Goal: Task Accomplishment & Management: Manage account settings

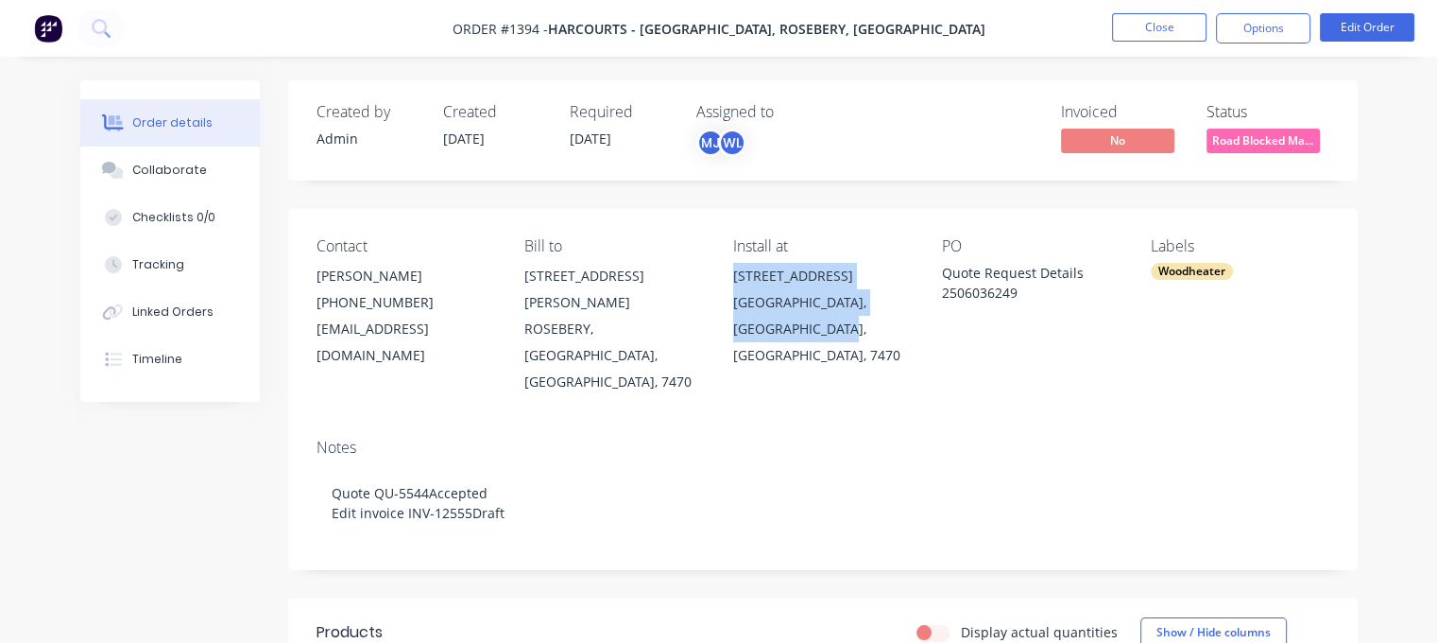
click at [1171, 22] on button "Close" at bounding box center [1159, 27] width 94 height 28
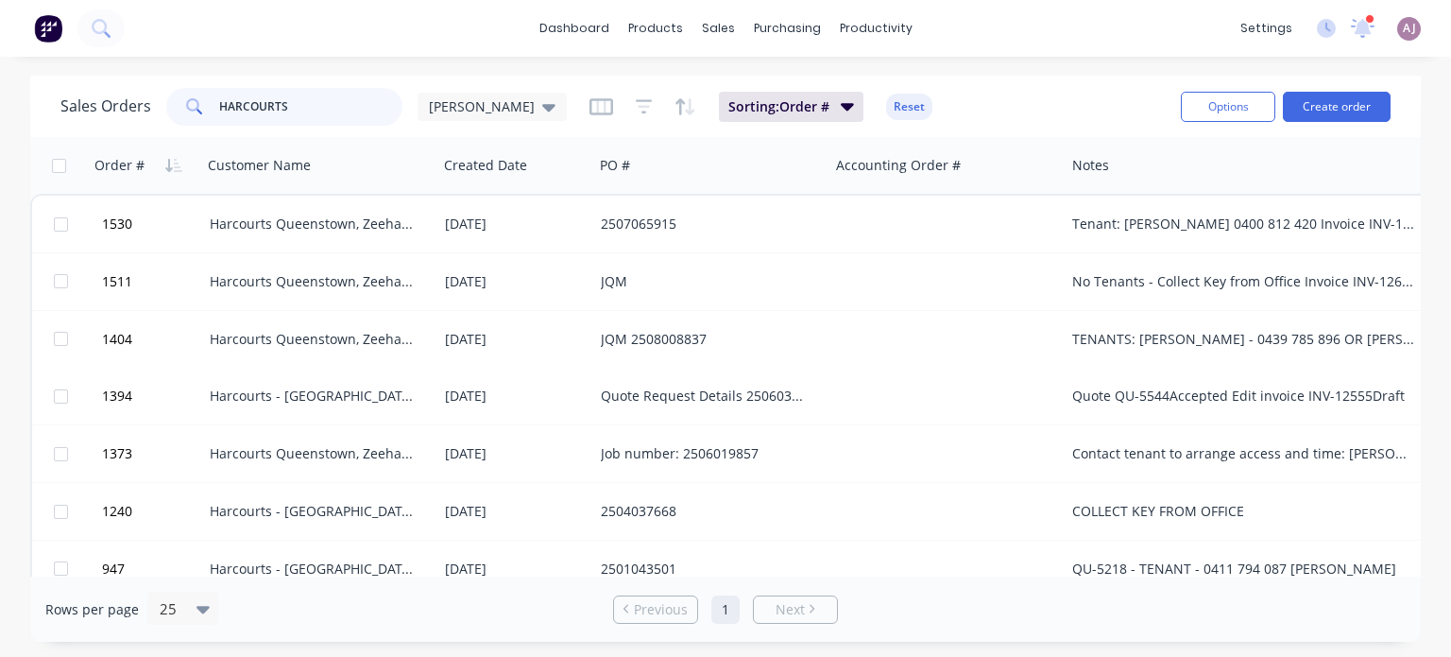
click at [276, 109] on input "HARCOURTS" at bounding box center [311, 107] width 184 height 38
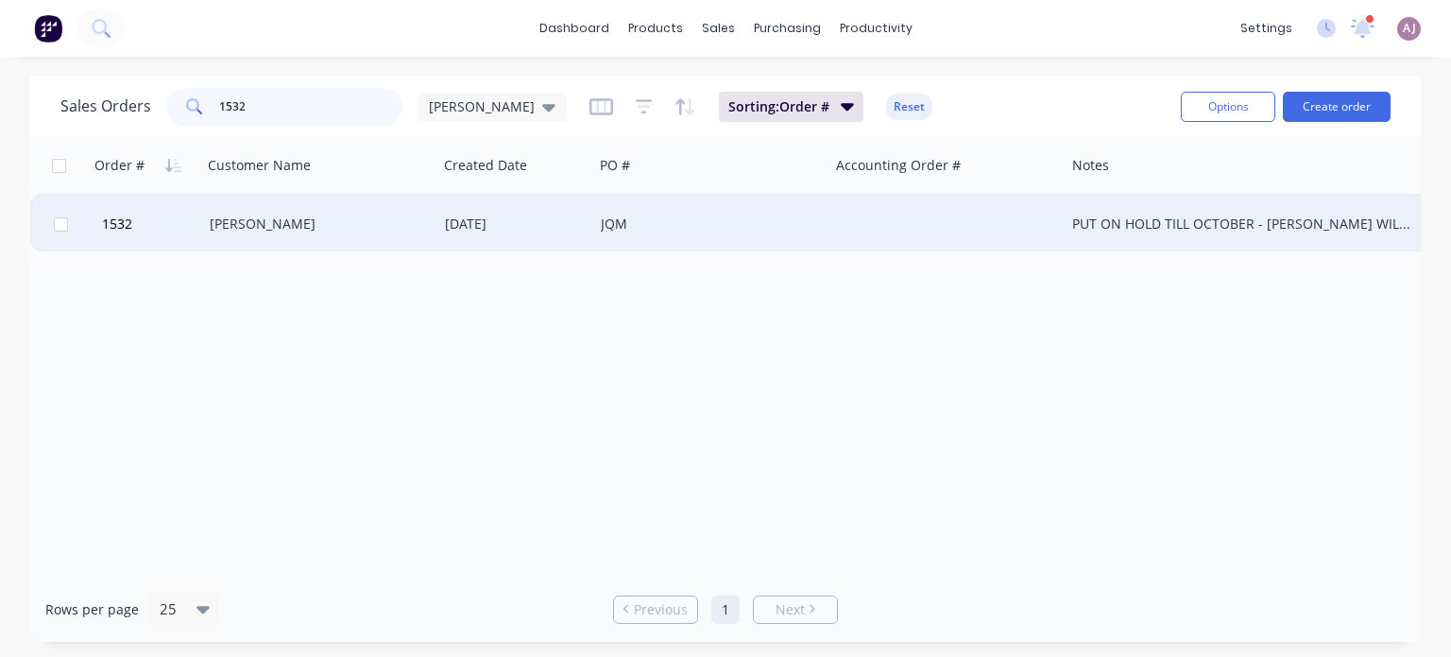
type input "1532"
click at [309, 217] on div "Bev Gillie" at bounding box center [315, 223] width 210 height 19
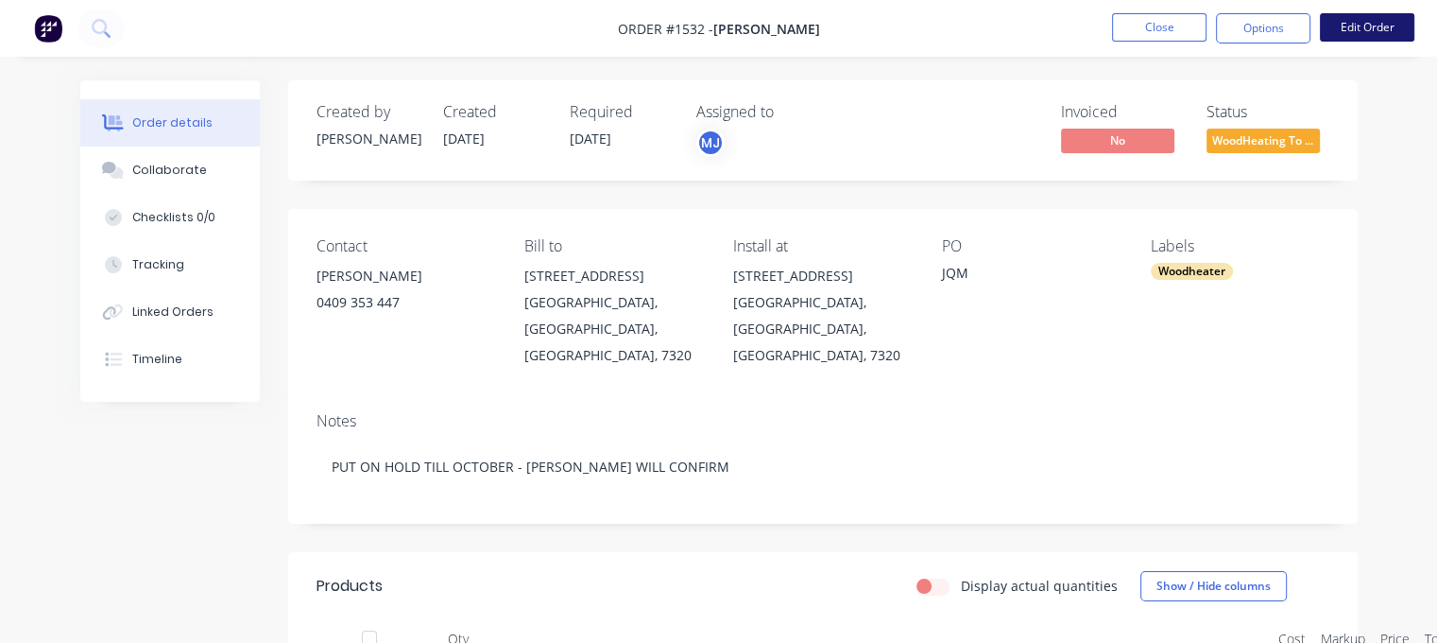
click at [1362, 26] on button "Edit Order" at bounding box center [1367, 27] width 94 height 28
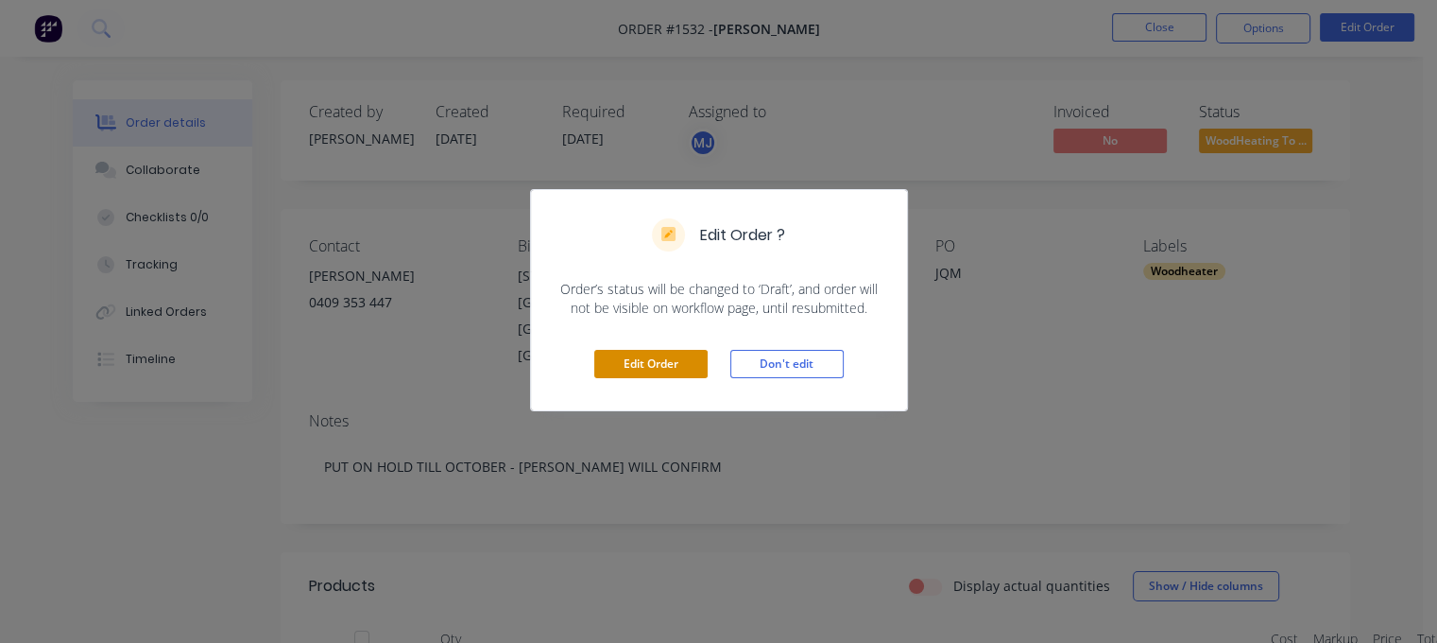
click at [646, 358] on button "Edit Order" at bounding box center [650, 364] width 113 height 28
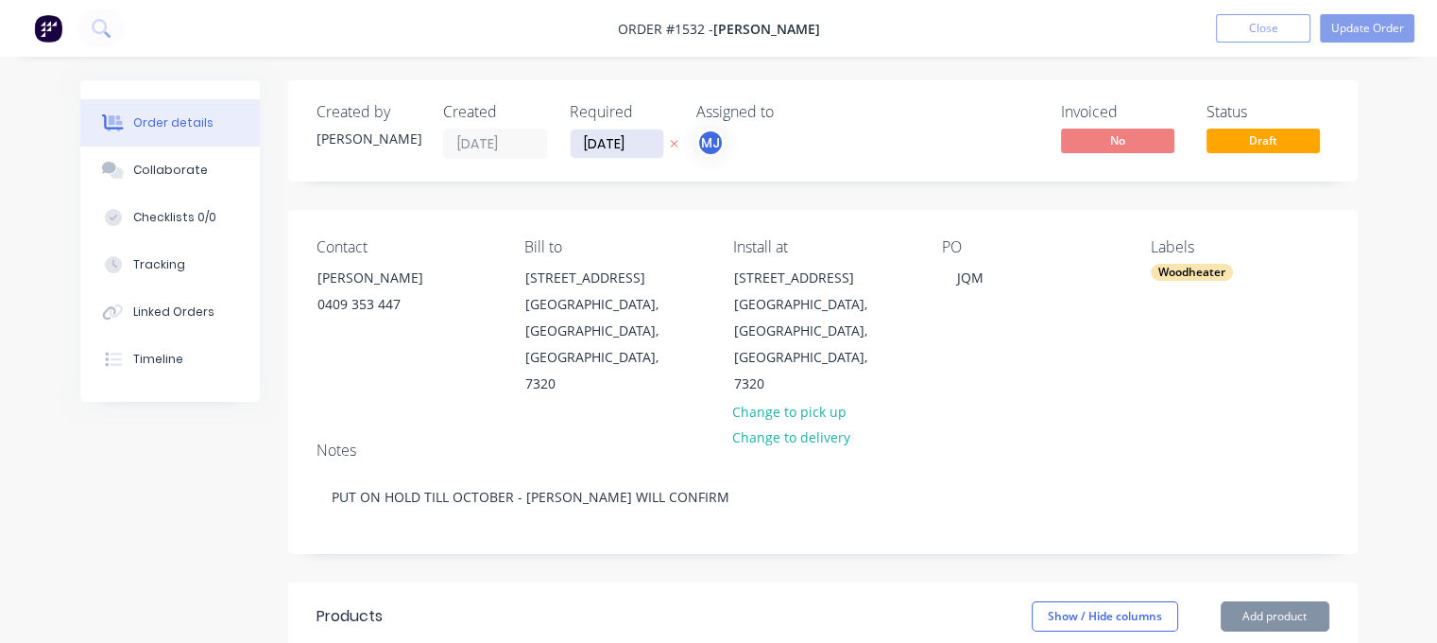
click at [606, 147] on input "07/08/25" at bounding box center [617, 143] width 93 height 28
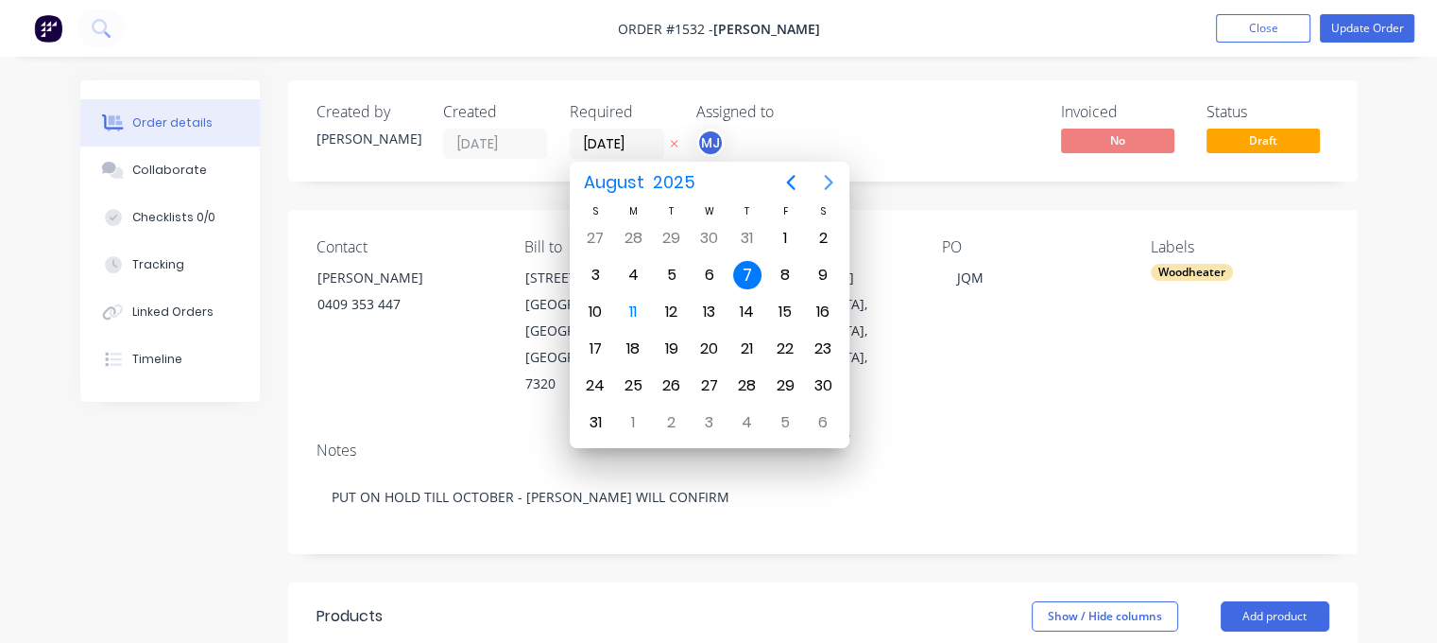
click at [832, 184] on icon "Next page" at bounding box center [828, 182] width 23 height 23
click at [715, 238] on div "1" at bounding box center [709, 238] width 28 height 28
type input "01/10/25"
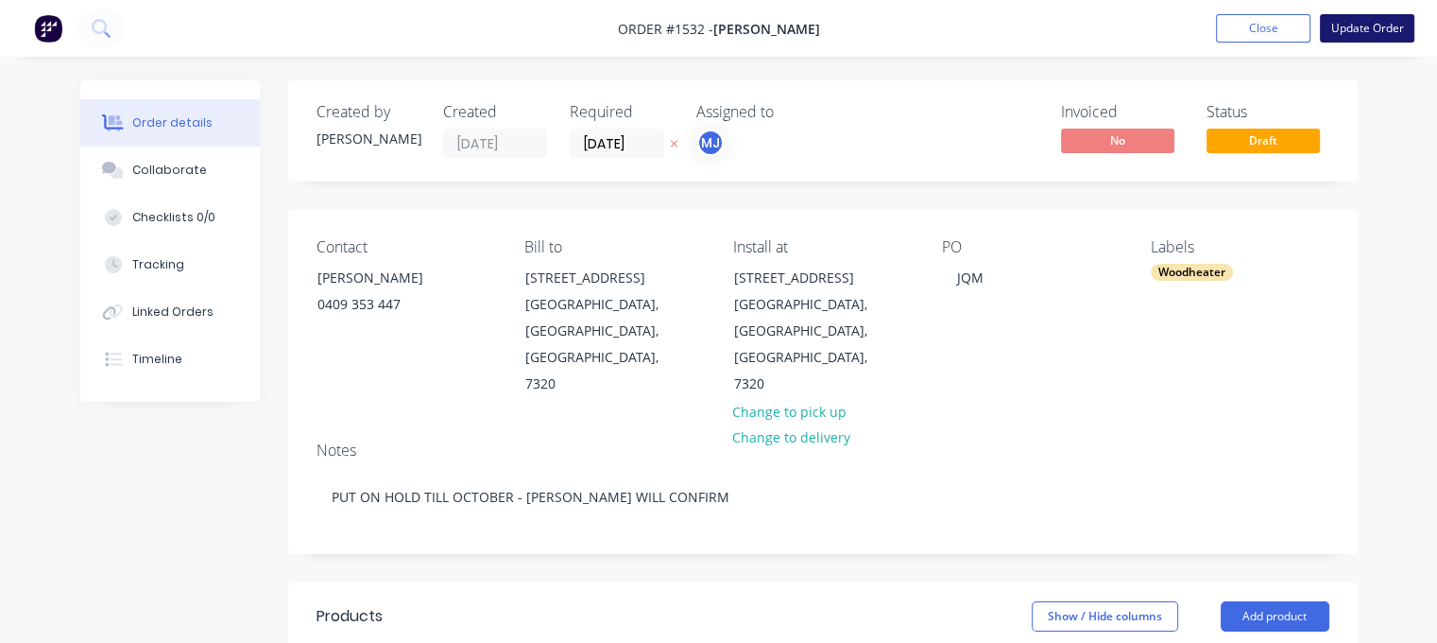
click at [1375, 19] on button "Update Order" at bounding box center [1367, 28] width 94 height 28
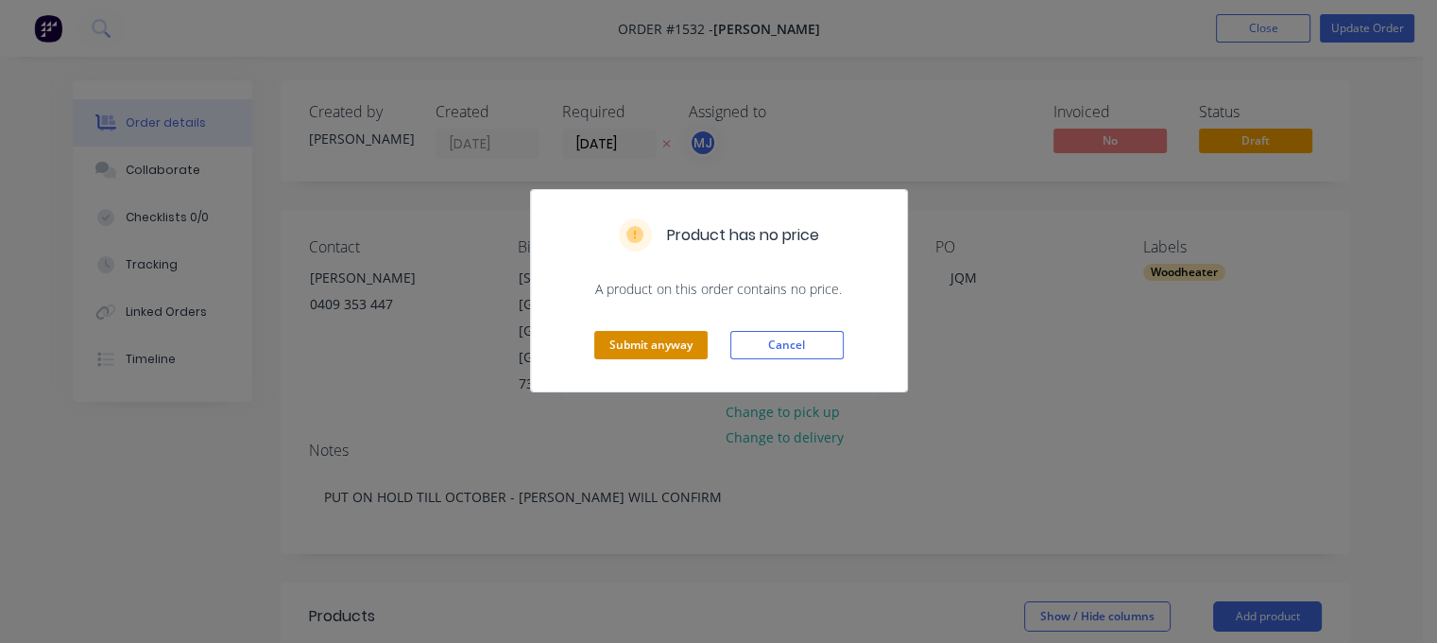
click at [658, 341] on button "Submit anyway" at bounding box center [650, 345] width 113 height 28
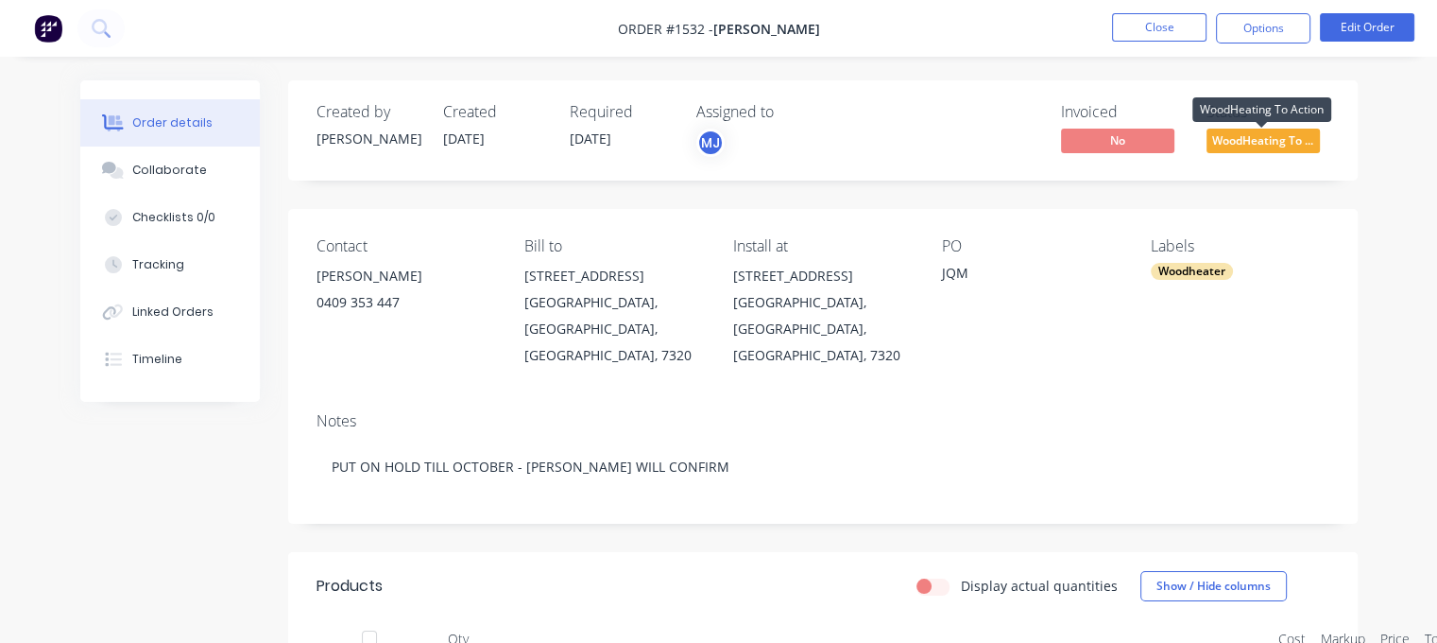
click at [1255, 144] on span "WoodHeating To ..." at bounding box center [1263, 141] width 113 height 24
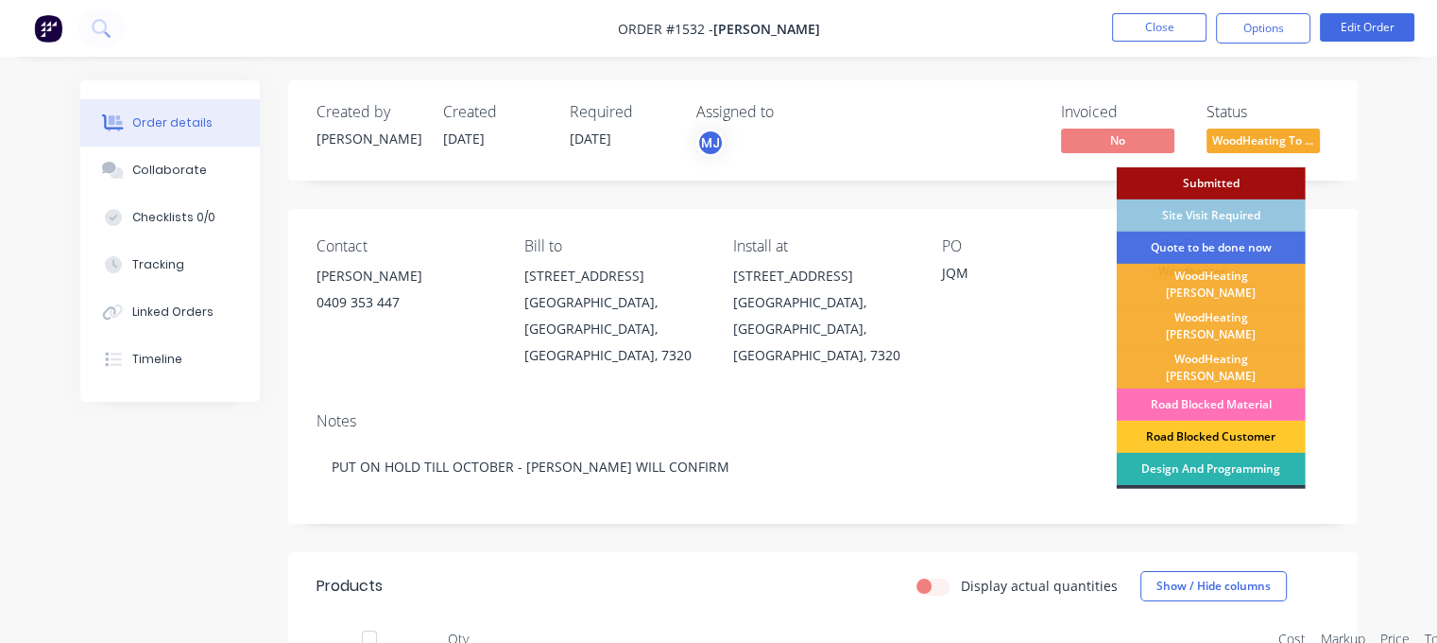
click at [1206, 420] on div "Road Blocked Customer" at bounding box center [1211, 436] width 189 height 32
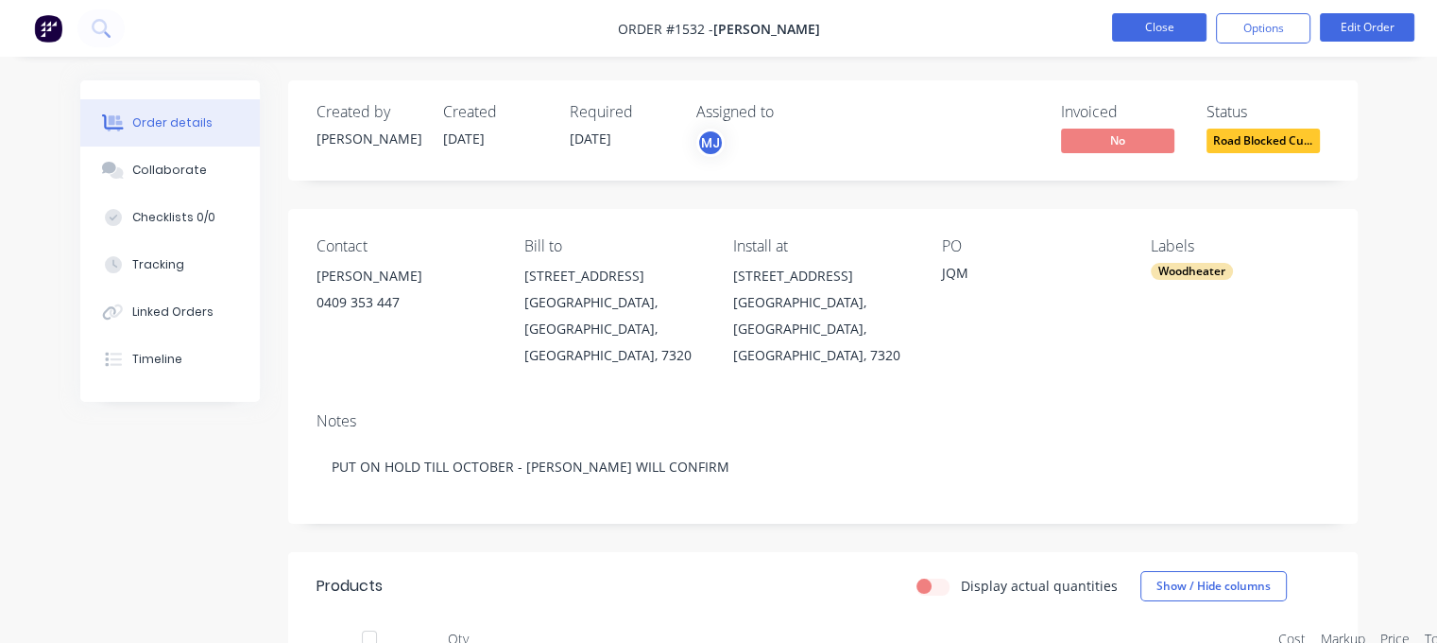
click at [1168, 26] on button "Close" at bounding box center [1159, 27] width 94 height 28
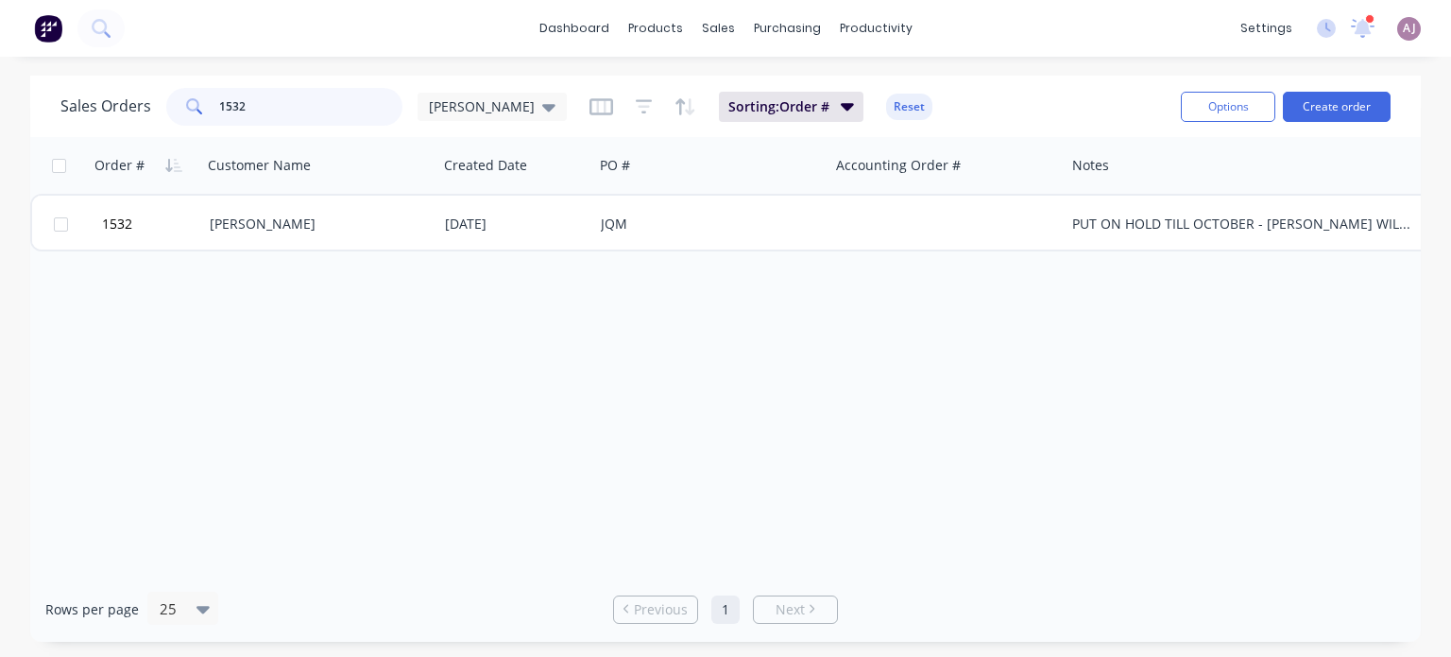
click at [264, 102] on input "1532" at bounding box center [311, 107] width 184 height 38
click at [265, 105] on input "1532" at bounding box center [311, 107] width 184 height 38
click at [262, 120] on input "1532" at bounding box center [311, 107] width 184 height 38
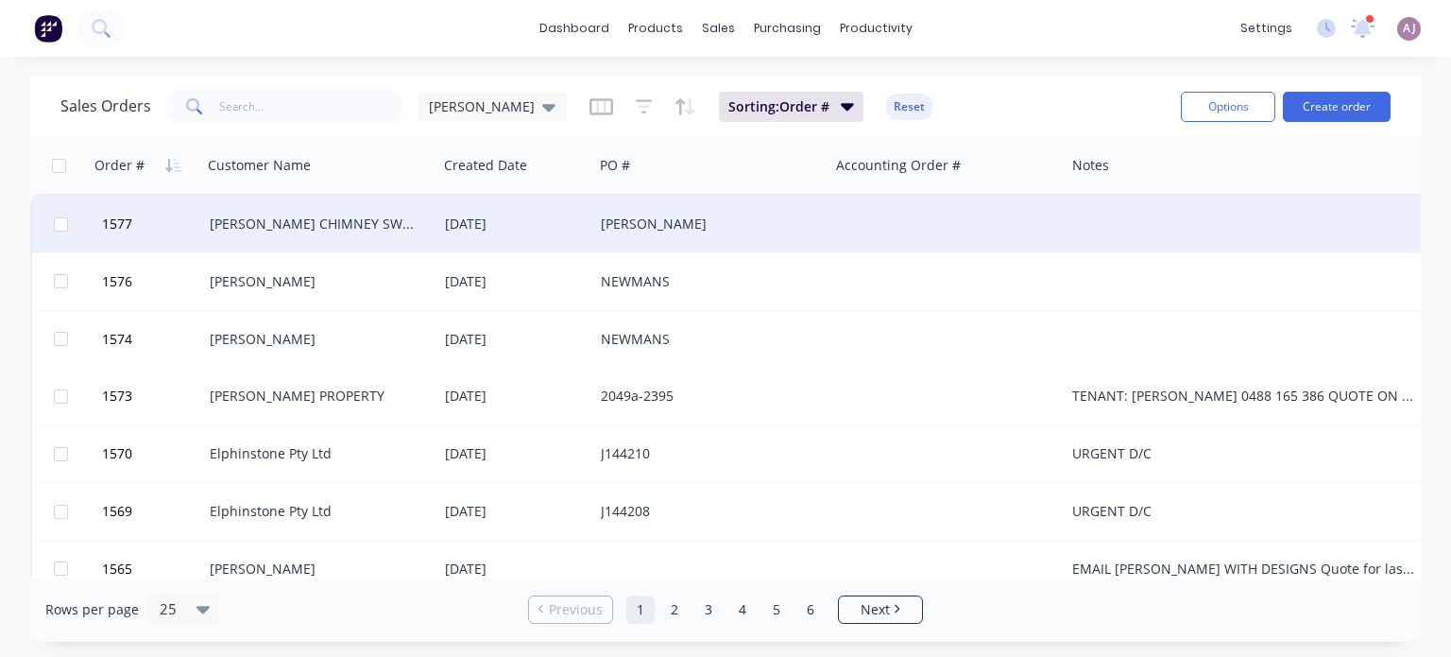
click at [292, 224] on div "[PERSON_NAME] CHIMNEY SWEEPS" at bounding box center [315, 223] width 210 height 19
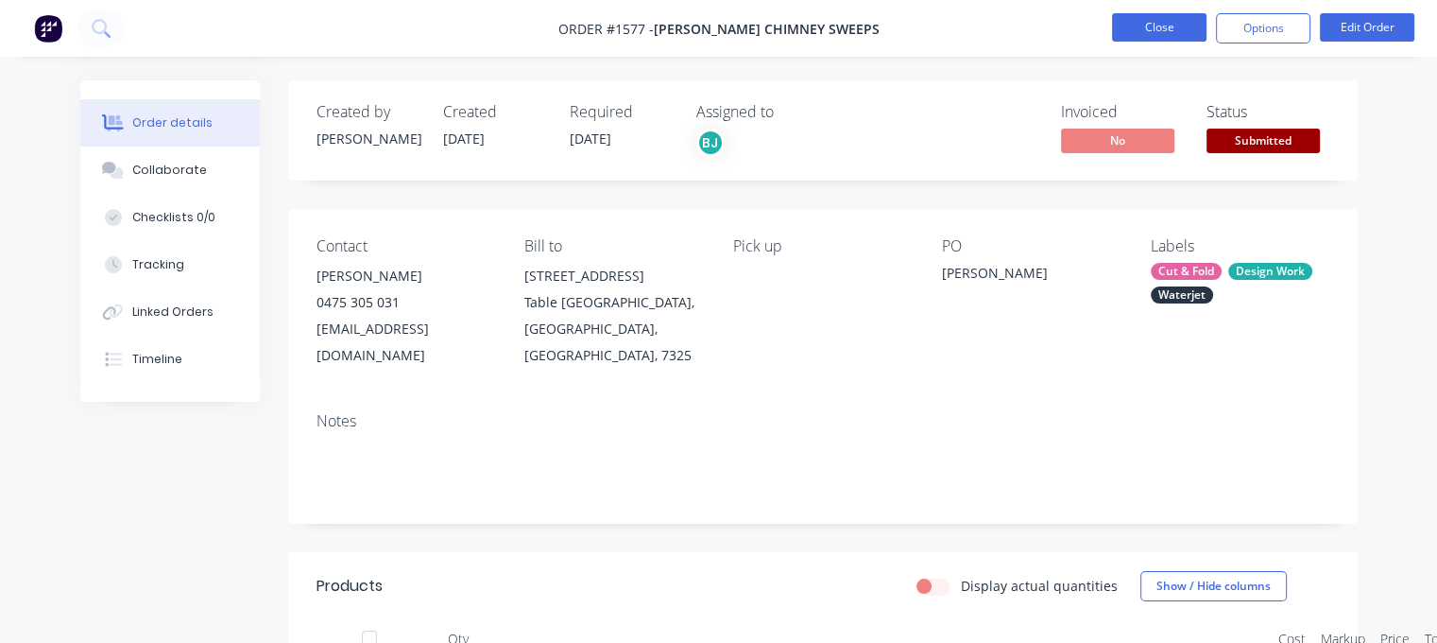
click at [1168, 25] on button "Close" at bounding box center [1159, 27] width 94 height 28
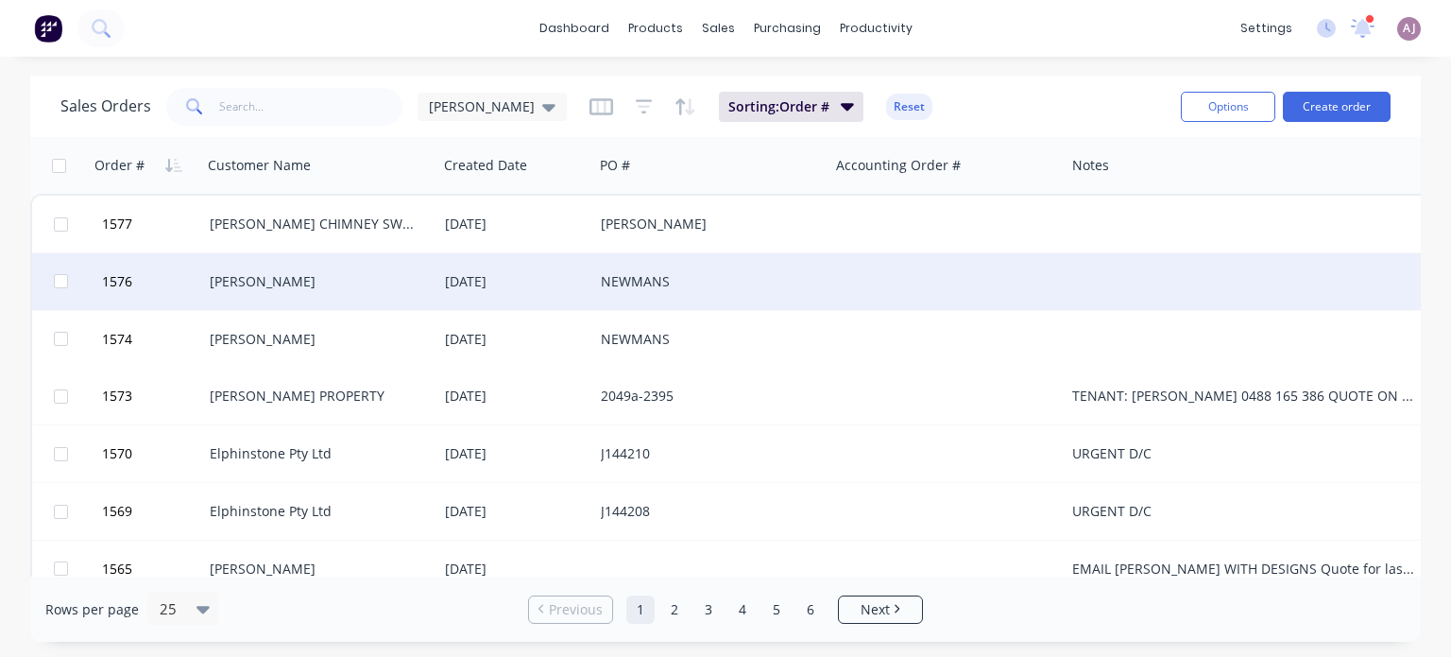
click at [253, 279] on div "[PERSON_NAME]" at bounding box center [315, 281] width 210 height 19
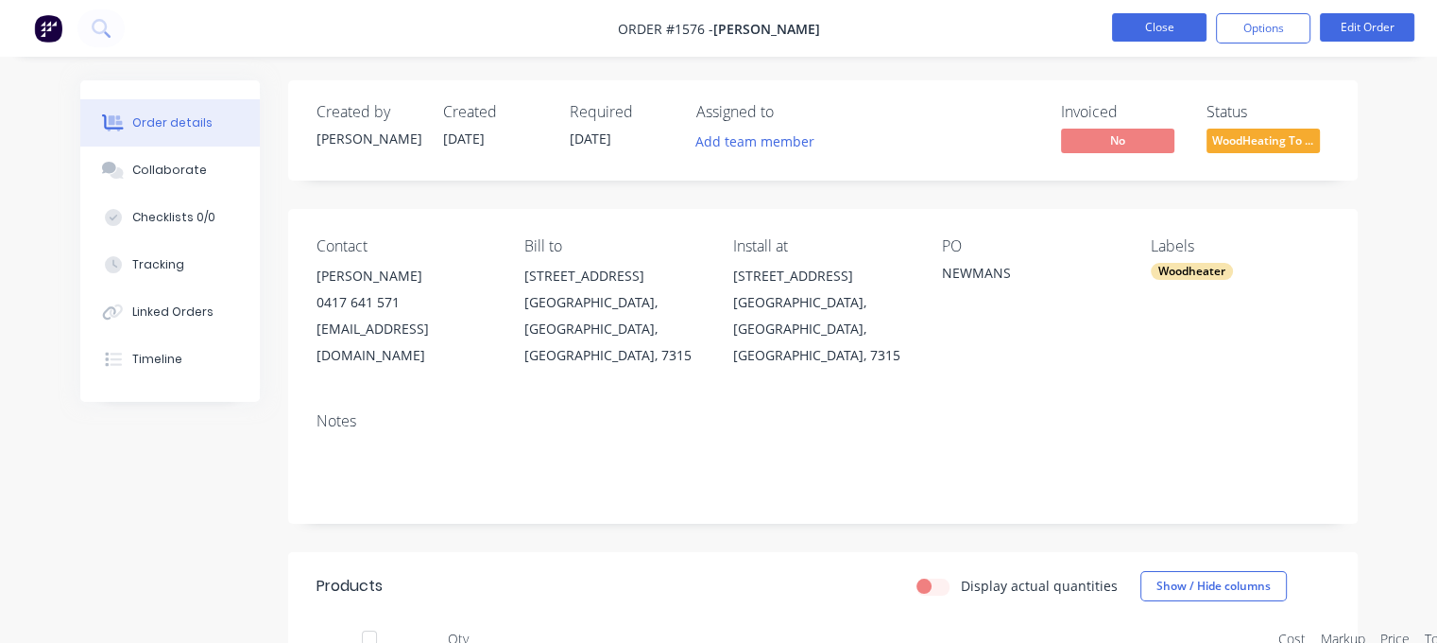
click at [1152, 30] on button "Close" at bounding box center [1159, 27] width 94 height 28
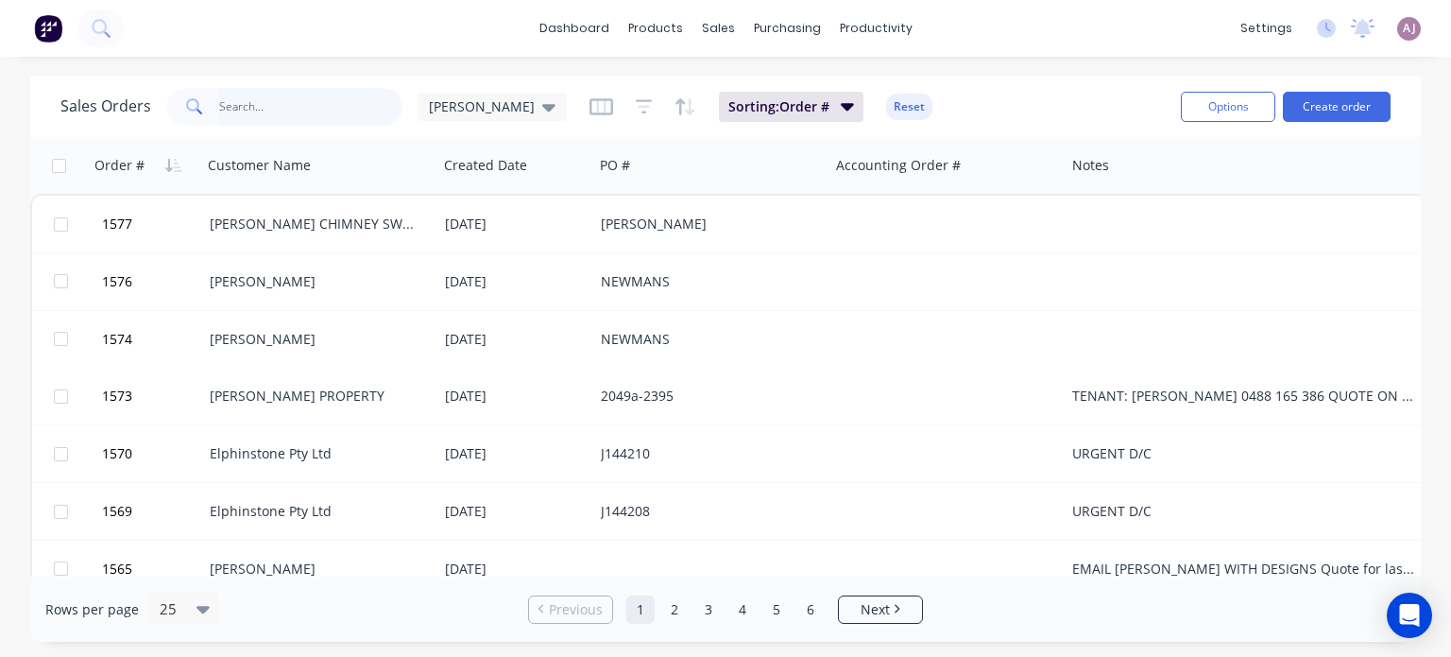
click at [283, 111] on input "text" at bounding box center [311, 107] width 184 height 38
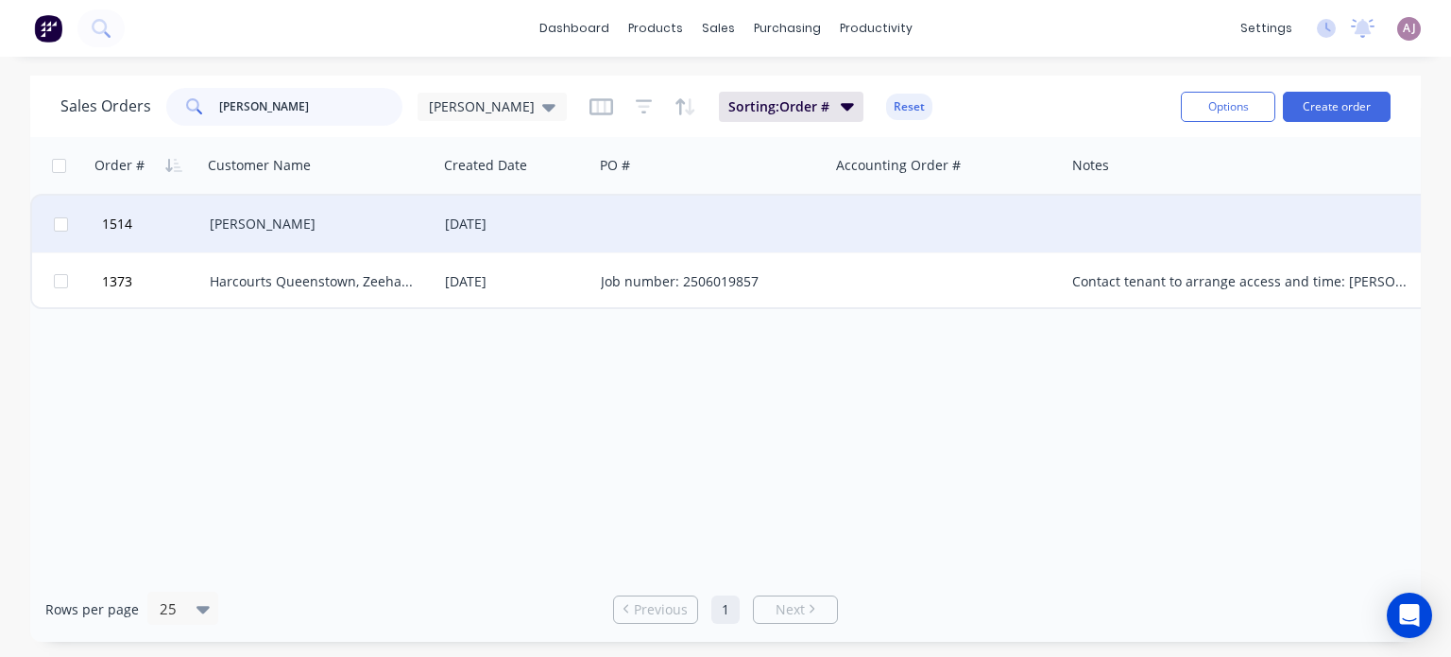
type input "[PERSON_NAME]"
click at [270, 212] on div "[PERSON_NAME]" at bounding box center [319, 224] width 235 height 57
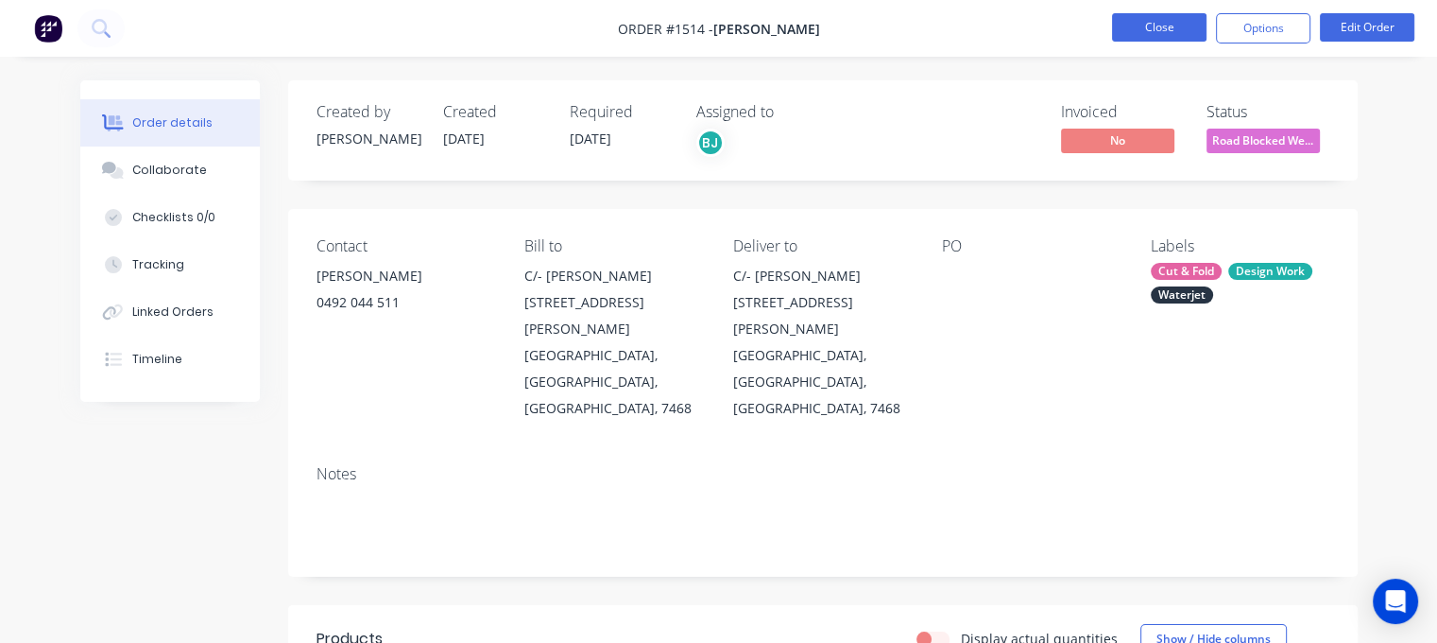
click at [1156, 36] on button "Close" at bounding box center [1159, 27] width 94 height 28
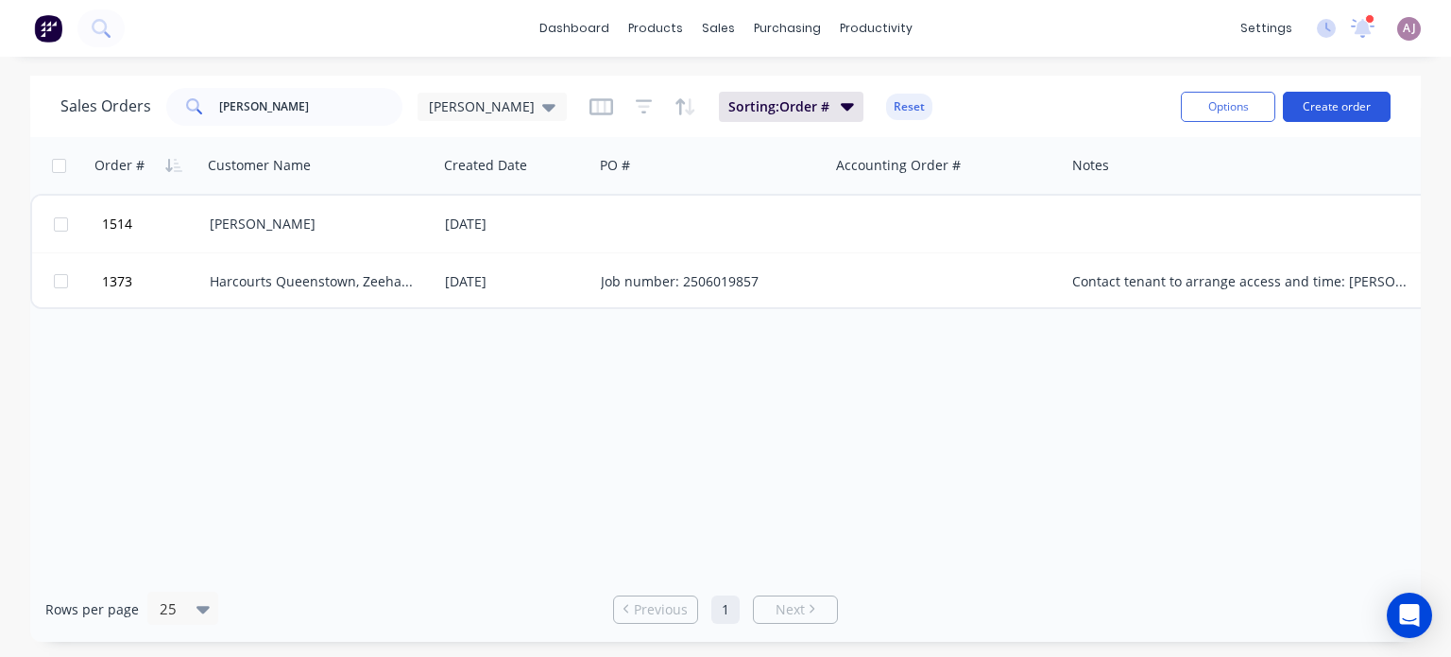
click at [1319, 111] on button "Create order" at bounding box center [1337, 107] width 108 height 30
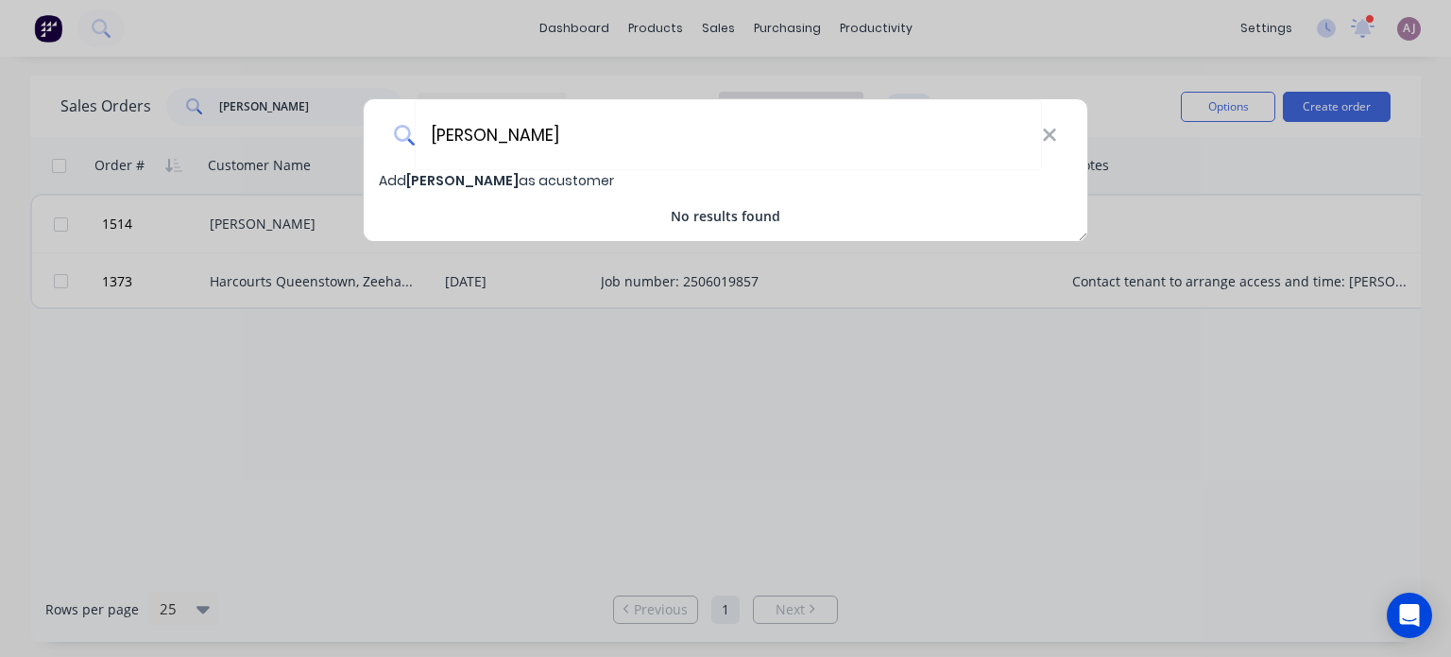
type input "[PERSON_NAME]"
click at [506, 178] on span "Add [PERSON_NAME] as a customer" at bounding box center [496, 180] width 235 height 19
select select "AU"
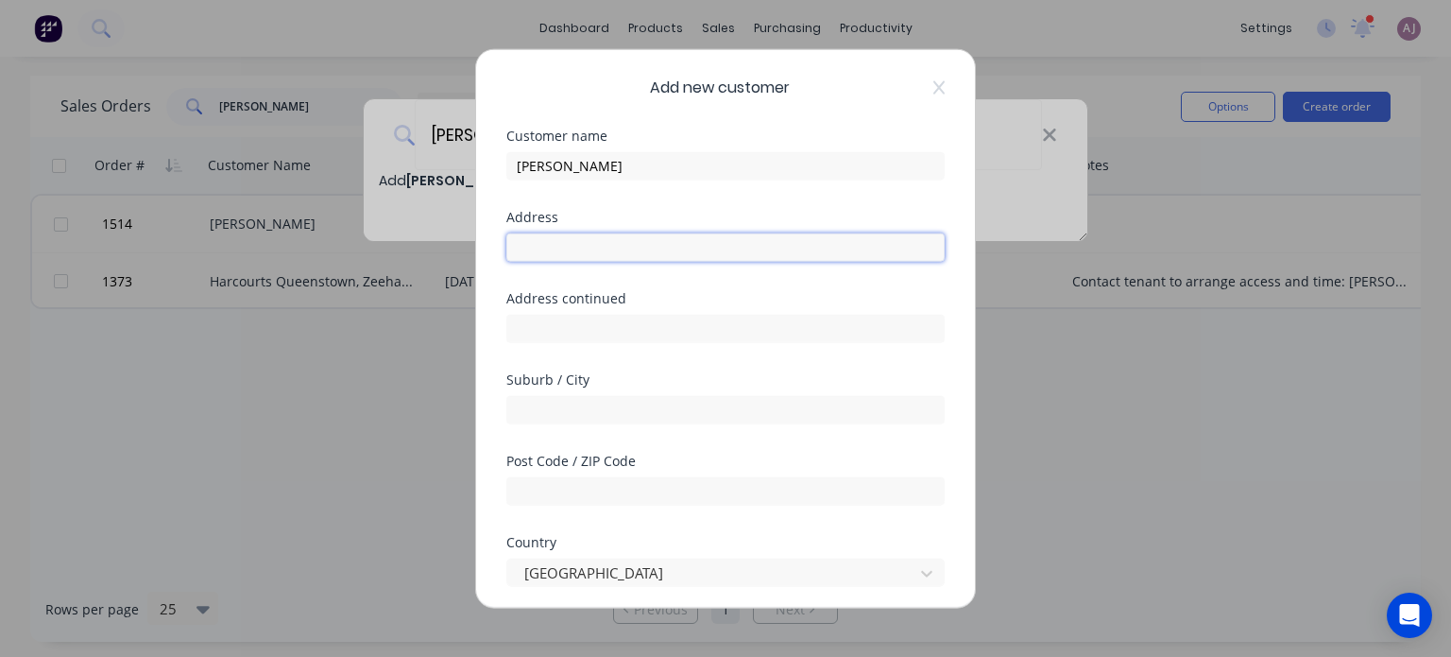
click at [652, 245] on input "text" at bounding box center [725, 246] width 438 height 28
drag, startPoint x: 678, startPoint y: 239, endPoint x: 471, endPoint y: 229, distance: 207.2
click at [471, 229] on div "Add new customer Customer name [PERSON_NAME] Address [STREET_ADDRESS] Address c…" at bounding box center [725, 328] width 1451 height 657
type input "[STREET_ADDRESS]"
click at [583, 416] on input "text" at bounding box center [725, 409] width 438 height 28
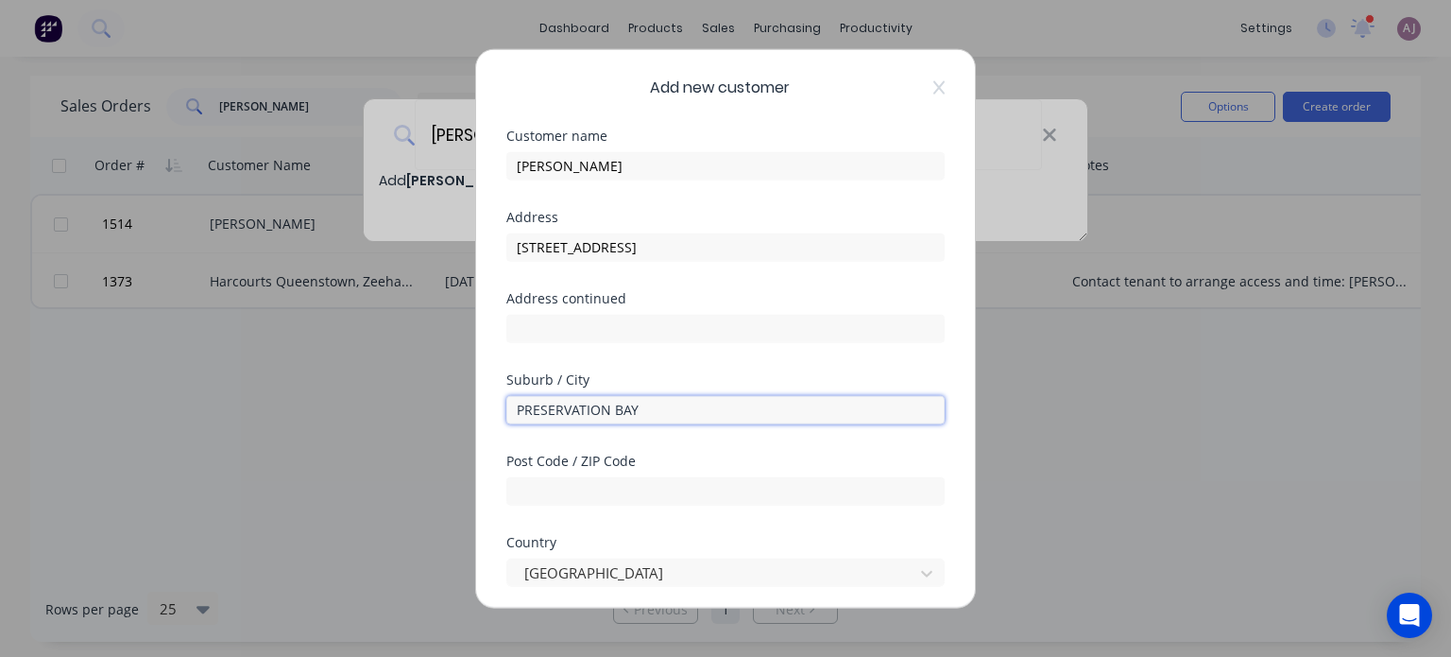
type input "PRESERVATION BAY"
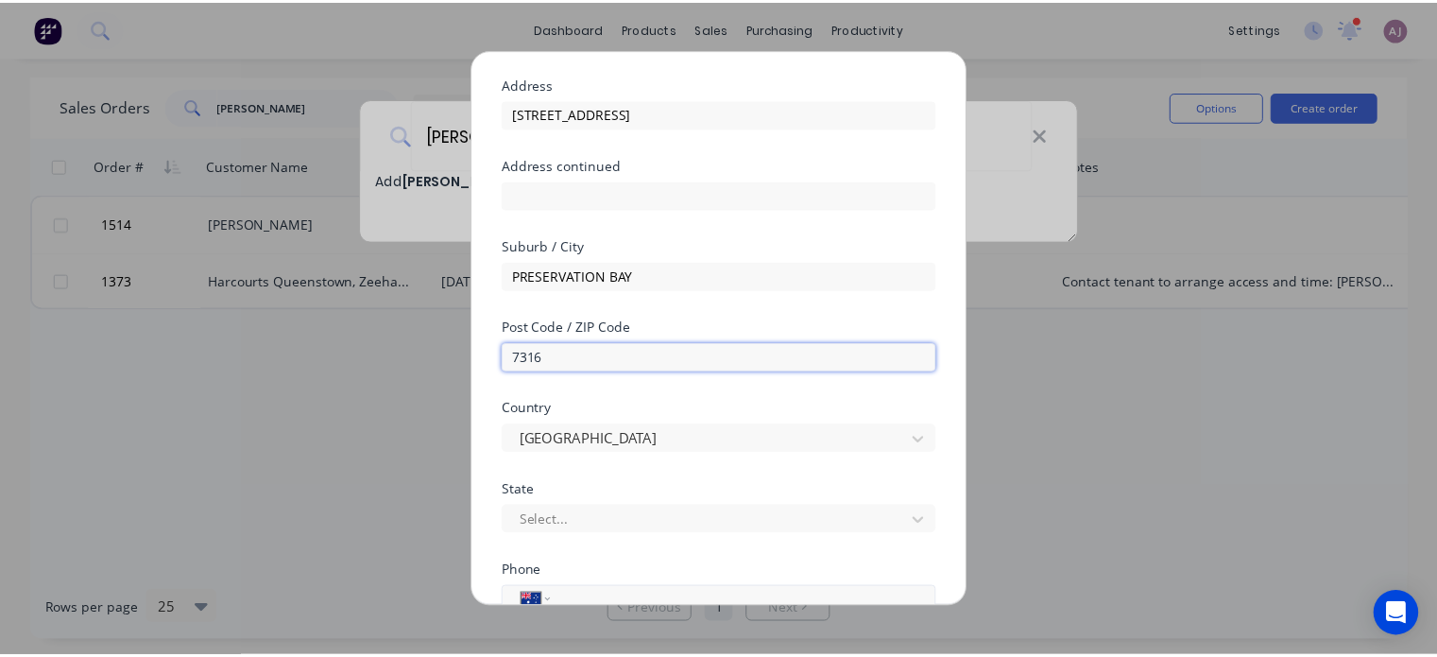
scroll to position [363, 0]
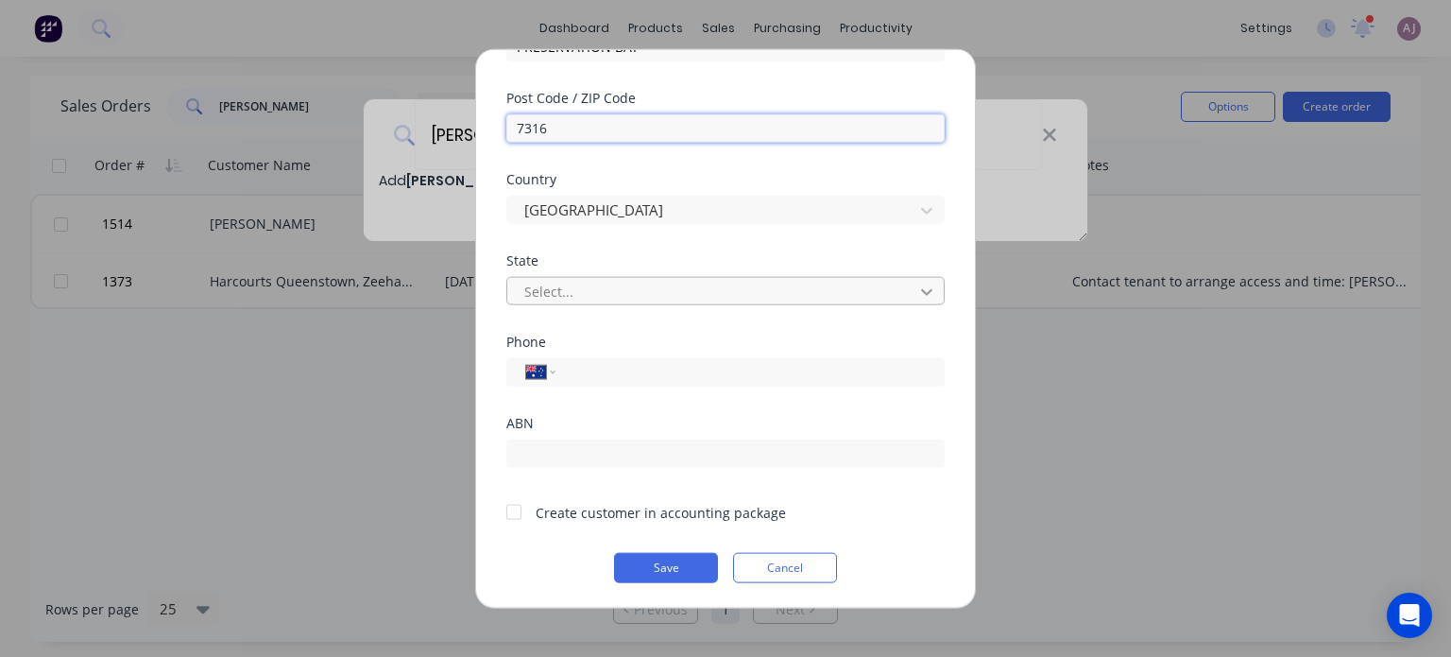
type input "7316"
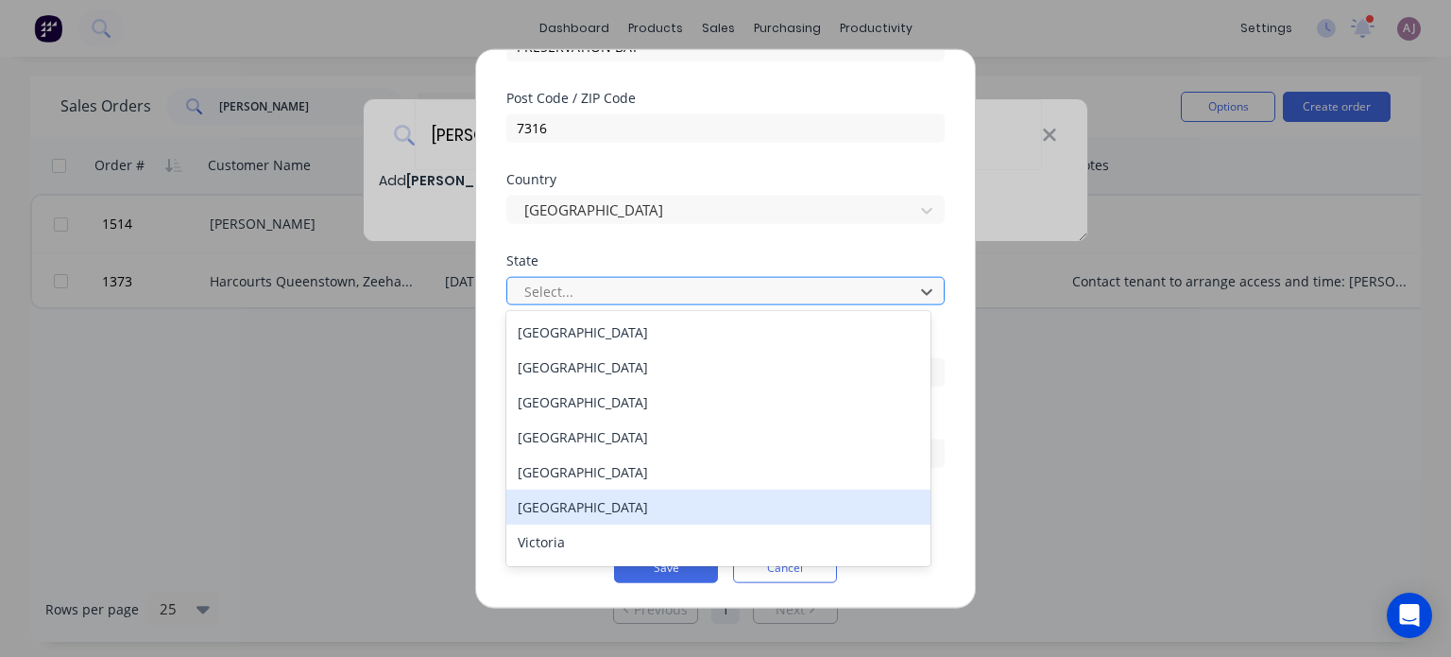
click at [636, 506] on div "[GEOGRAPHIC_DATA]" at bounding box center [718, 506] width 424 height 35
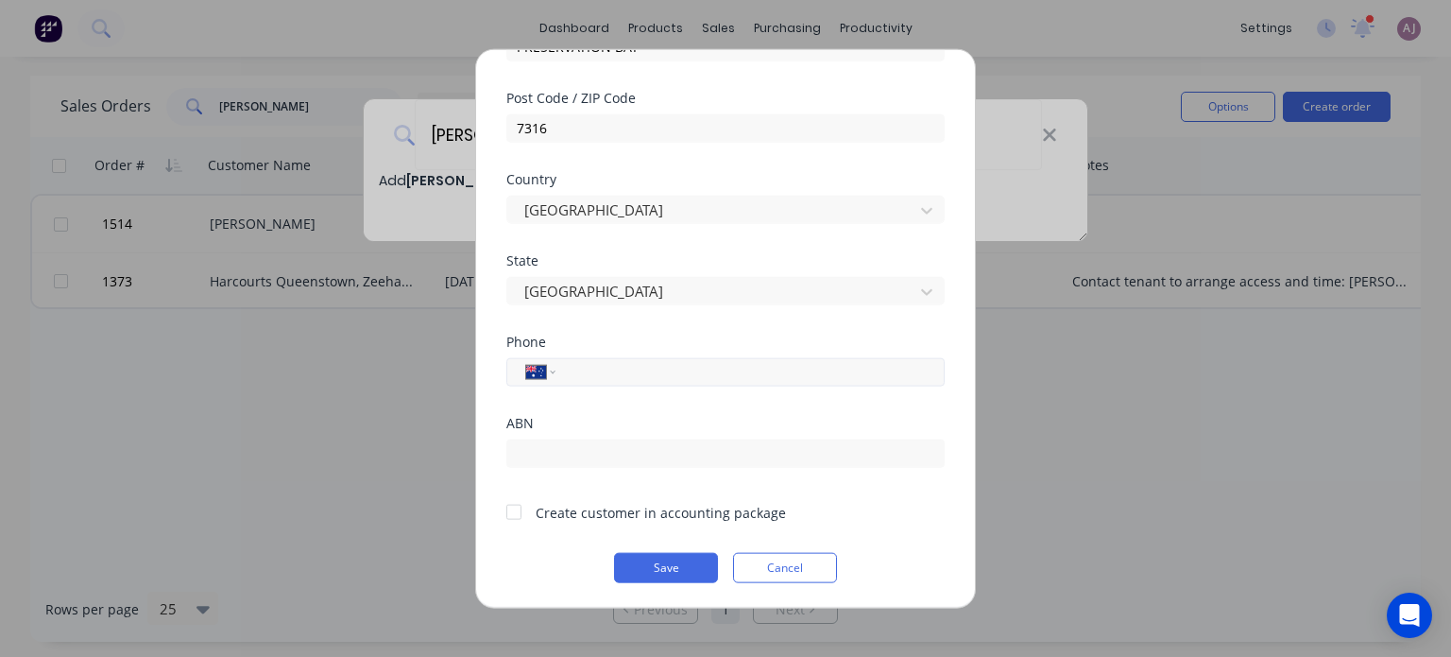
click at [677, 370] on input "tel" at bounding box center [747, 372] width 356 height 22
type input "0407 076 497"
click at [517, 511] on div at bounding box center [514, 512] width 38 height 38
click at [662, 569] on button "Save" at bounding box center [666, 567] width 104 height 30
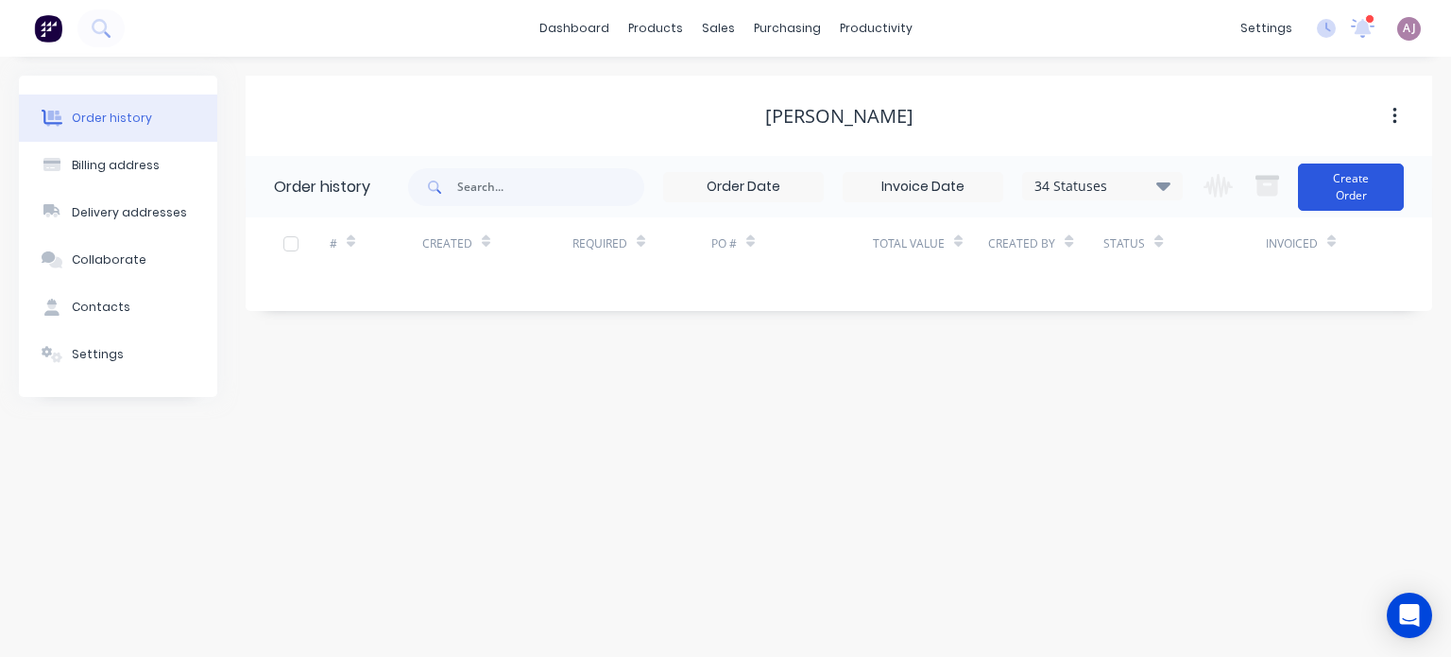
click at [1372, 189] on button "Create Order" at bounding box center [1351, 186] width 106 height 47
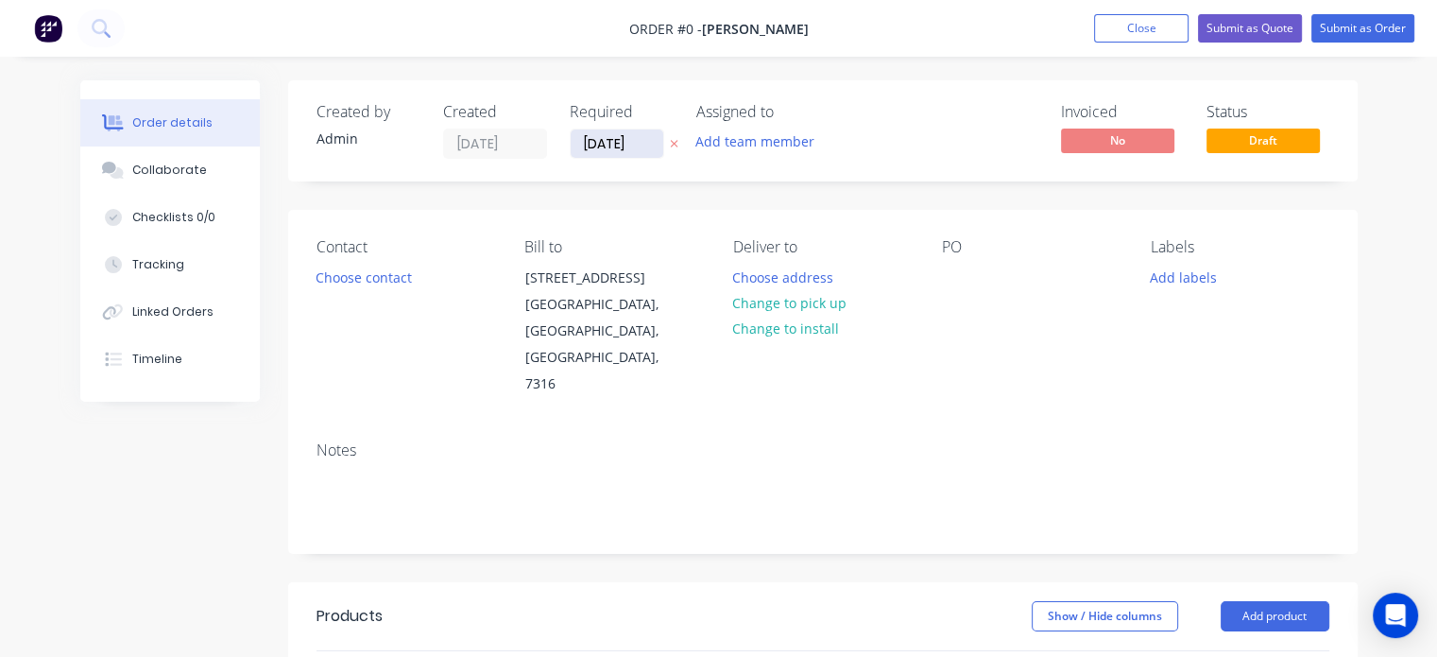
click at [600, 150] on input "[DATE]" at bounding box center [617, 143] width 93 height 28
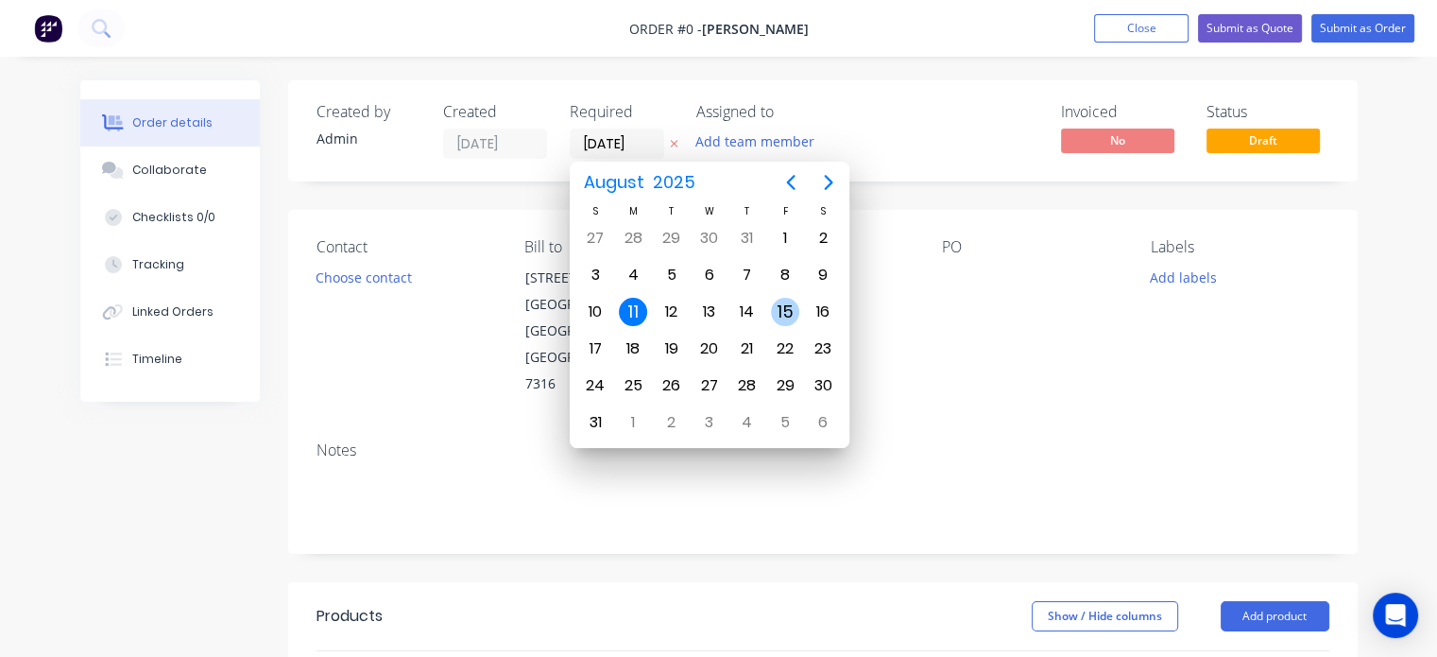
click at [784, 308] on div "15" at bounding box center [785, 312] width 28 height 28
type input "[DATE]"
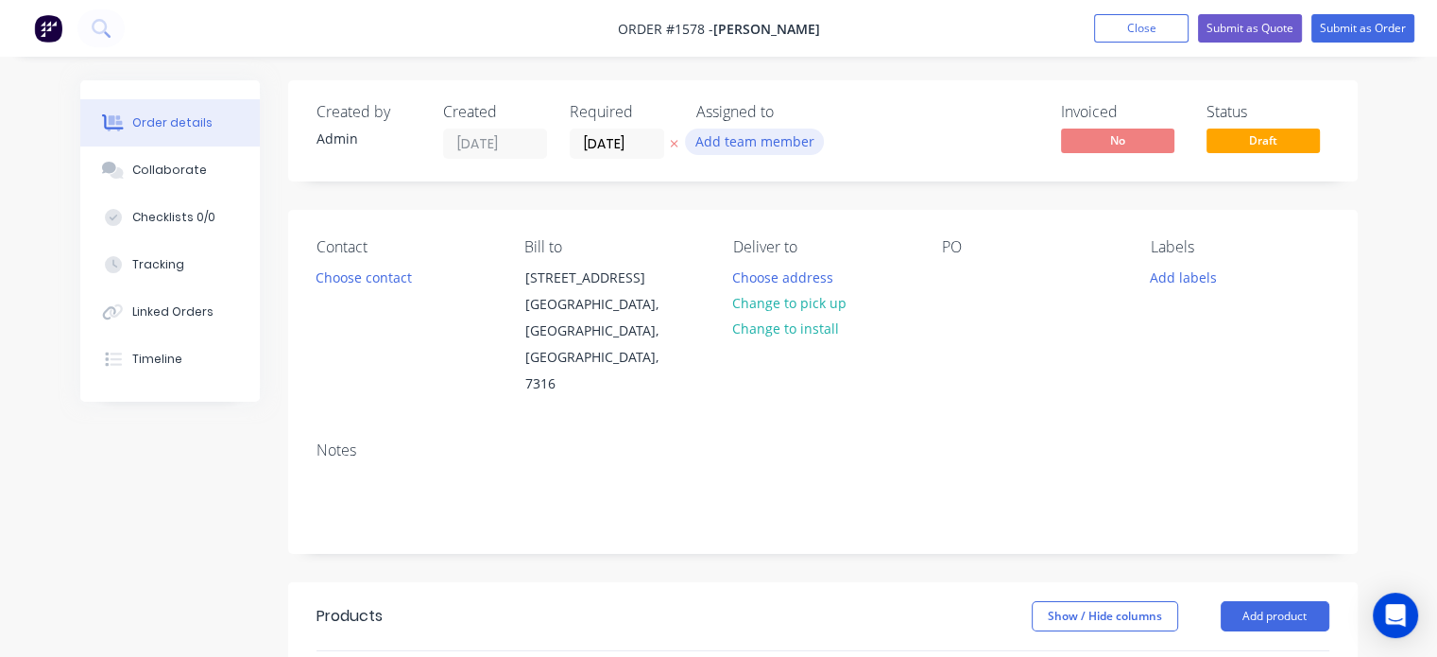
click at [764, 149] on button "Add team member" at bounding box center [754, 142] width 139 height 26
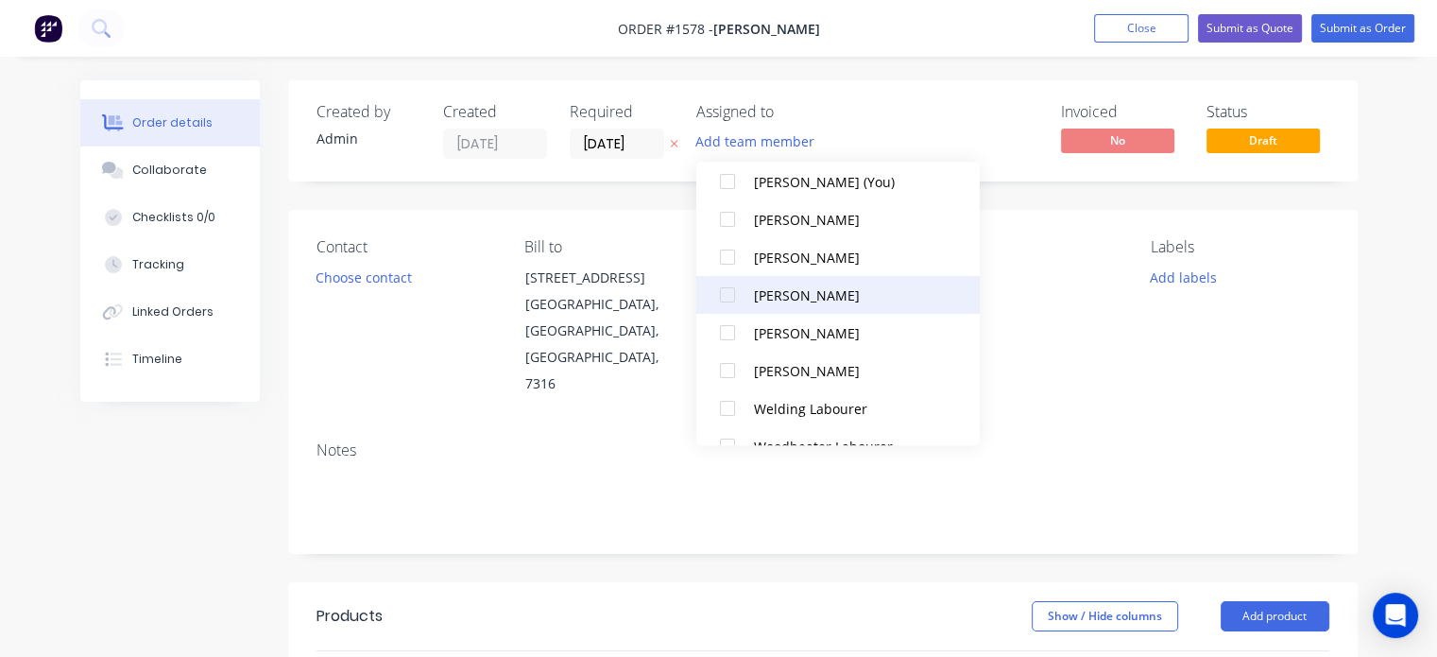
scroll to position [94, 0]
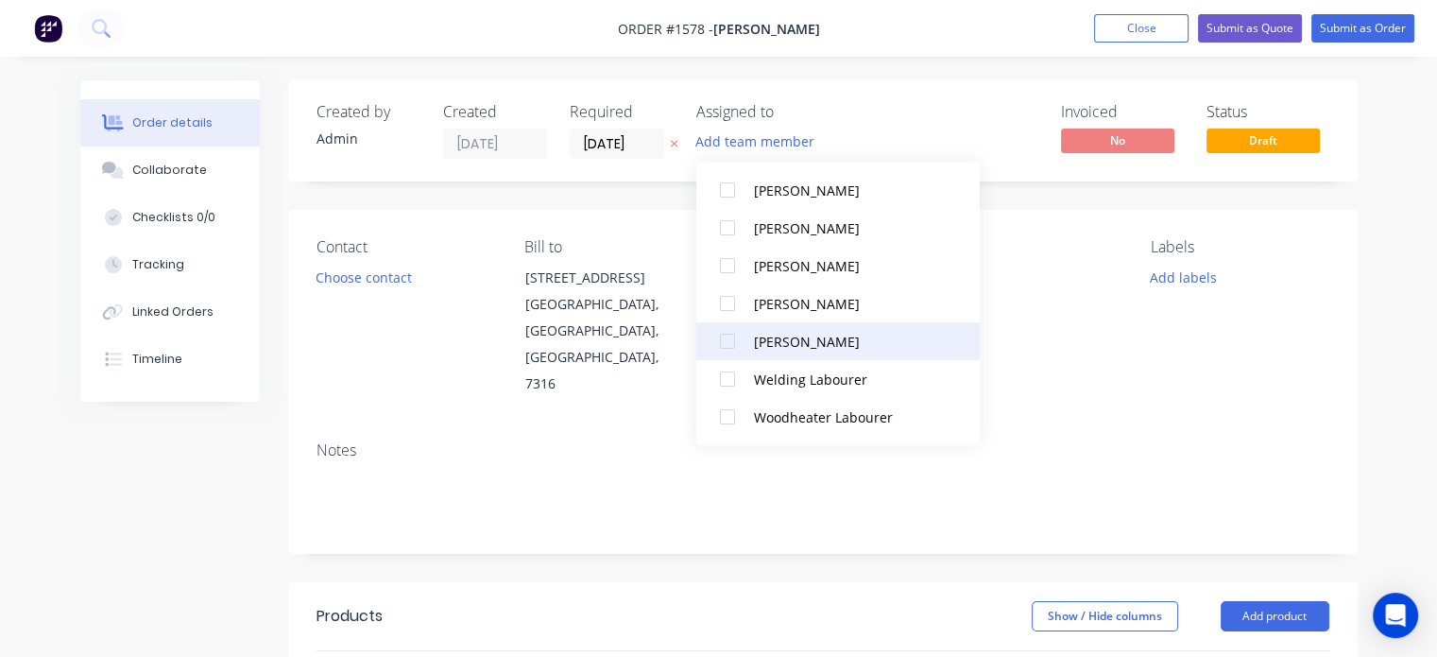
click at [729, 337] on div at bounding box center [728, 341] width 38 height 38
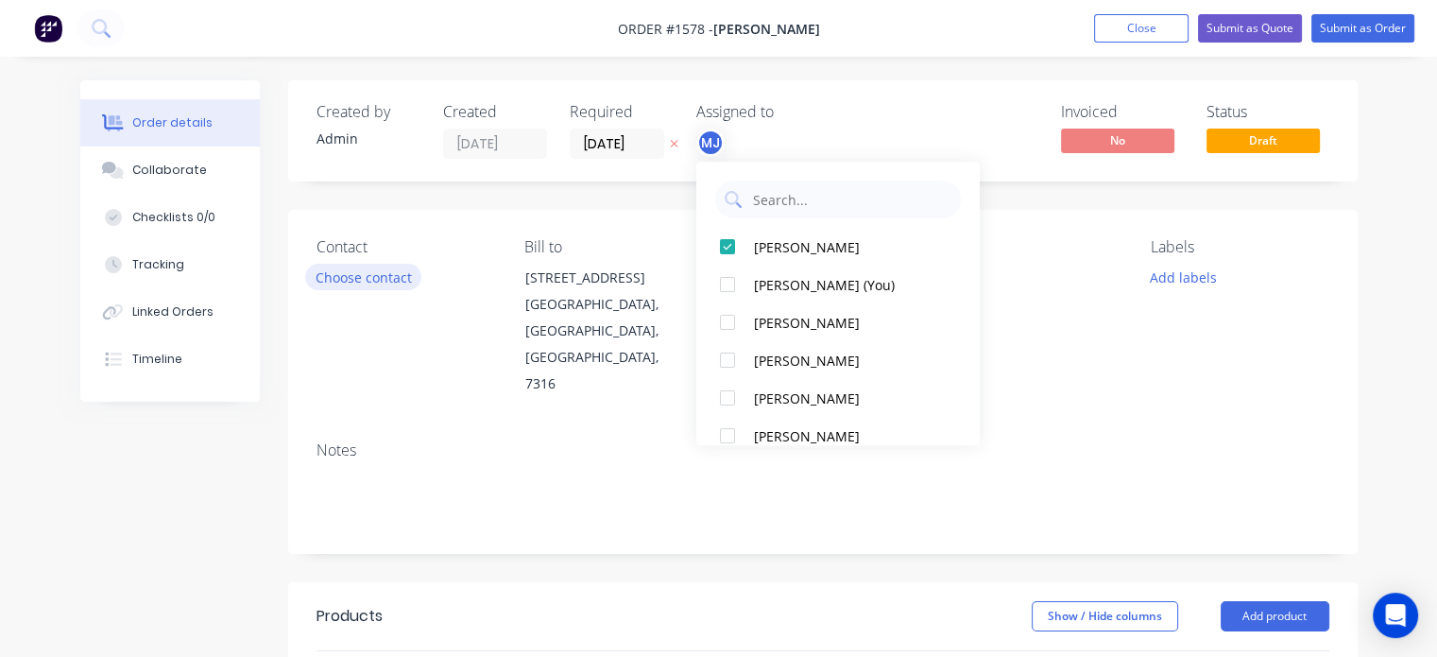
click at [389, 278] on button "Choose contact" at bounding box center [363, 277] width 116 height 26
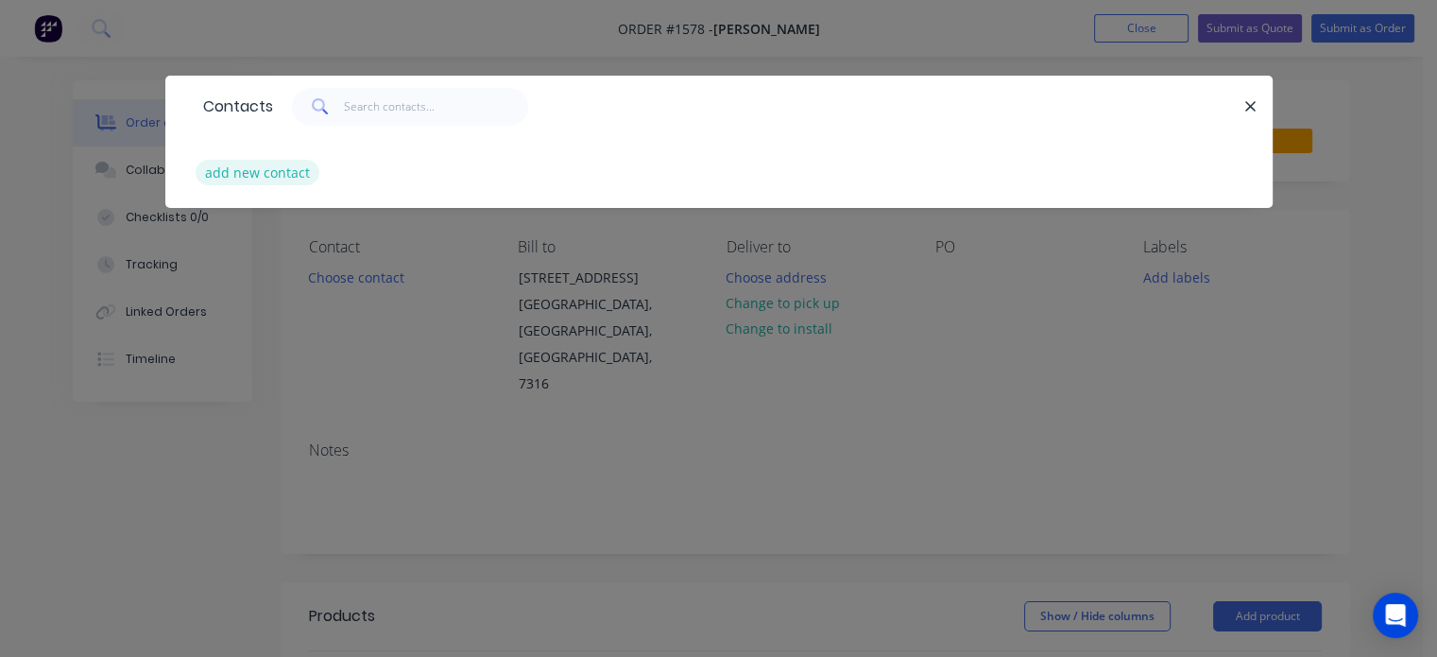
click at [261, 164] on button "add new contact" at bounding box center [258, 173] width 125 height 26
select select "AU"
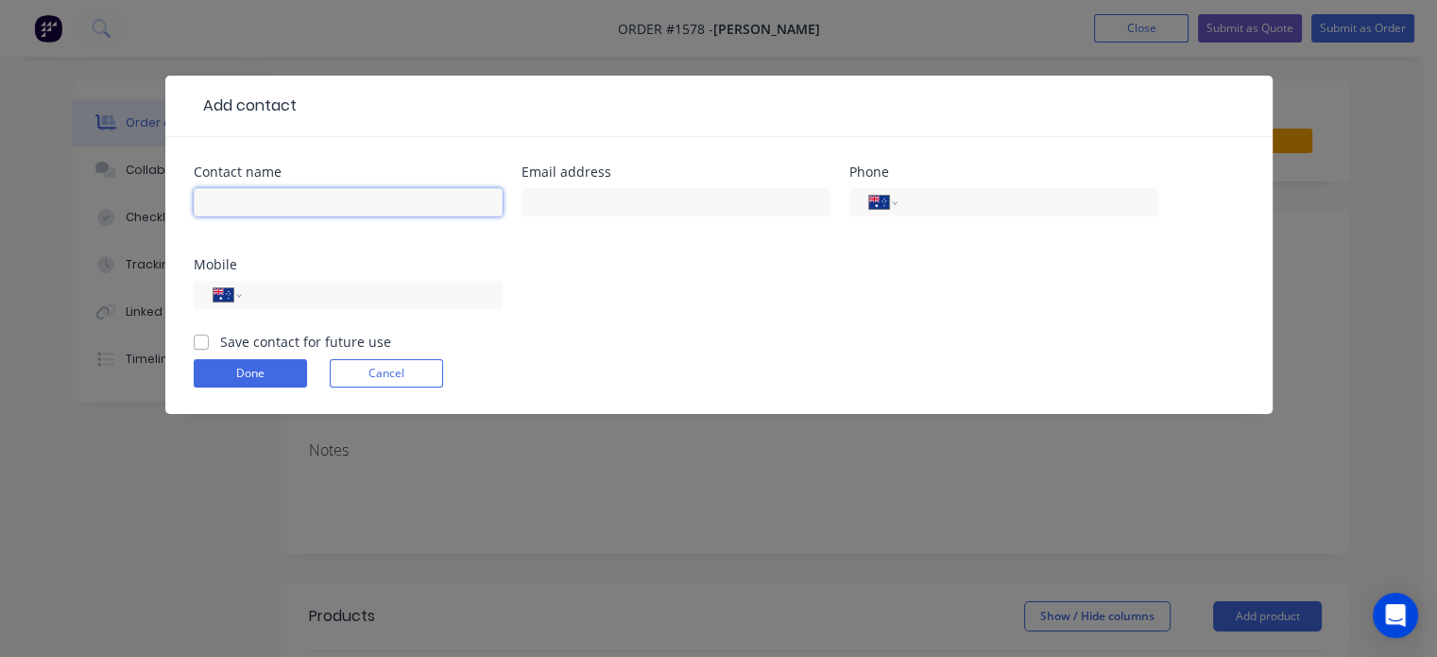
click at [314, 201] on input "text" at bounding box center [348, 202] width 309 height 28
type input "[PERSON_NAME]"
type input "0407 076 497"
drag, startPoint x: 1017, startPoint y: 200, endPoint x: 906, endPoint y: 207, distance: 110.7
click at [908, 206] on div "International [GEOGRAPHIC_DATA] [GEOGRAPHIC_DATA] [GEOGRAPHIC_DATA] [GEOGRAPHIC…" at bounding box center [1003, 202] width 309 height 28
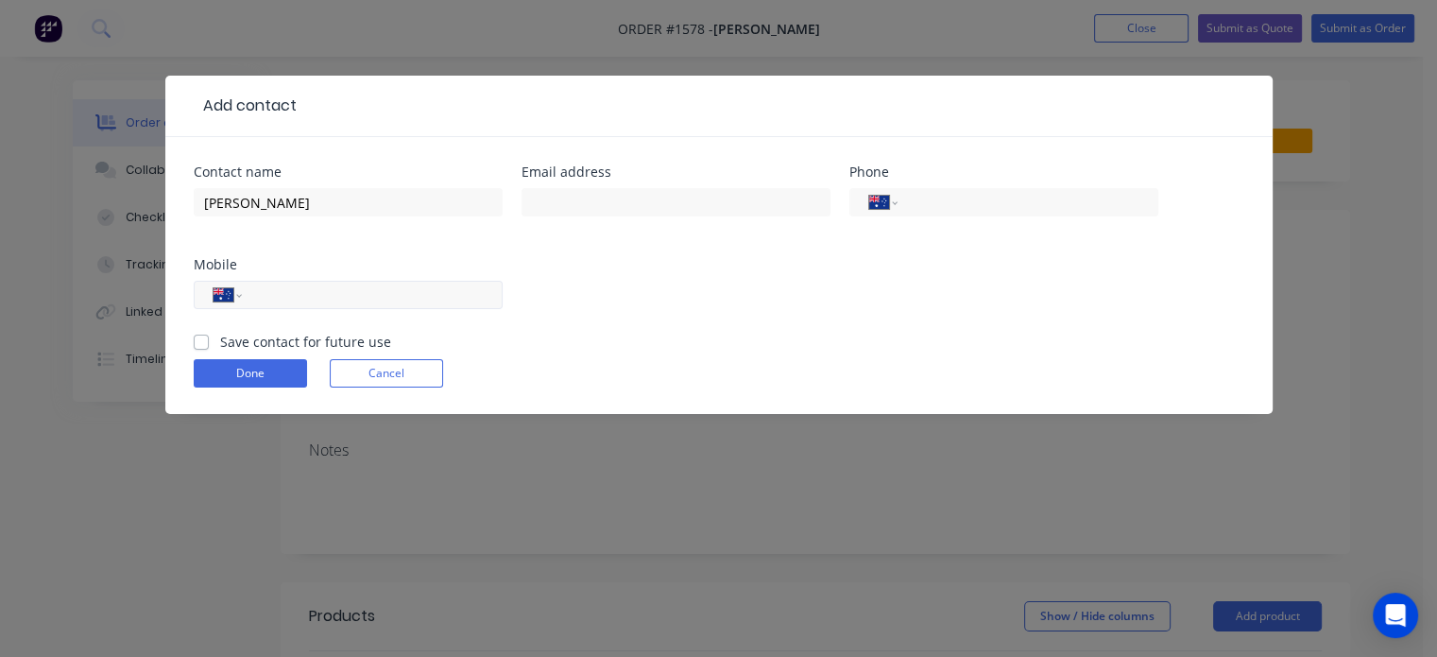
click at [329, 296] on input "tel" at bounding box center [368, 295] width 227 height 22
paste input "0407 076 497"
type input "0407 076 497"
click at [220, 343] on label "Save contact for future use" at bounding box center [305, 342] width 171 height 20
click at [197, 343] on input "Save contact for future use" at bounding box center [201, 341] width 15 height 18
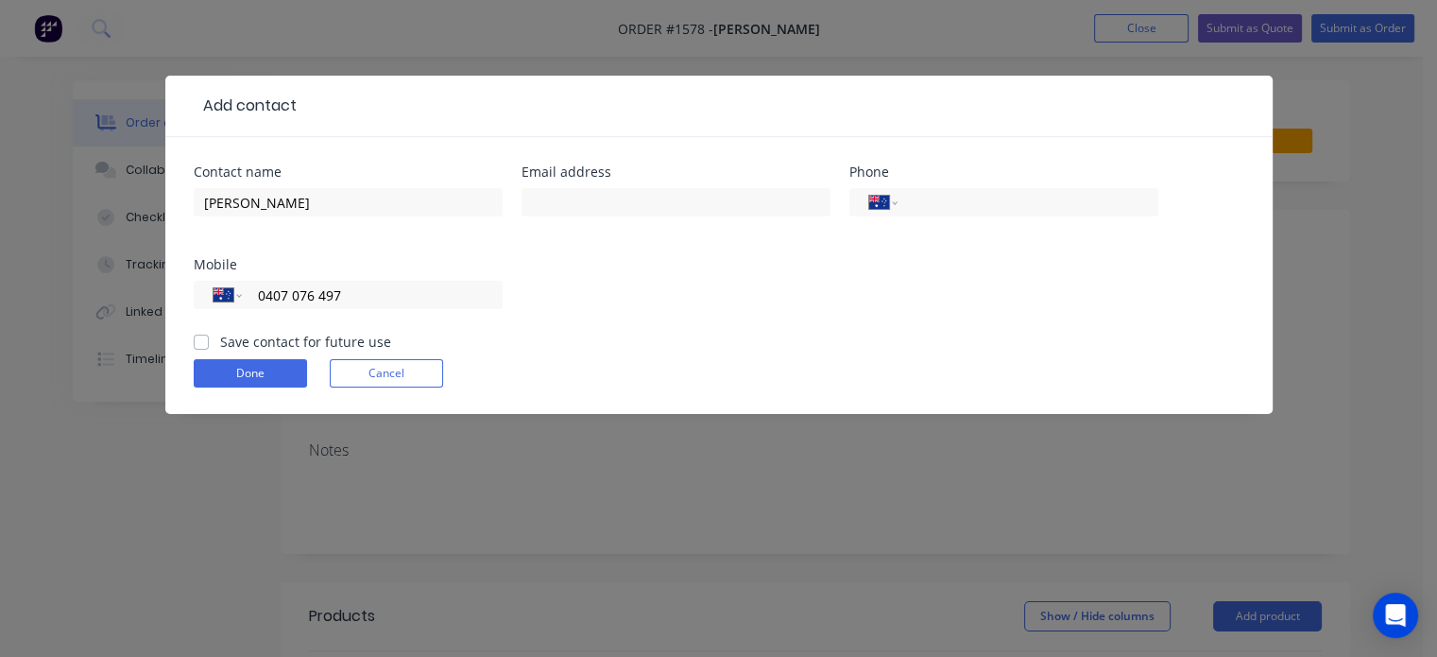
checkbox input "true"
click at [234, 364] on button "Done" at bounding box center [250, 373] width 113 height 28
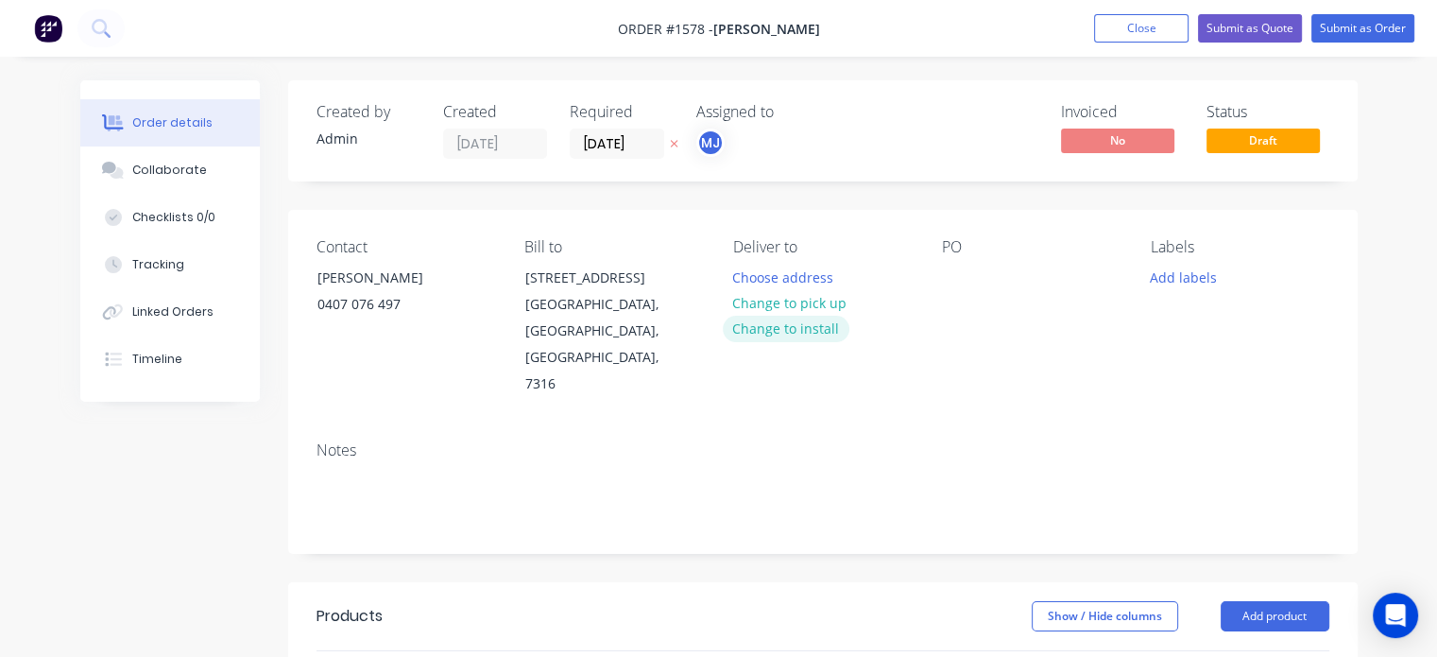
click at [773, 321] on button "Change to install" at bounding box center [786, 329] width 127 height 26
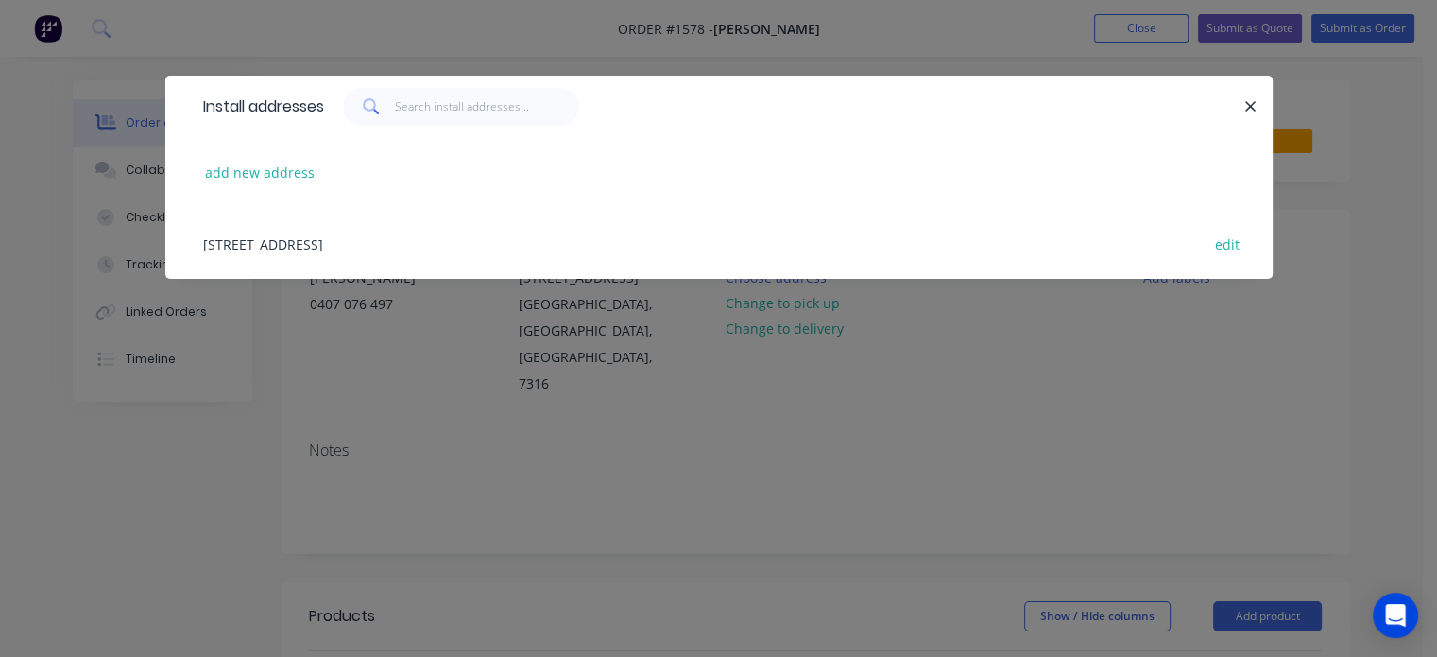
click at [325, 246] on div "[STREET_ADDRESS] edit" at bounding box center [719, 243] width 1051 height 71
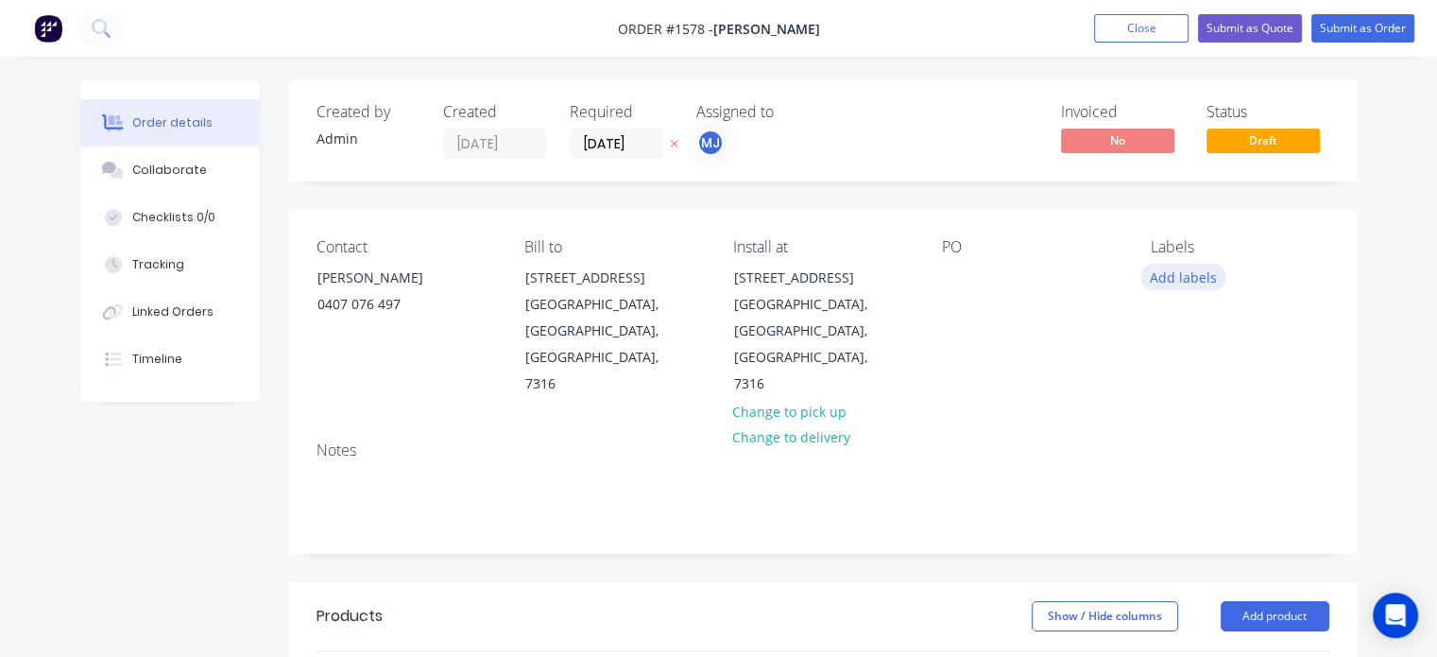
click at [1183, 276] on button "Add labels" at bounding box center [1183, 277] width 87 height 26
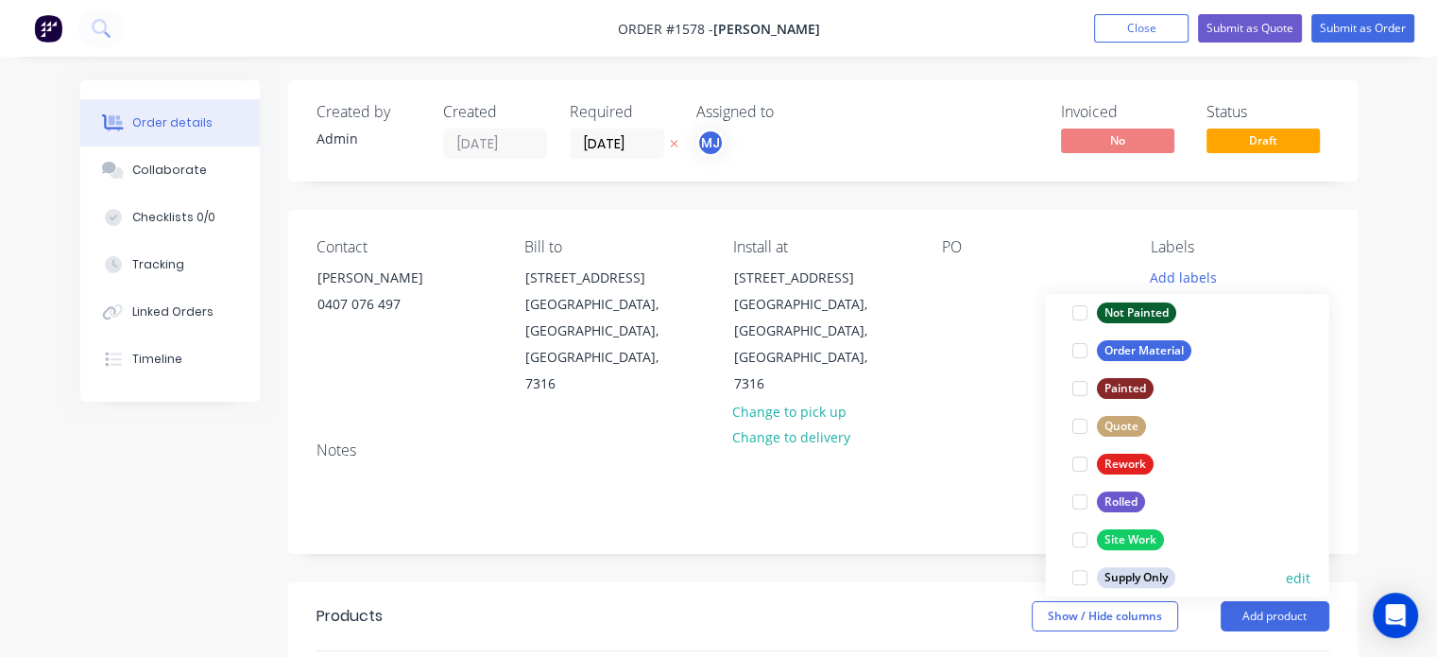
scroll to position [869, 0]
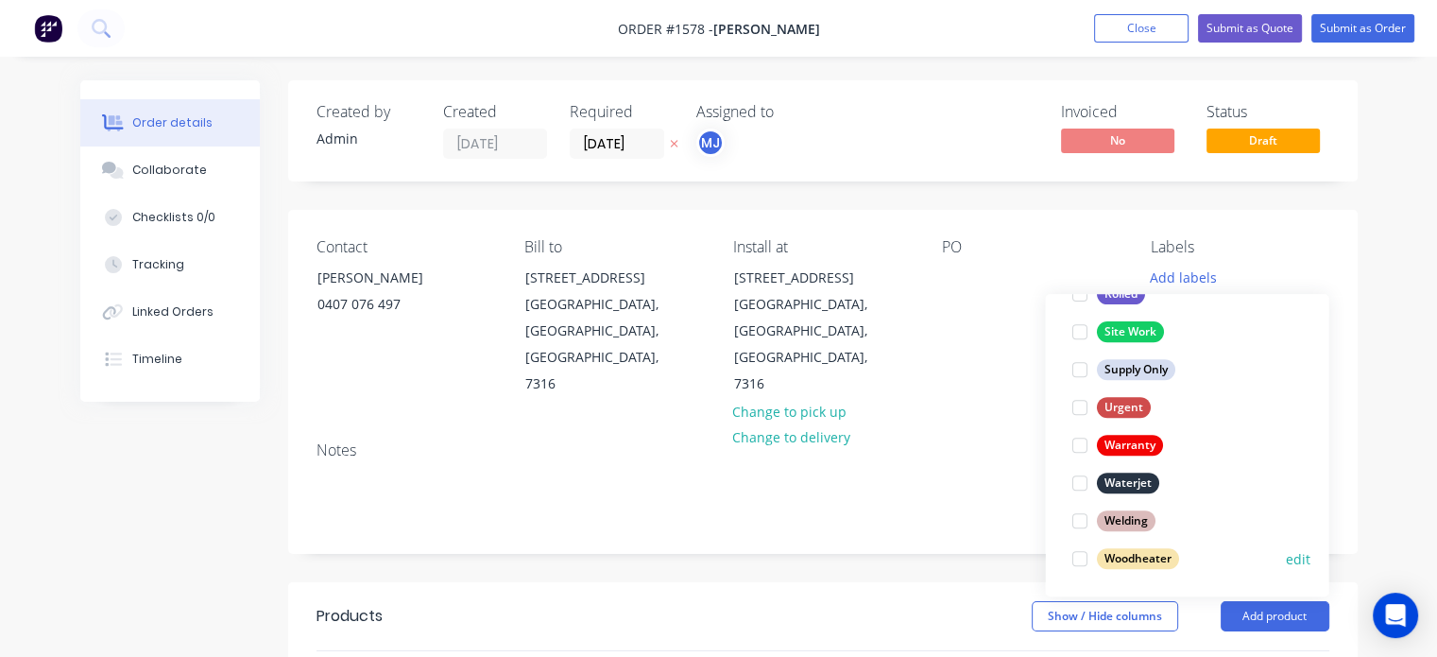
drag, startPoint x: 1120, startPoint y: 557, endPoint x: 1131, endPoint y: 543, distance: 18.2
click at [1120, 557] on div "Woodheater" at bounding box center [1137, 558] width 82 height 21
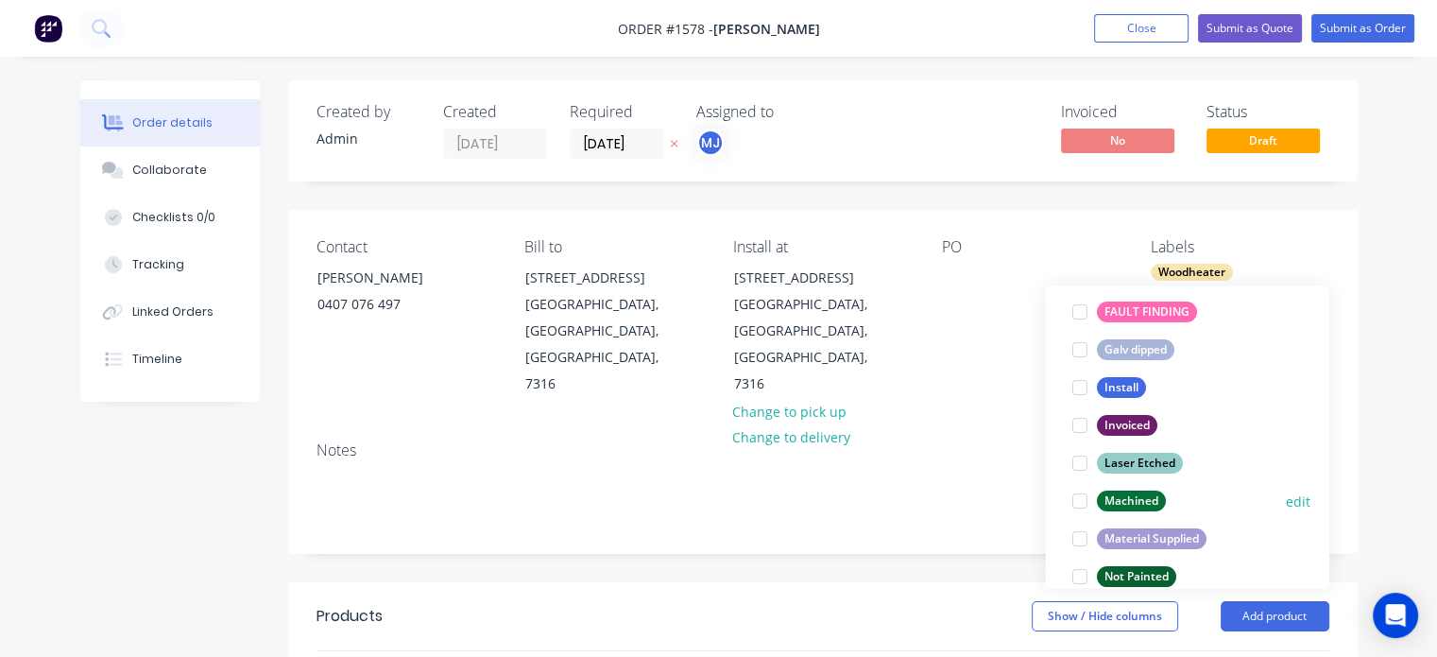
scroll to position [472, 0]
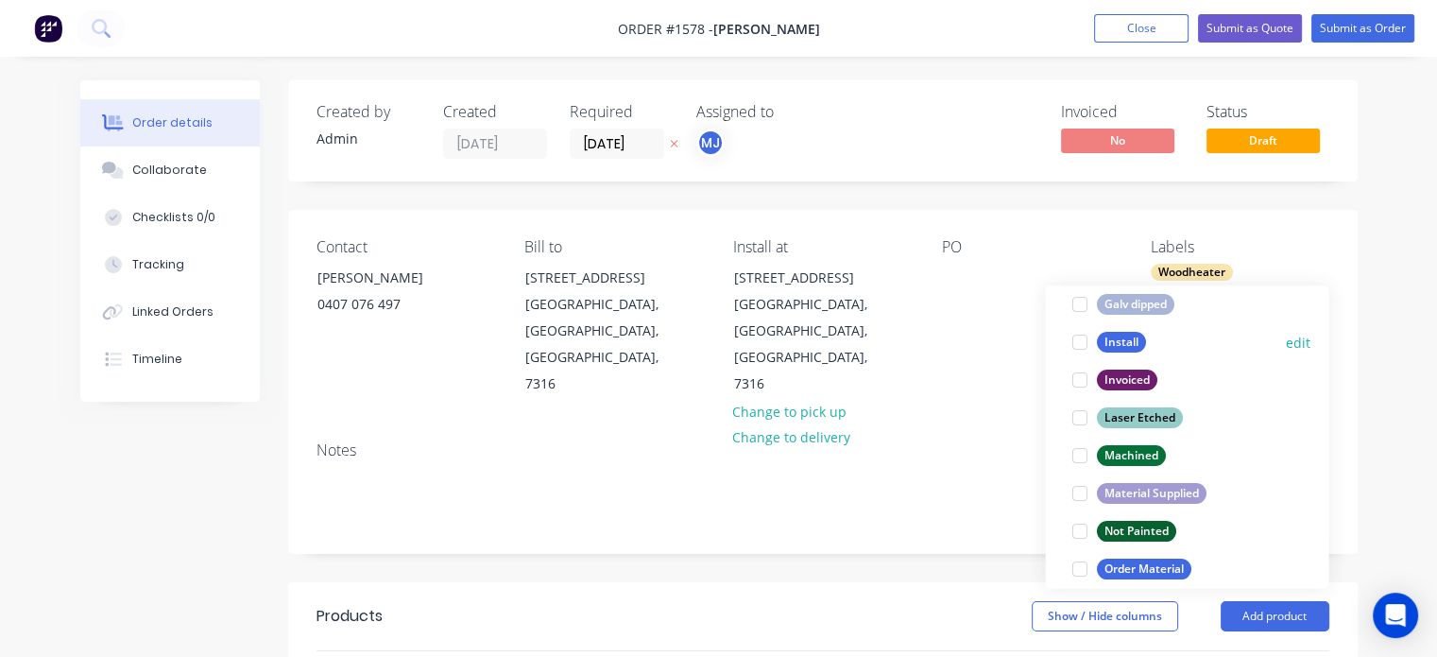
click at [1074, 343] on div at bounding box center [1079, 342] width 38 height 38
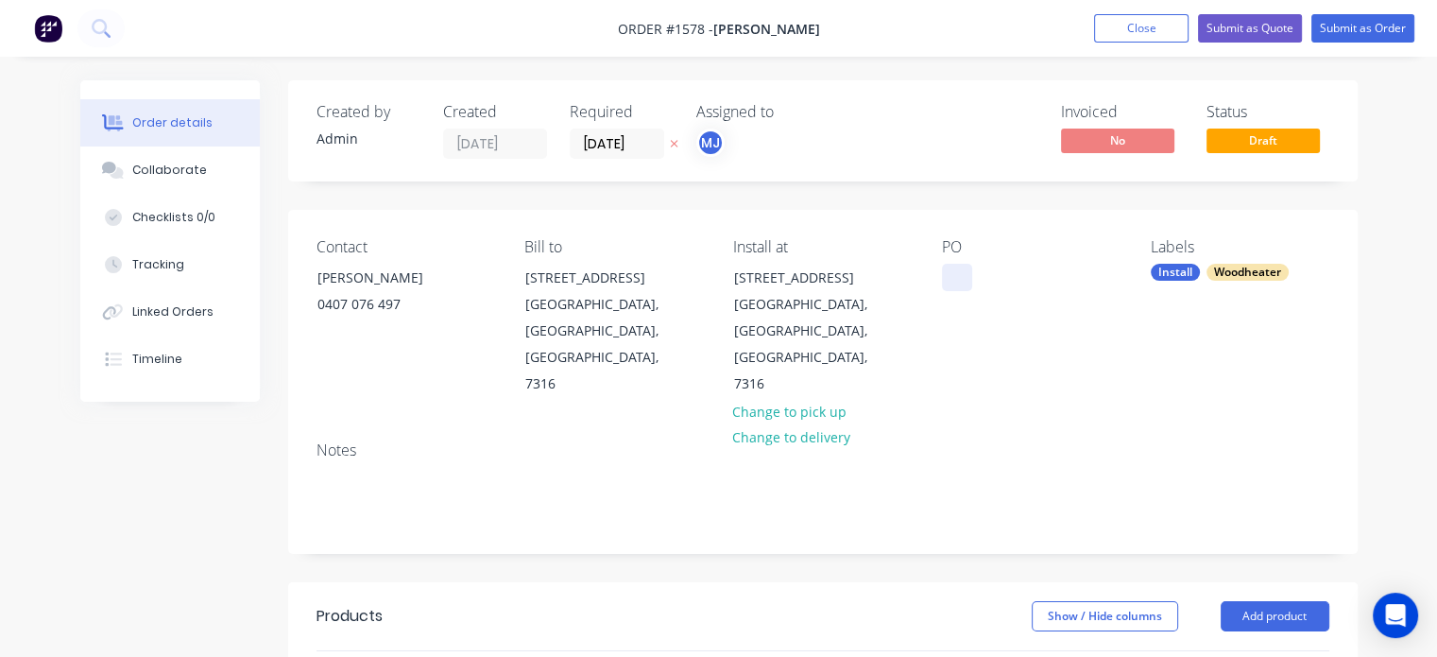
click at [945, 282] on div at bounding box center [957, 277] width 30 height 27
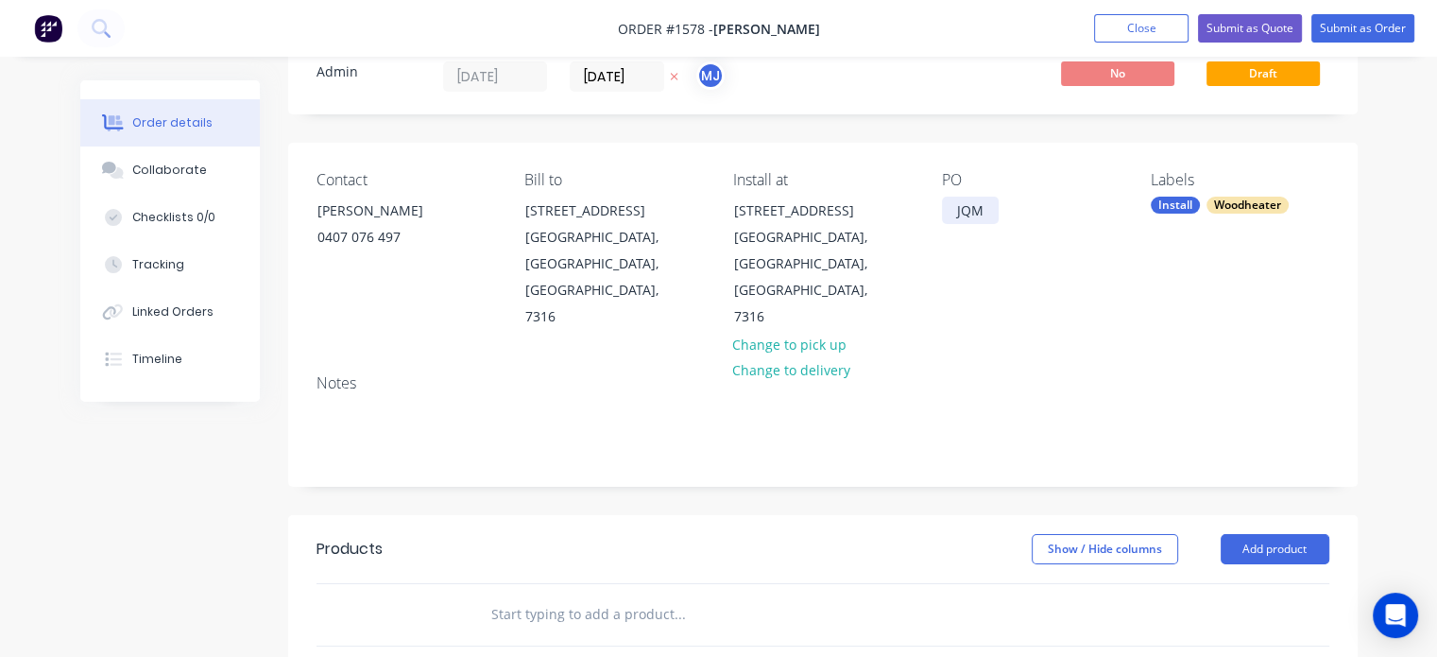
scroll to position [189, 0]
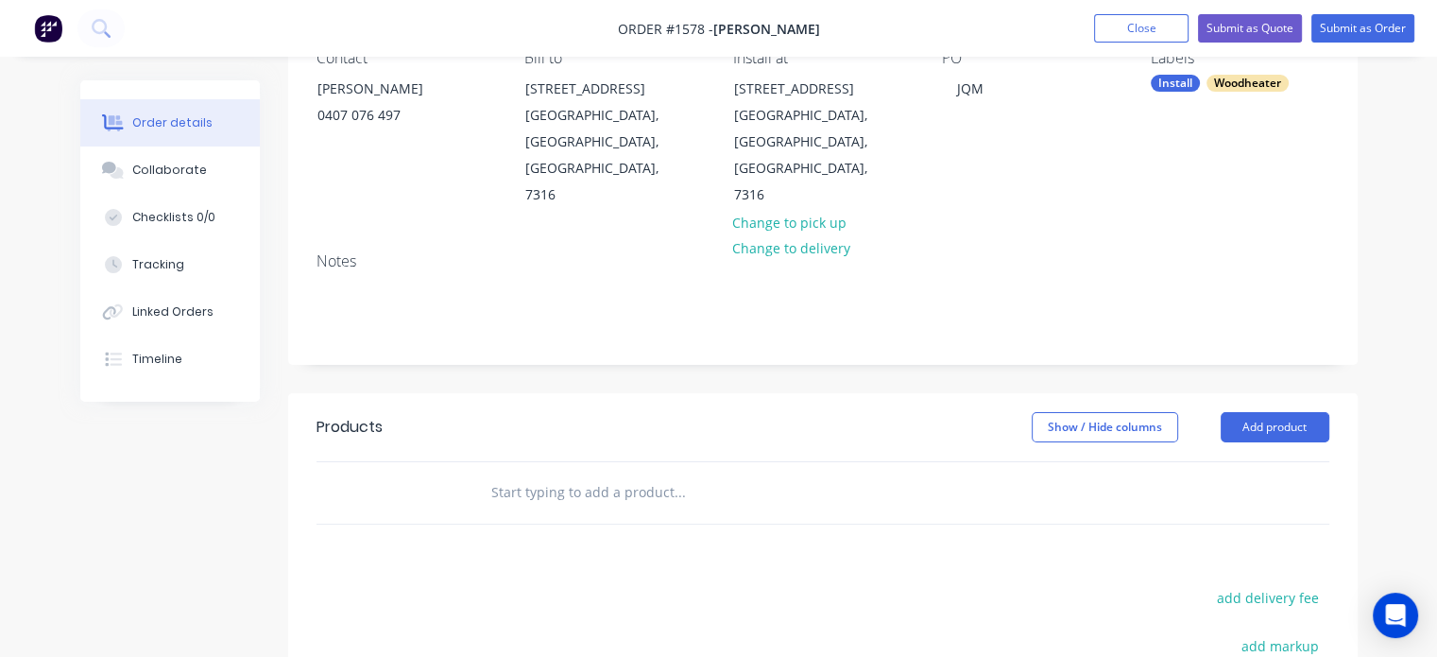
click at [568, 475] on input "text" at bounding box center [679, 492] width 378 height 38
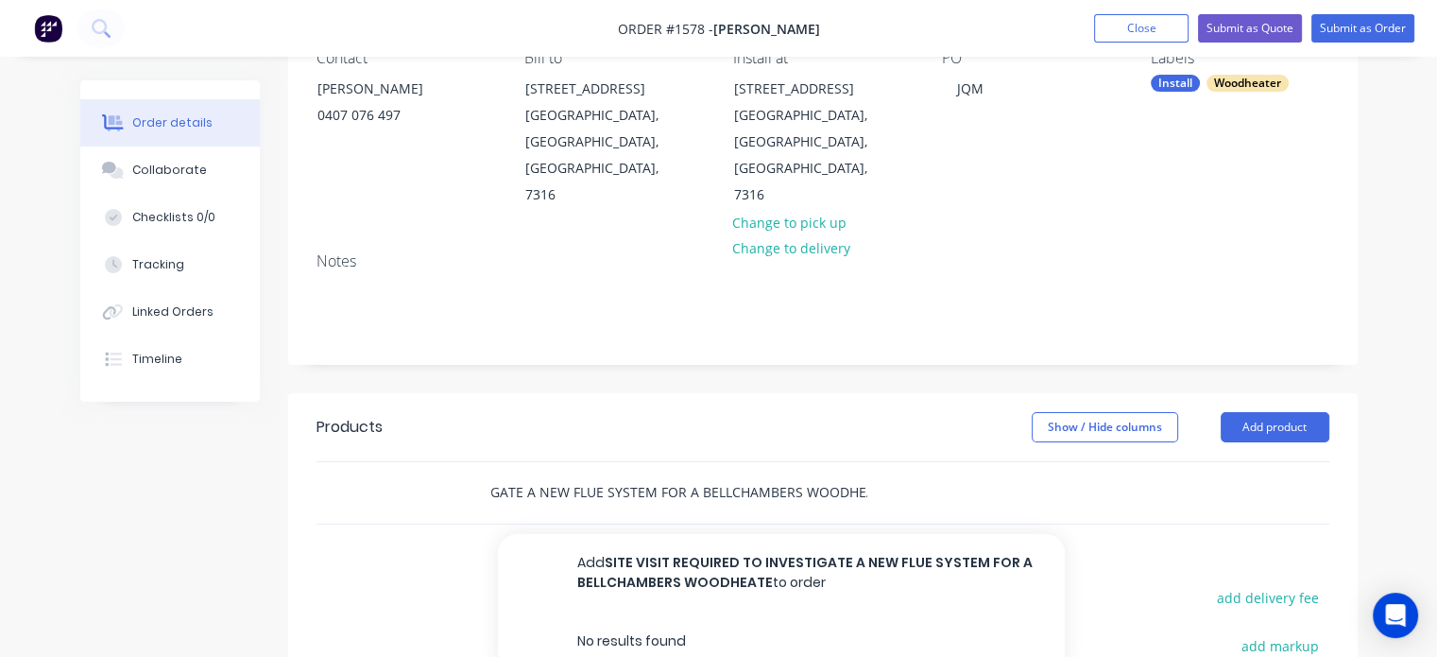
scroll to position [0, 220]
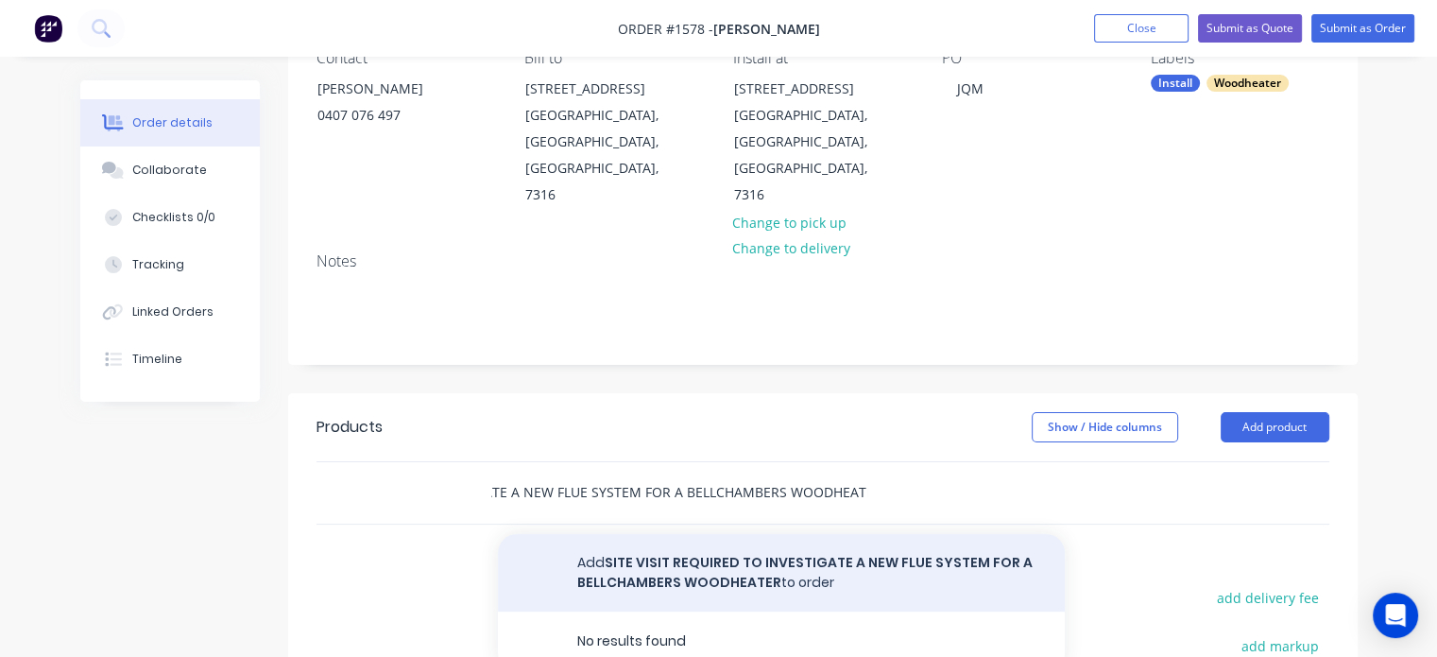
type input "SITE VISIT REQUIRED TO INVESTIGATE A NEW FLUE SYSTEM FOR A BELLCHAMBERS WOODHEA…"
click at [711, 555] on button "Add SITE VISIT REQUIRED TO INVESTIGATE A NEW FLUE SYSTEM FOR A BELLCHAMBERS WOO…" at bounding box center [781, 572] width 567 height 77
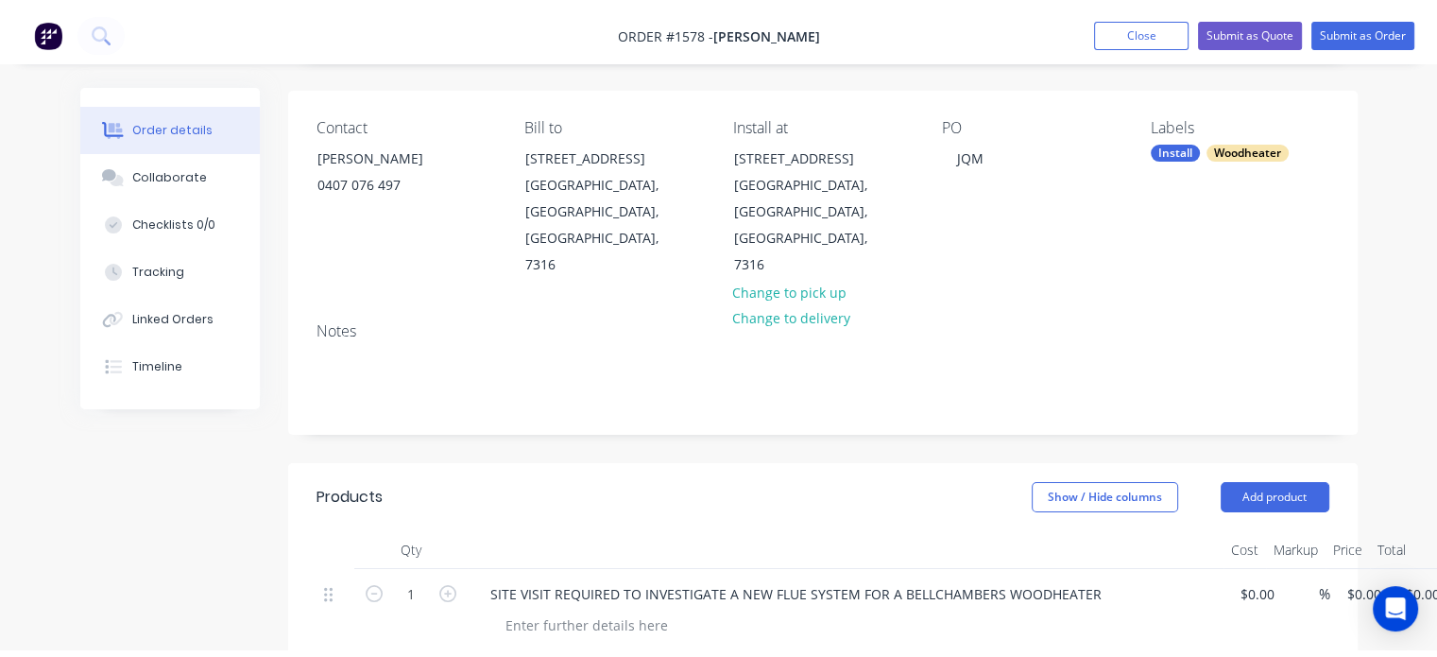
scroll to position [0, 0]
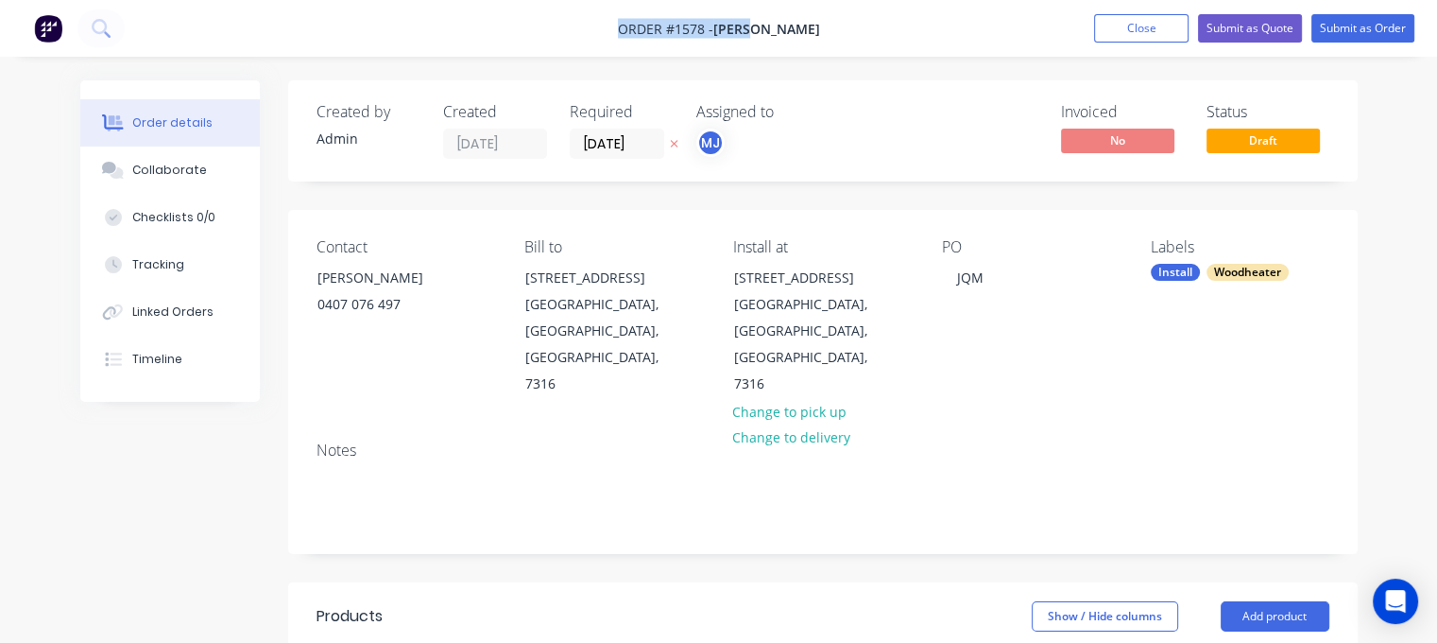
drag, startPoint x: 632, startPoint y: 29, endPoint x: 769, endPoint y: 22, distance: 137.2
click at [767, 22] on span "Order #1578 - [PERSON_NAME]" at bounding box center [719, 29] width 202 height 20
click at [769, 22] on span "[PERSON_NAME]" at bounding box center [766, 29] width 107 height 18
click at [1362, 25] on button "Submit as Order" at bounding box center [1362, 28] width 103 height 28
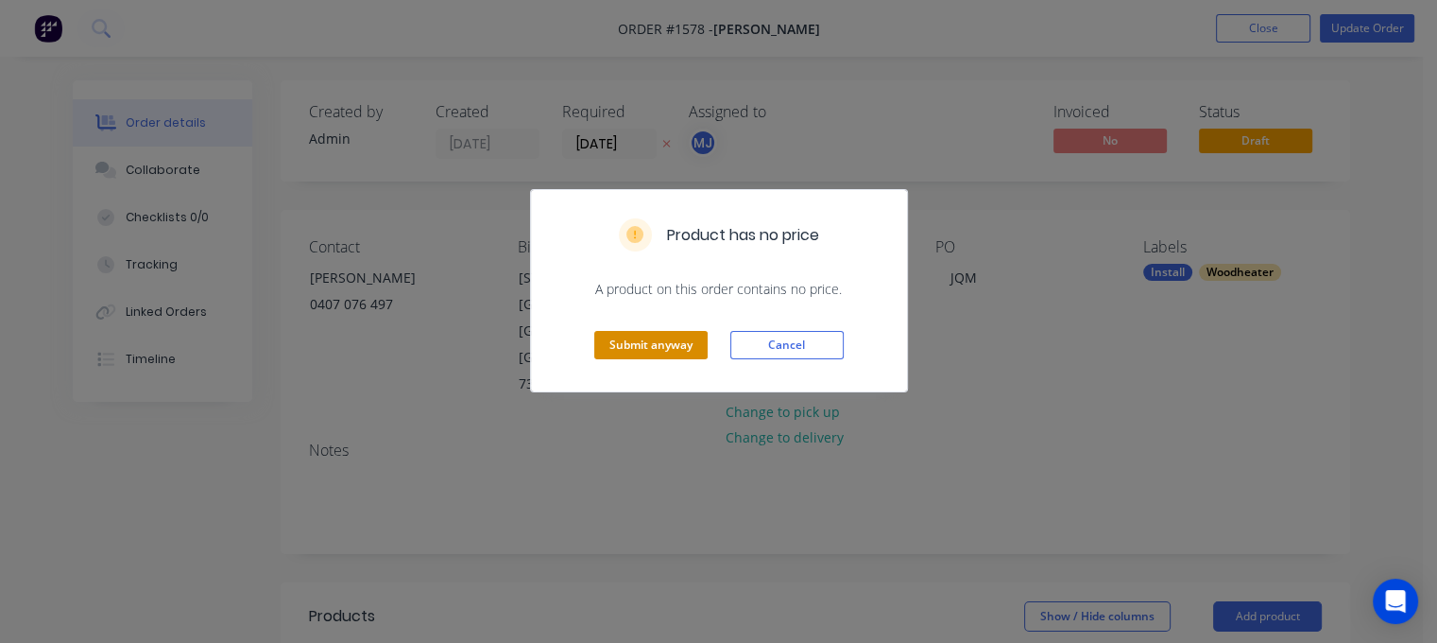
click at [630, 337] on button "Submit anyway" at bounding box center [650, 345] width 113 height 28
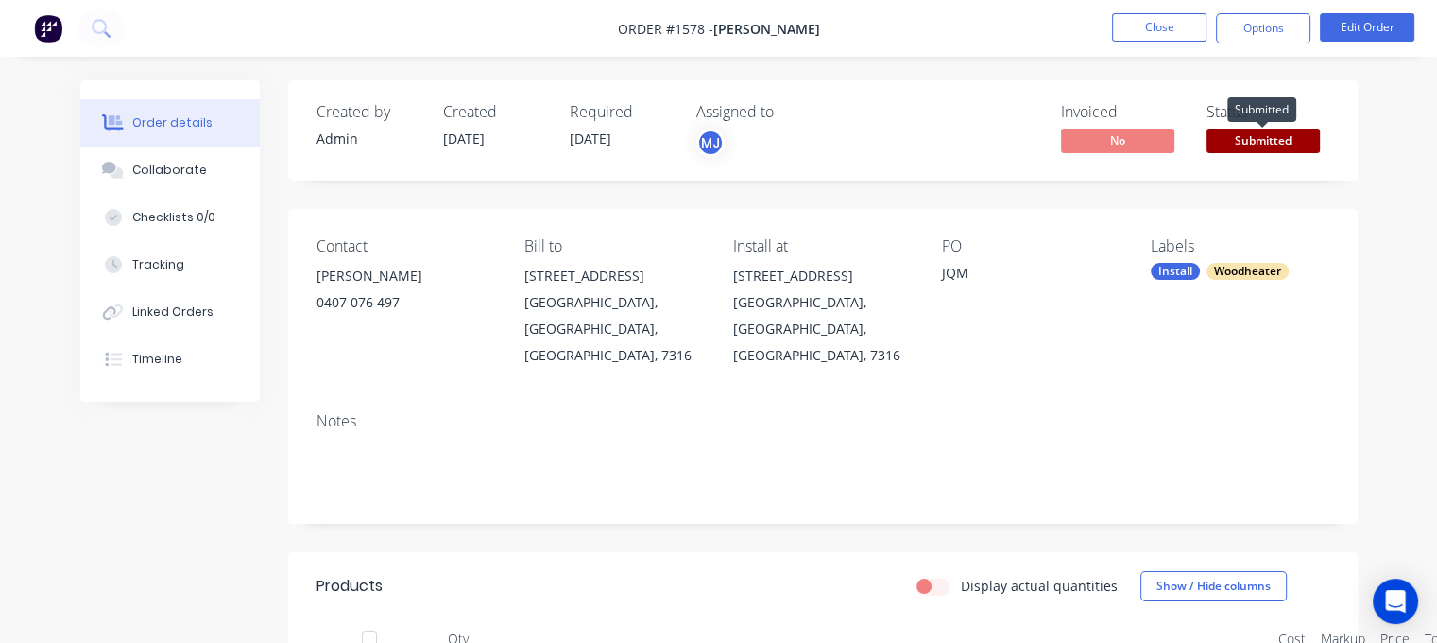
click at [1263, 133] on span "Submitted" at bounding box center [1263, 141] width 113 height 24
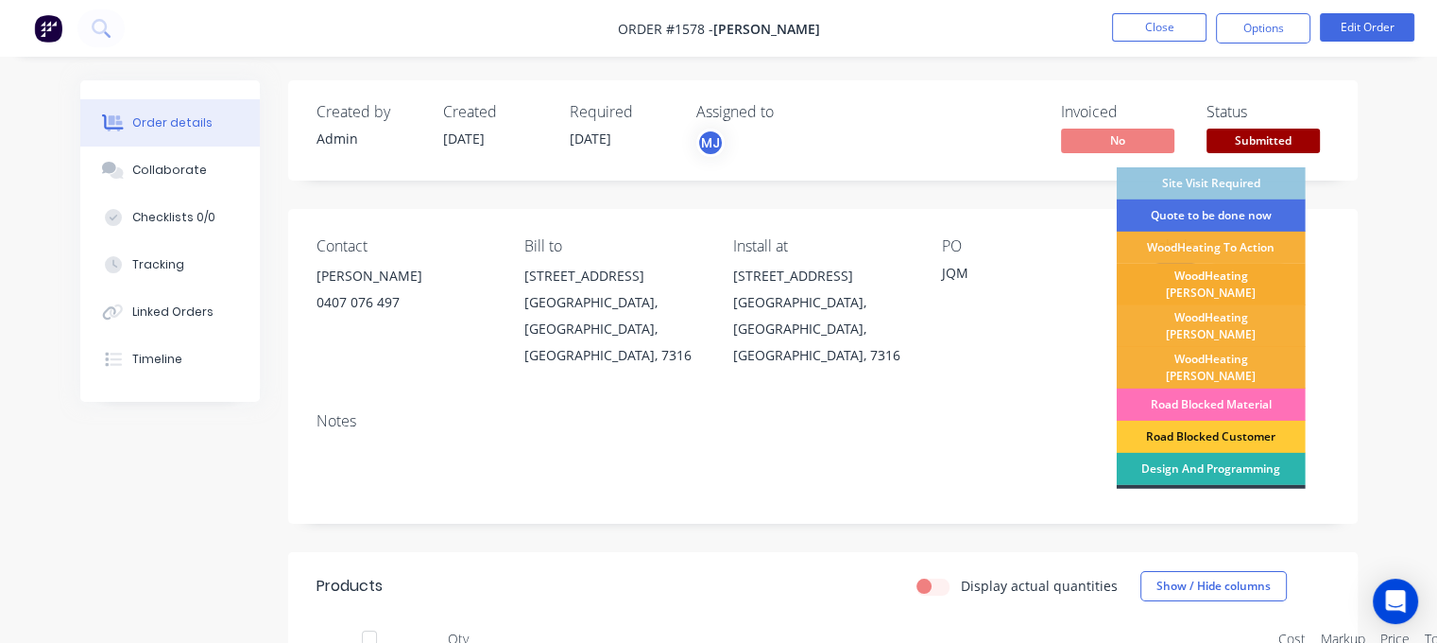
click at [1203, 283] on div "WoodHeating [PERSON_NAME]" at bounding box center [1211, 285] width 189 height 42
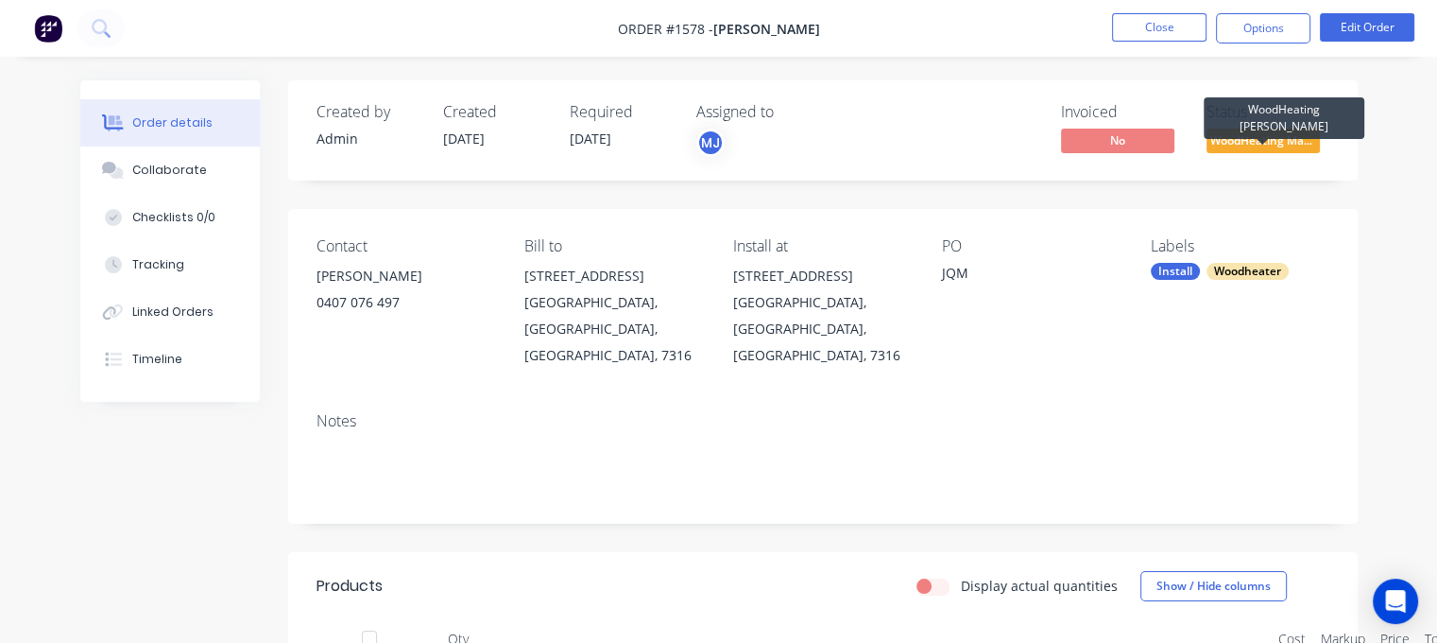
drag, startPoint x: 1267, startPoint y: 139, endPoint x: 1260, endPoint y: 148, distance: 11.5
click at [1267, 140] on span "WoodHeating Mar..." at bounding box center [1263, 141] width 113 height 24
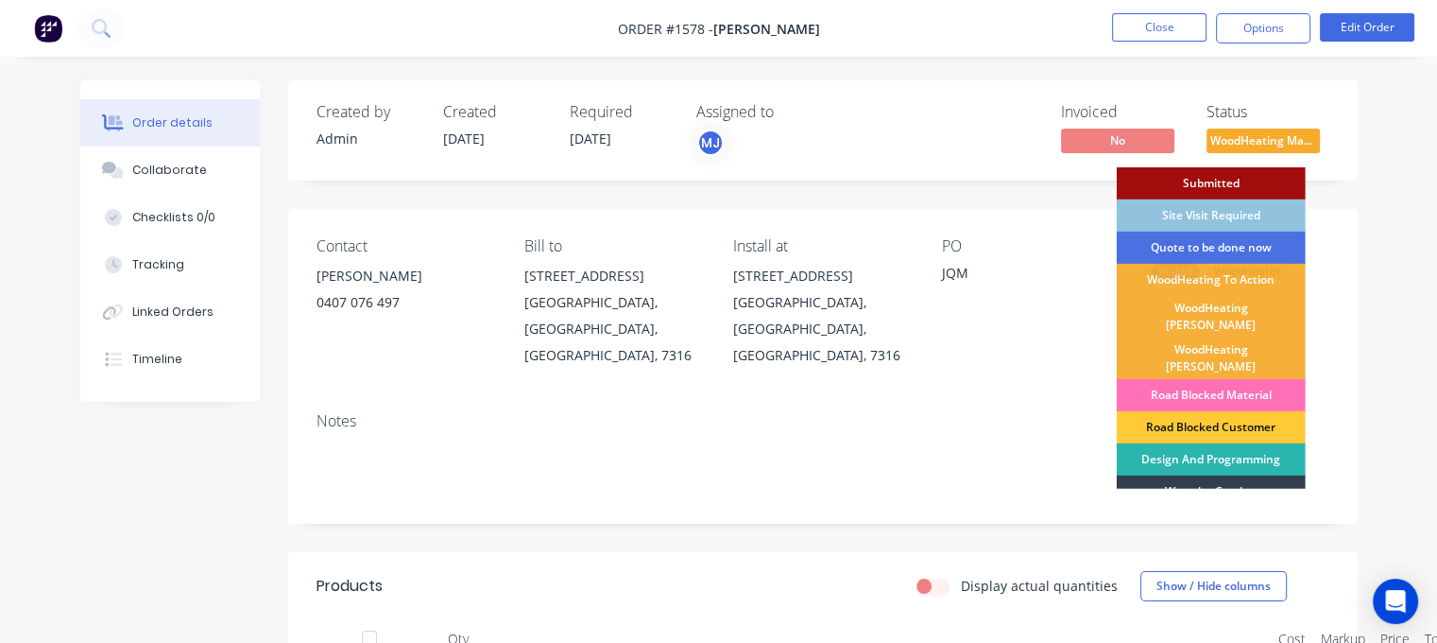
click at [1213, 218] on div "Site Visit Required" at bounding box center [1211, 215] width 189 height 32
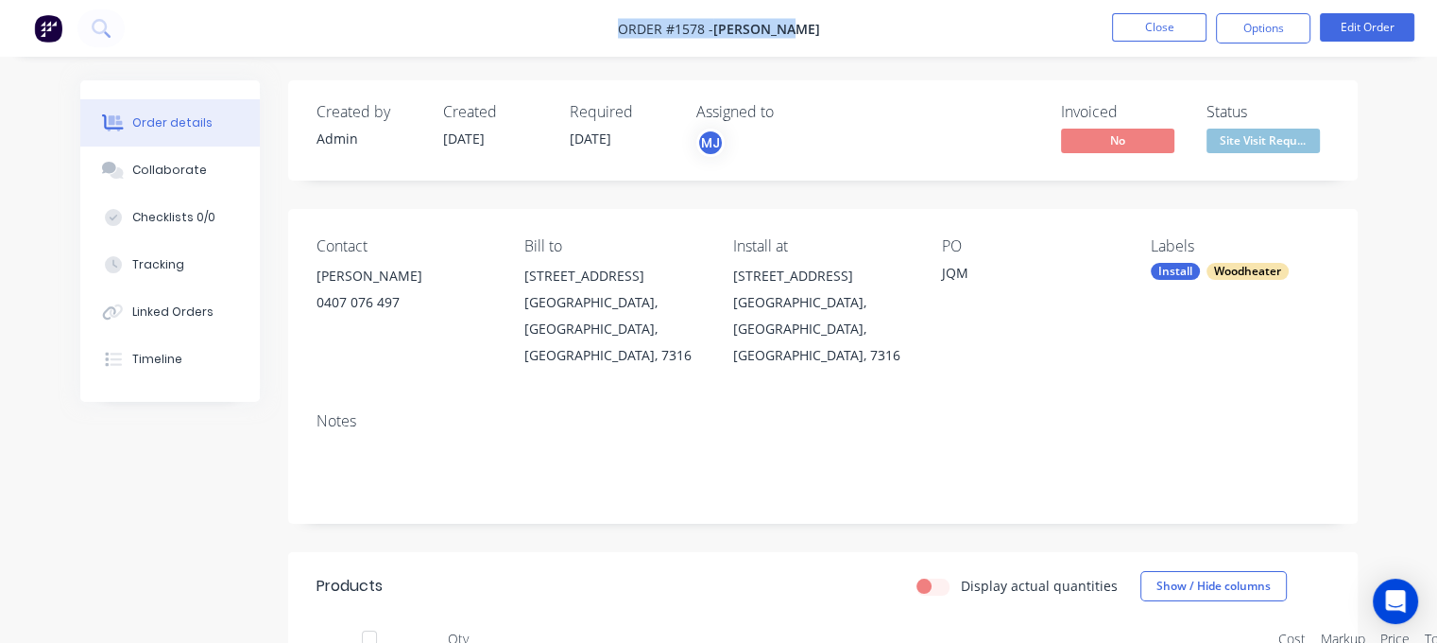
drag, startPoint x: 634, startPoint y: 35, endPoint x: 803, endPoint y: 18, distance: 170.0
click at [803, 19] on span "Order #1578 - [PERSON_NAME]" at bounding box center [719, 29] width 202 height 20
copy span "Order #1578 - [PERSON_NAME]"
drag, startPoint x: 1157, startPoint y: 9, endPoint x: 1156, endPoint y: 22, distance: 13.4
click at [1157, 10] on nav "Order #1578 - [PERSON_NAME] Close Options Edit Order" at bounding box center [718, 28] width 1437 height 57
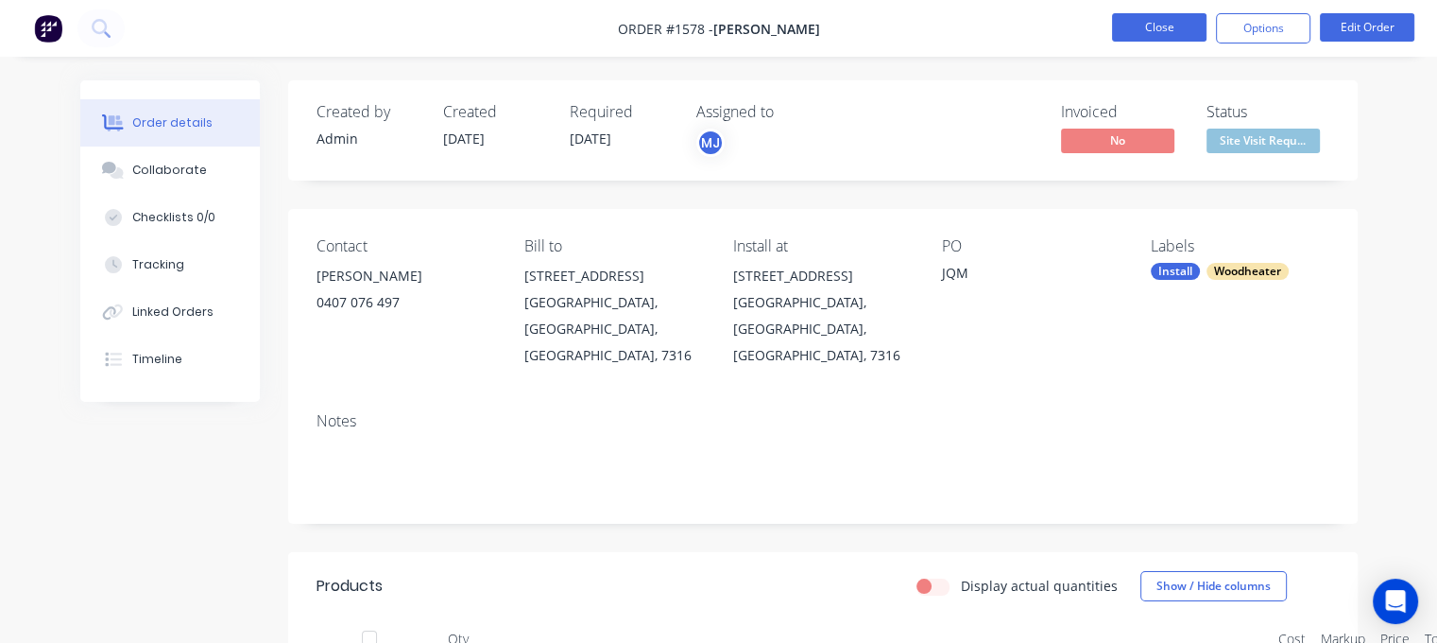
click at [1156, 22] on button "Close" at bounding box center [1159, 27] width 94 height 28
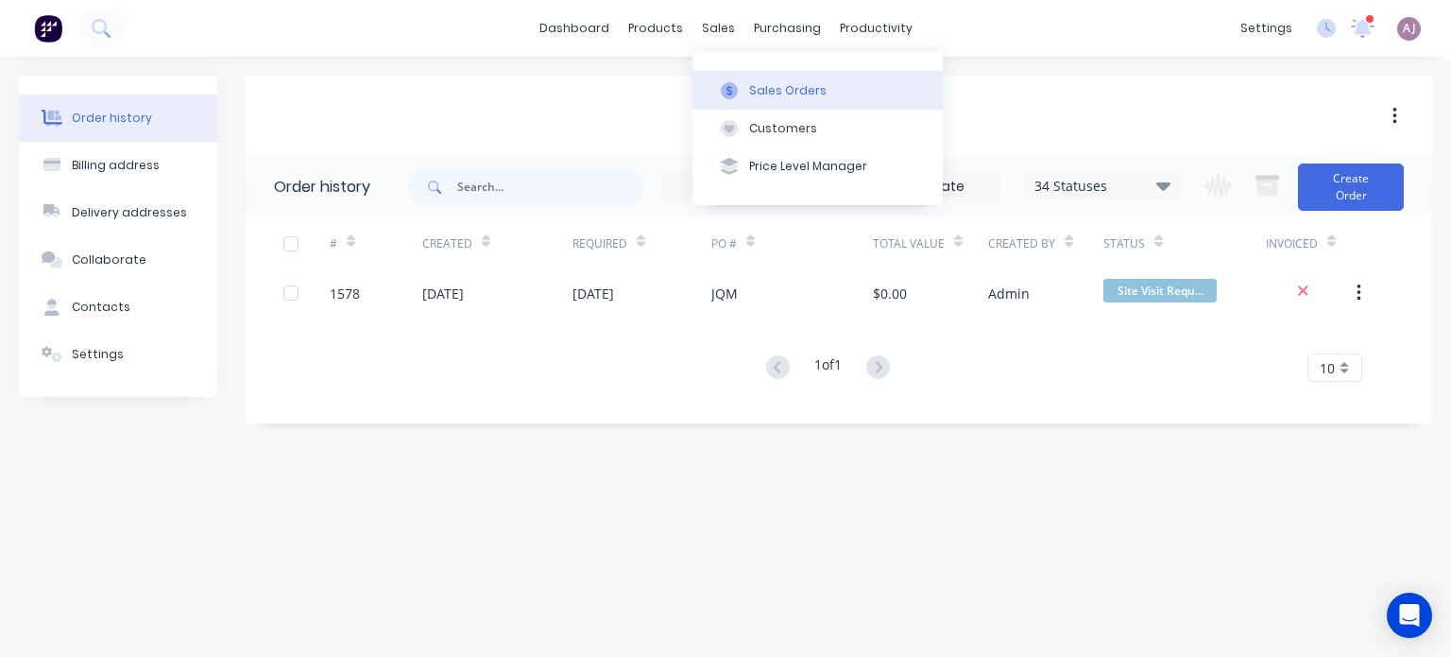
click at [758, 83] on div "Sales Orders" at bounding box center [787, 90] width 77 height 17
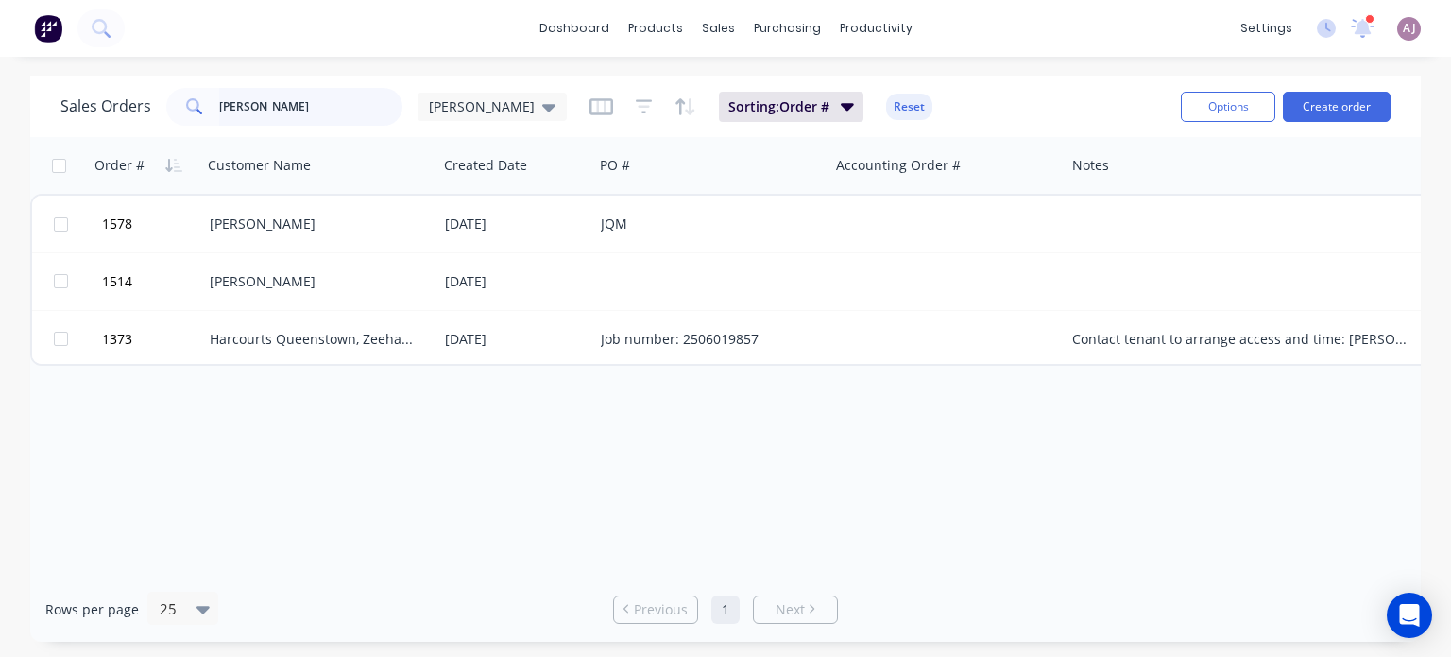
click at [276, 103] on input "[PERSON_NAME]" at bounding box center [311, 107] width 184 height 38
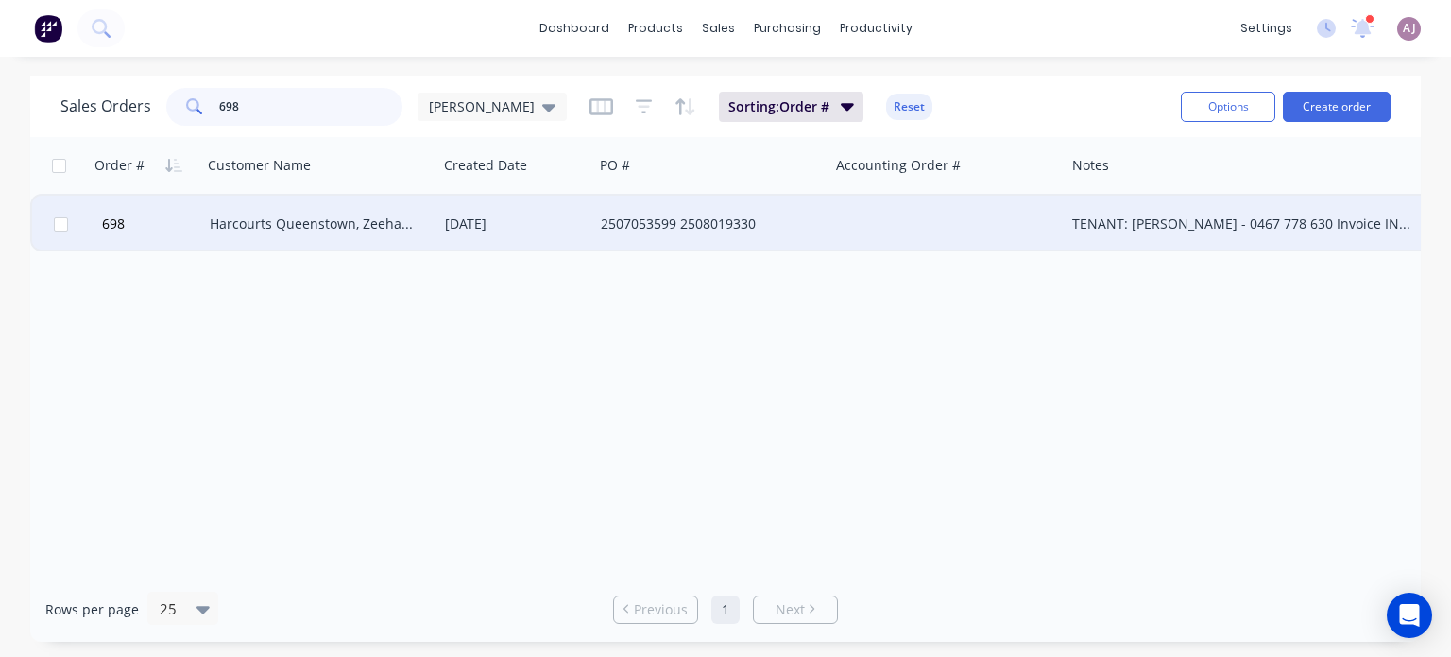
type input "698"
click at [266, 221] on div "Harcourts Queenstown, Zeehan & [PERSON_NAME]" at bounding box center [315, 223] width 210 height 19
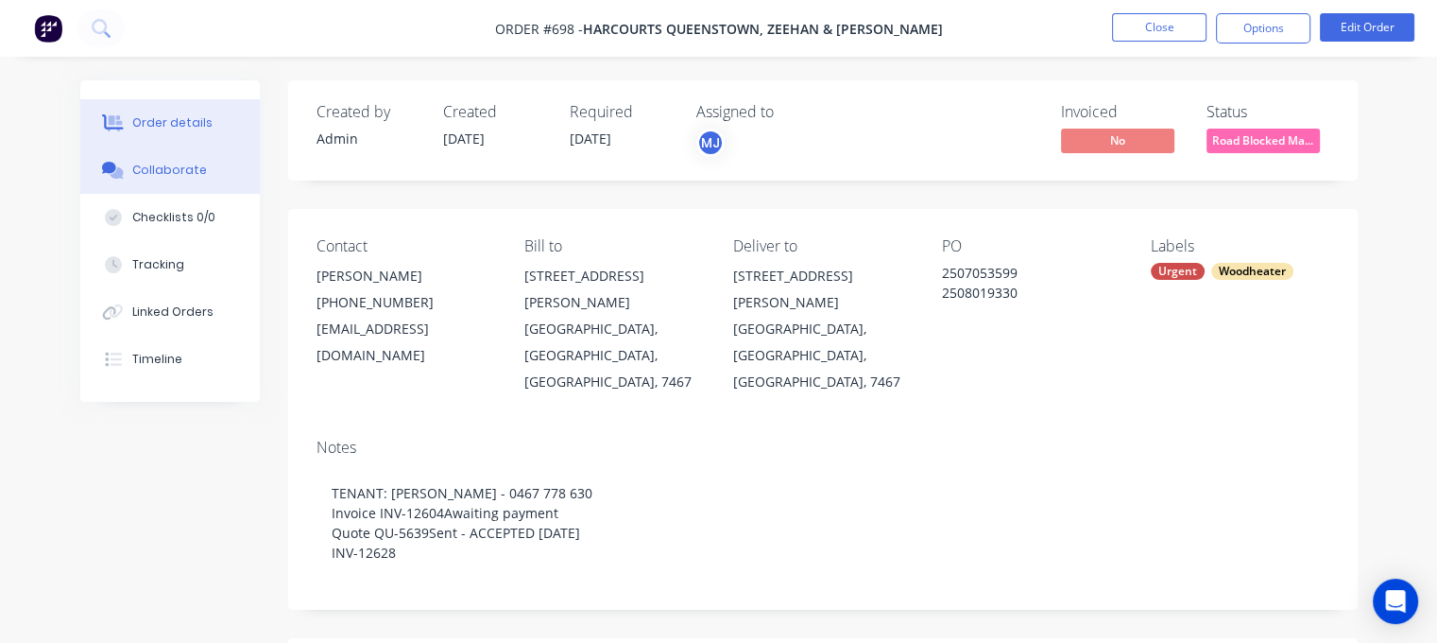
click at [167, 175] on div "Collaborate" at bounding box center [169, 170] width 75 height 17
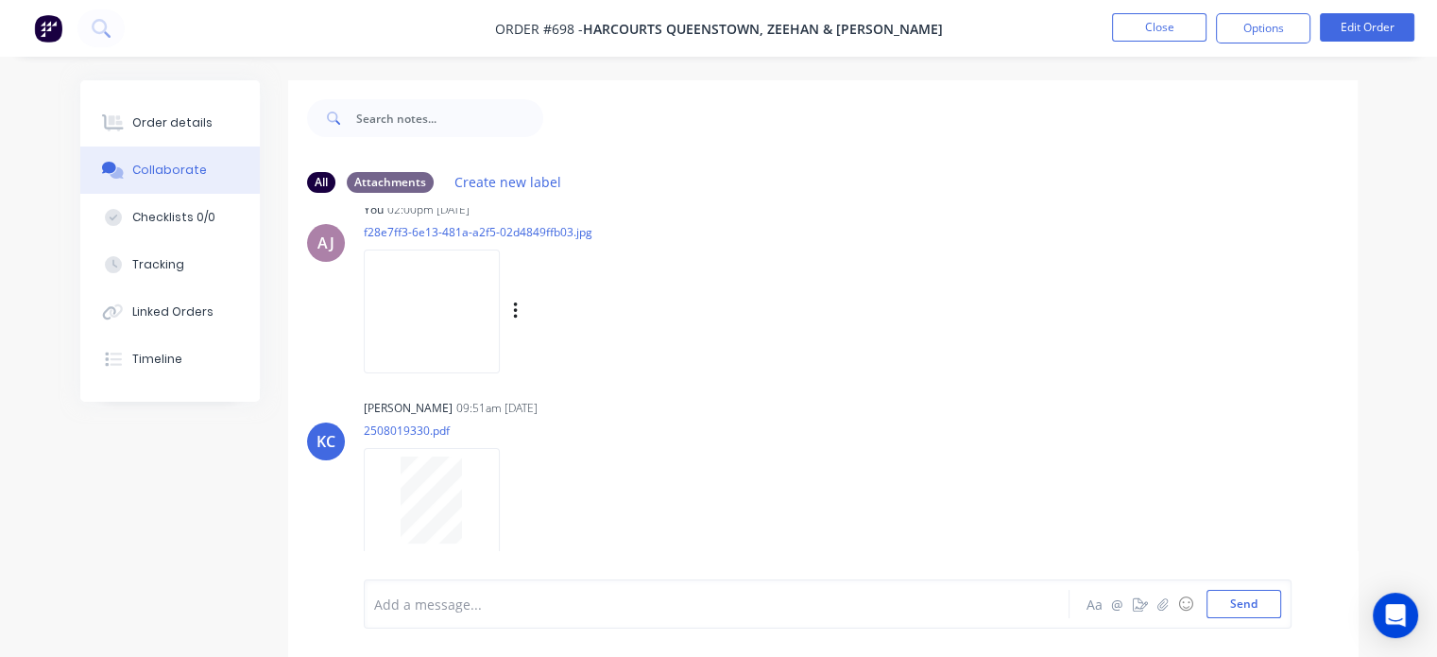
scroll to position [1130, 0]
click at [465, 301] on img at bounding box center [432, 311] width 136 height 124
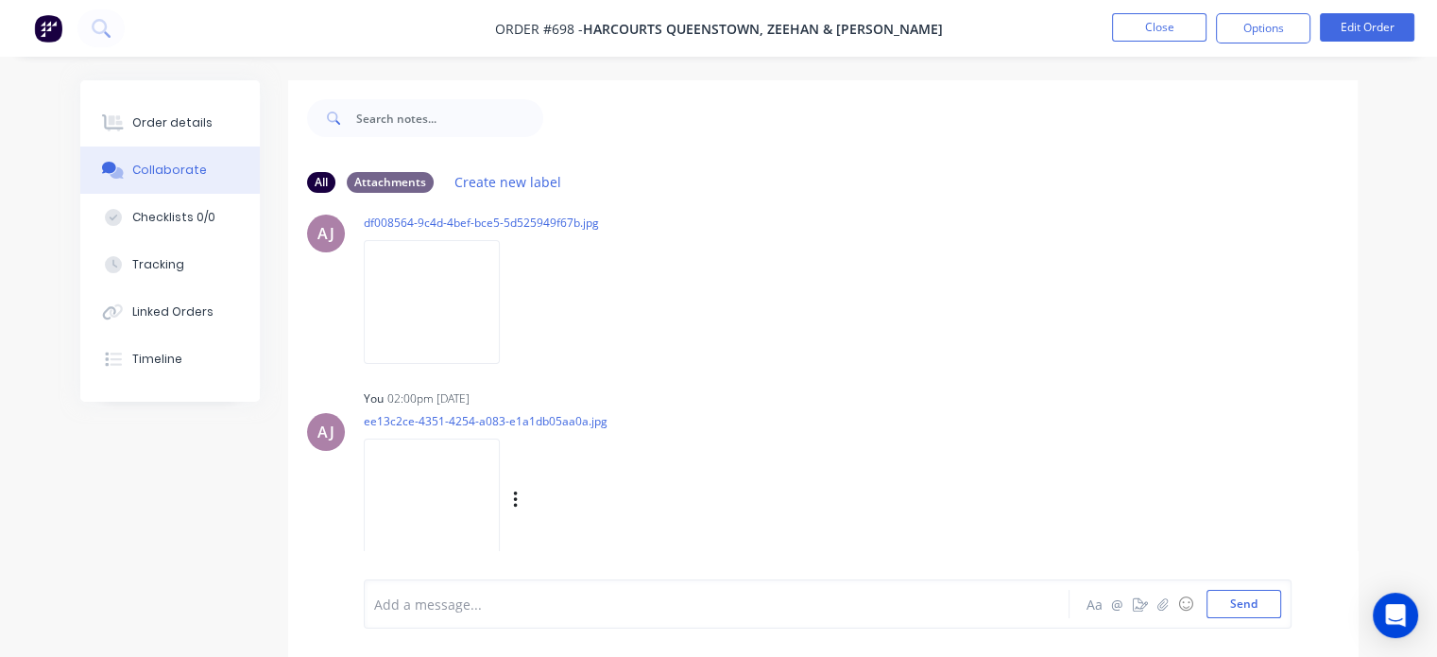
scroll to position [658, 0]
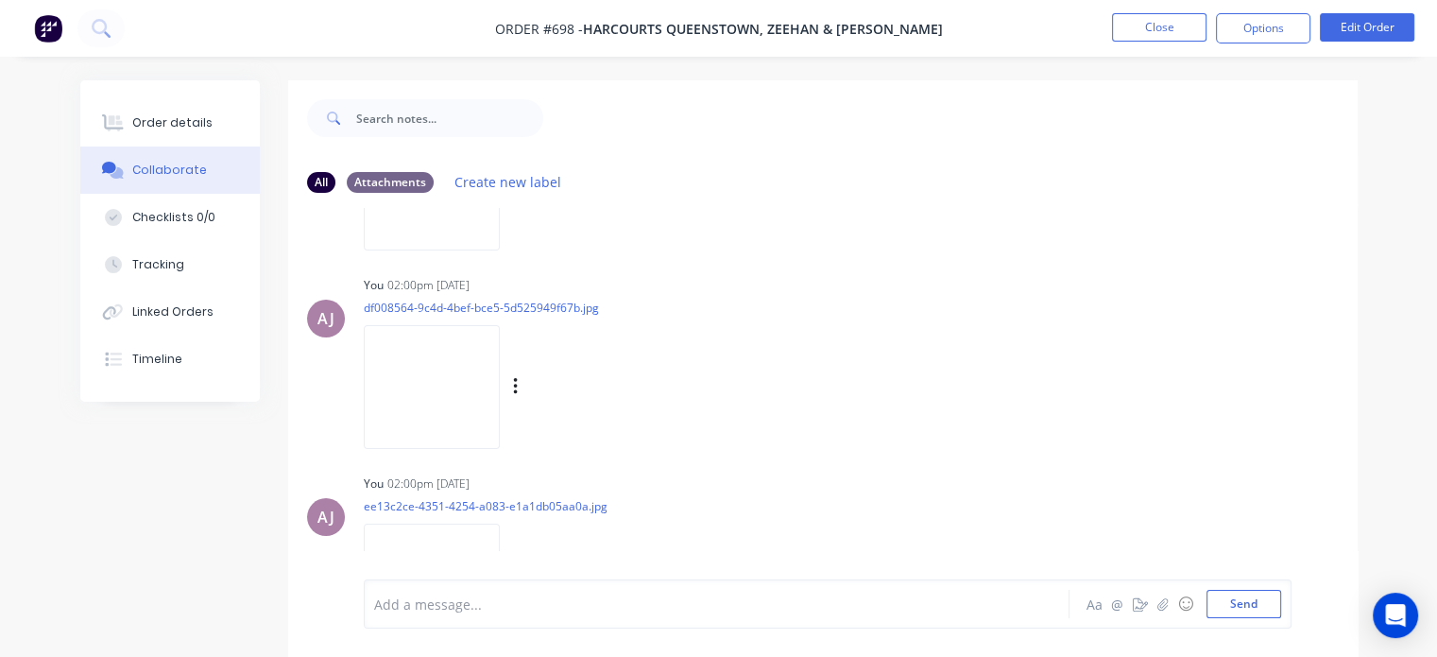
click at [465, 389] on img at bounding box center [432, 387] width 136 height 124
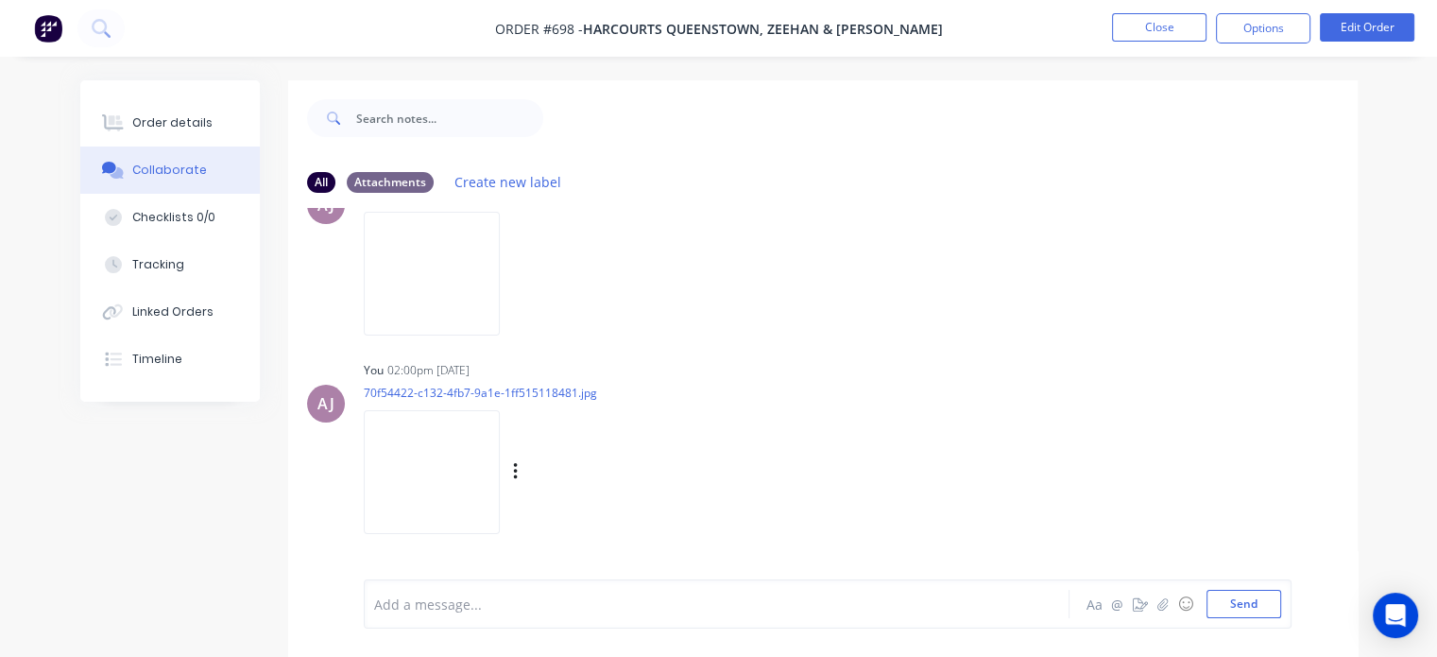
scroll to position [280, 0]
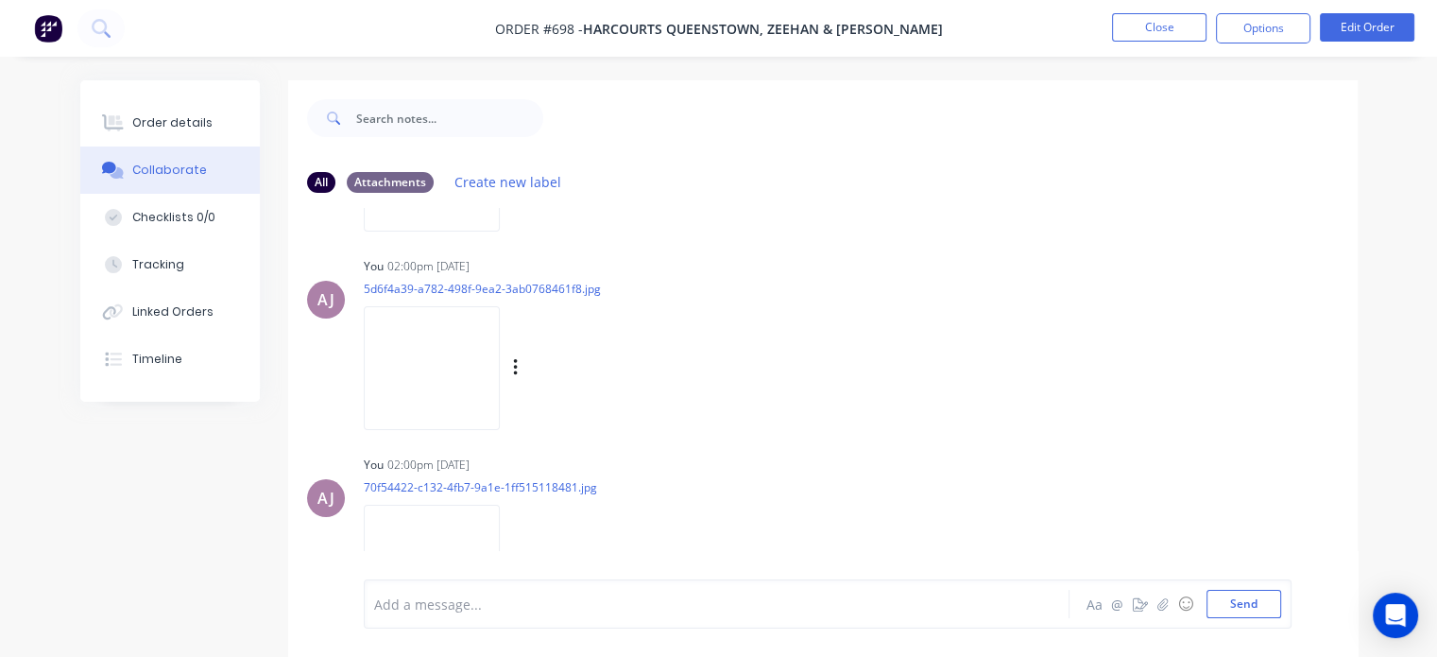
click at [436, 394] on img at bounding box center [432, 368] width 136 height 124
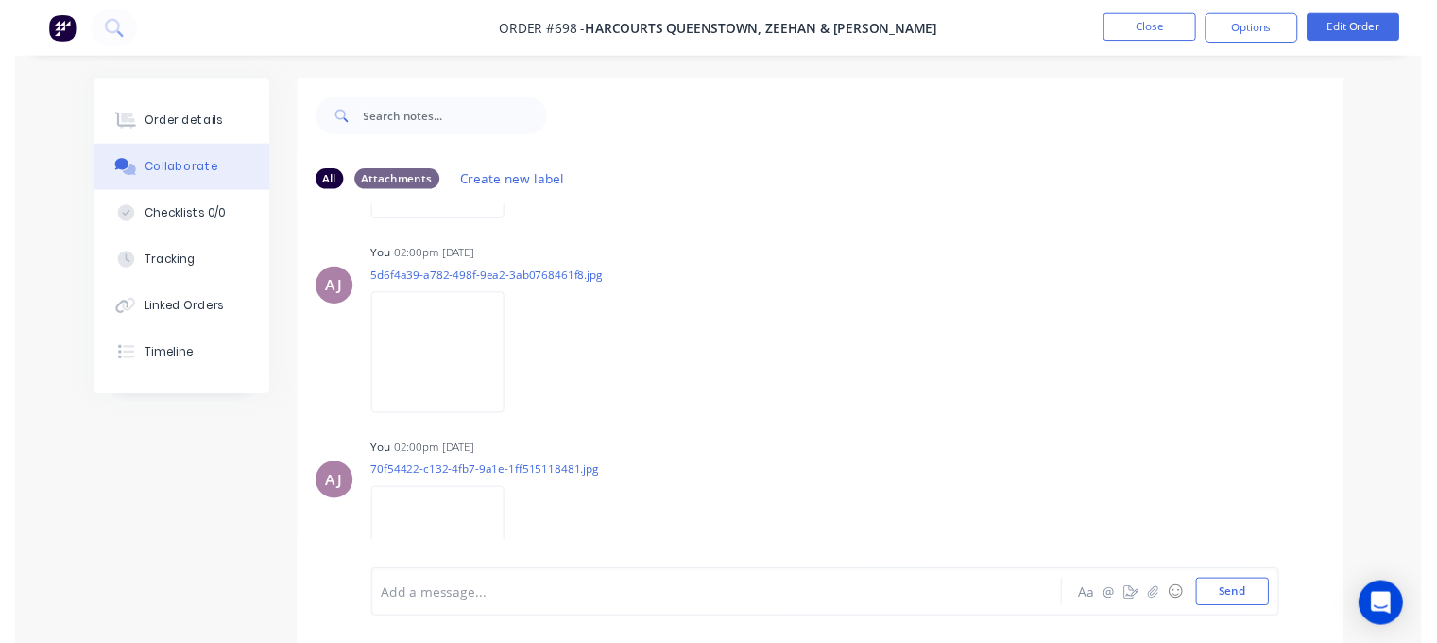
scroll to position [91, 0]
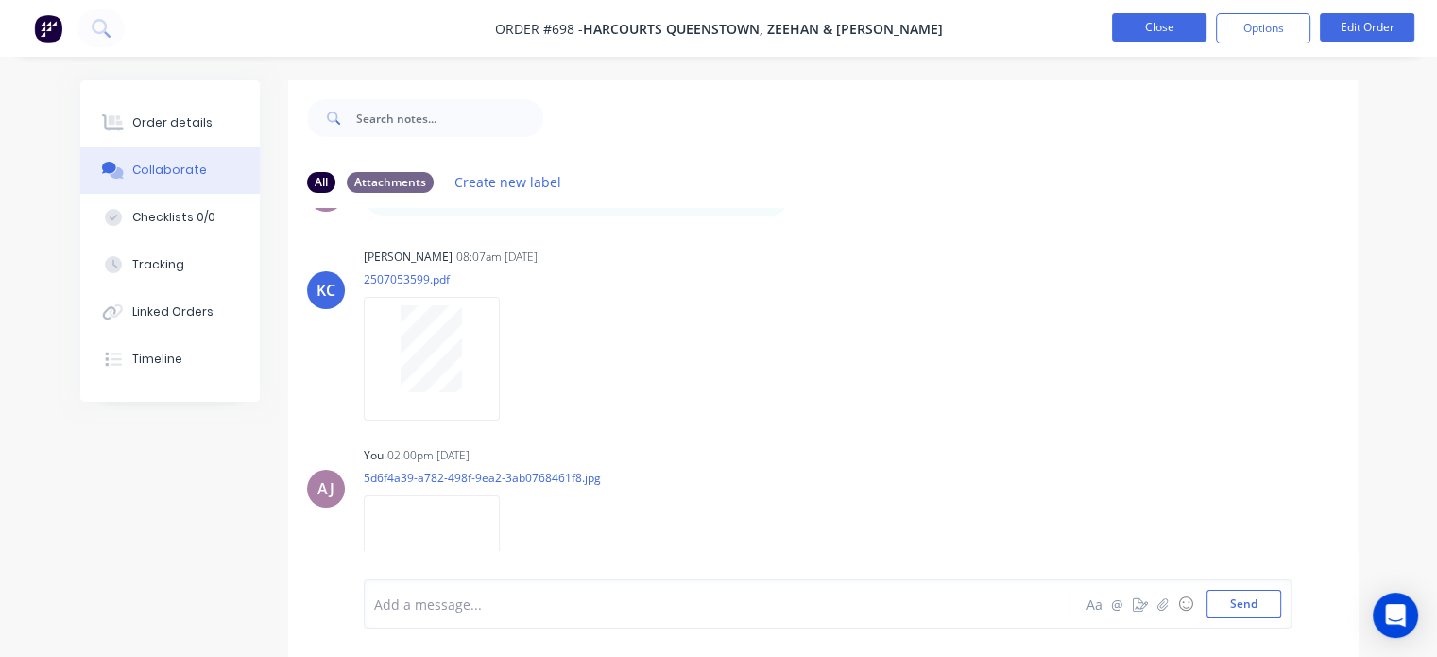
click at [1152, 25] on button "Close" at bounding box center [1159, 27] width 94 height 28
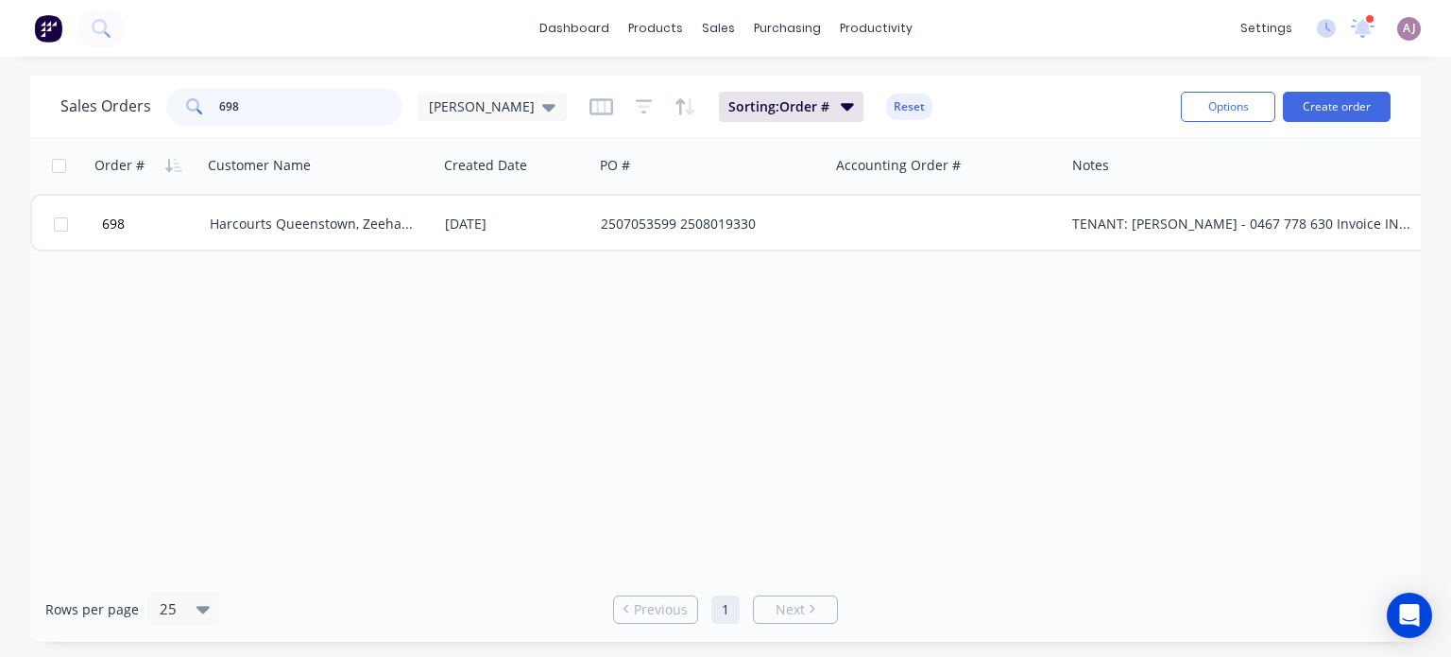
click at [264, 100] on input "698" at bounding box center [311, 107] width 184 height 38
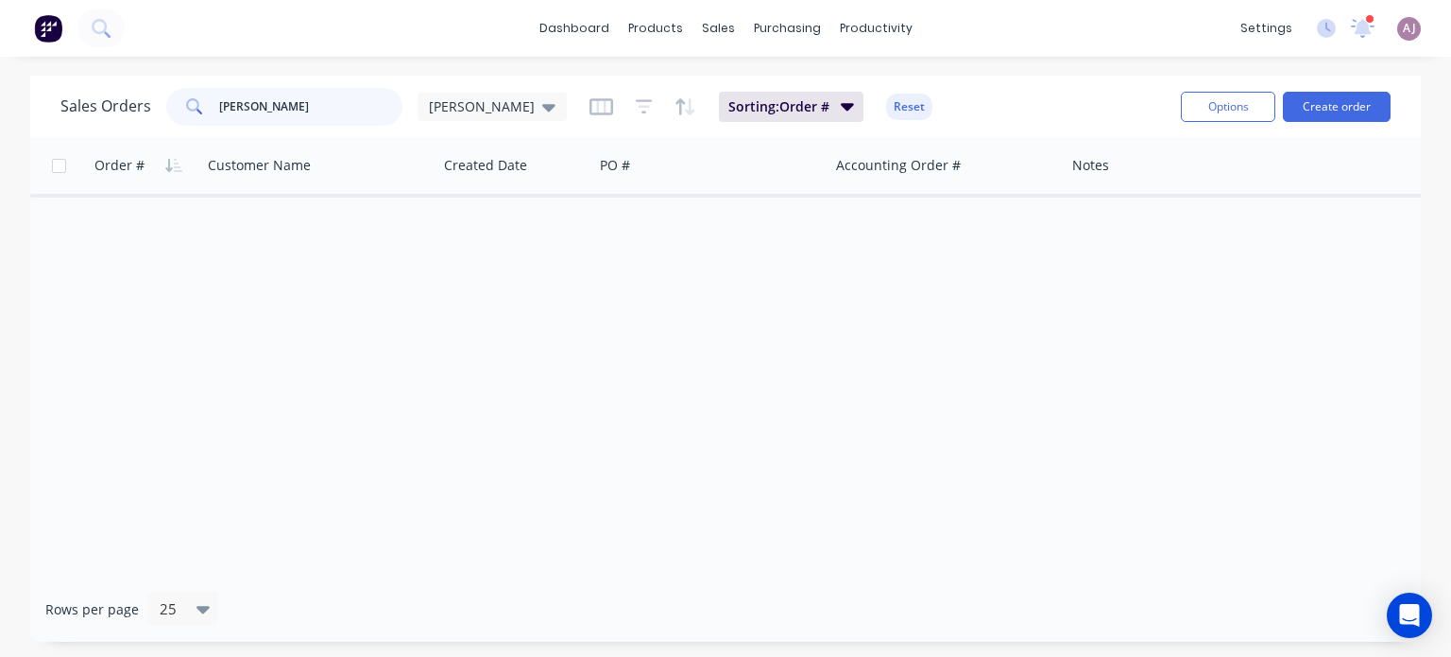
click at [249, 115] on input "[PERSON_NAME]" at bounding box center [311, 107] width 184 height 38
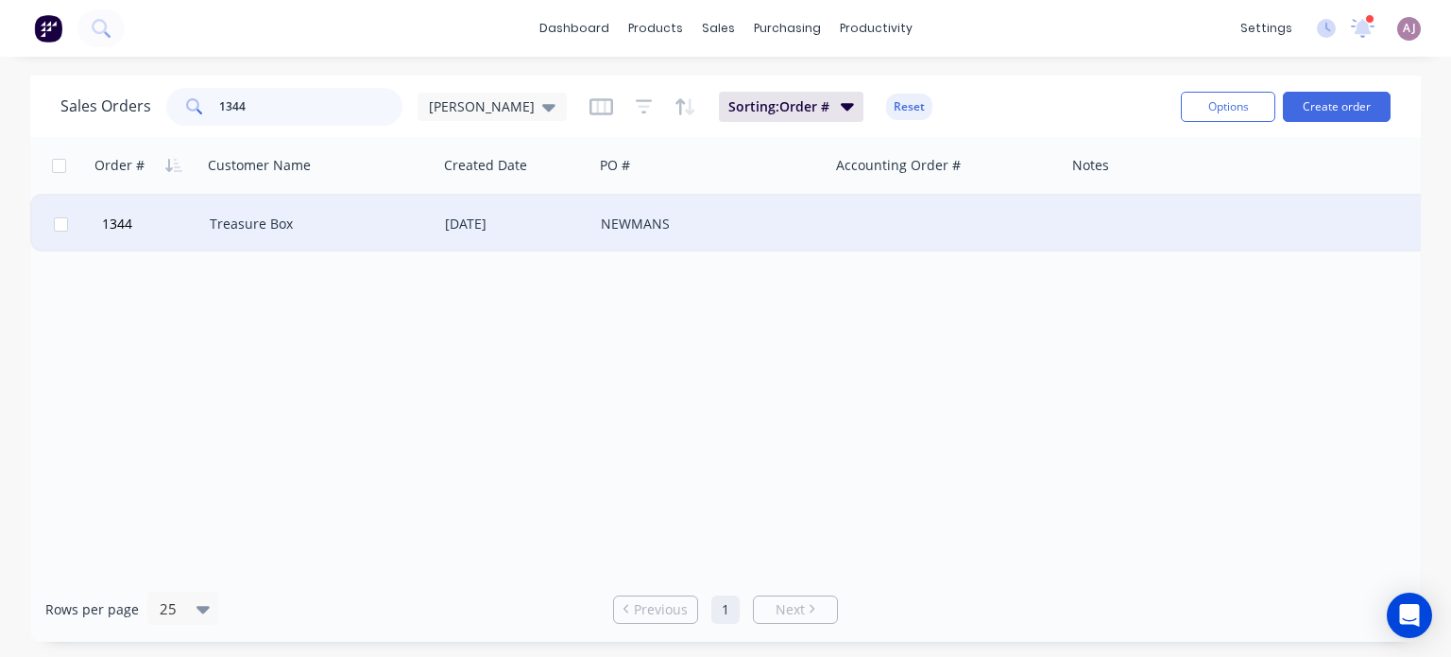
type input "1344"
click at [287, 226] on div "Treasure Box" at bounding box center [315, 223] width 210 height 19
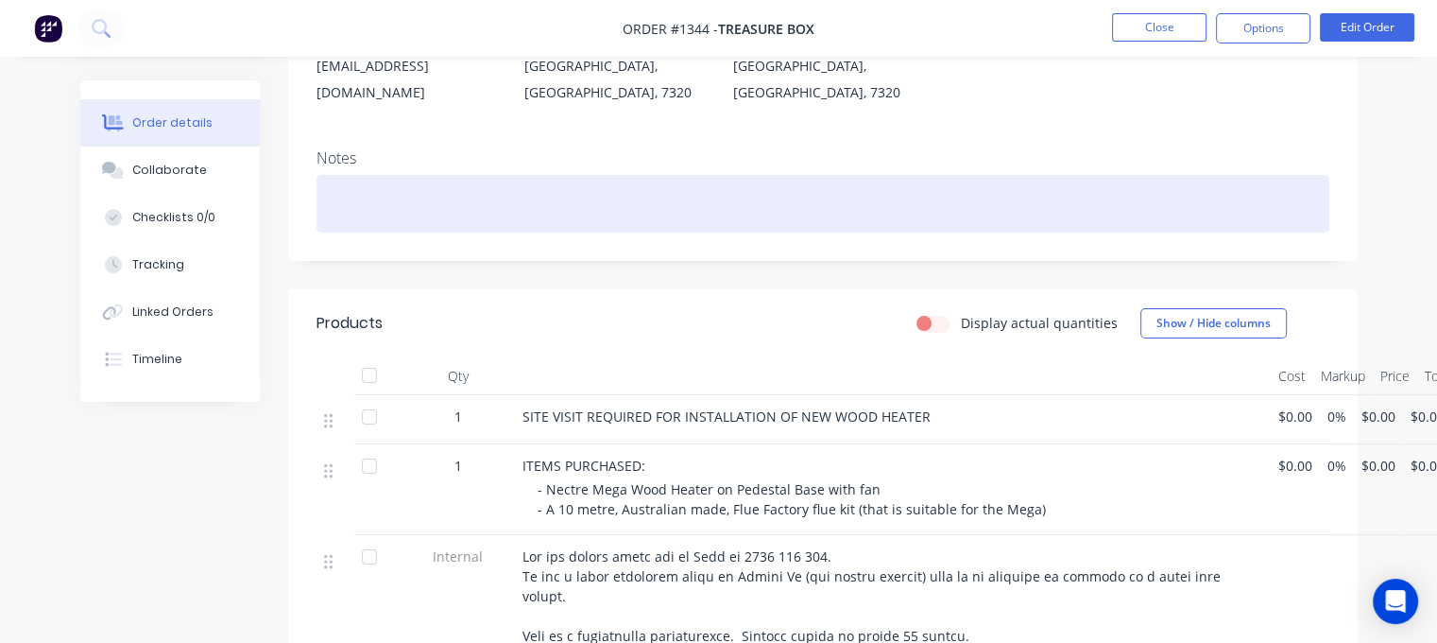
scroll to position [283, 0]
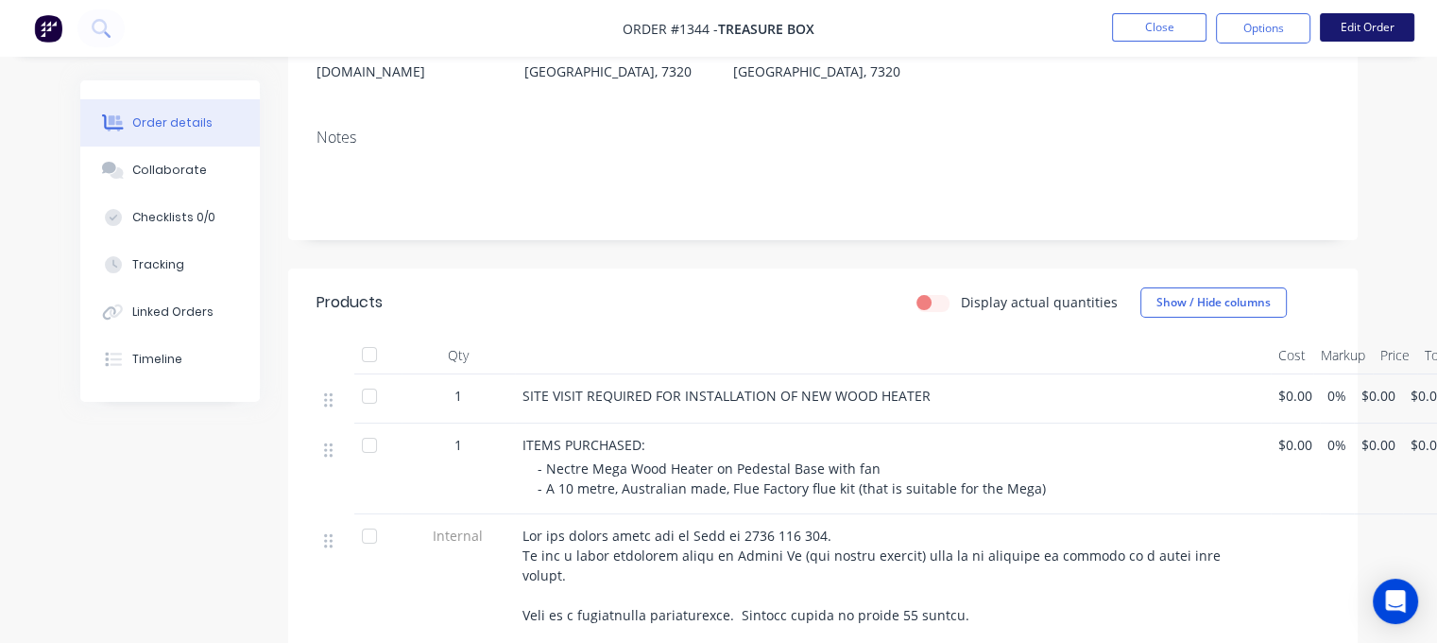
click at [1372, 23] on button "Edit Order" at bounding box center [1367, 27] width 94 height 28
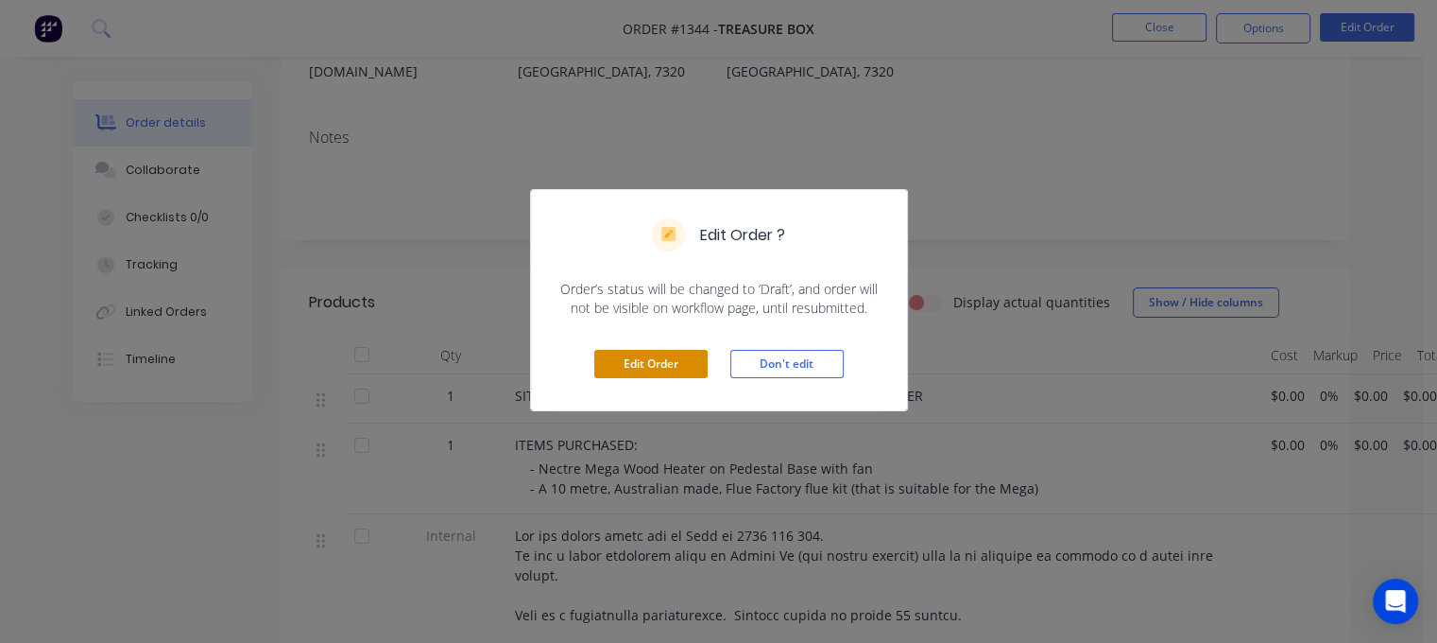
click at [687, 358] on button "Edit Order" at bounding box center [650, 364] width 113 height 28
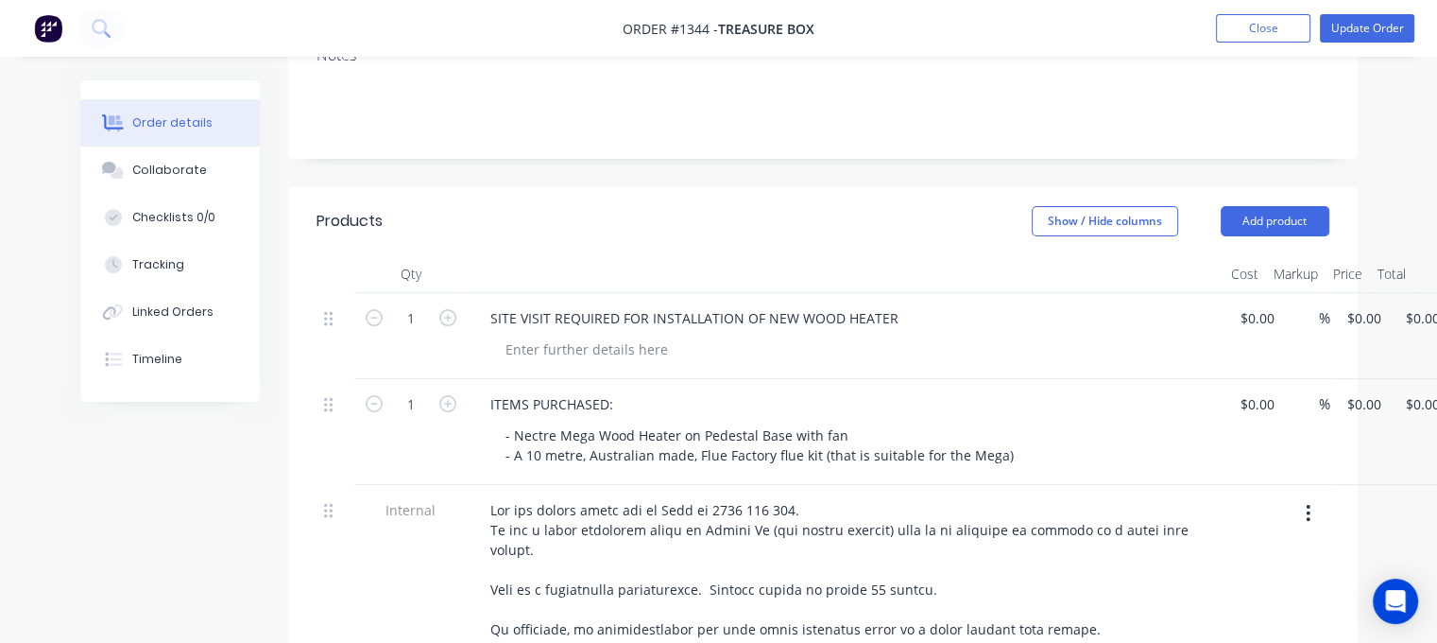
scroll to position [472, 0]
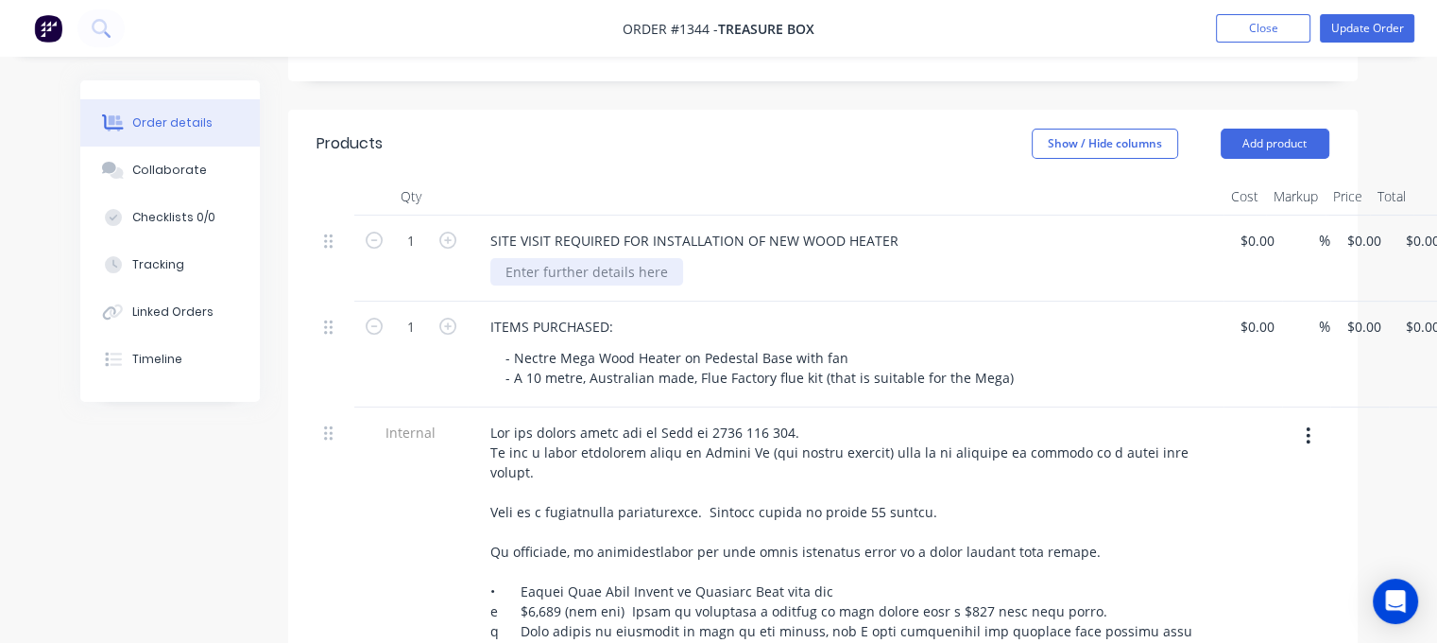
click at [542, 258] on div at bounding box center [586, 271] width 193 height 27
click at [591, 258] on div "[PERSON_NAME]' NOTES:" at bounding box center [585, 271] width 190 height 27
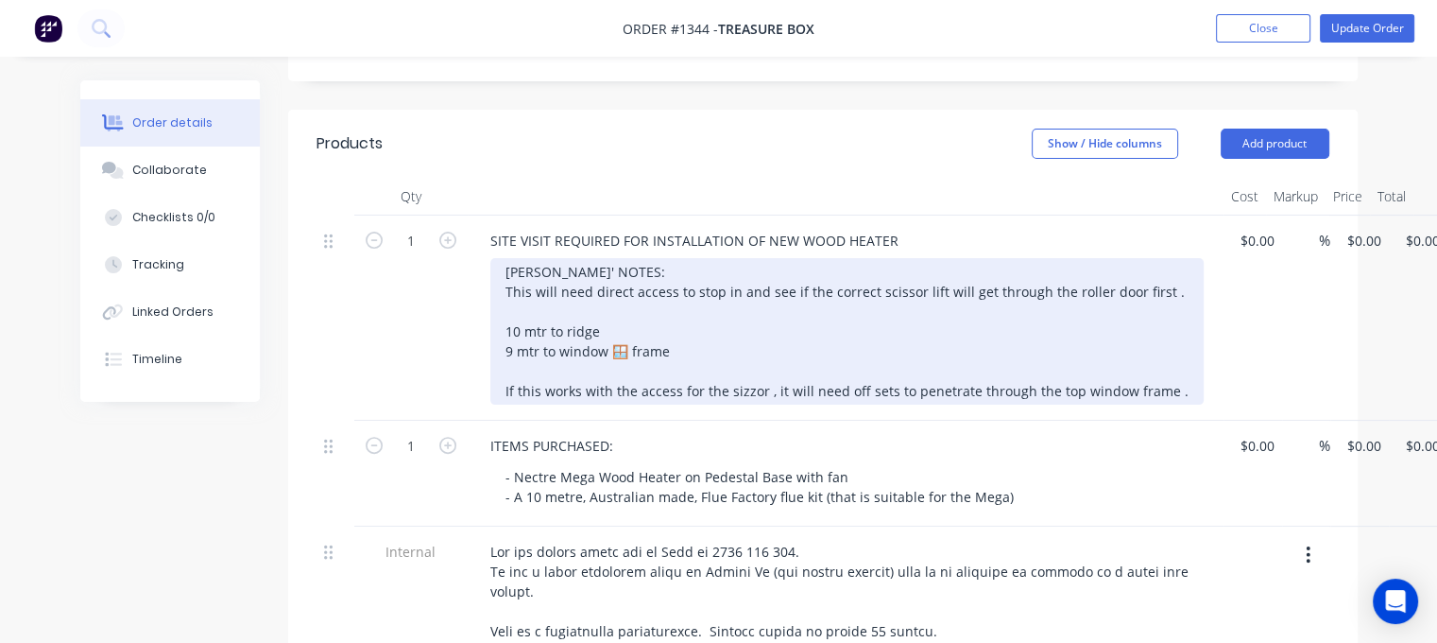
click at [556, 264] on div "[PERSON_NAME]' NOTES: This will need direct access to stop in and see if the co…" at bounding box center [846, 331] width 713 height 146
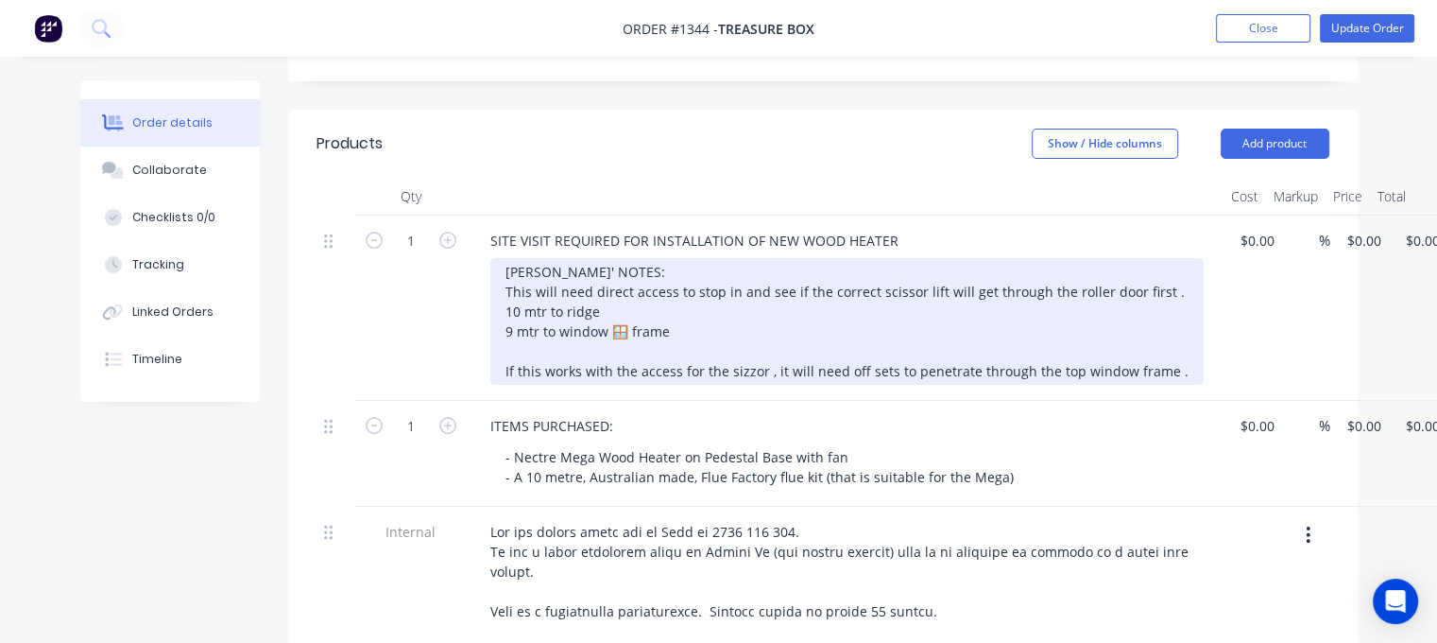
click at [533, 305] on div "[PERSON_NAME]' NOTES: This will need direct access to stop in and see if the co…" at bounding box center [846, 321] width 713 height 127
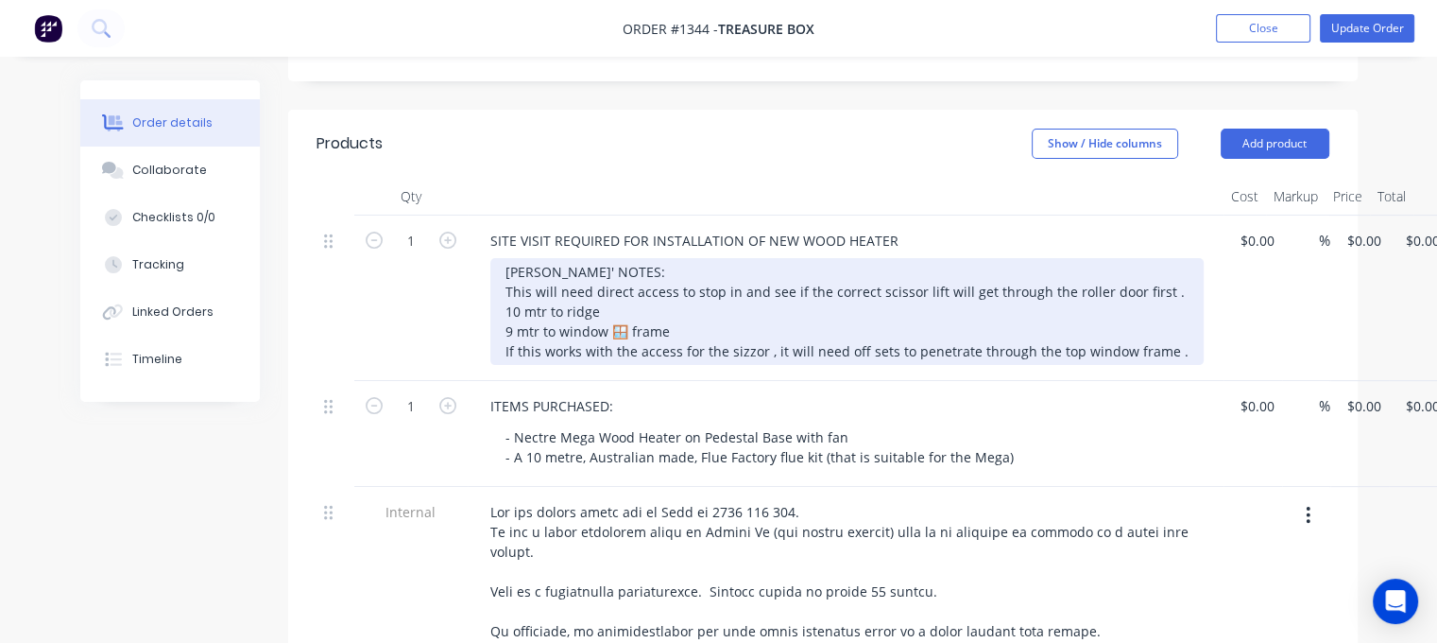
click at [1174, 297] on div "[PERSON_NAME]' NOTES: This will need direct access to stop in and see if the co…" at bounding box center [846, 311] width 713 height 107
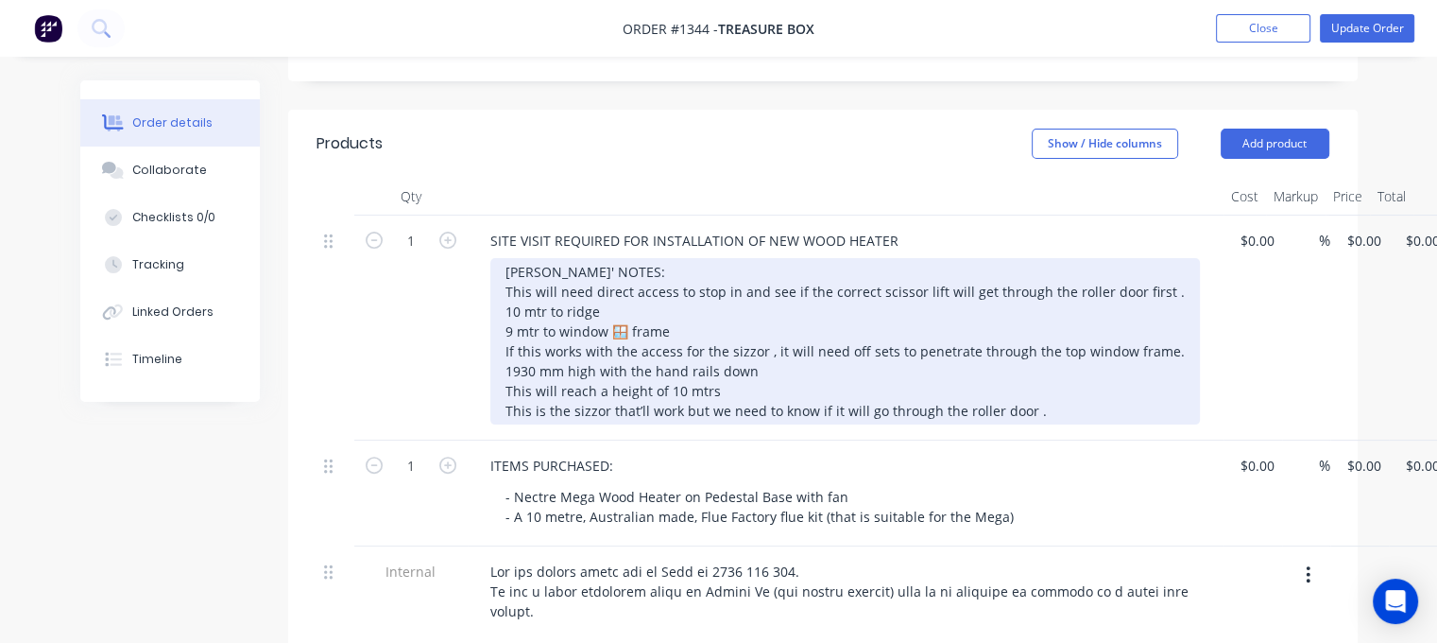
click at [1050, 361] on div "[PERSON_NAME]' NOTES: This will need direct access to stop in and see if the co…" at bounding box center [845, 341] width 710 height 166
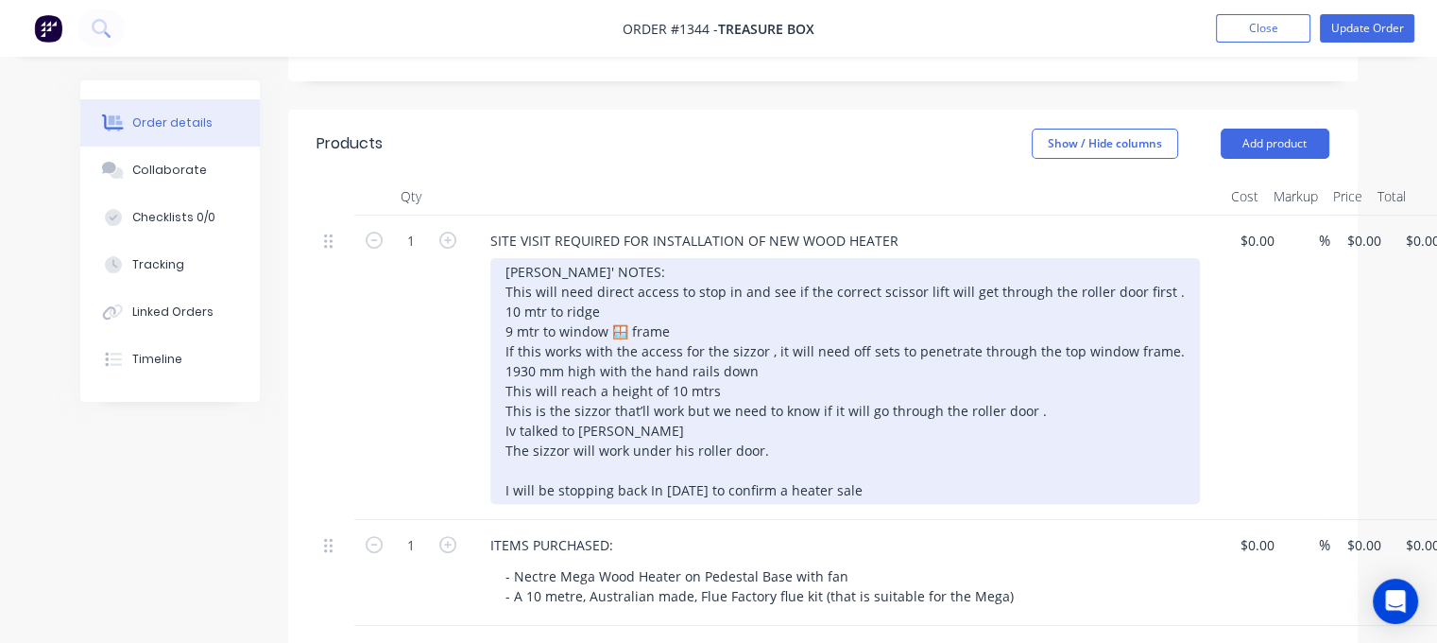
click at [613, 416] on div "[PERSON_NAME]' NOTES: This will need direct access to stop in and see if the co…" at bounding box center [845, 381] width 710 height 246
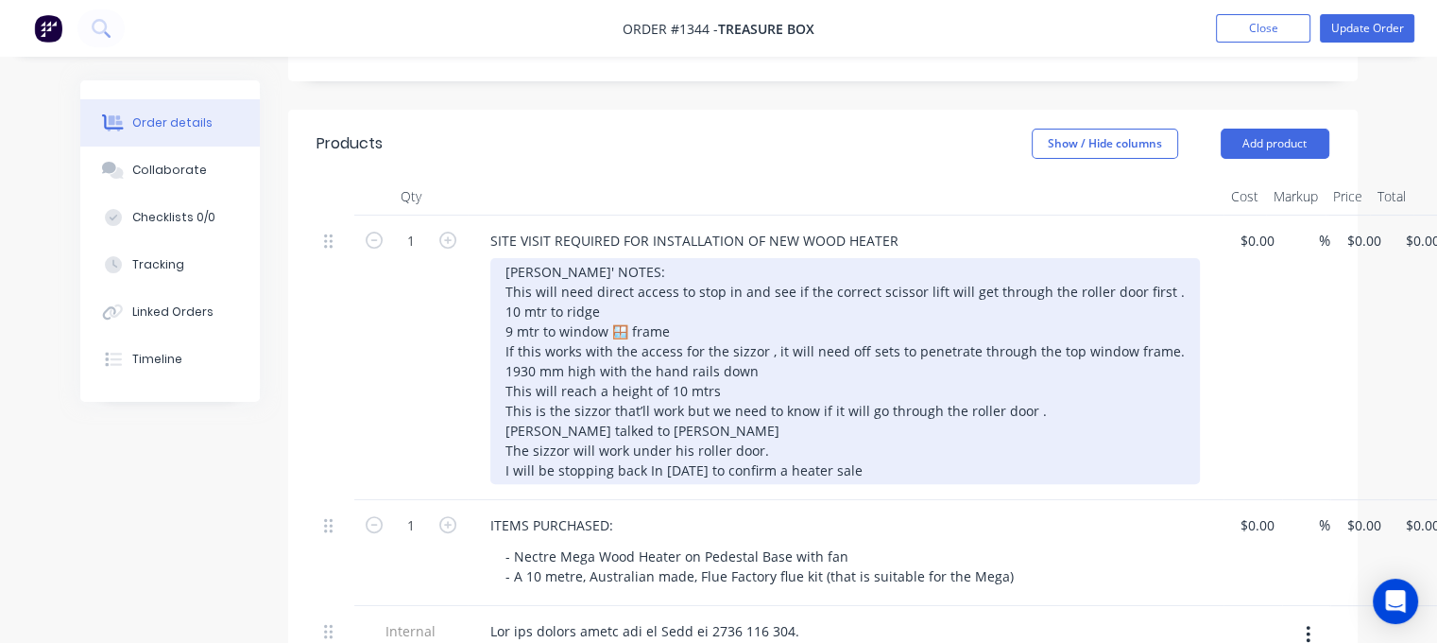
click at [907, 418] on div "[PERSON_NAME]' NOTES: This will need direct access to stop in and see if the co…" at bounding box center [845, 371] width 710 height 226
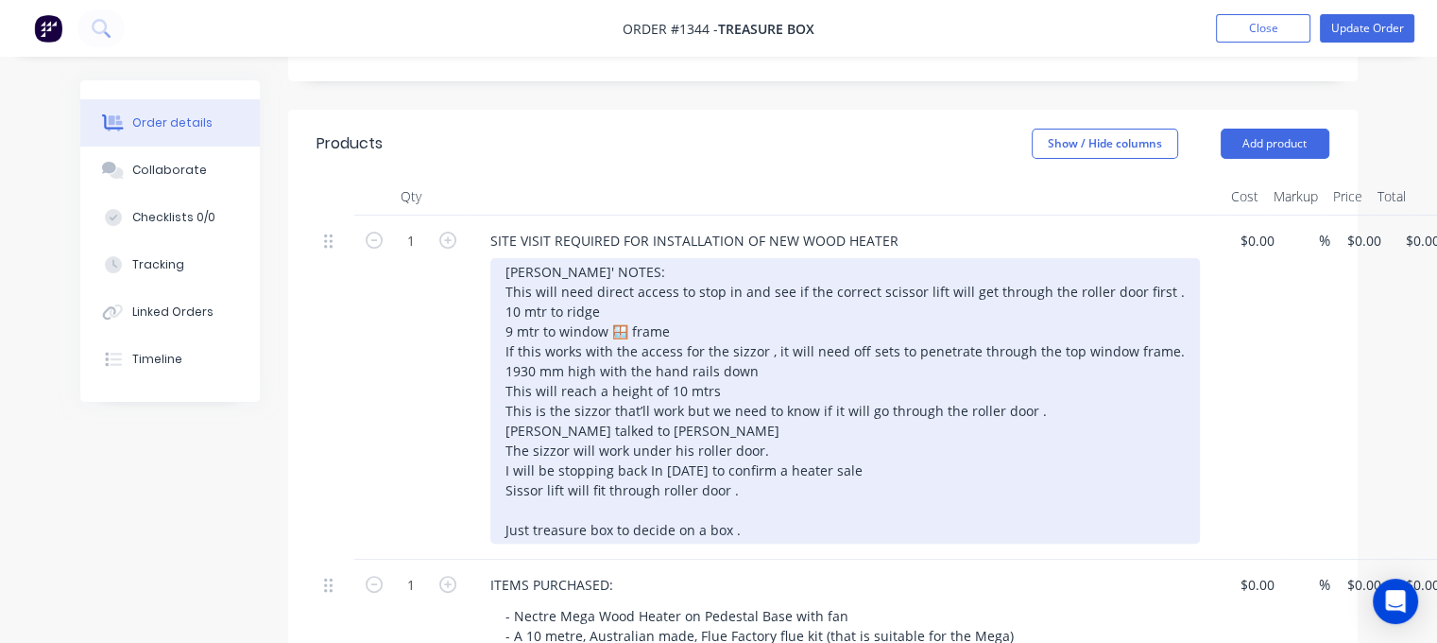
click at [640, 466] on div "[PERSON_NAME]' NOTES: This will need direct access to stop in and see if the co…" at bounding box center [845, 400] width 710 height 285
click at [611, 454] on div "[PERSON_NAME]' NOTES: This will need direct access to stop in and see if the co…" at bounding box center [845, 400] width 710 height 285
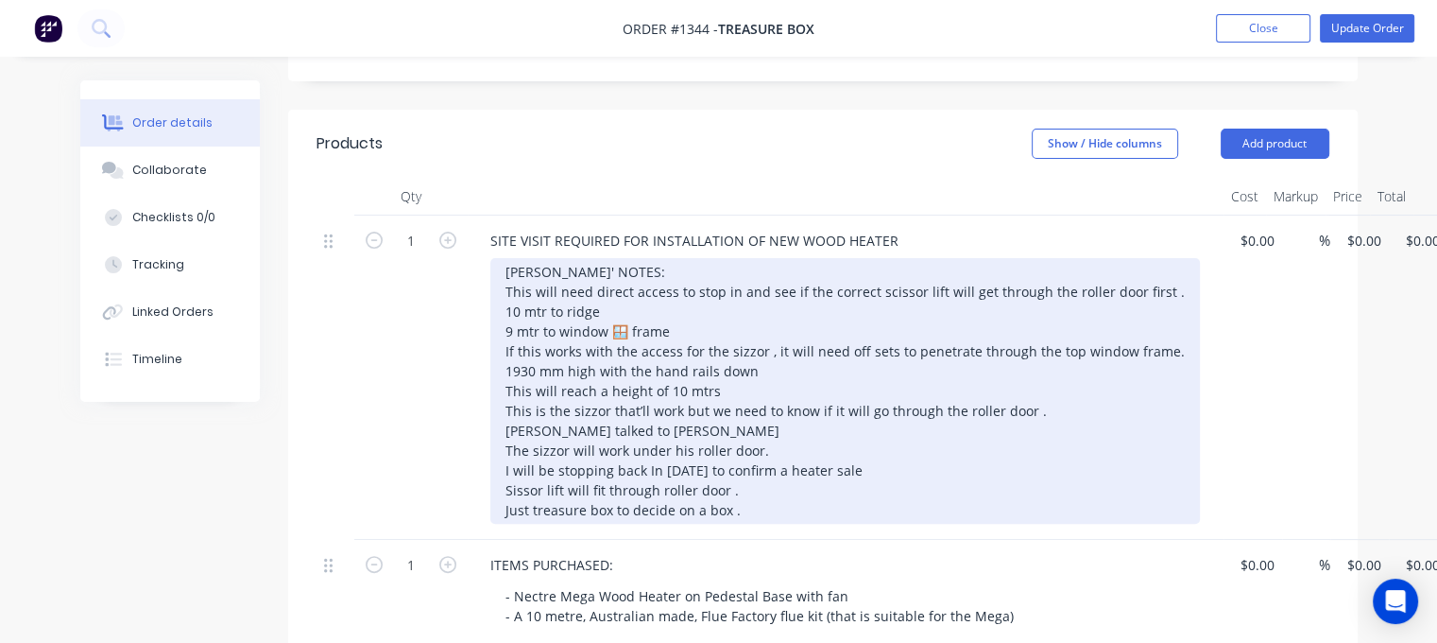
click at [797, 464] on div "[PERSON_NAME]' NOTES: This will need direct access to stop in and see if the co…" at bounding box center [845, 391] width 710 height 266
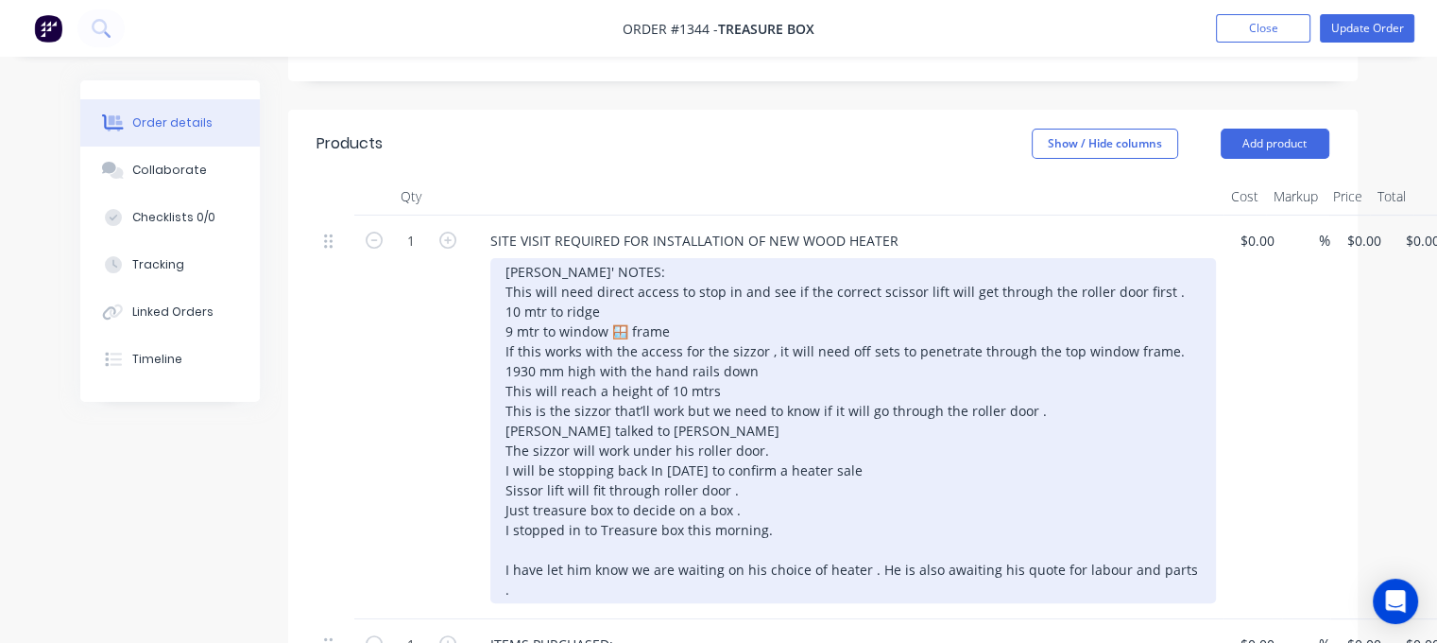
click at [794, 494] on div "[PERSON_NAME]' NOTES: This will need direct access to stop in and see if the co…" at bounding box center [853, 430] width 726 height 345
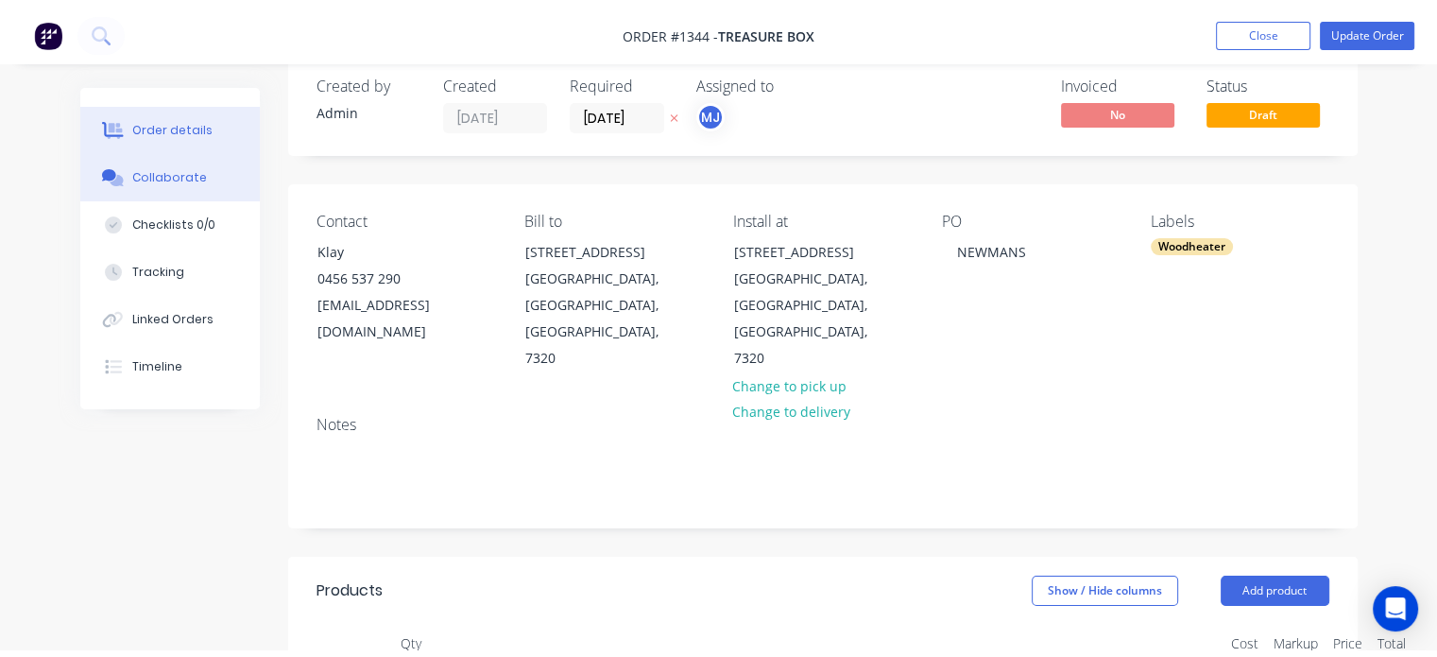
scroll to position [0, 0]
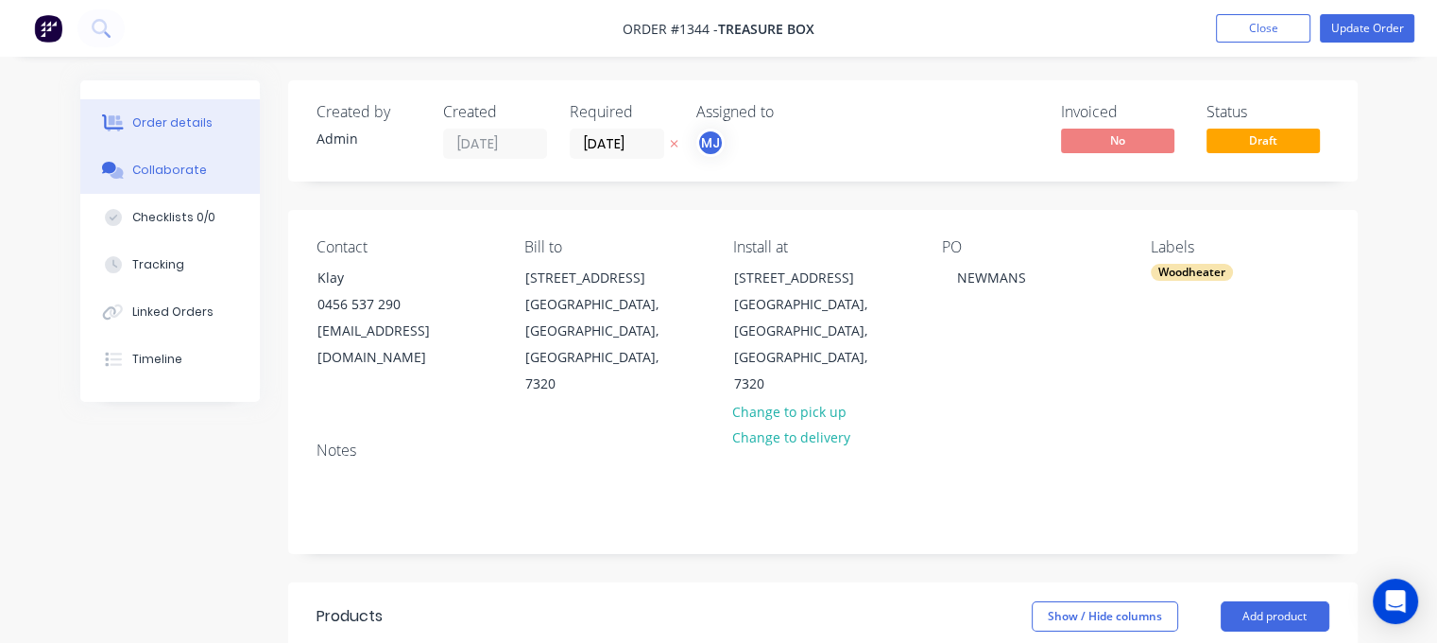
click at [164, 169] on div "Collaborate" at bounding box center [169, 170] width 75 height 17
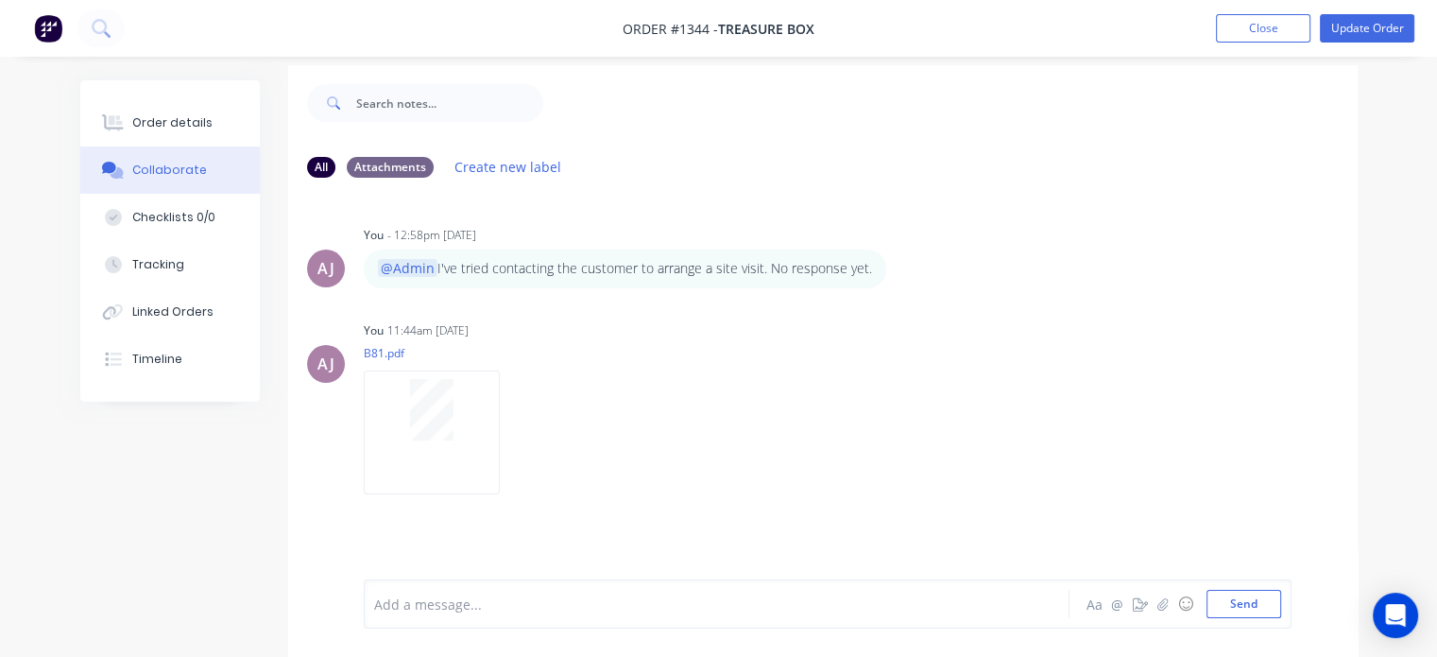
scroll to position [27, 0]
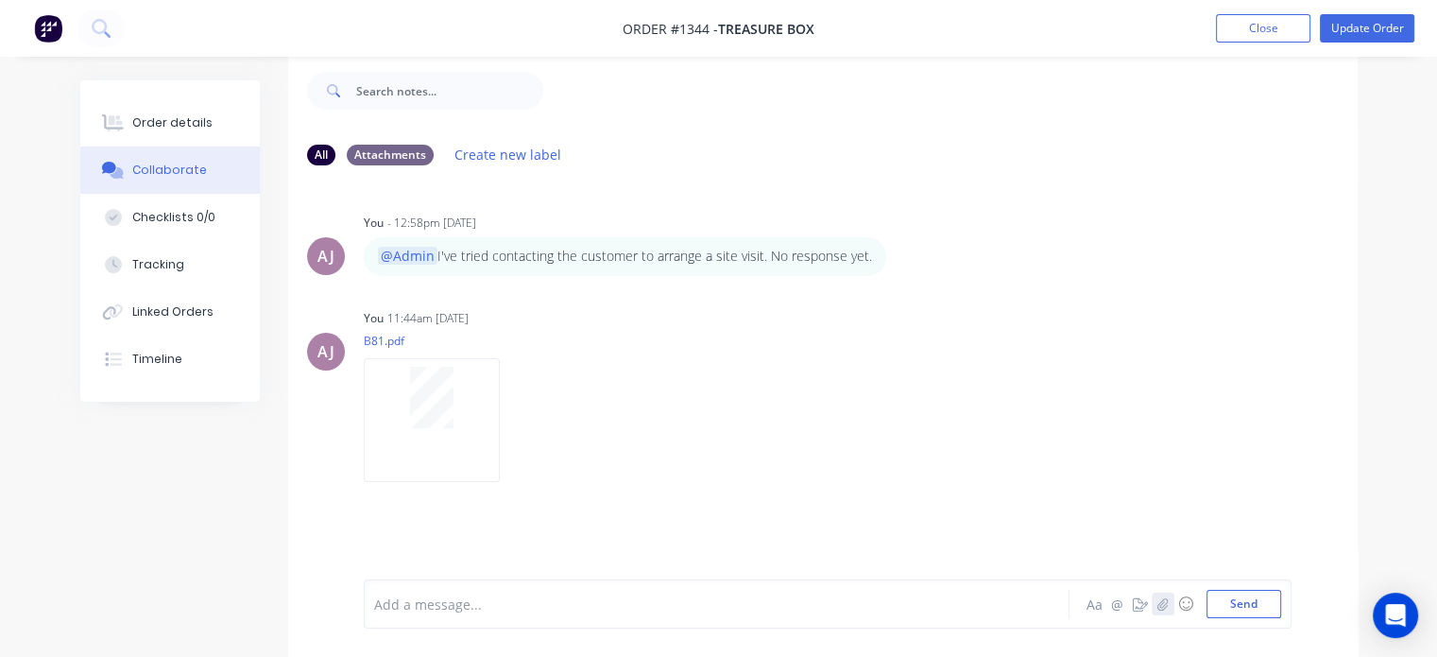
click at [1164, 609] on icon "button" at bounding box center [1162, 603] width 10 height 12
click at [1163, 604] on icon "button" at bounding box center [1162, 603] width 11 height 13
click at [1240, 599] on button "Send" at bounding box center [1244, 604] width 75 height 28
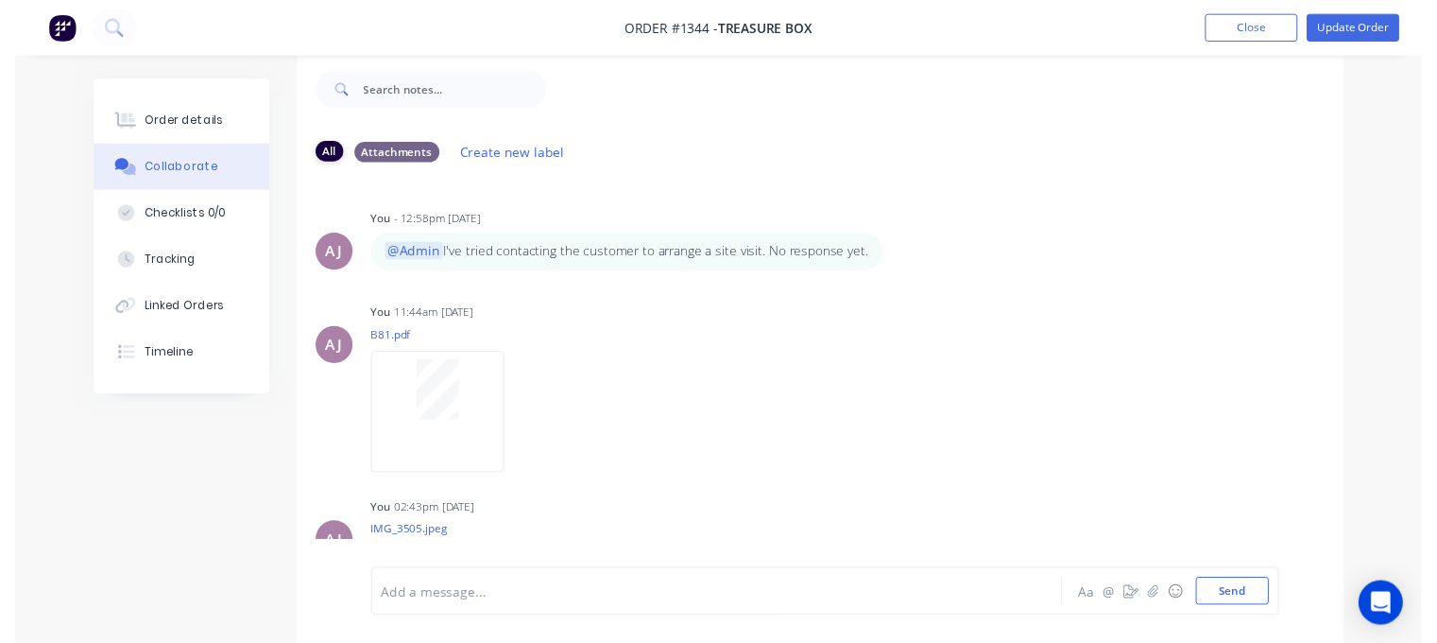
scroll to position [0, 0]
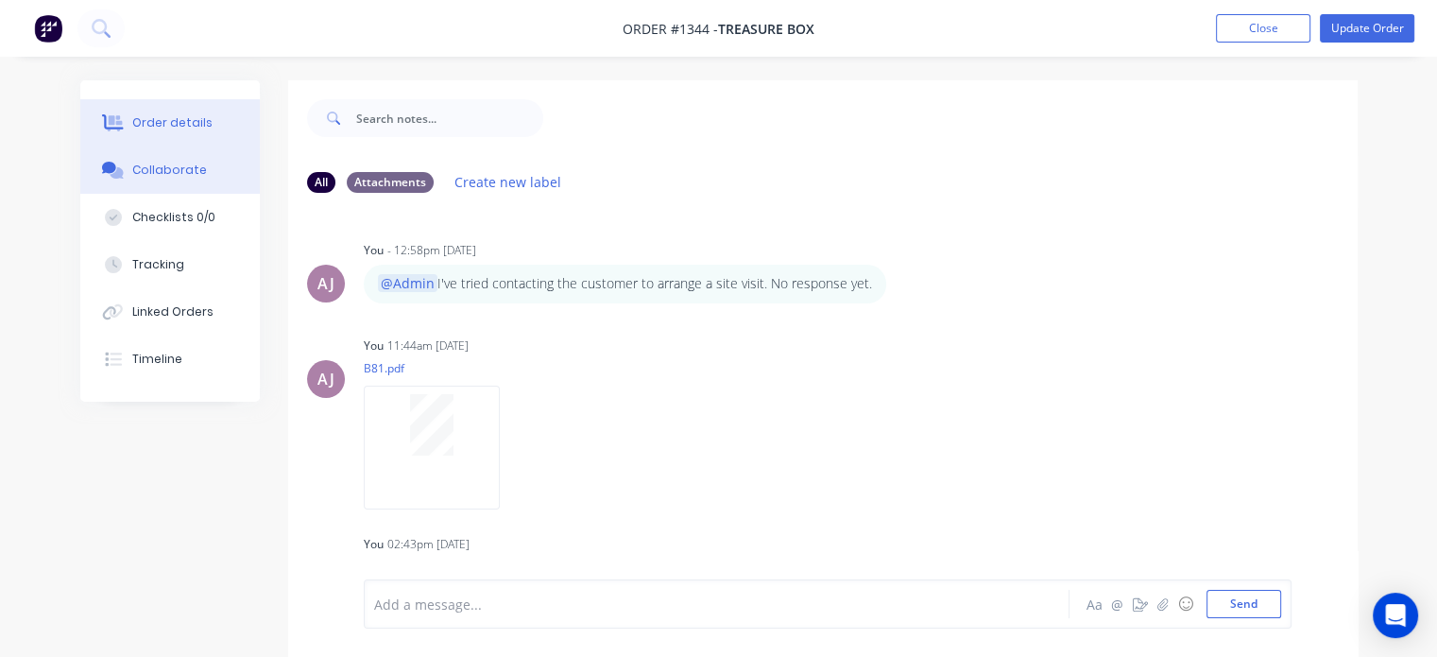
click at [172, 114] on div "Order details" at bounding box center [172, 122] width 80 height 17
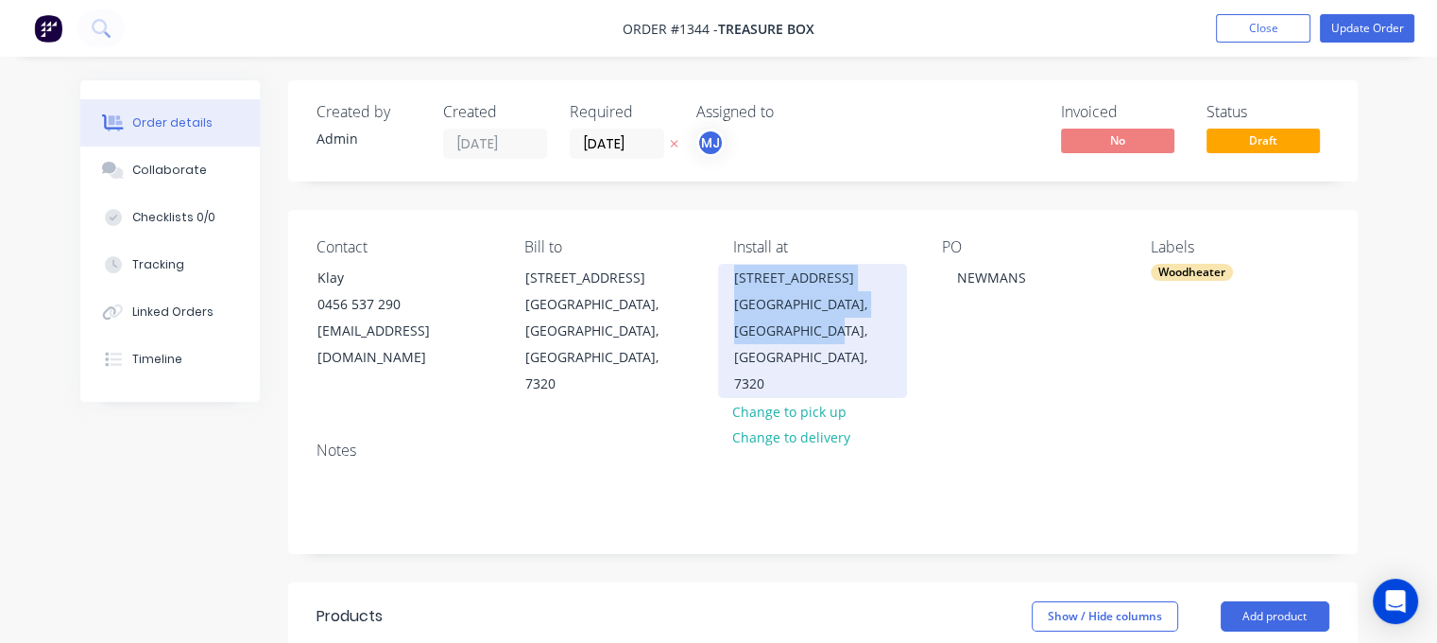
drag, startPoint x: 737, startPoint y: 275, endPoint x: 847, endPoint y: 319, distance: 118.3
click at [847, 319] on div "[STREET_ADDRESS]" at bounding box center [812, 331] width 189 height 134
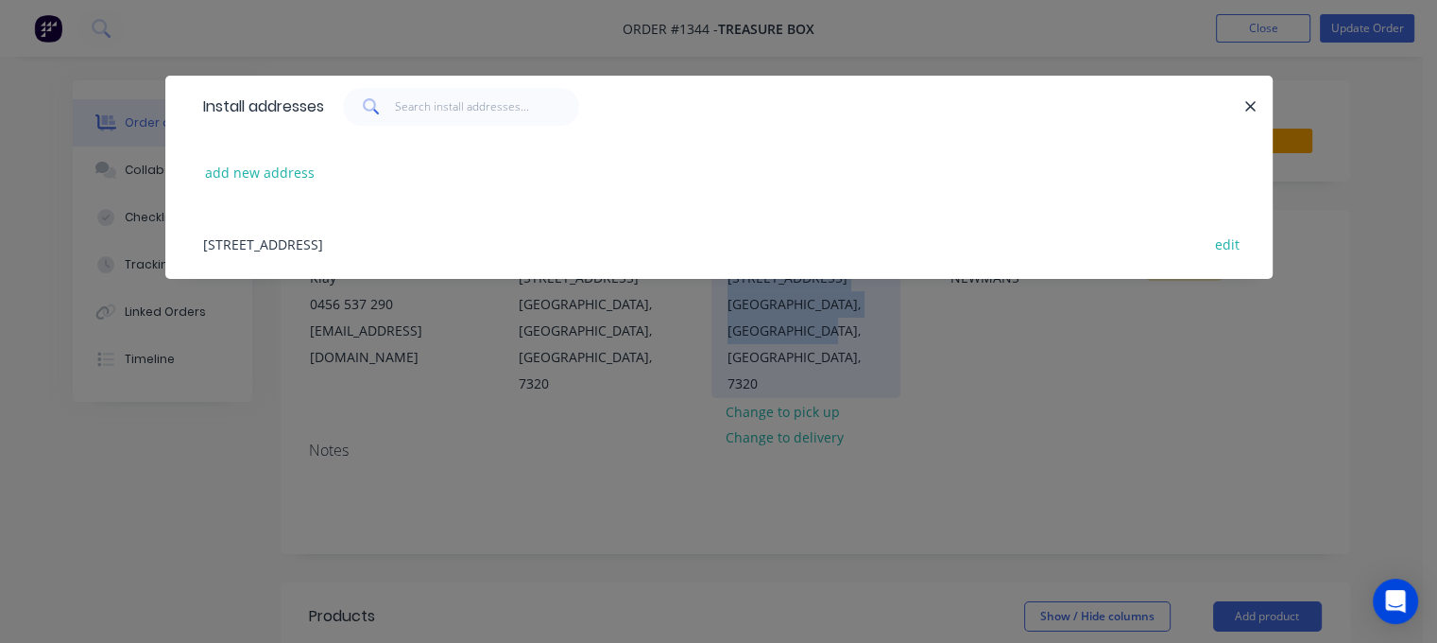
copy div "[STREET_ADDRESS]"
click at [1244, 112] on icon "button" at bounding box center [1250, 106] width 12 height 17
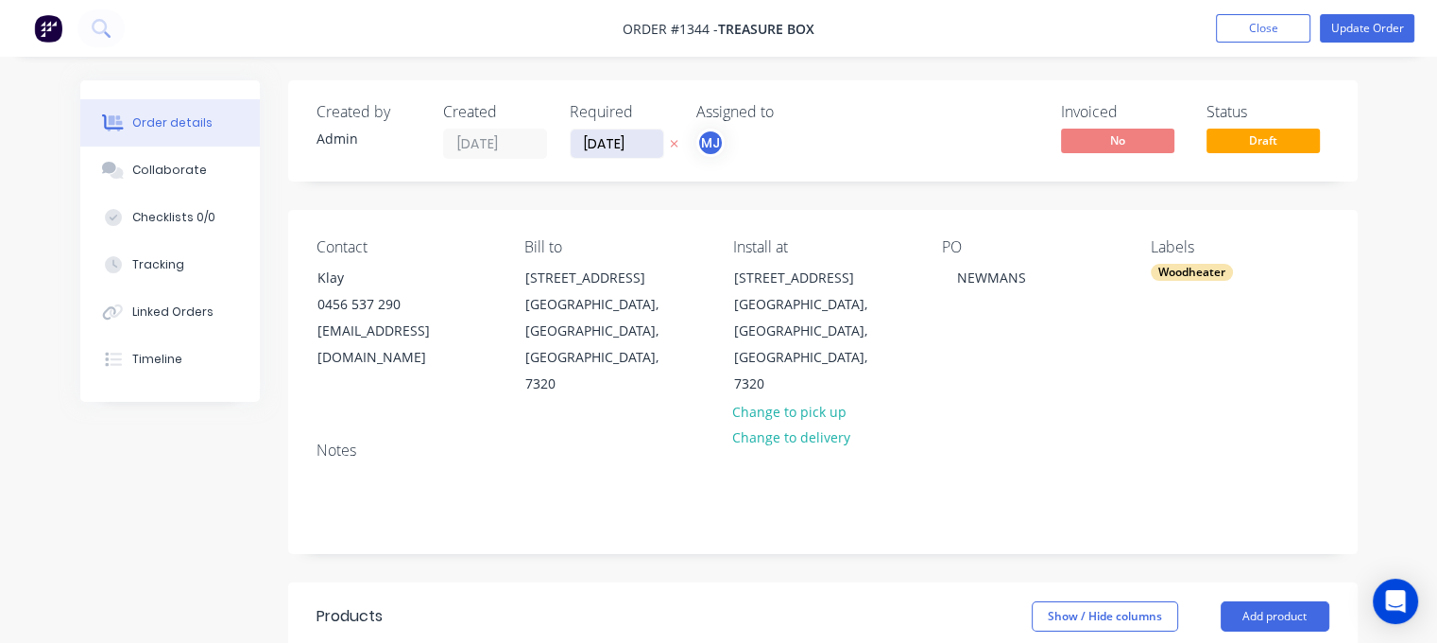
click at [616, 145] on input "[DATE]" at bounding box center [617, 143] width 93 height 28
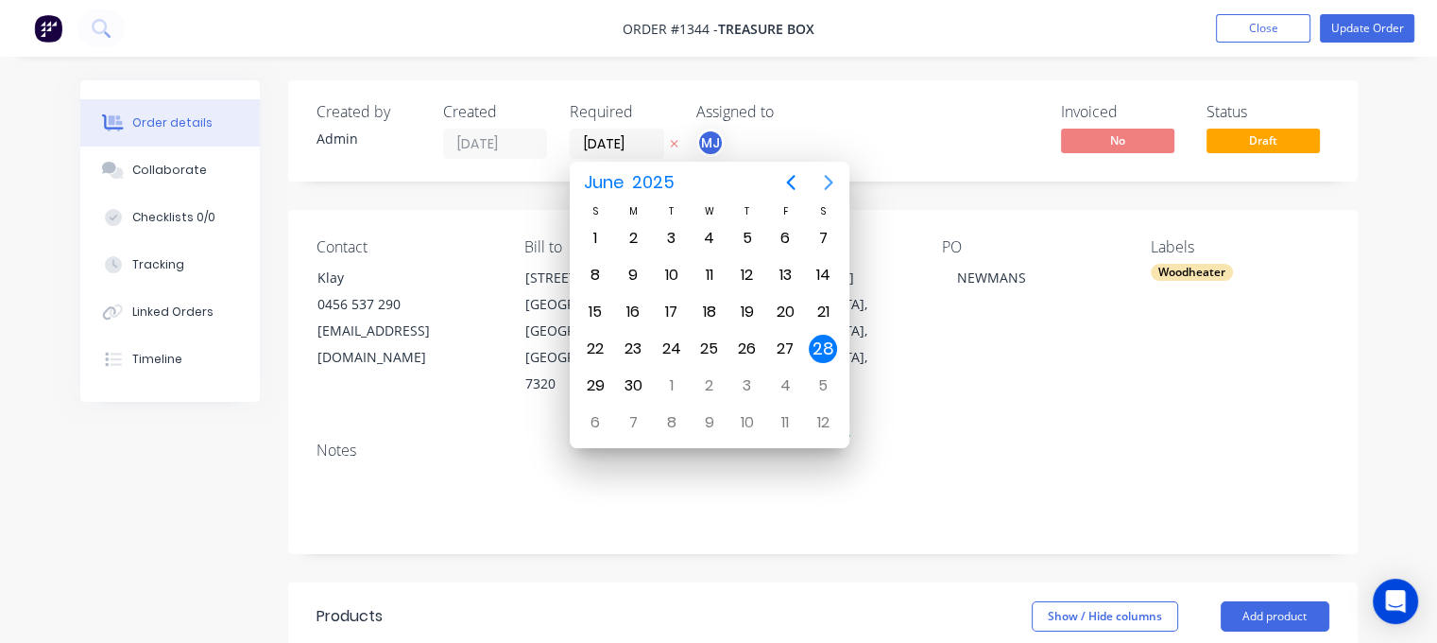
click at [835, 184] on icon "Next page" at bounding box center [828, 182] width 23 height 23
click at [833, 183] on icon "Next page" at bounding box center [828, 182] width 23 height 23
click at [797, 376] on div "29" at bounding box center [785, 385] width 28 height 28
type input "[DATE]"
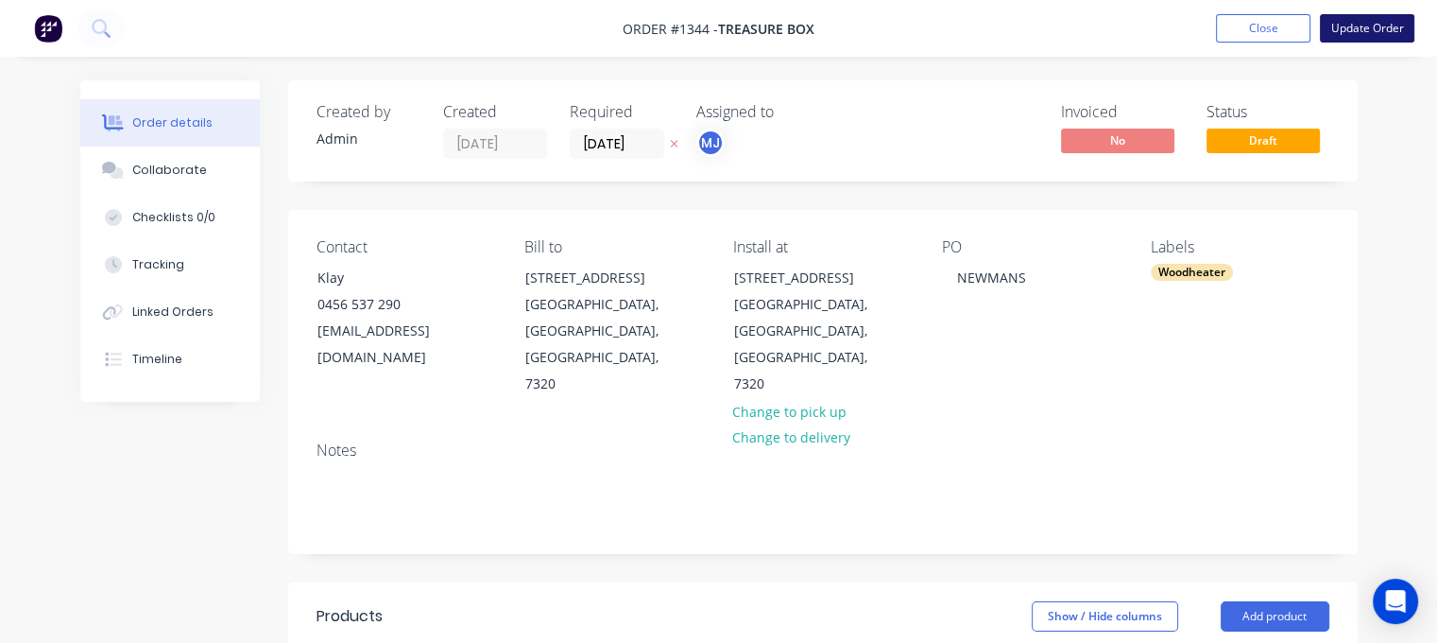
click at [1376, 27] on button "Update Order" at bounding box center [1367, 28] width 94 height 28
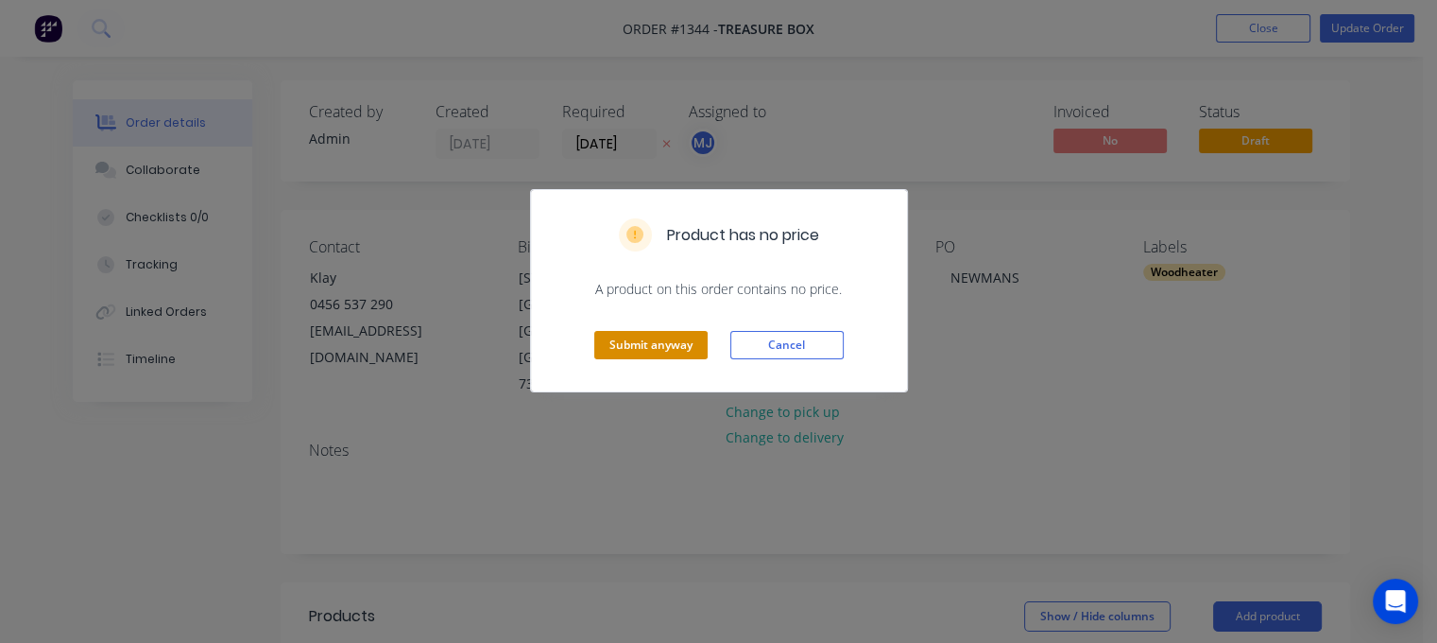
click at [685, 354] on button "Submit anyway" at bounding box center [650, 345] width 113 height 28
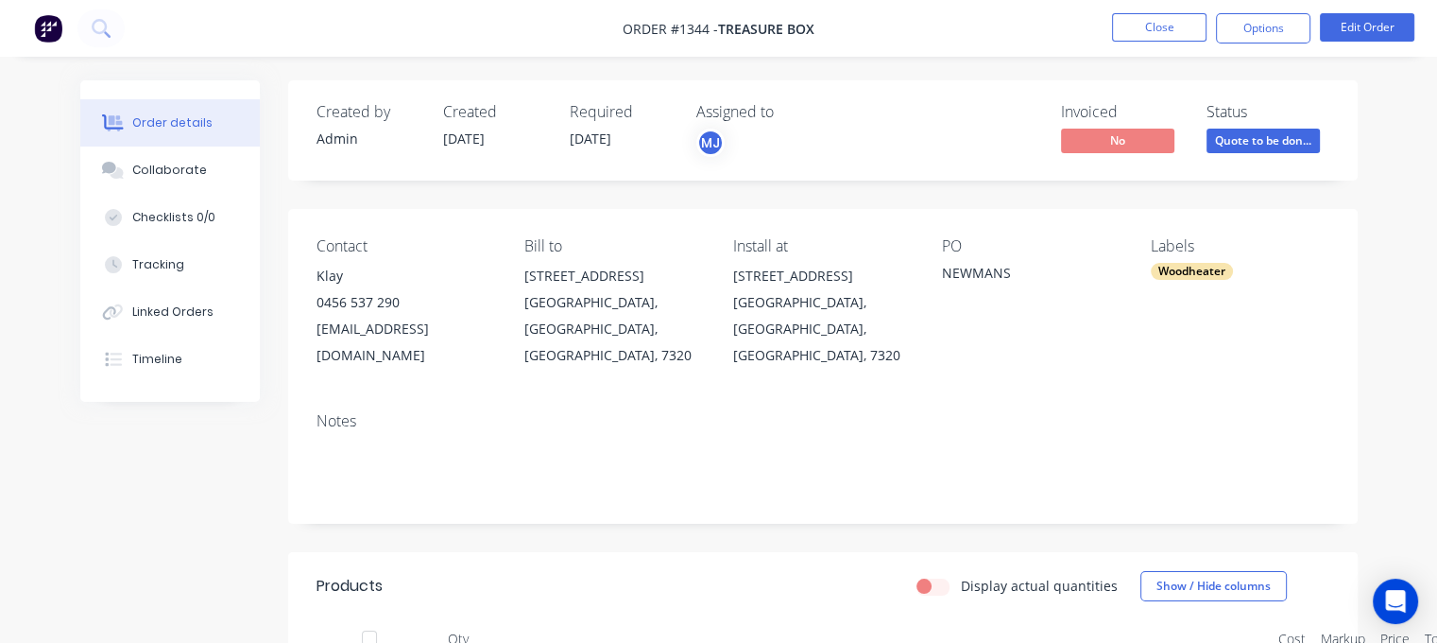
click at [355, 328] on div "[EMAIL_ADDRESS][DOMAIN_NAME]" at bounding box center [406, 342] width 179 height 53
copy div "[EMAIL_ADDRESS][DOMAIN_NAME]"
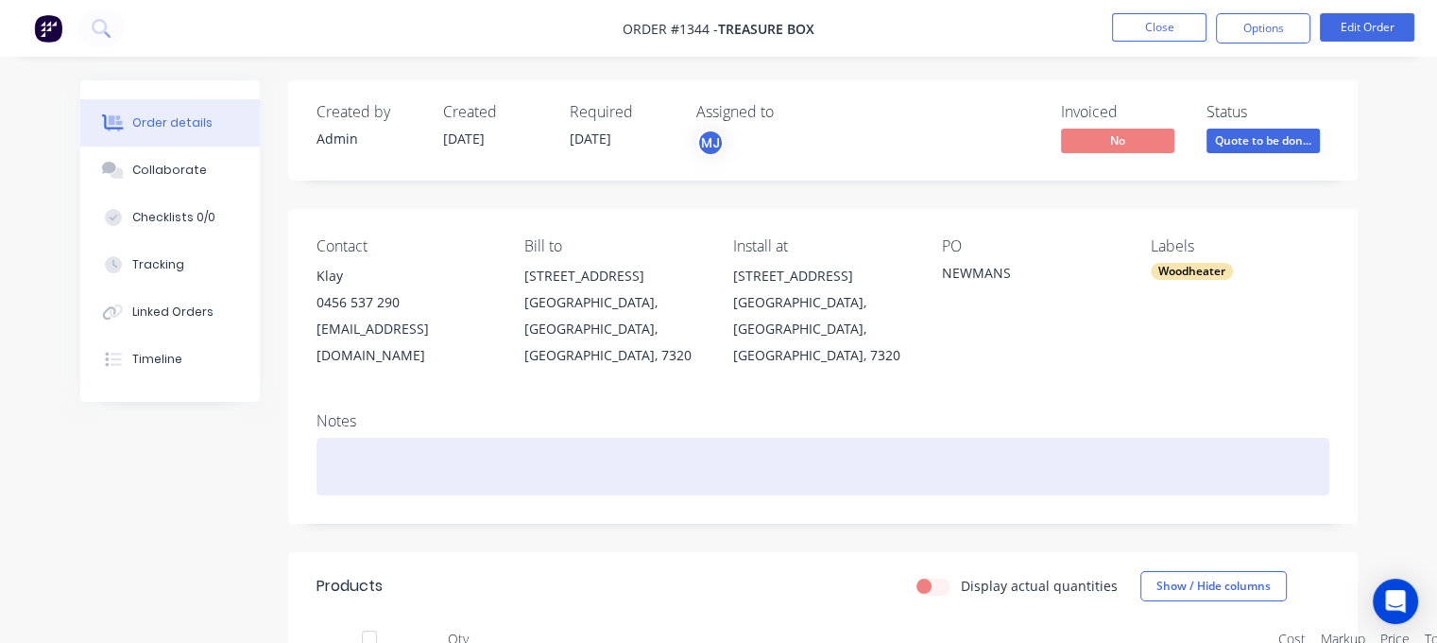
click at [351, 437] on div at bounding box center [823, 466] width 1013 height 58
paste div
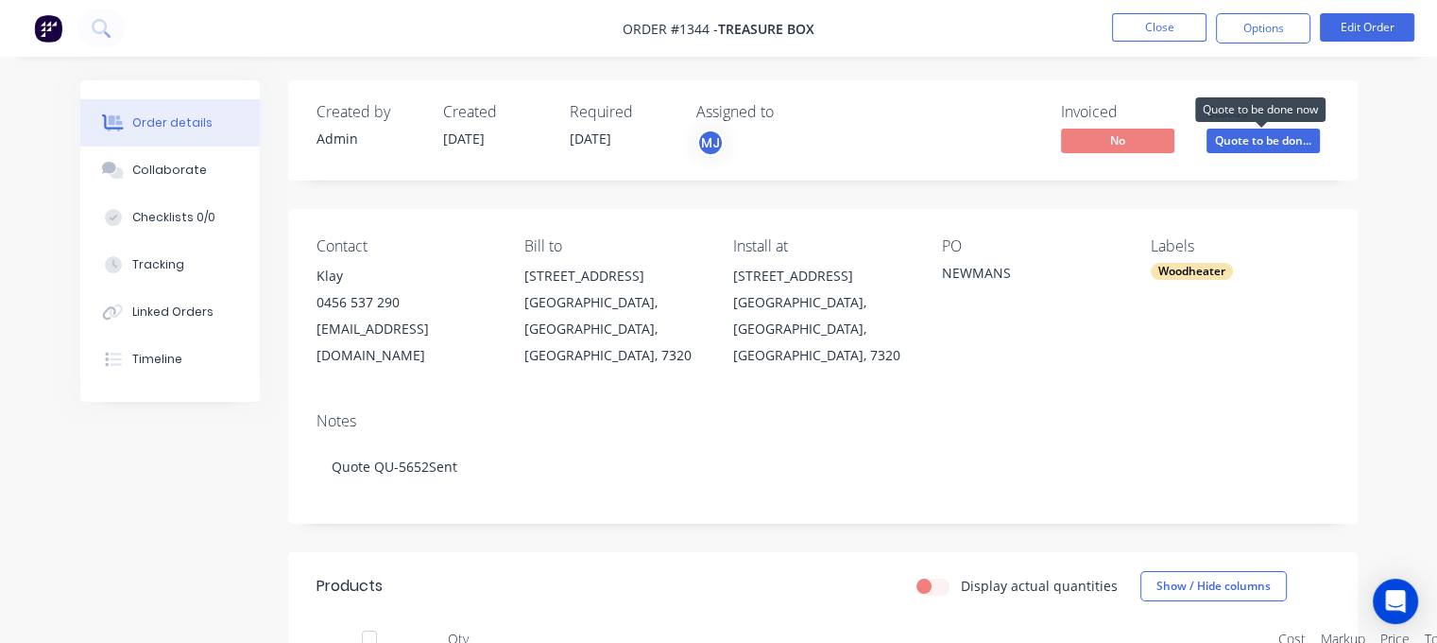
click at [1245, 137] on span "Quote to be don..." at bounding box center [1263, 141] width 113 height 24
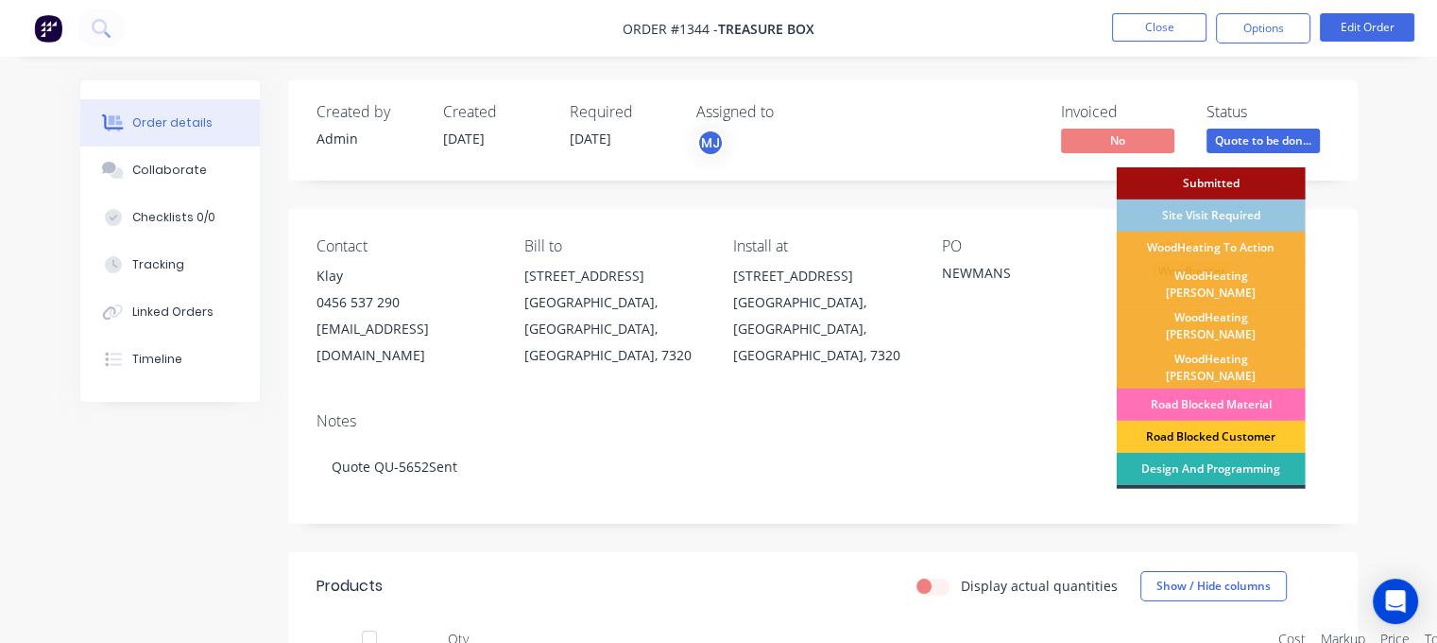
click at [1232, 420] on div "Road Blocked Customer" at bounding box center [1211, 436] width 189 height 32
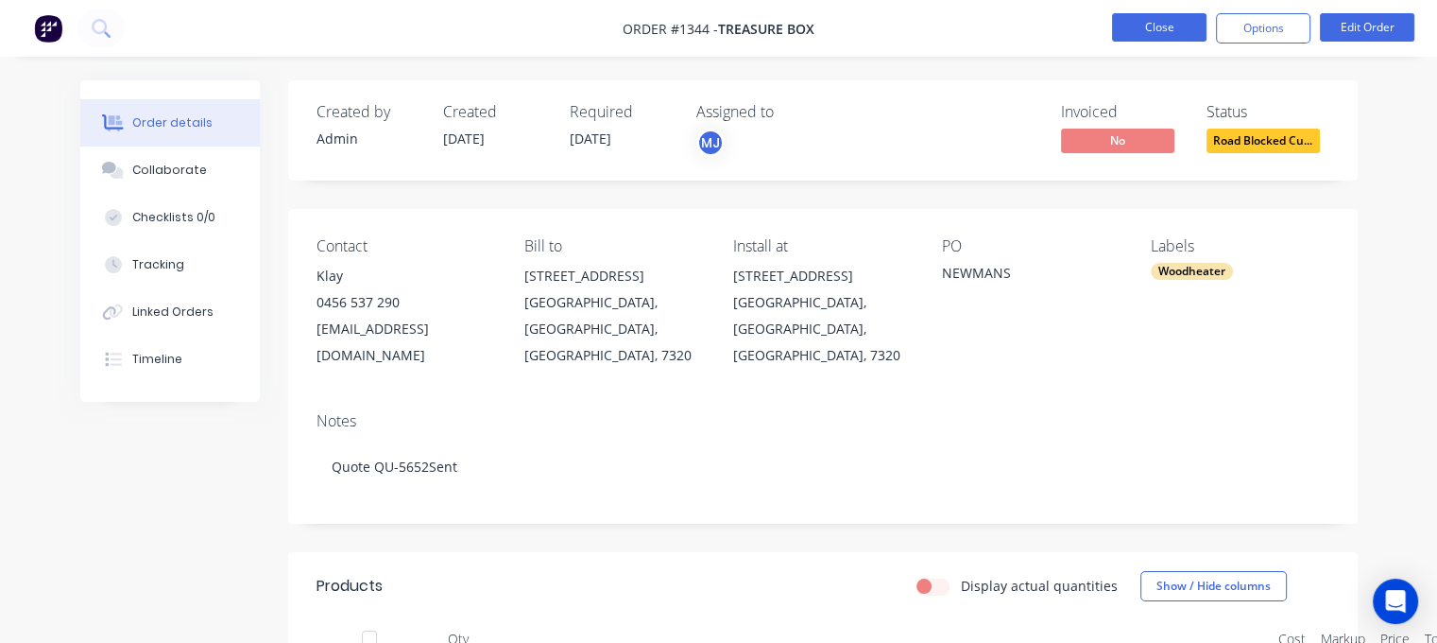
click at [1160, 23] on button "Close" at bounding box center [1159, 27] width 94 height 28
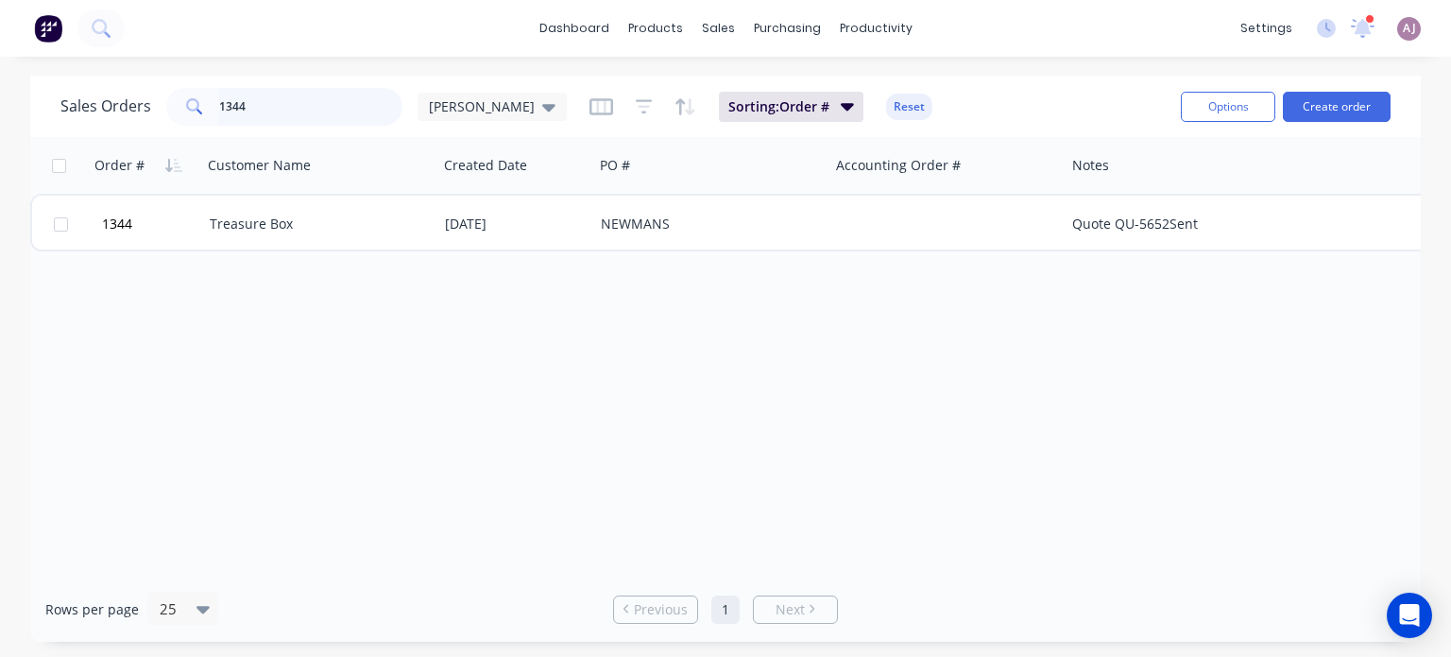
click at [261, 113] on input "1344" at bounding box center [311, 107] width 184 height 38
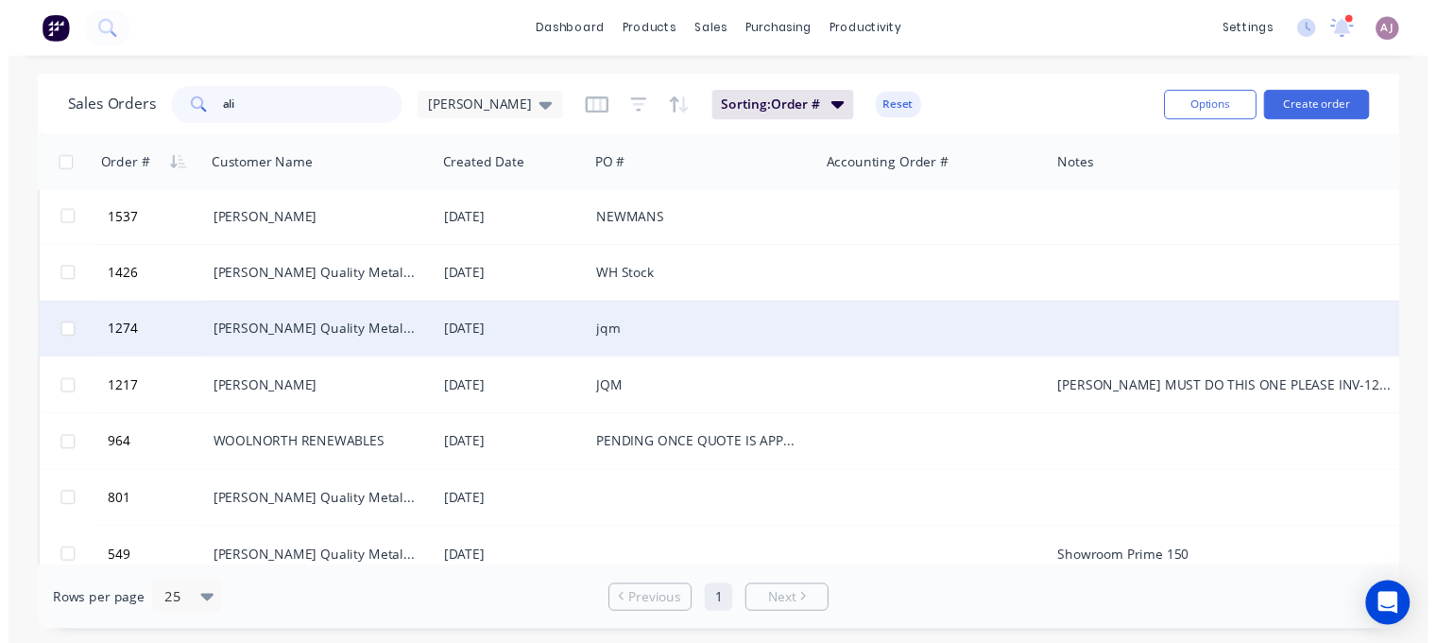
scroll to position [94, 0]
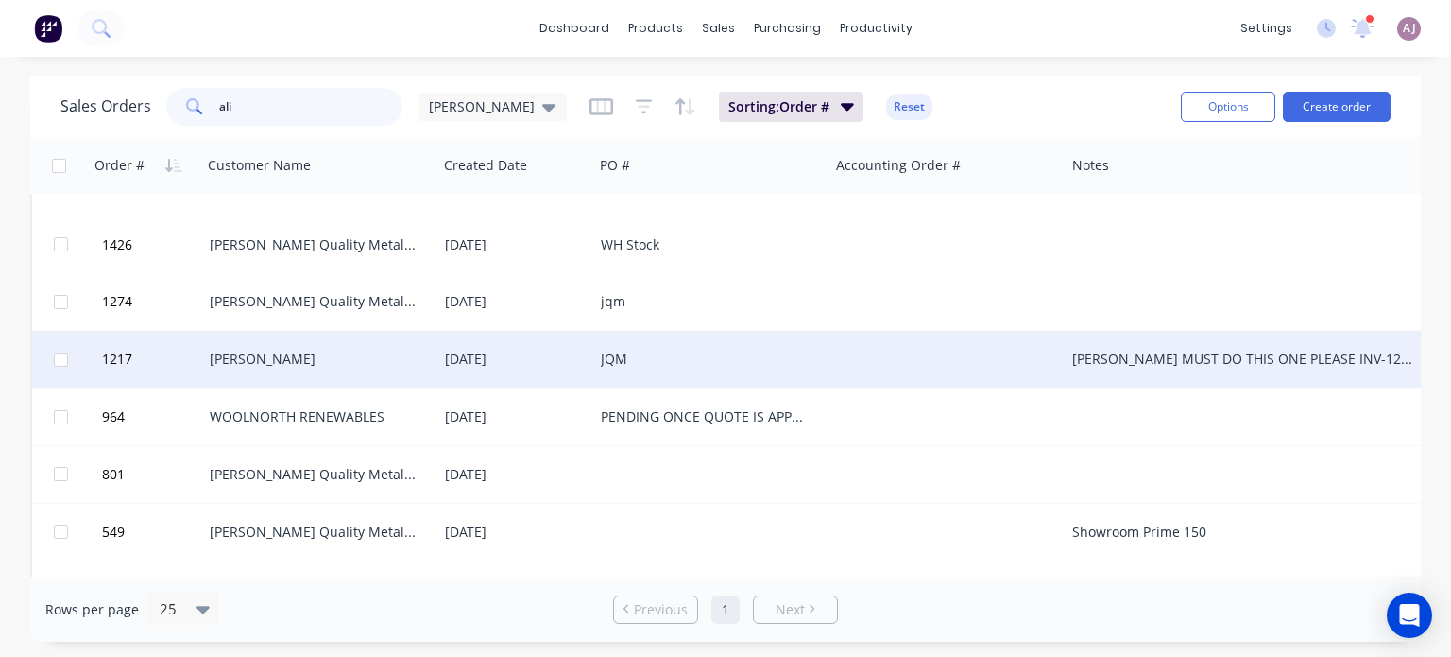
type input "ali"
click at [465, 363] on div "[DATE]" at bounding box center [515, 359] width 141 height 19
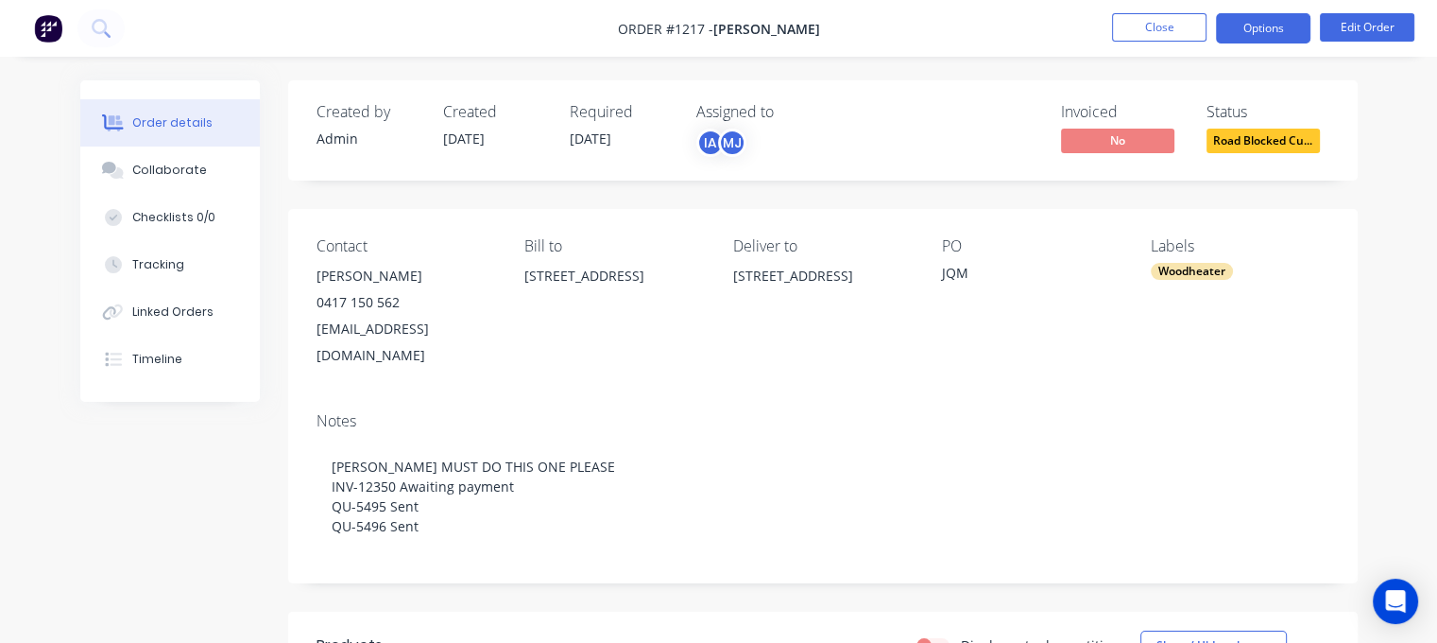
click at [1257, 24] on button "Options" at bounding box center [1263, 28] width 94 height 30
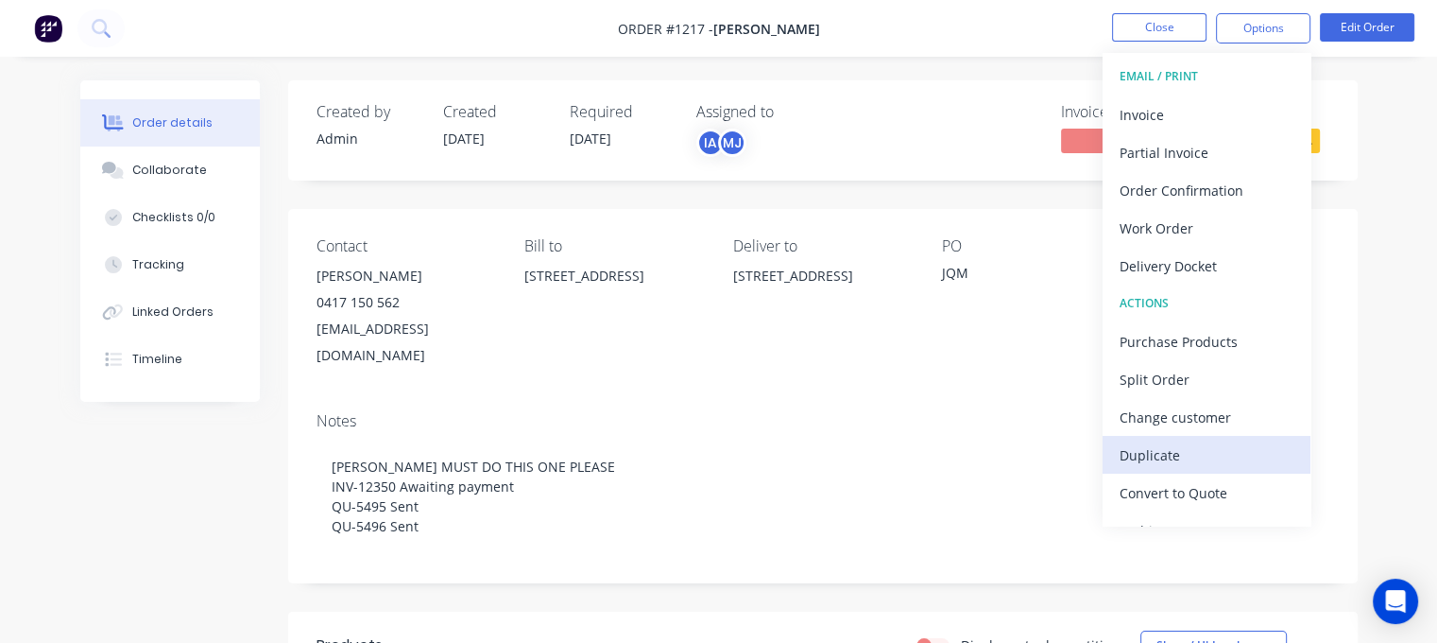
click at [1191, 449] on div "Duplicate" at bounding box center [1207, 454] width 174 height 27
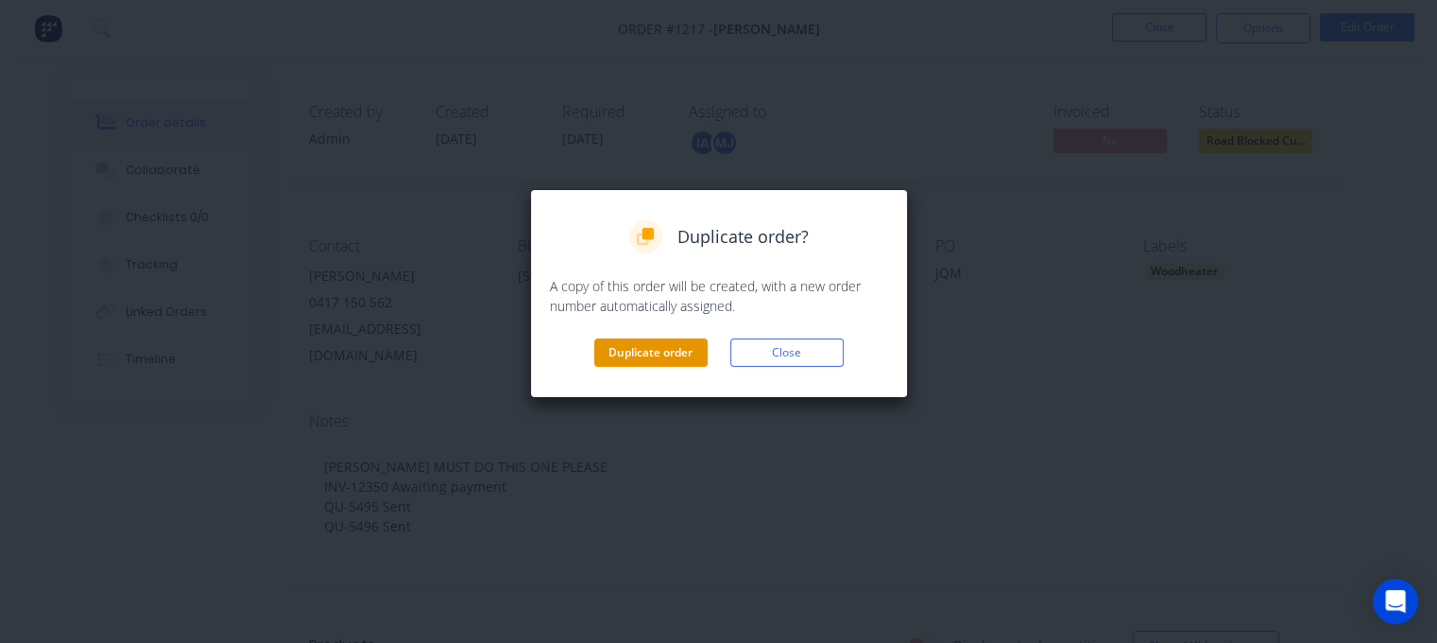
click at [620, 355] on button "Duplicate order" at bounding box center [650, 352] width 113 height 28
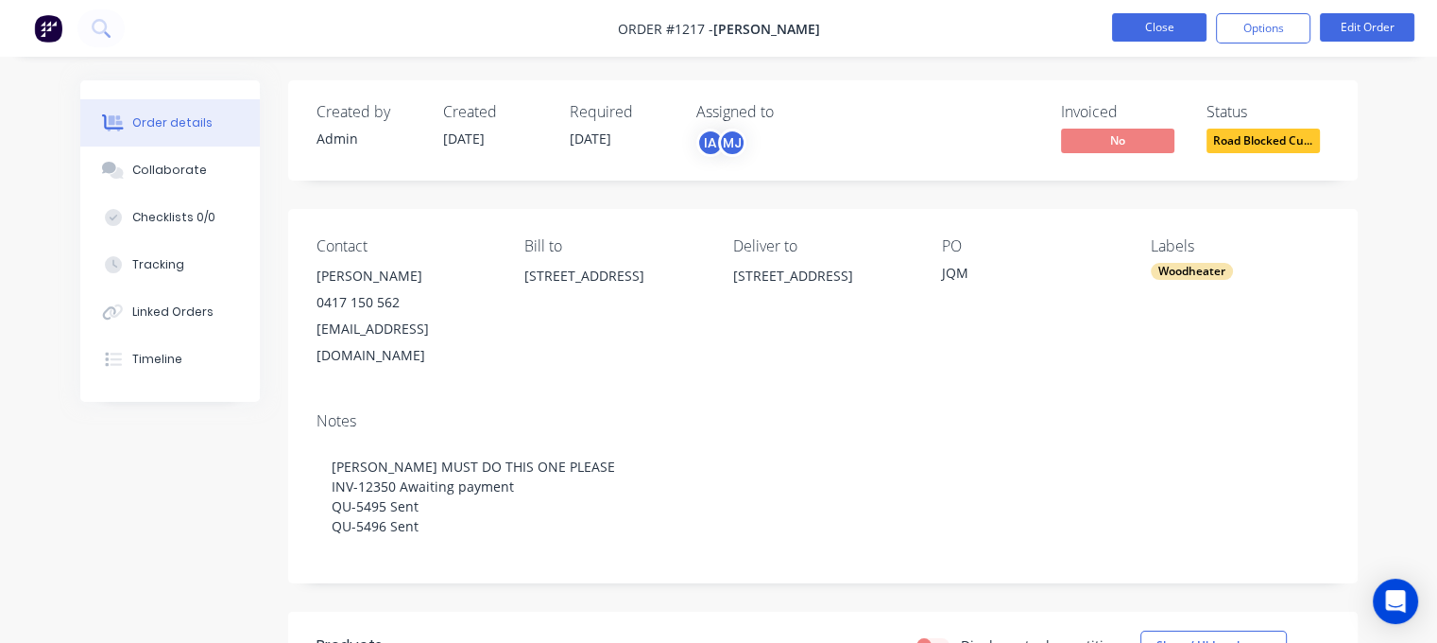
click at [1161, 27] on button "Close" at bounding box center [1159, 27] width 94 height 28
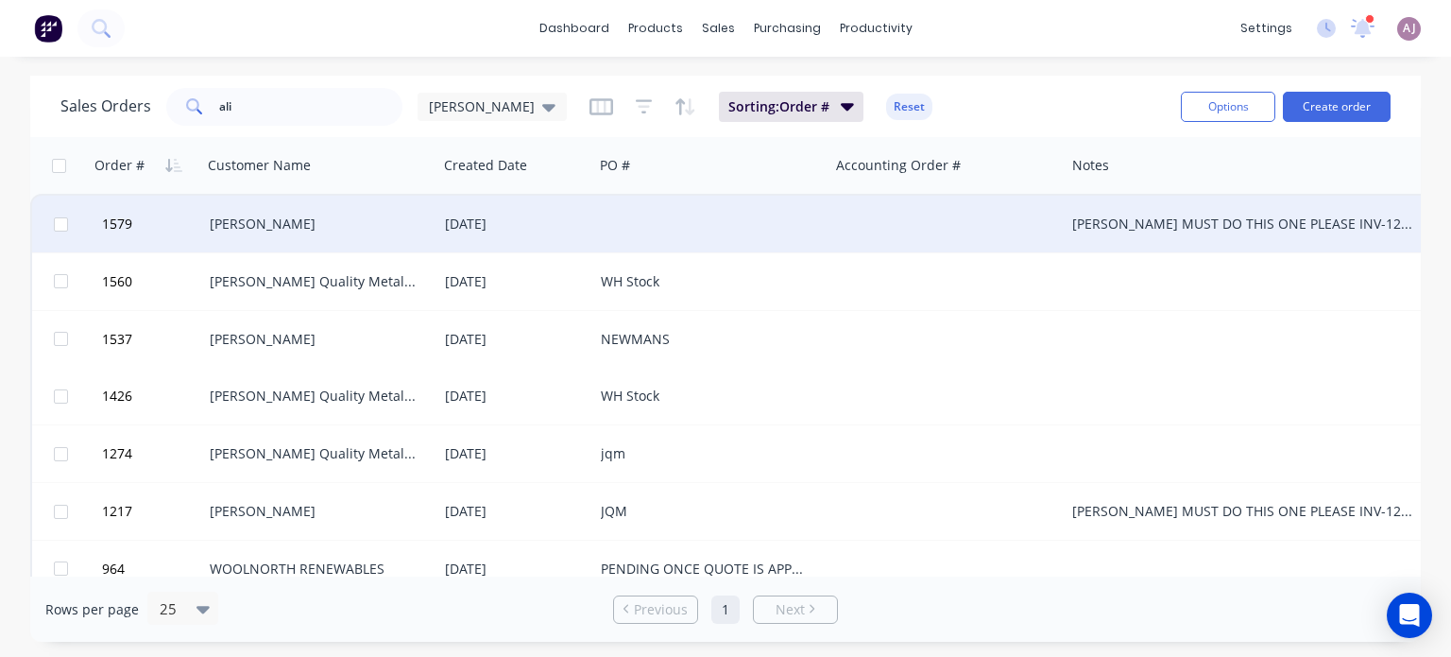
click at [312, 223] on div "[PERSON_NAME]" at bounding box center [315, 223] width 210 height 19
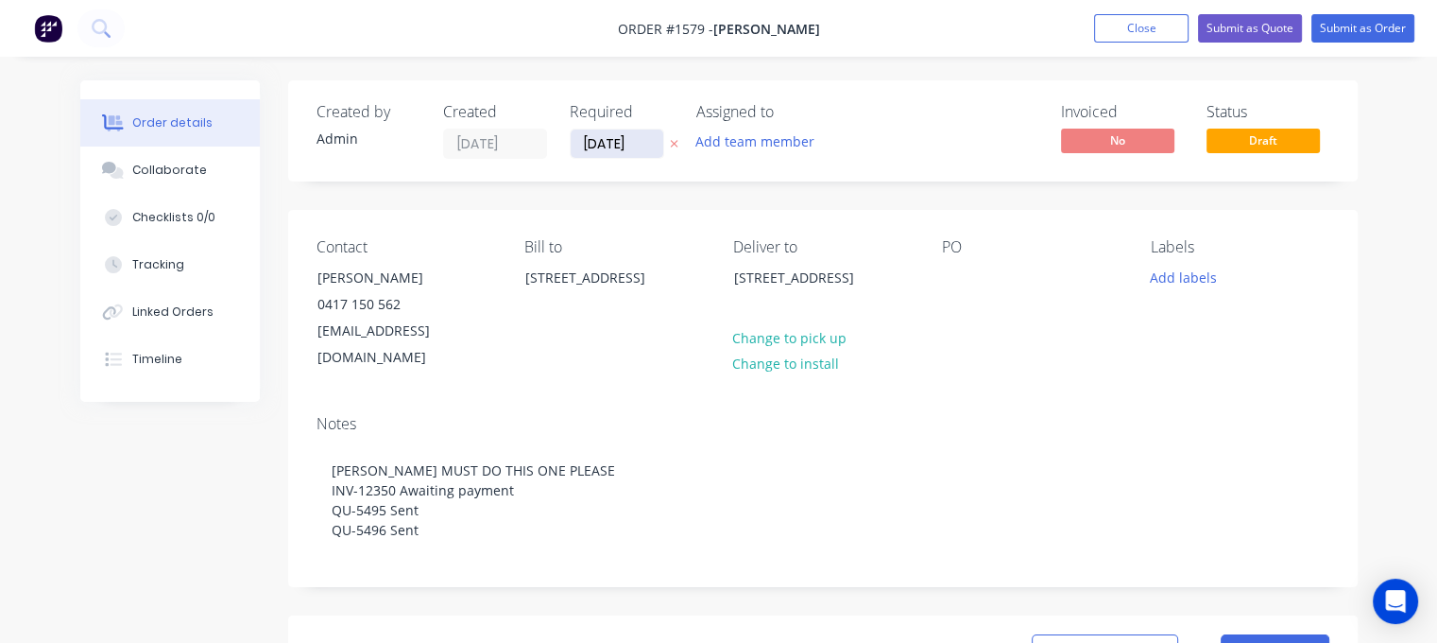
click at [627, 143] on input "[DATE]" at bounding box center [617, 143] width 93 height 28
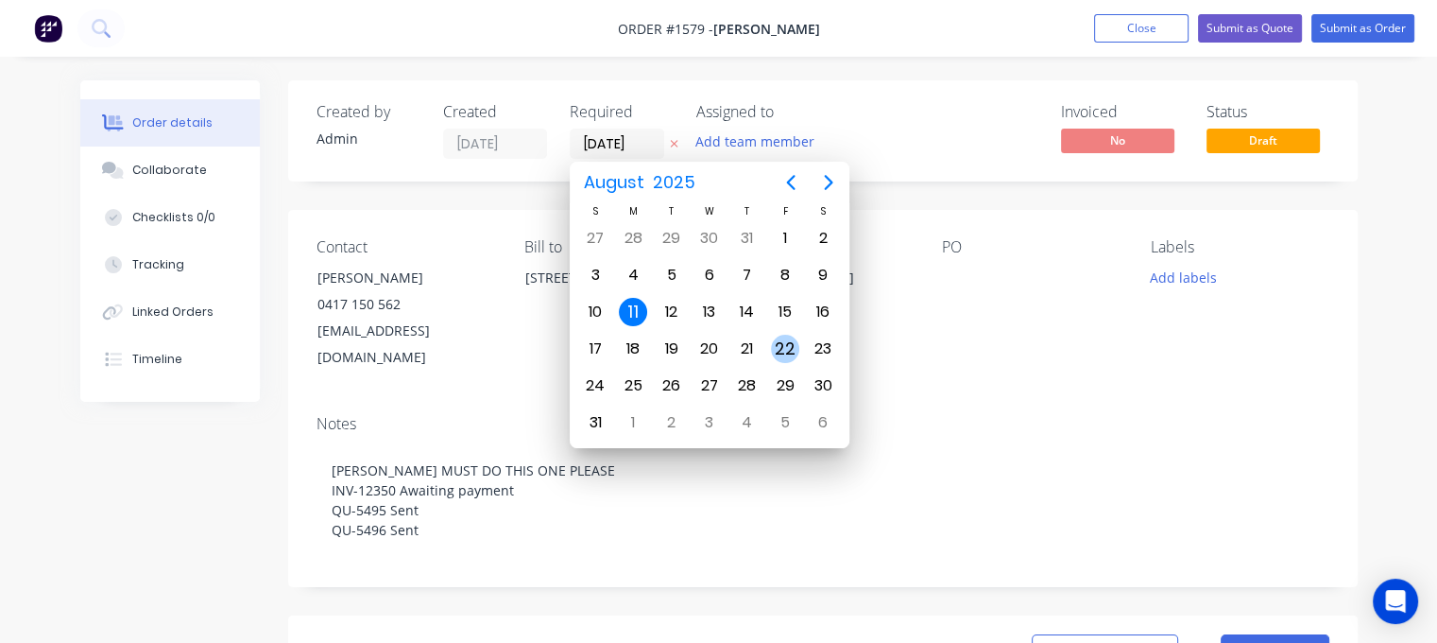
click at [796, 335] on div "22" at bounding box center [785, 348] width 28 height 28
type input "[DATE]"
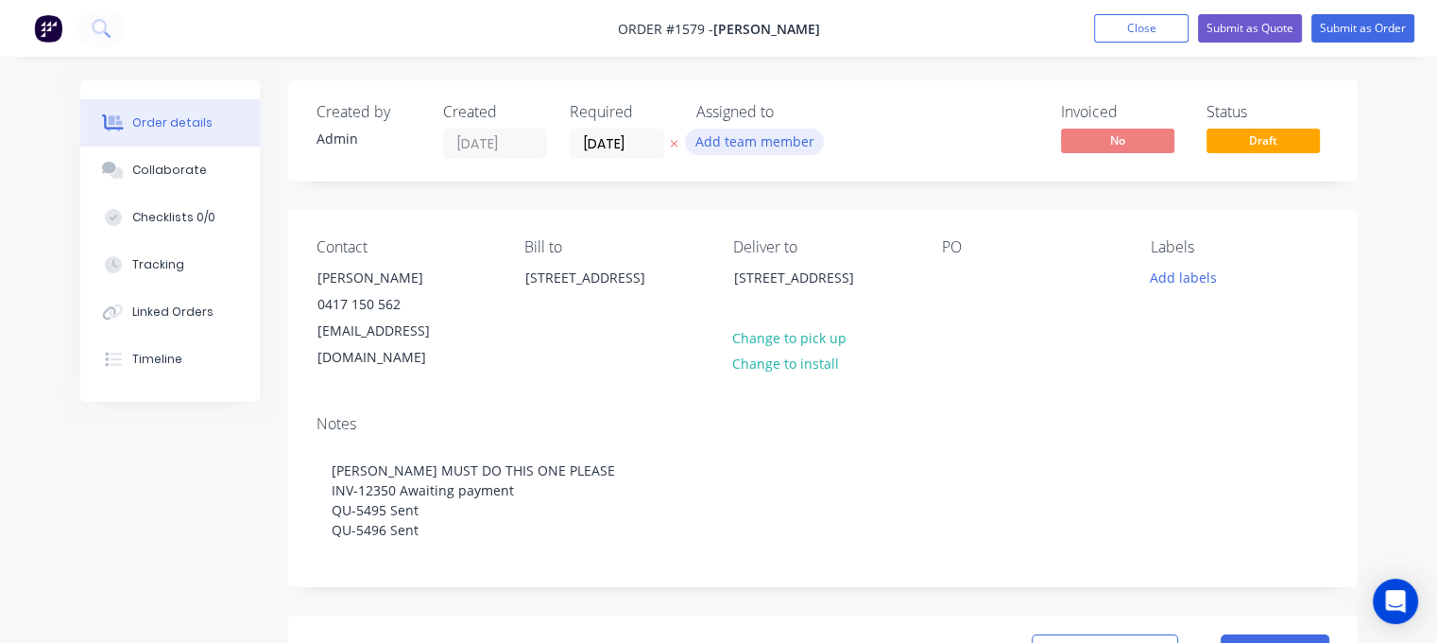
click at [794, 136] on button "Add team member" at bounding box center [754, 142] width 139 height 26
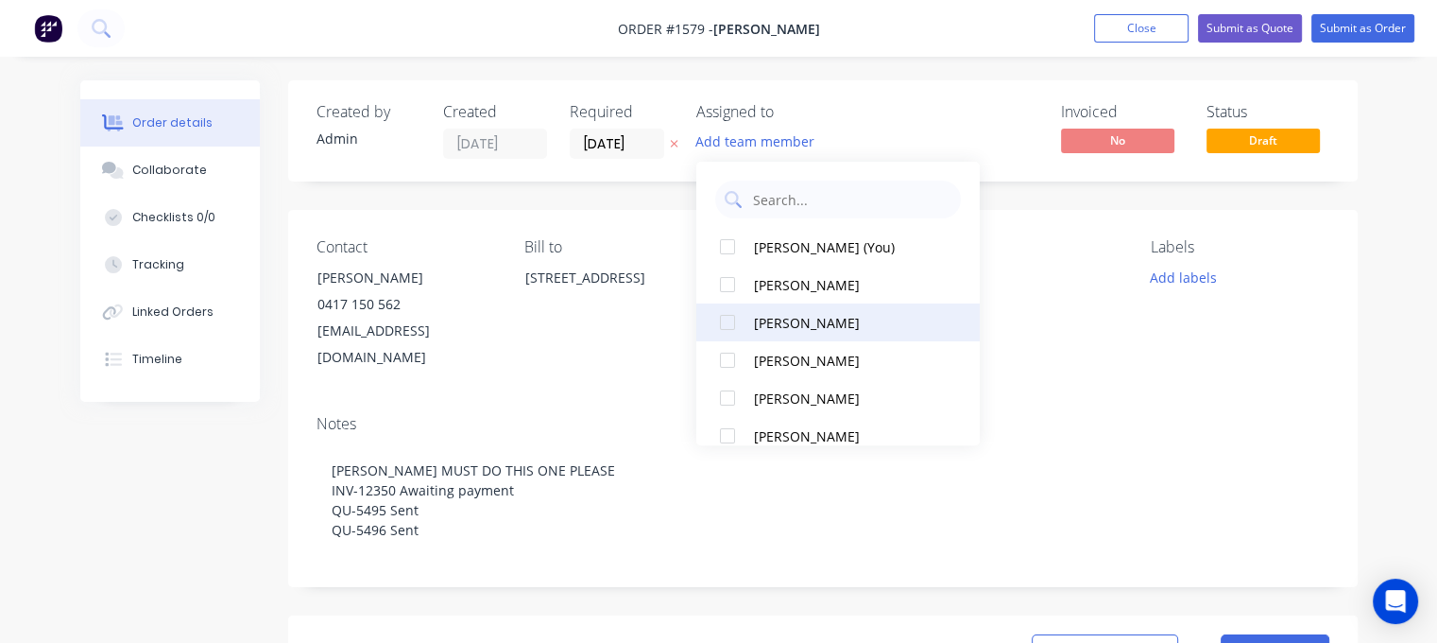
click at [760, 320] on div "[PERSON_NAME]" at bounding box center [848, 323] width 189 height 20
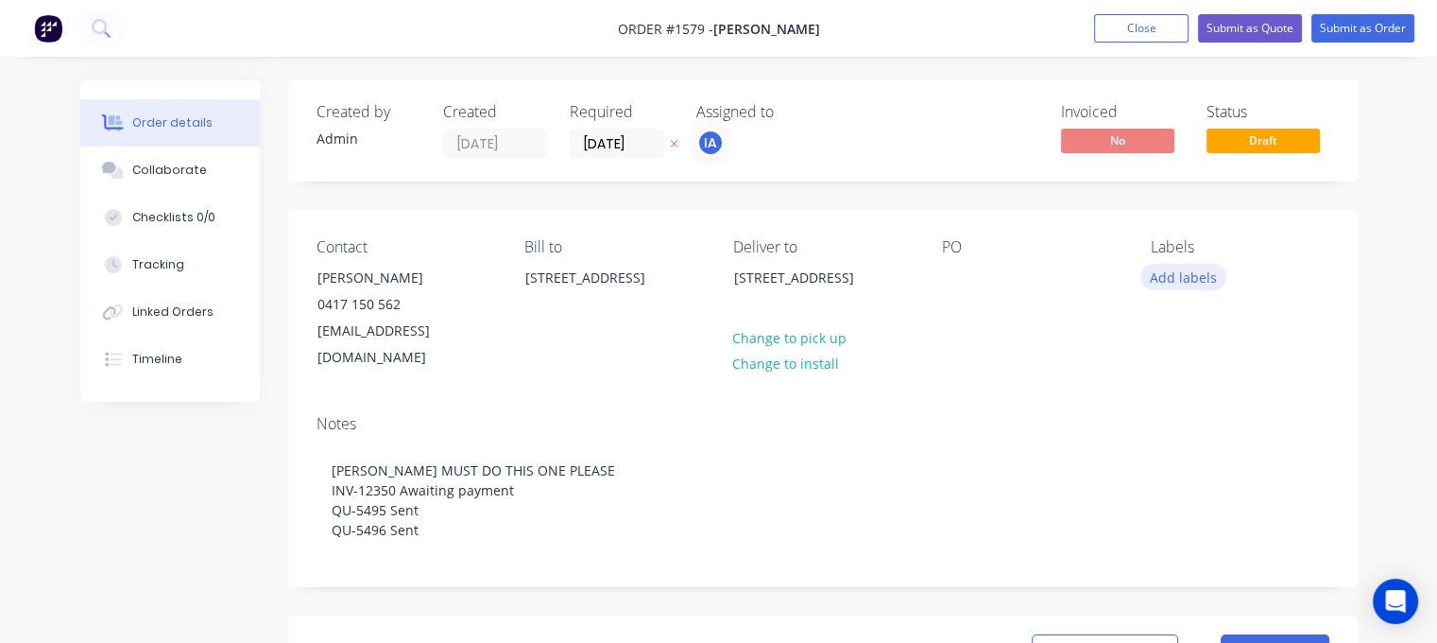
click at [1183, 283] on button "Add labels" at bounding box center [1183, 277] width 87 height 26
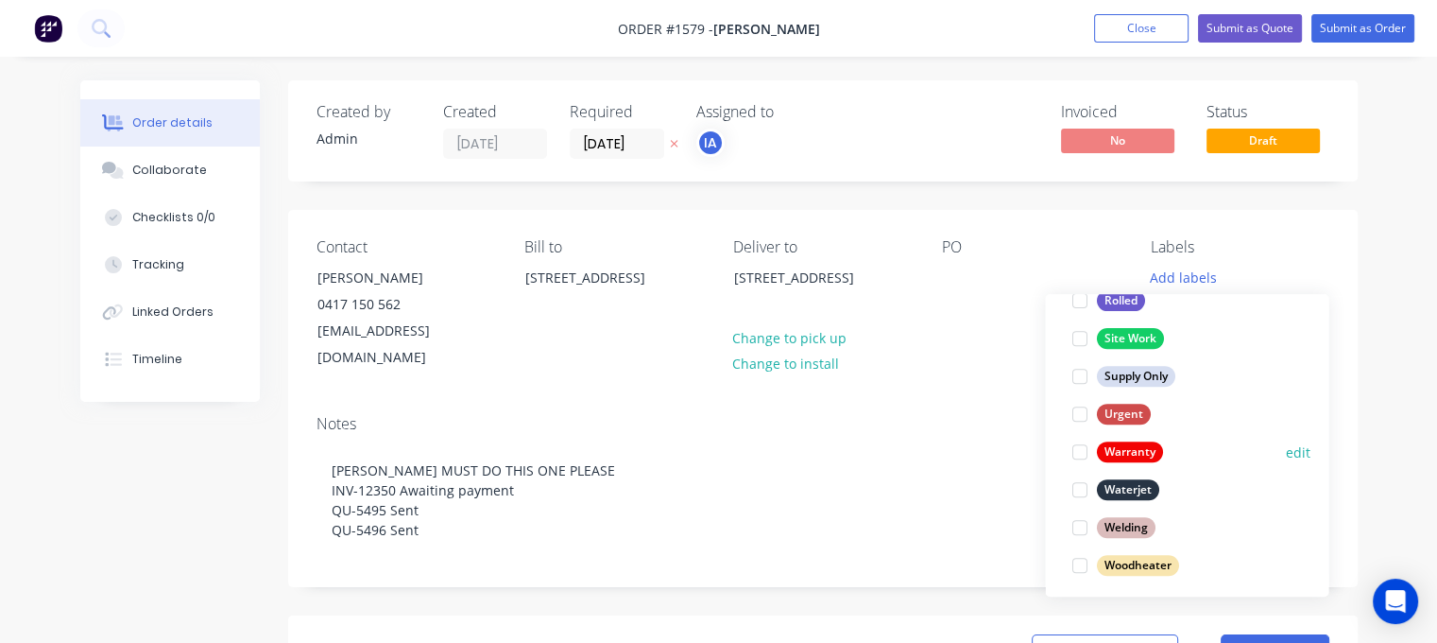
scroll to position [869, 0]
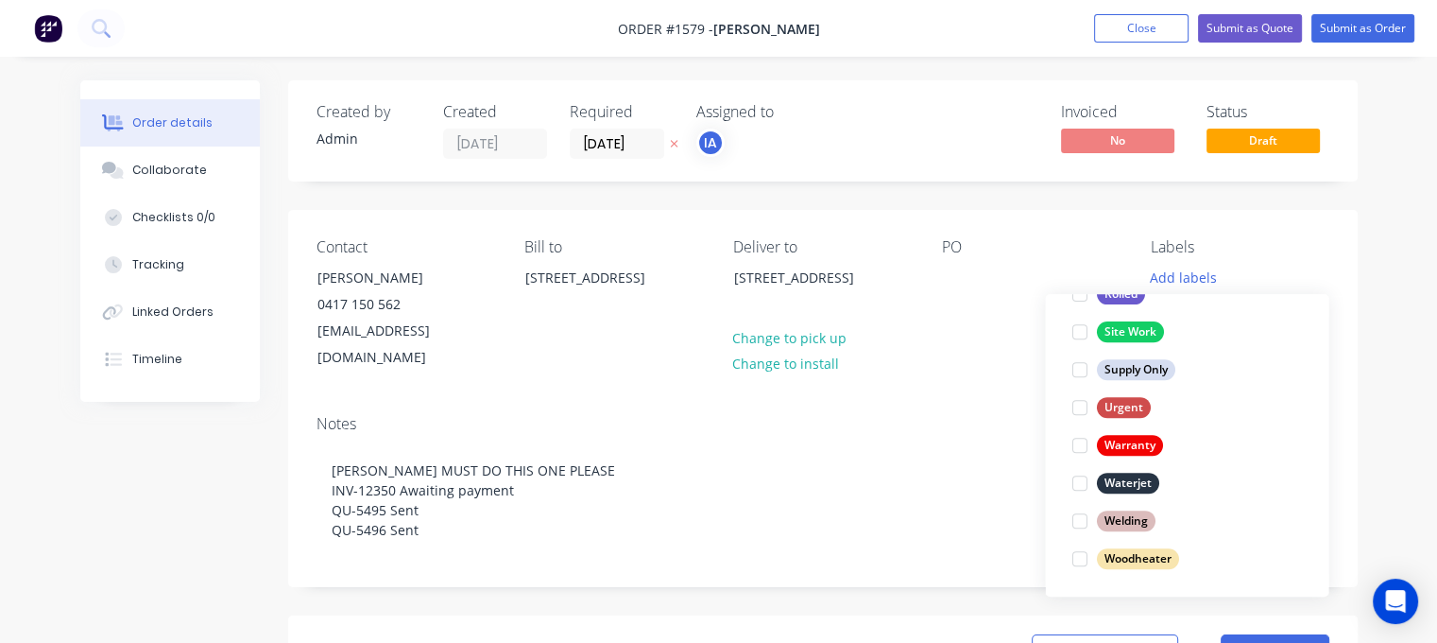
click at [1085, 553] on div at bounding box center [1079, 559] width 38 height 38
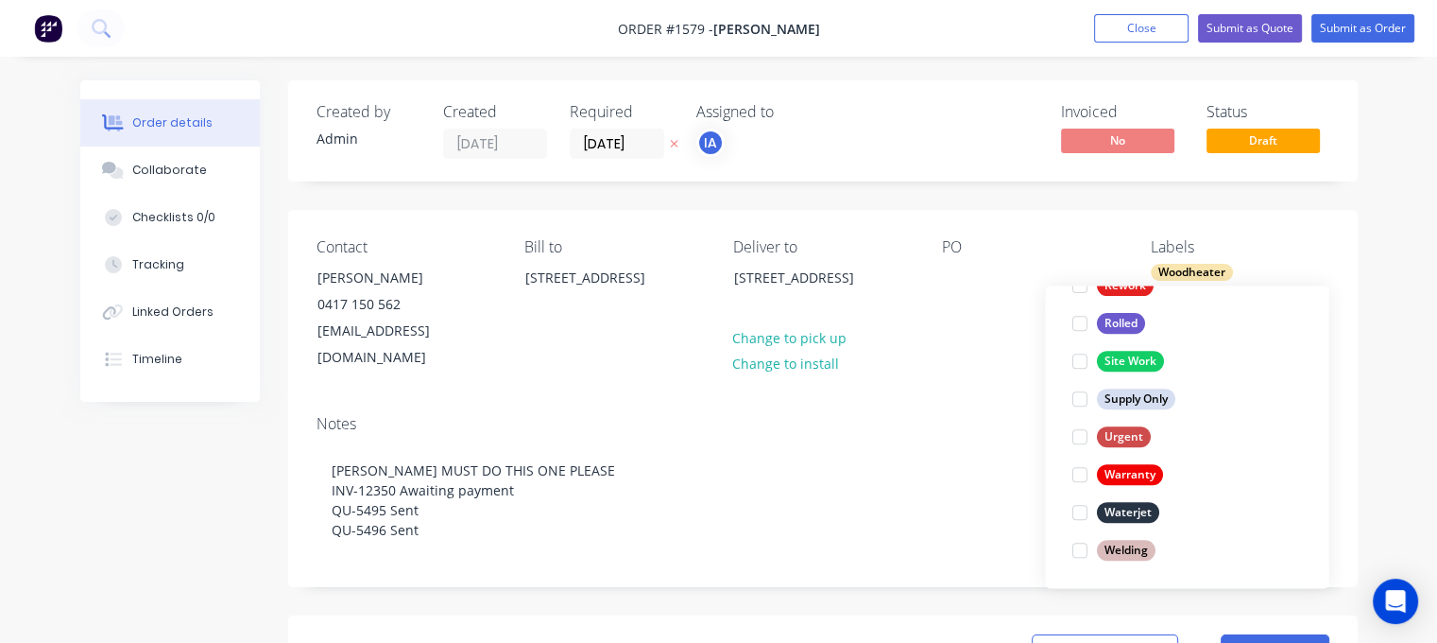
scroll to position [0, 0]
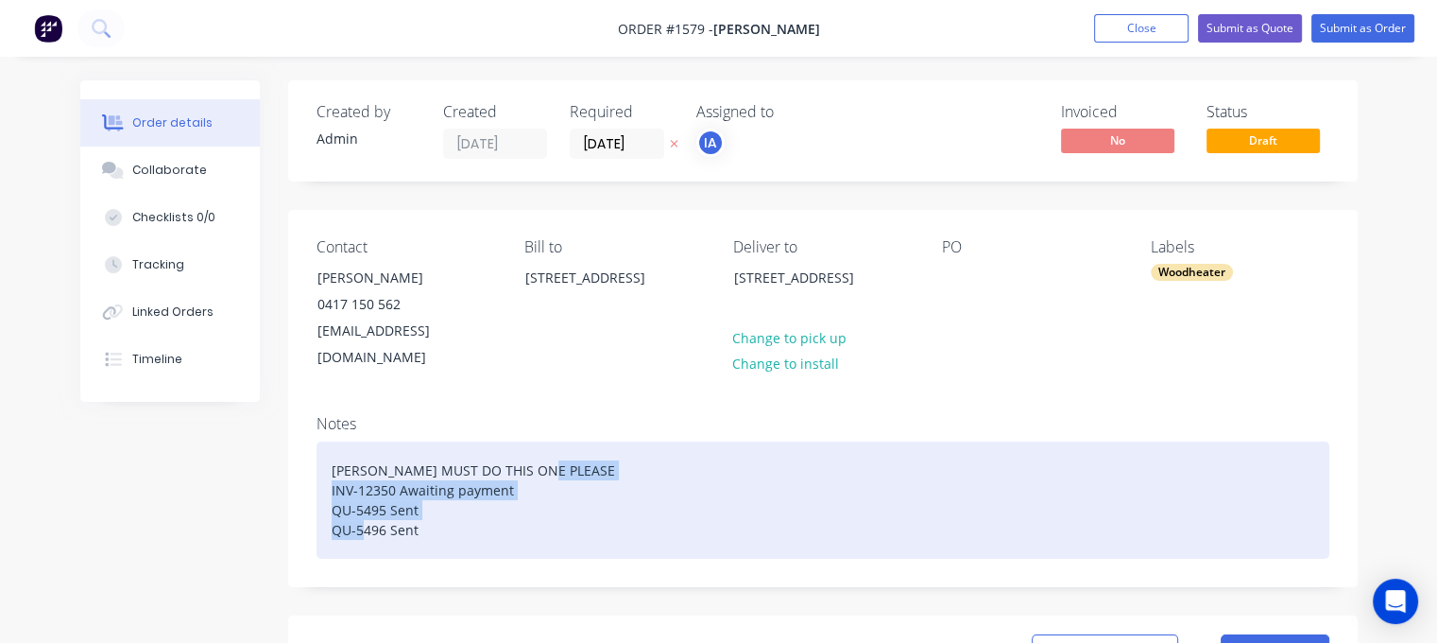
drag, startPoint x: 331, startPoint y: 460, endPoint x: 444, endPoint y: 530, distance: 133.2
click at [443, 531] on div "[PERSON_NAME] MUST DO THIS ONE PLEASE INV-12350 Awaiting payment QU-5495 Sent Q…" at bounding box center [823, 499] width 1013 height 117
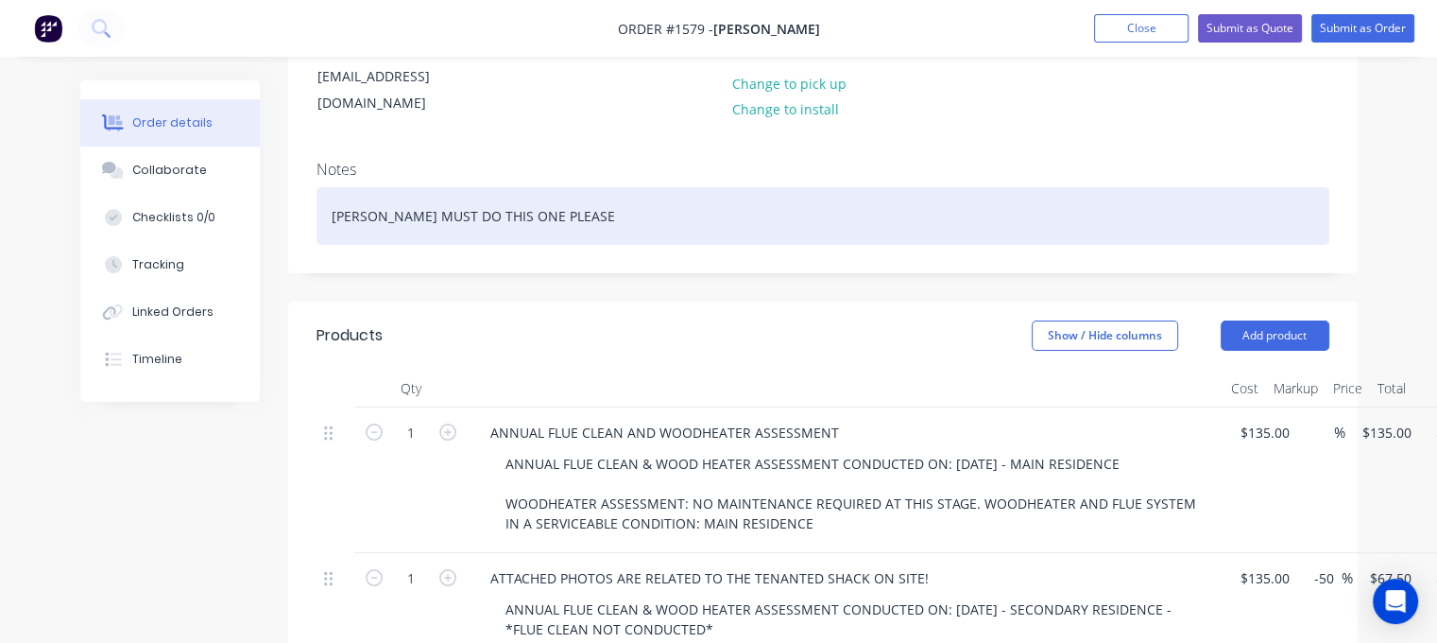
scroll to position [378, 0]
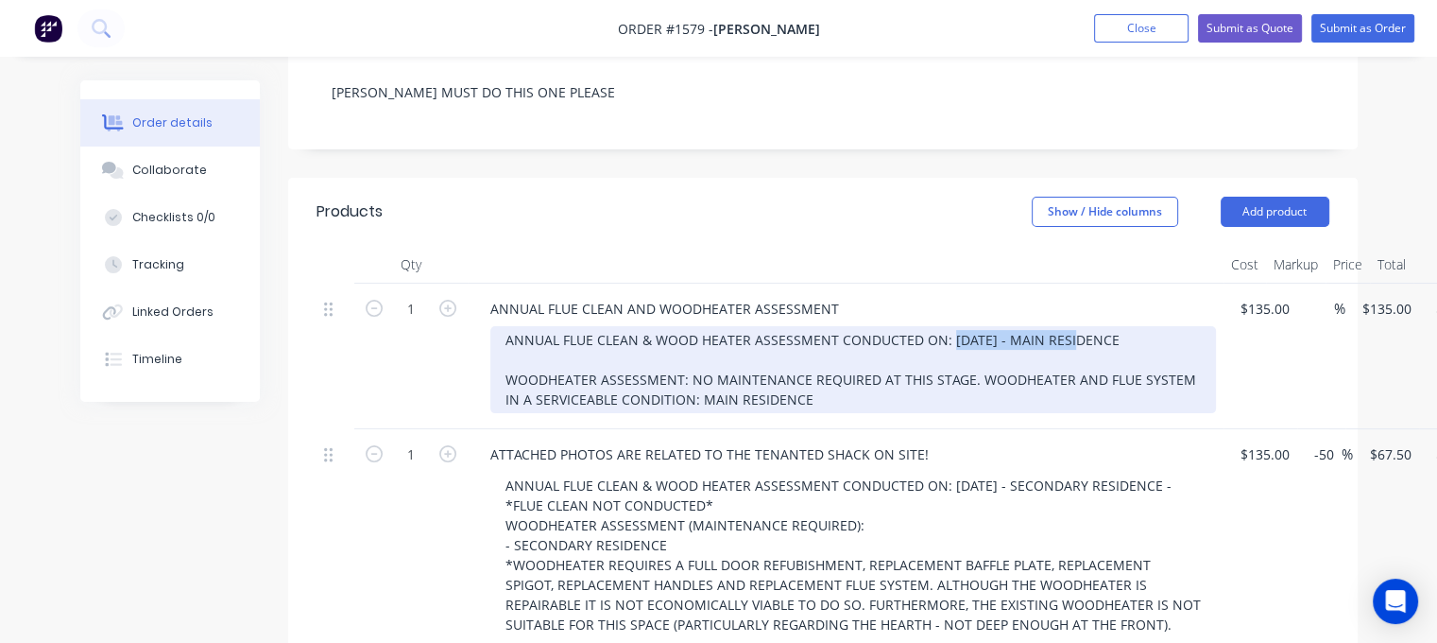
drag, startPoint x: 948, startPoint y: 314, endPoint x: 1065, endPoint y: 324, distance: 117.6
click at [1069, 326] on div "ANNUAL FLUE CLEAN & WOOD HEATER ASSESSMENT CONDUCTED ON: [DATE] - MAIN RESIDENC…" at bounding box center [853, 369] width 726 height 87
click at [971, 326] on div "ANNUAL FLUE CLEAN & WOOD HEATER ASSESSMENT CONDUCTED ON: [DATE] - MAIN RESIDENC…" at bounding box center [853, 369] width 726 height 87
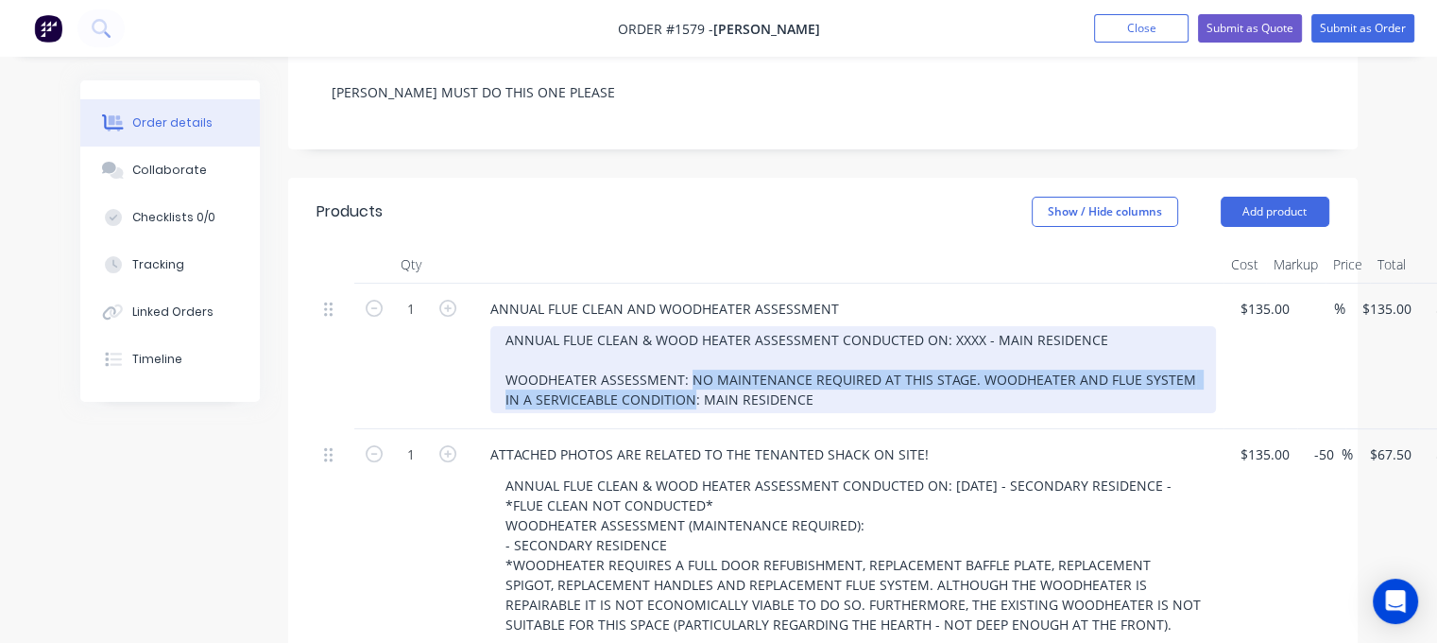
drag, startPoint x: 687, startPoint y: 351, endPoint x: 669, endPoint y: 382, distance: 36.0
click at [669, 382] on div "ANNUAL FLUE CLEAN & WOOD HEATER ASSESSMENT CONDUCTED ON: XXXX - MAIN RESIDENCE …" at bounding box center [853, 369] width 726 height 87
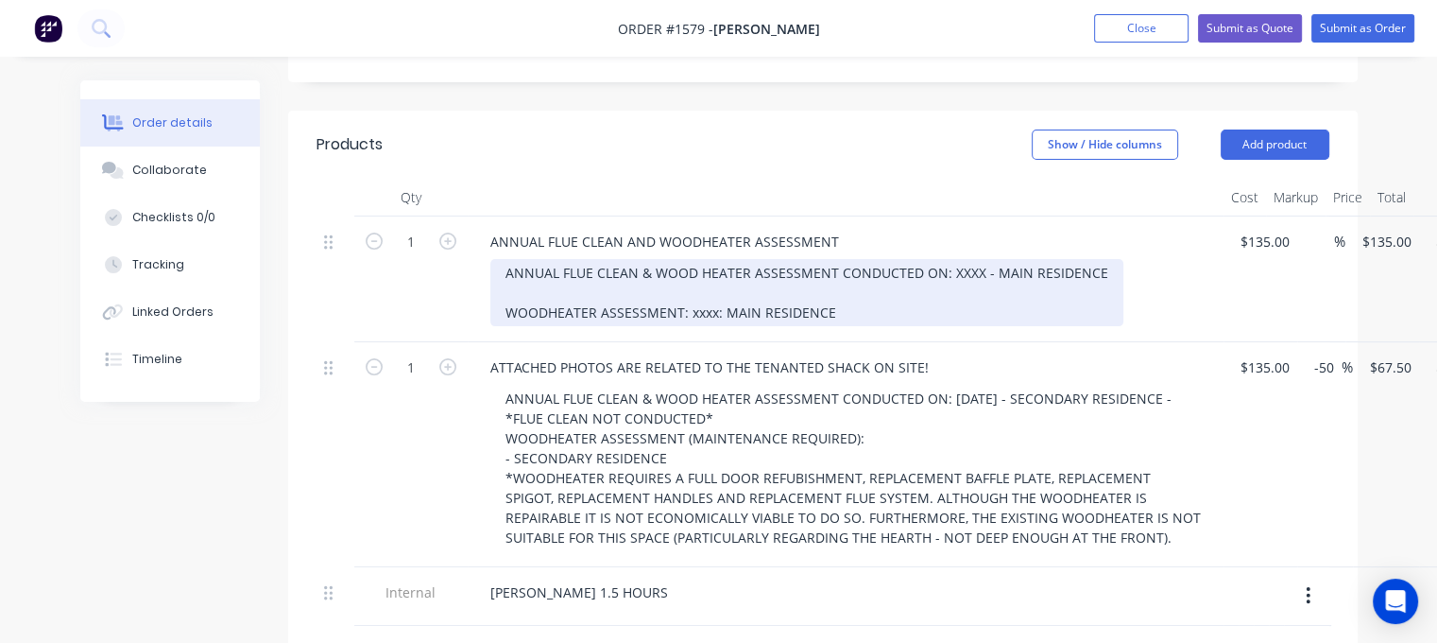
scroll to position [472, 0]
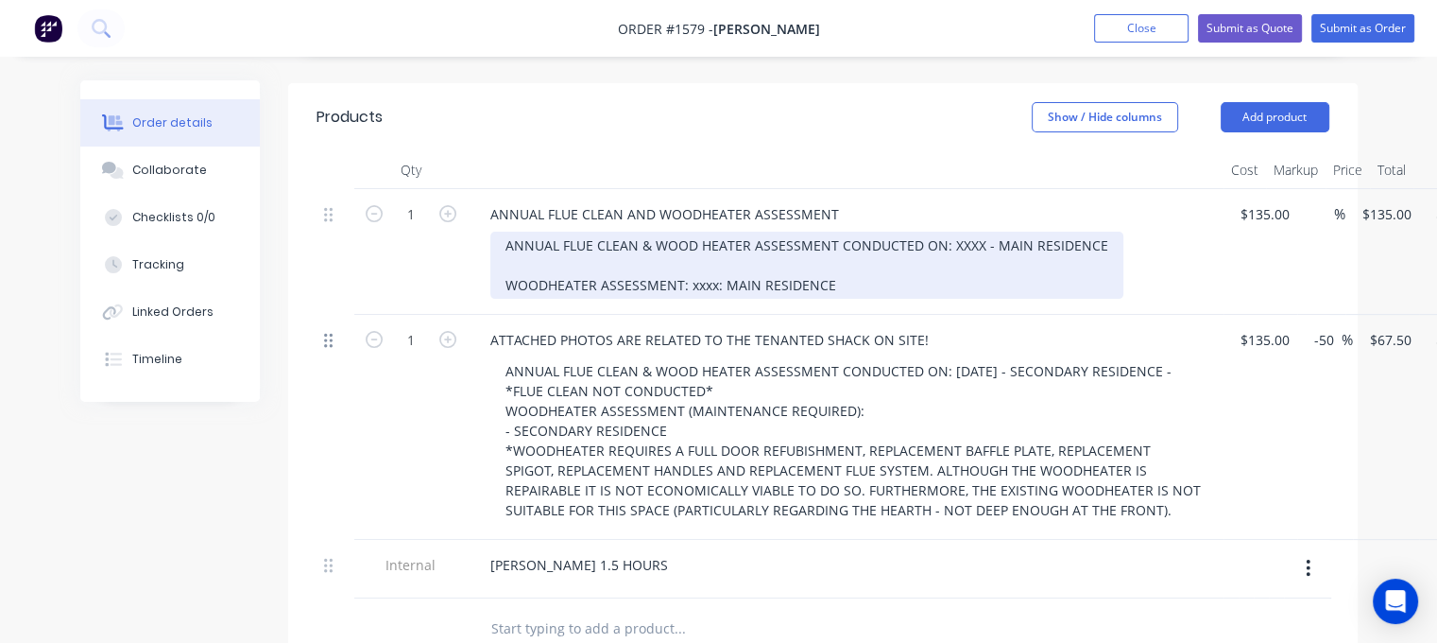
click at [325, 334] on icon at bounding box center [328, 341] width 9 height 14
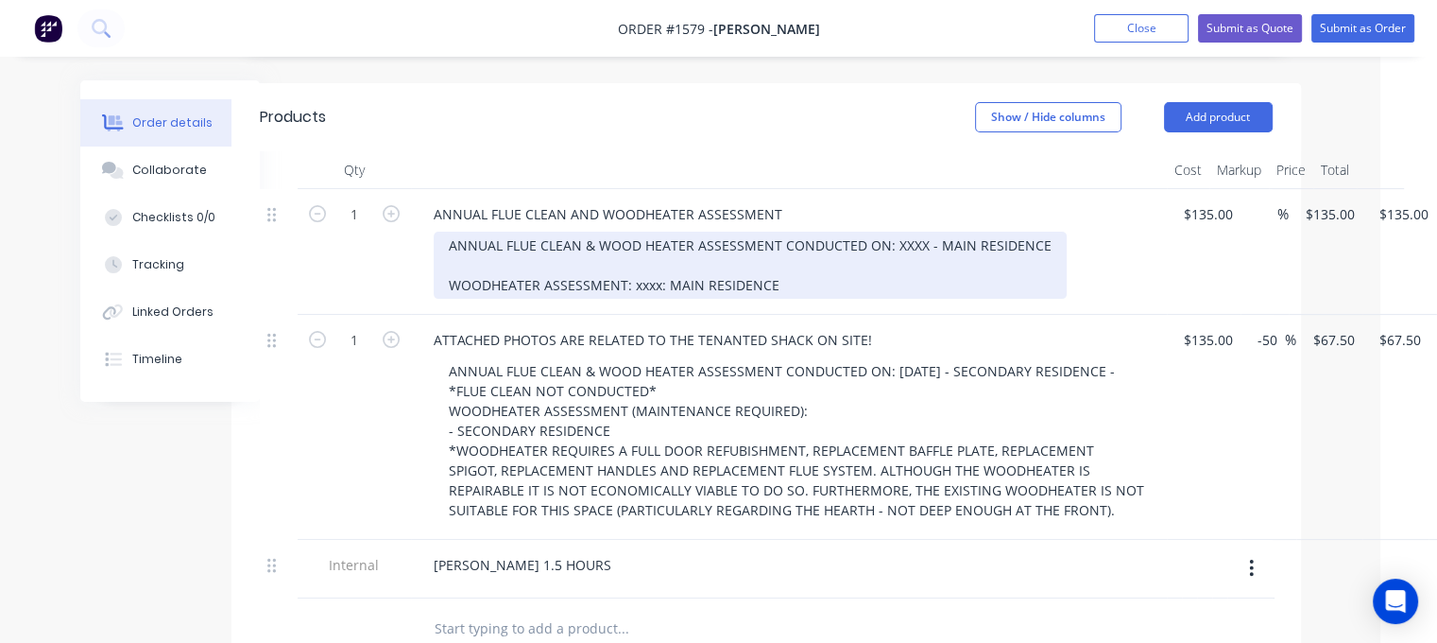
scroll to position [472, 102]
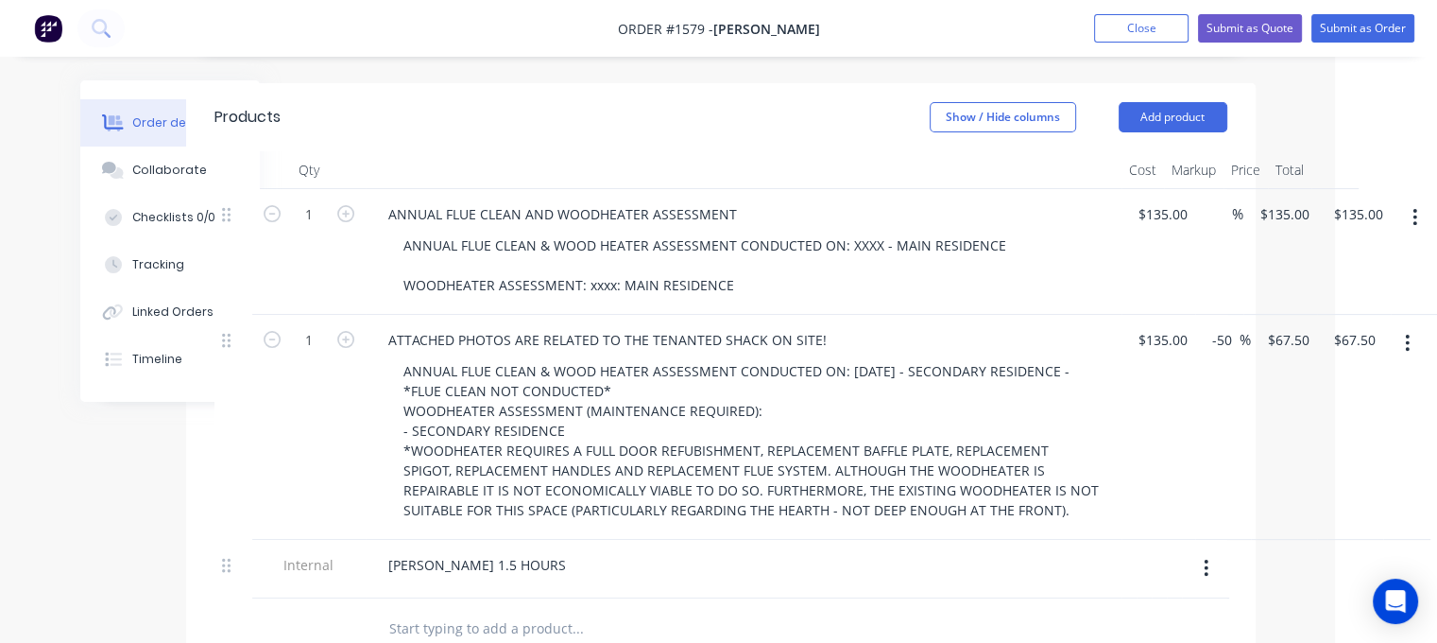
click at [1410, 326] on button "button" at bounding box center [1407, 343] width 44 height 34
click at [1308, 492] on div "Delete" at bounding box center [1341, 505] width 146 height 27
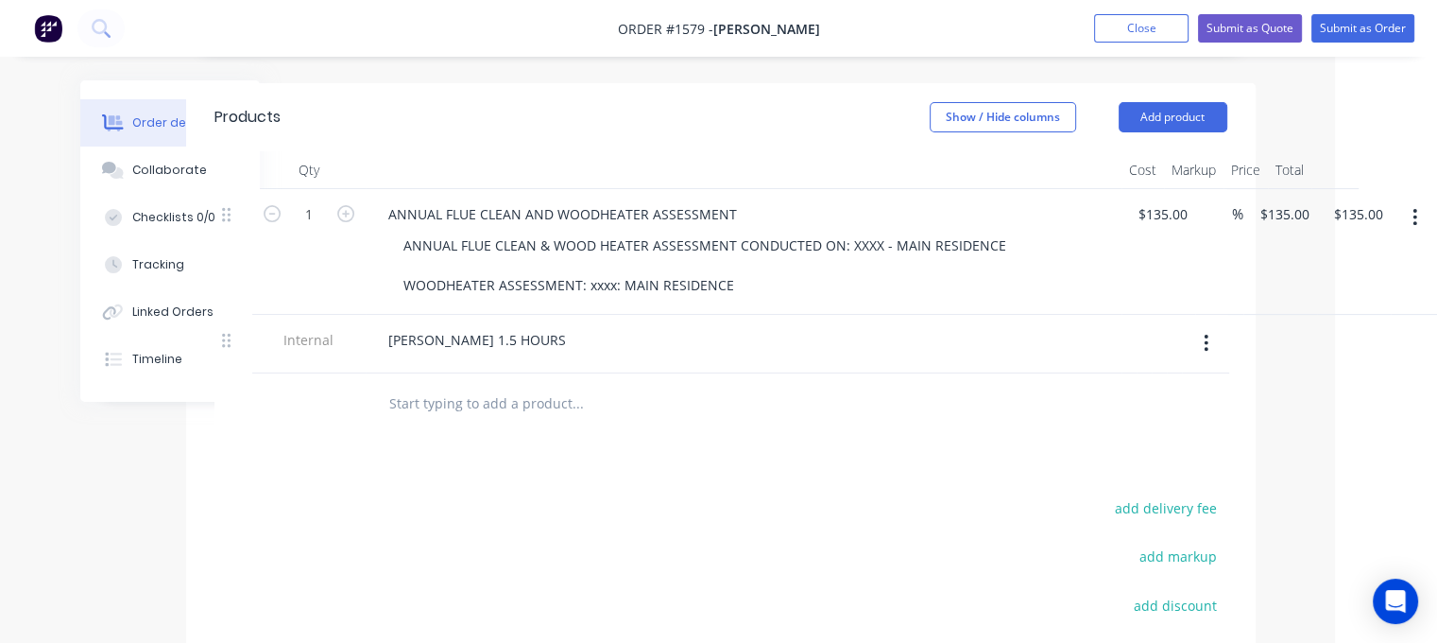
click at [1196, 326] on button "button" at bounding box center [1206, 343] width 44 height 34
drag, startPoint x: 1171, startPoint y: 368, endPoint x: 1122, endPoint y: 412, distance: 64.9
click at [1026, 447] on div "Products Show / Hide columns Add product Qty Cost Markup Price Total 1 ANNUAL F…" at bounding box center [721, 485] width 1070 height 805
click at [1141, 417] on div "Delete" at bounding box center [1140, 430] width 146 height 27
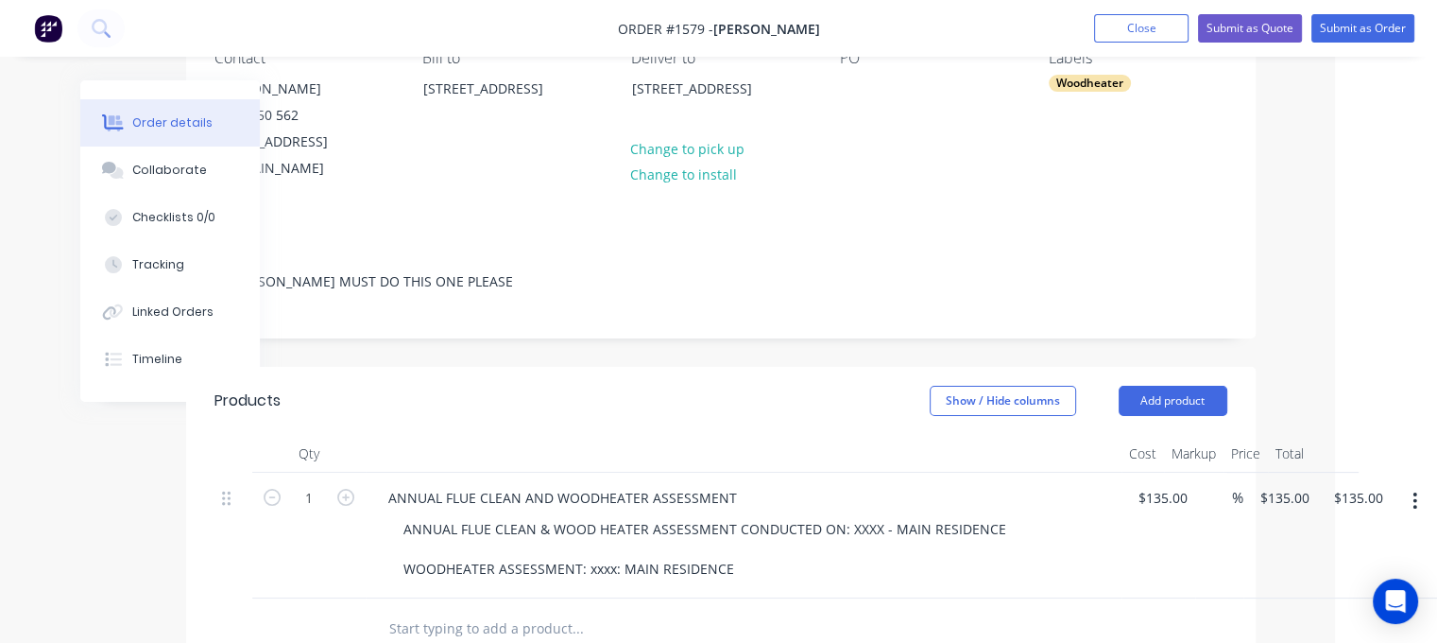
scroll to position [94, 102]
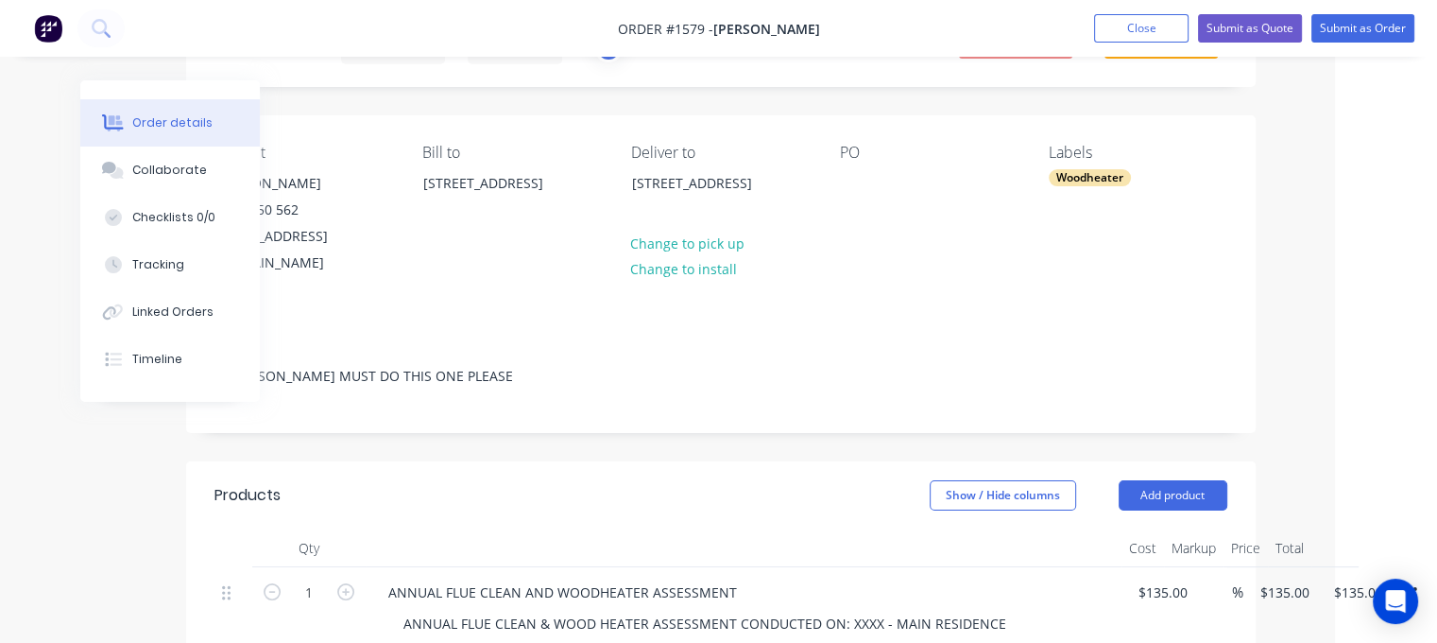
click at [725, 377] on div "Notes [PERSON_NAME] MUST DO THIS ONE PLEASE" at bounding box center [721, 368] width 1070 height 127
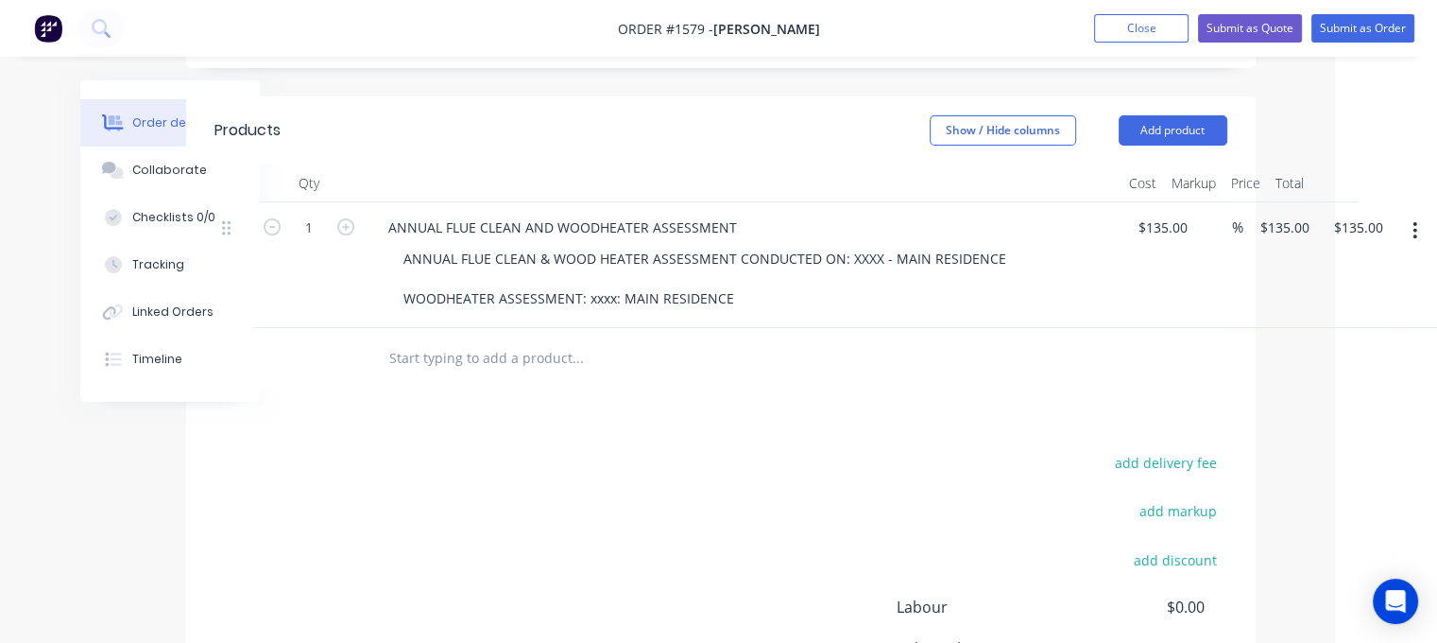
scroll to position [660, 102]
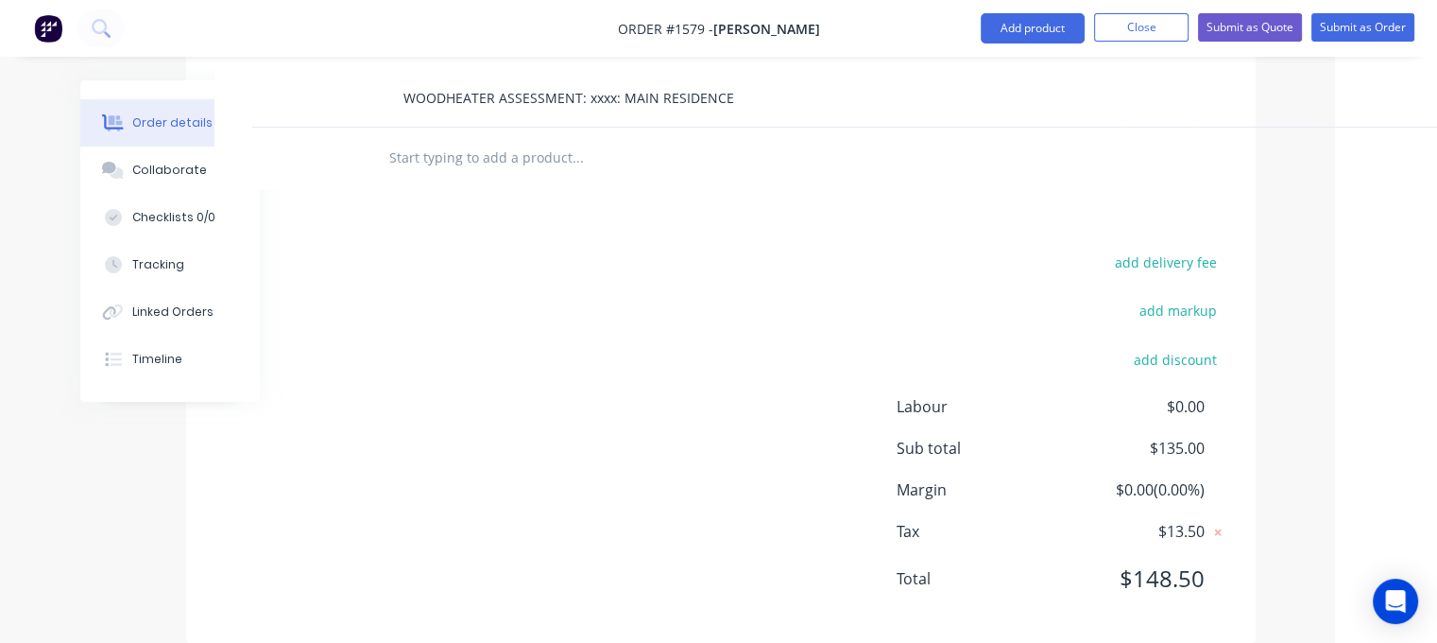
click at [591, 426] on div "add delivery fee add markup add discount Labour $0.00 Sub total $135.00 Margin …" at bounding box center [720, 431] width 1013 height 365
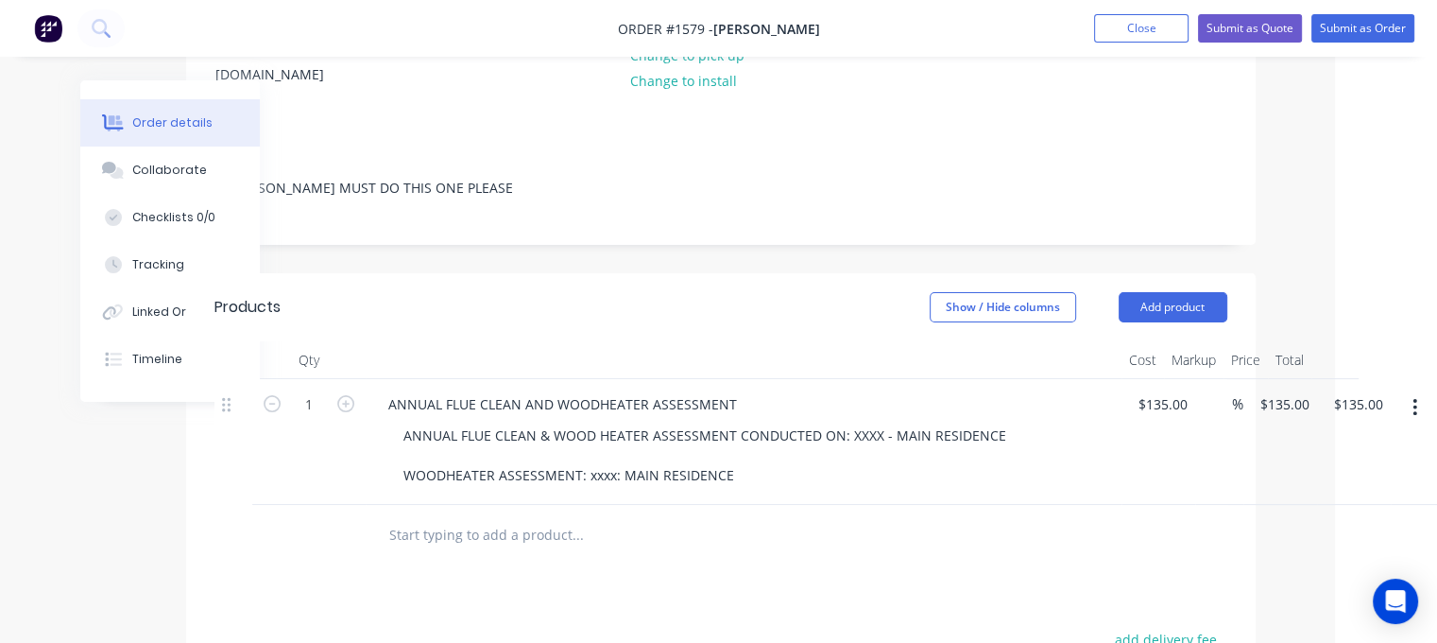
scroll to position [282, 102]
click at [533, 519] on input "text" at bounding box center [577, 536] width 378 height 38
type input "LAST FLUE CLEAN WAS IN [DATE] BUT [PERSON_NAME] WANTS IT DONE AGAIN"
click at [727, 549] on div "Products Show / Hide columns Add product Qty Cost Markup Price Total 1 ANNUAL F…" at bounding box center [721, 647] width 1070 height 746
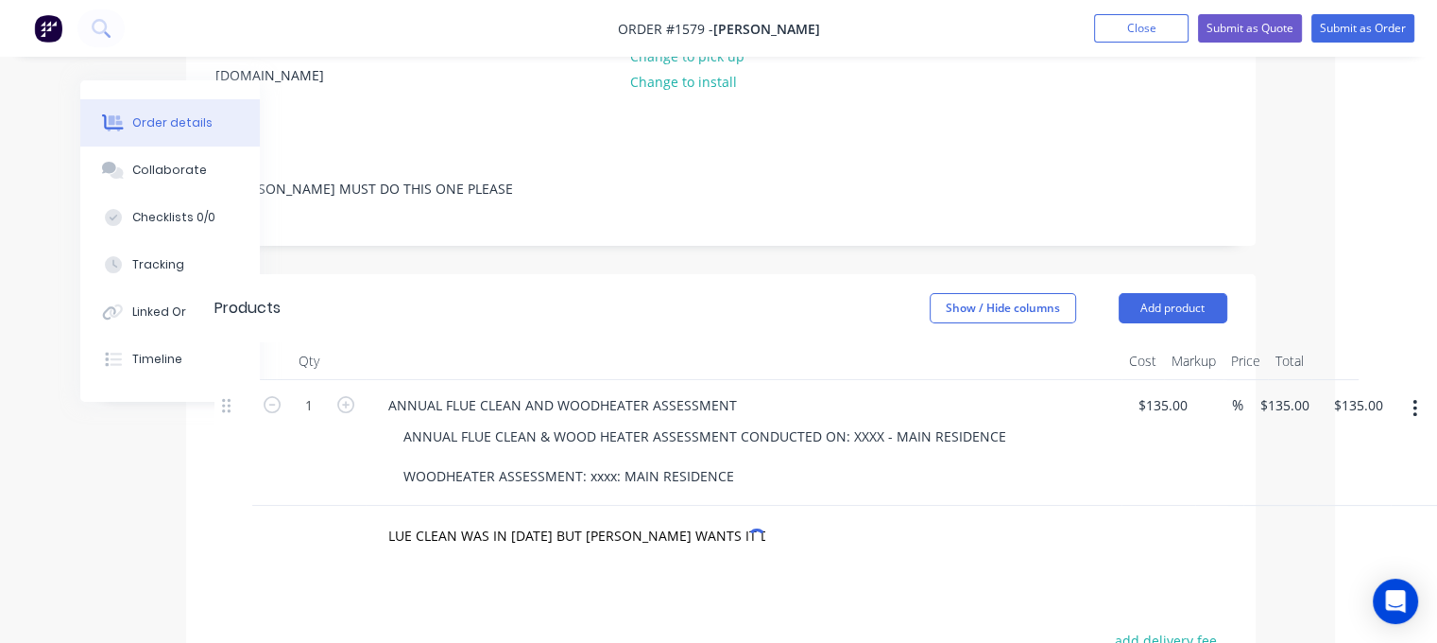
scroll to position [0, 0]
click at [763, 517] on input "LAST FLUE CLEAN WAS IN [DATE] BUT [PERSON_NAME] WANTS IT DONE AGAIN" at bounding box center [577, 536] width 378 height 38
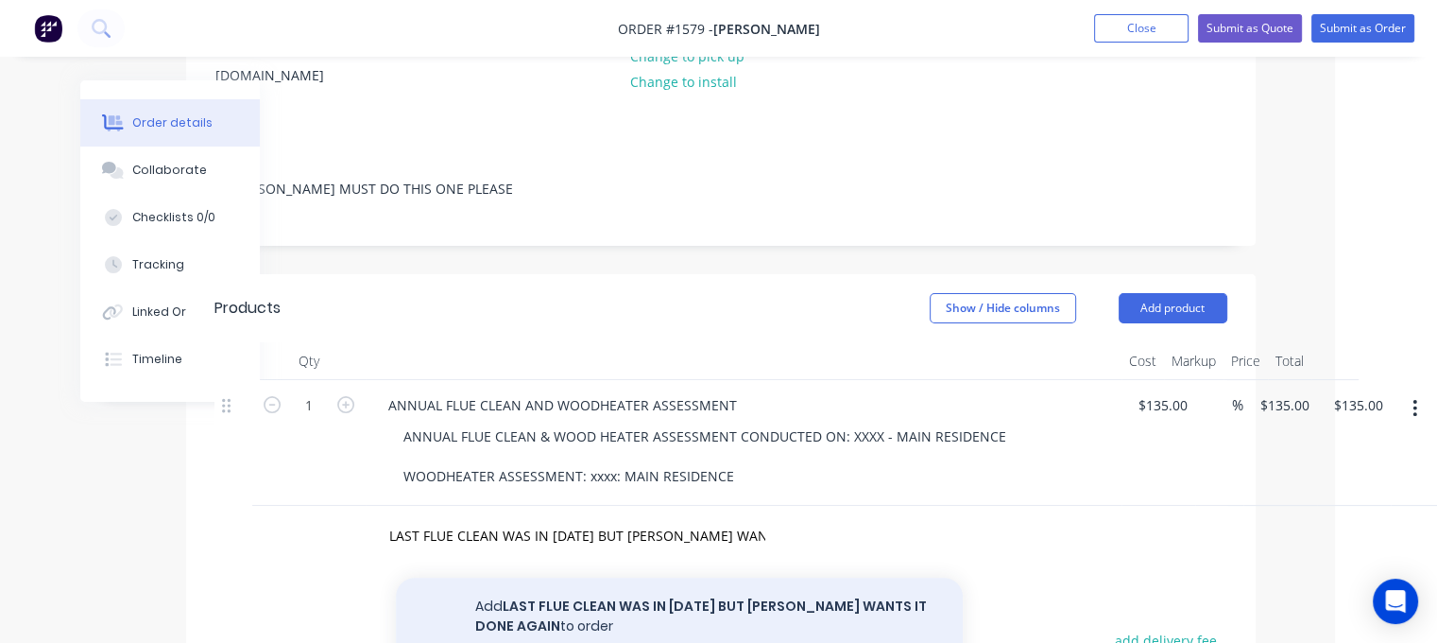
click at [711, 577] on button "Add LAST FLUE CLEAN WAS IN [DATE] BUT [PERSON_NAME] WANTS IT DONE AGAIN to order" at bounding box center [679, 615] width 567 height 77
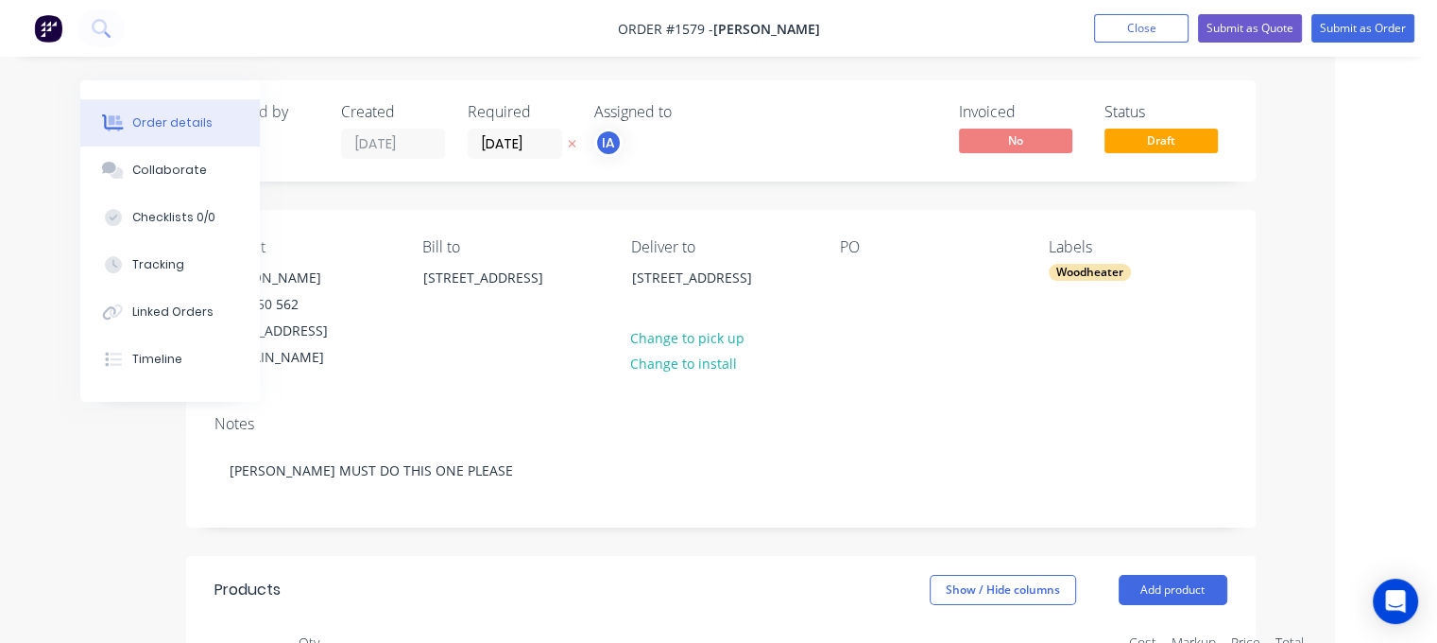
scroll to position [0, 102]
click at [1357, 29] on button "Submit as Order" at bounding box center [1362, 28] width 103 height 28
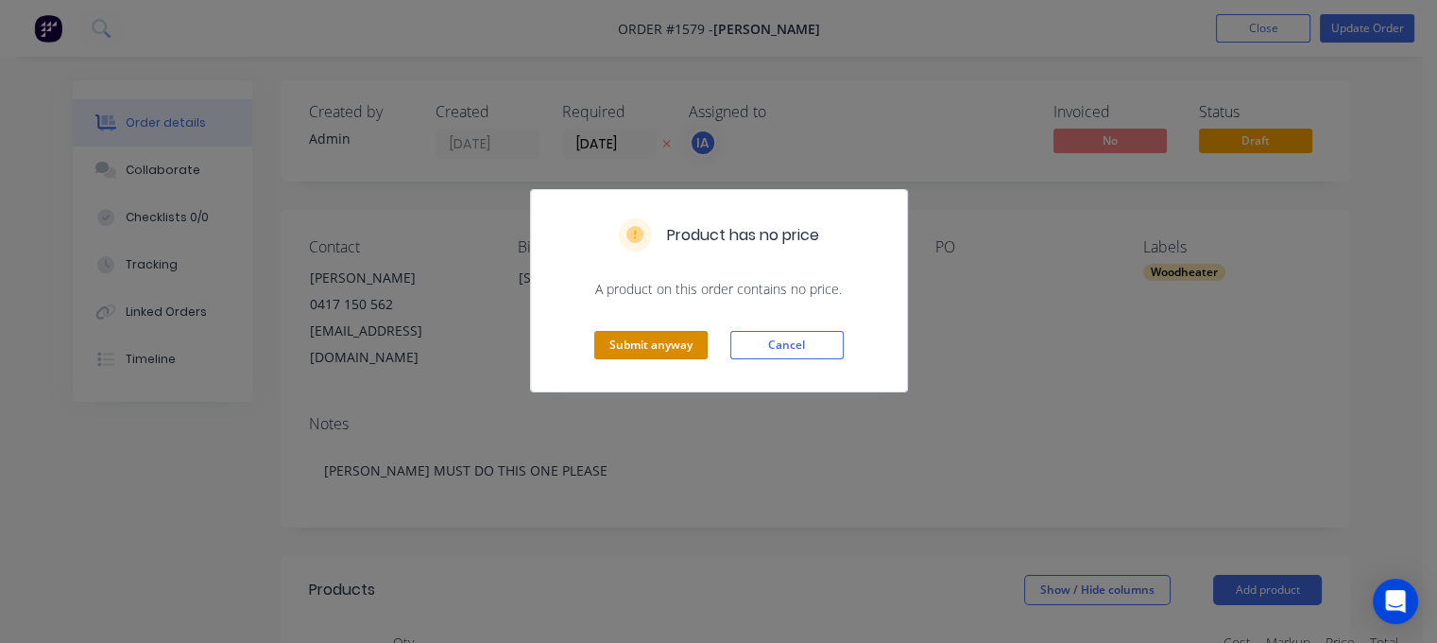
click at [632, 339] on button "Submit anyway" at bounding box center [650, 345] width 113 height 28
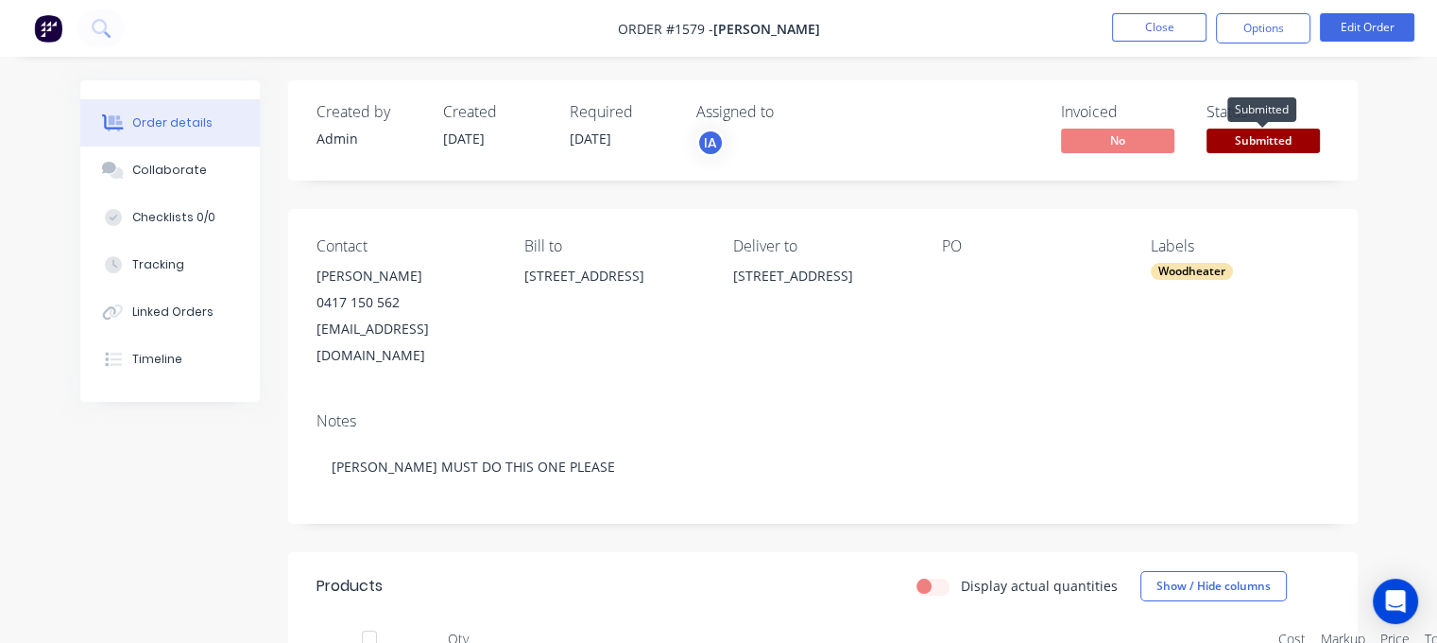
click at [1261, 139] on span "Submitted" at bounding box center [1263, 141] width 113 height 24
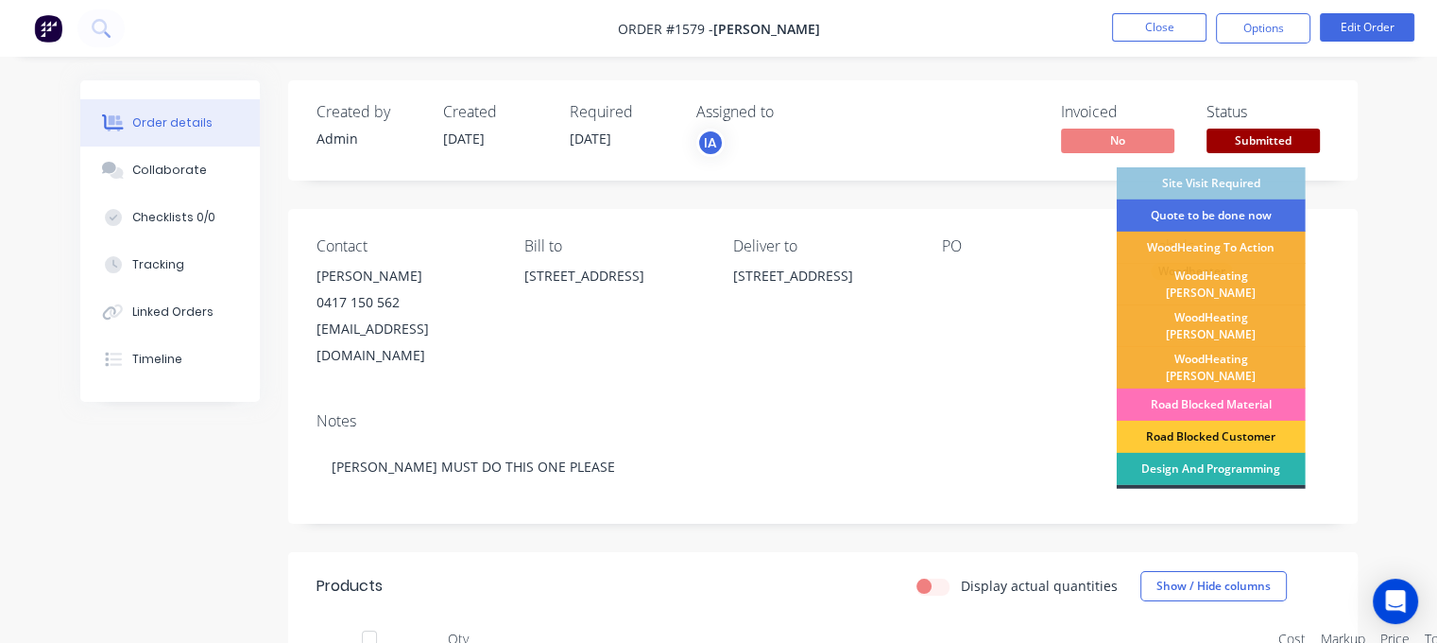
click at [1213, 347] on div "WoodHeating [PERSON_NAME]" at bounding box center [1211, 368] width 189 height 42
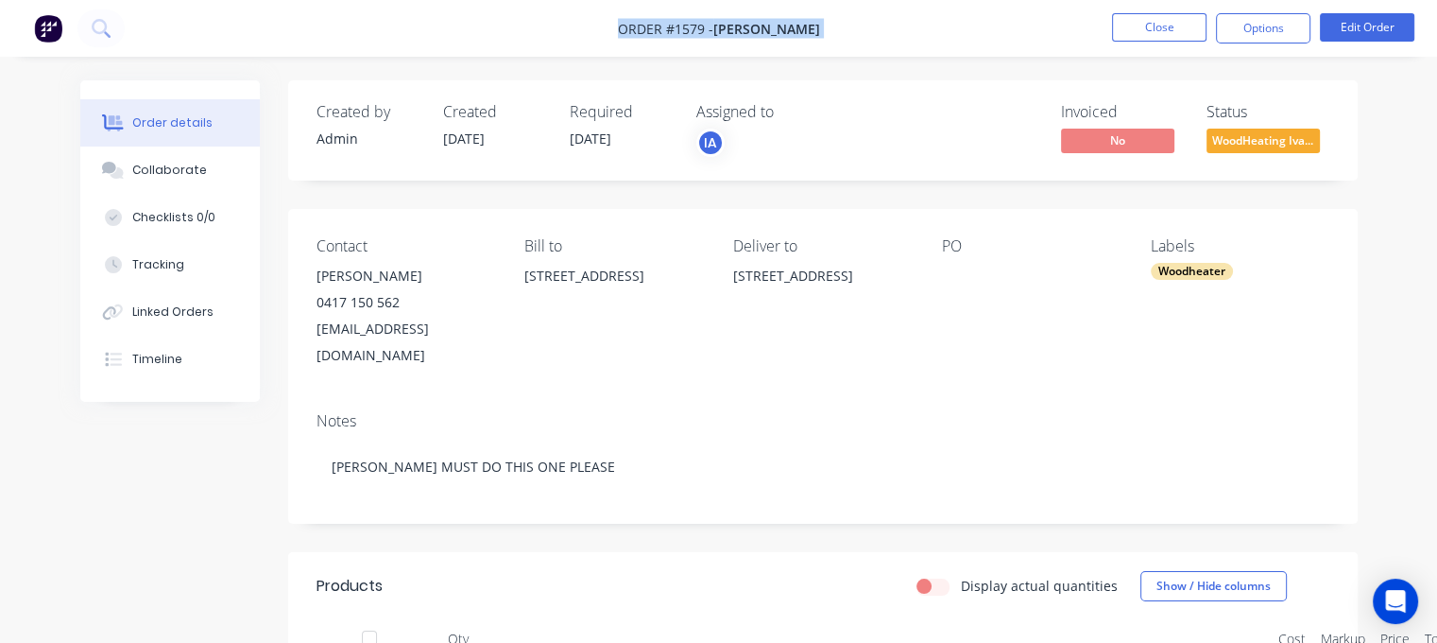
drag, startPoint x: 635, startPoint y: 29, endPoint x: 798, endPoint y: 45, distance: 164.2
click at [798, 45] on nav "Order #1579 - [PERSON_NAME] Close Options Edit Order" at bounding box center [718, 28] width 1437 height 57
copy div "Order #1579 - [PERSON_NAME] Close Options Edit Order"
click at [1169, 26] on button "Close" at bounding box center [1159, 27] width 94 height 28
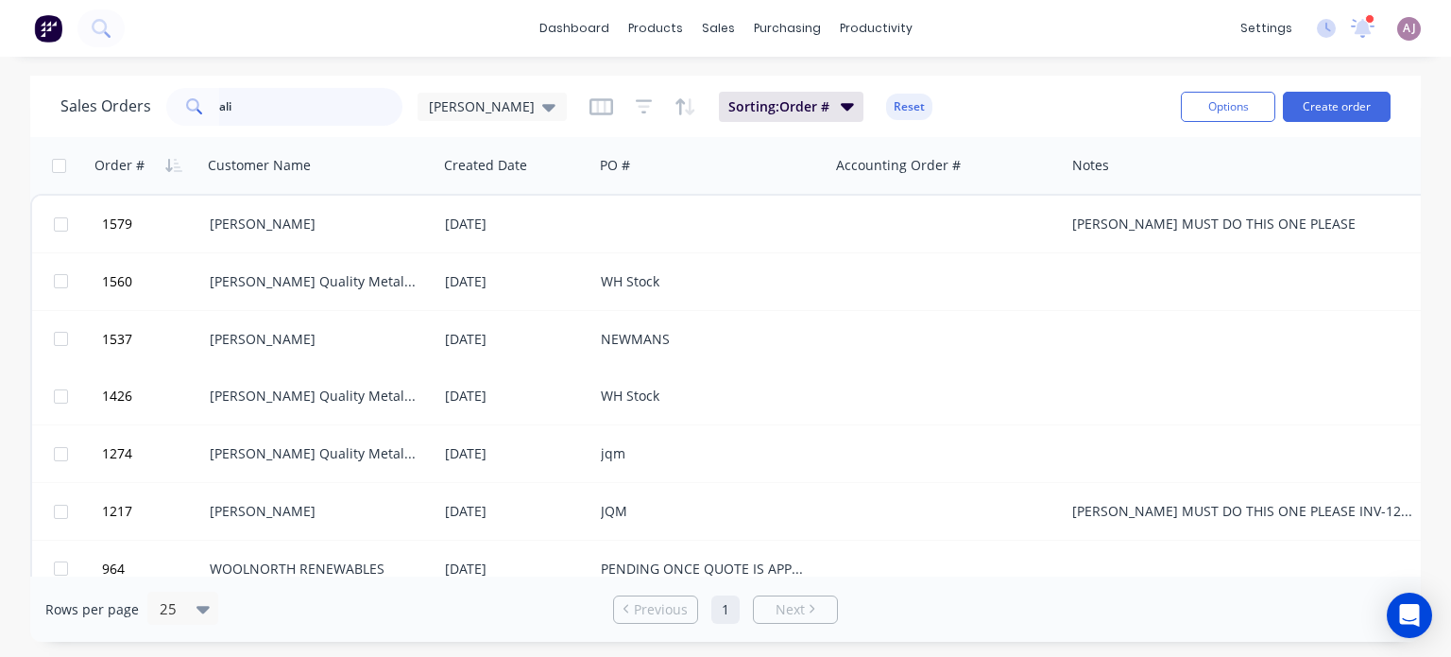
click at [276, 101] on input "ali" at bounding box center [311, 107] width 184 height 38
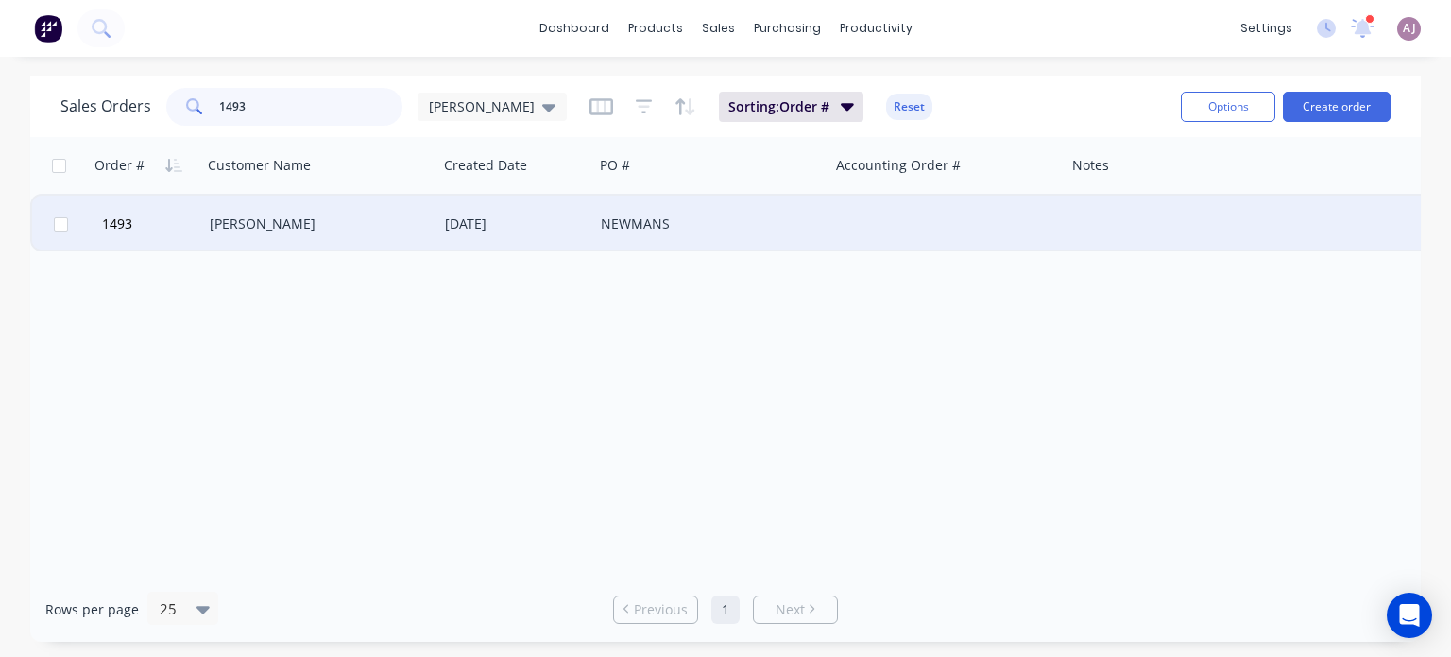
type input "1493"
click at [292, 234] on div "[PERSON_NAME]" at bounding box center [319, 224] width 235 height 57
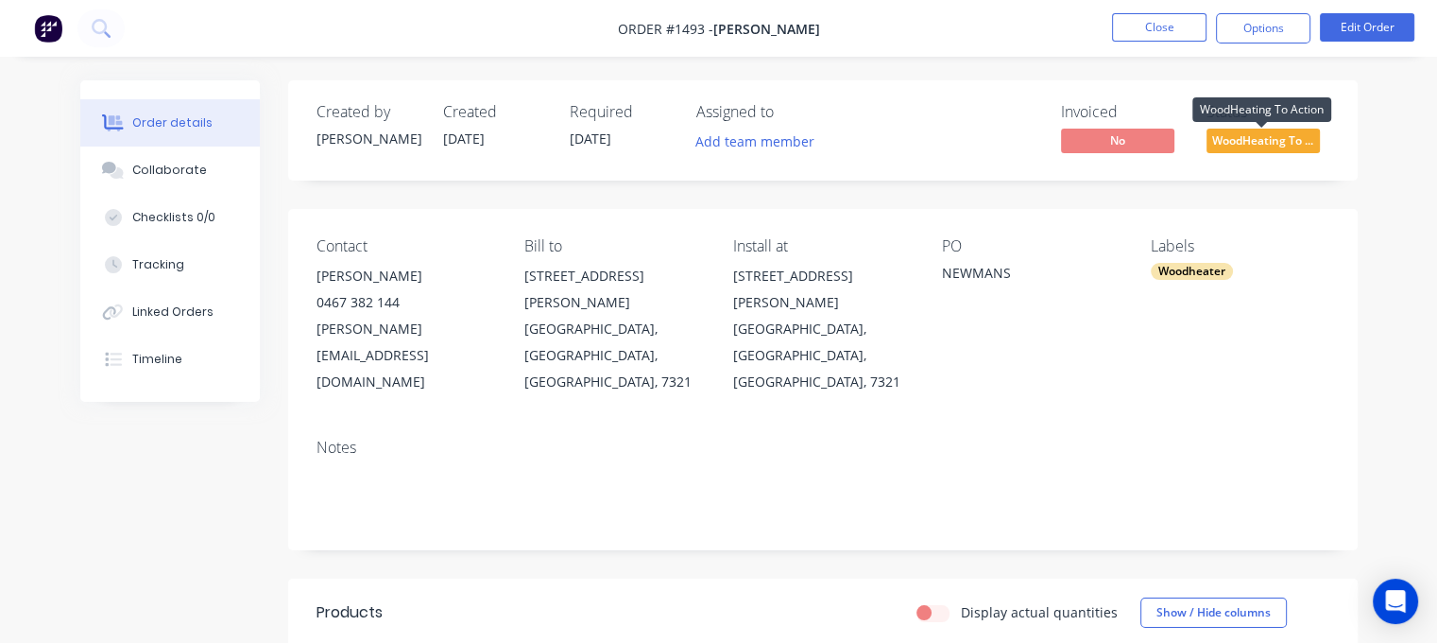
click at [1269, 138] on span "WoodHeating To ..." at bounding box center [1263, 141] width 113 height 24
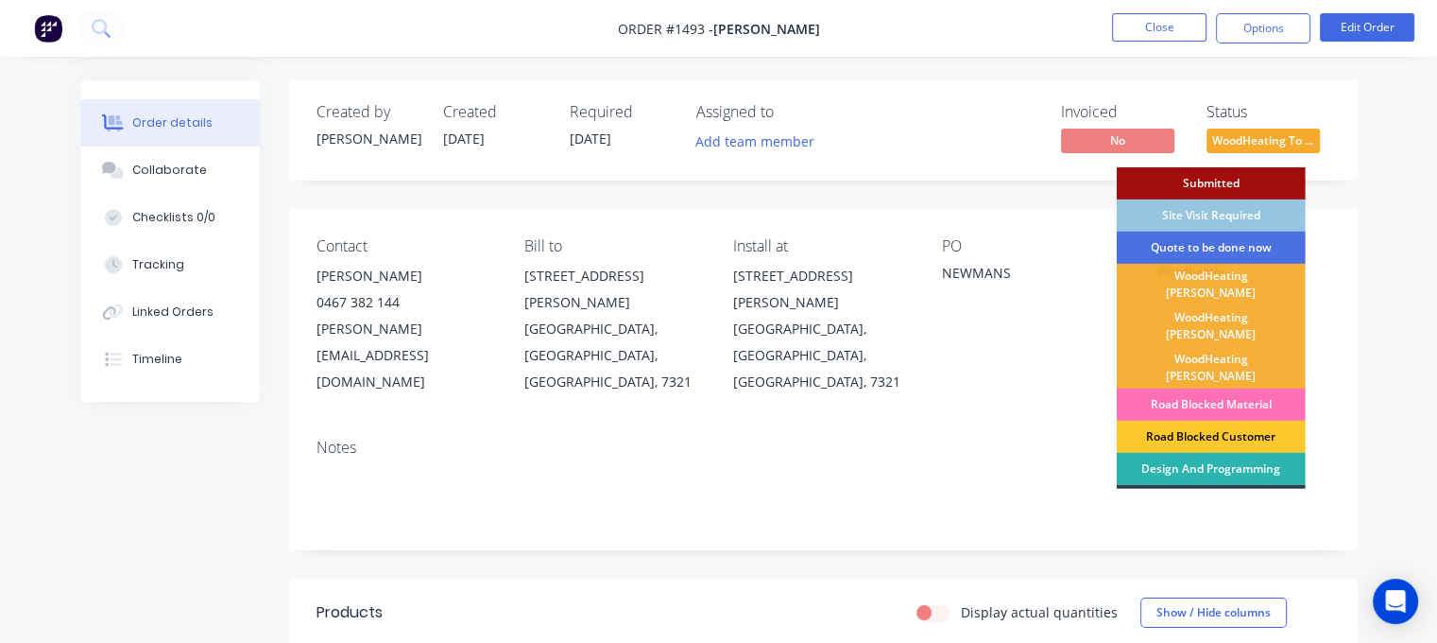
click at [1202, 420] on div "Road Blocked Customer" at bounding box center [1211, 436] width 189 height 32
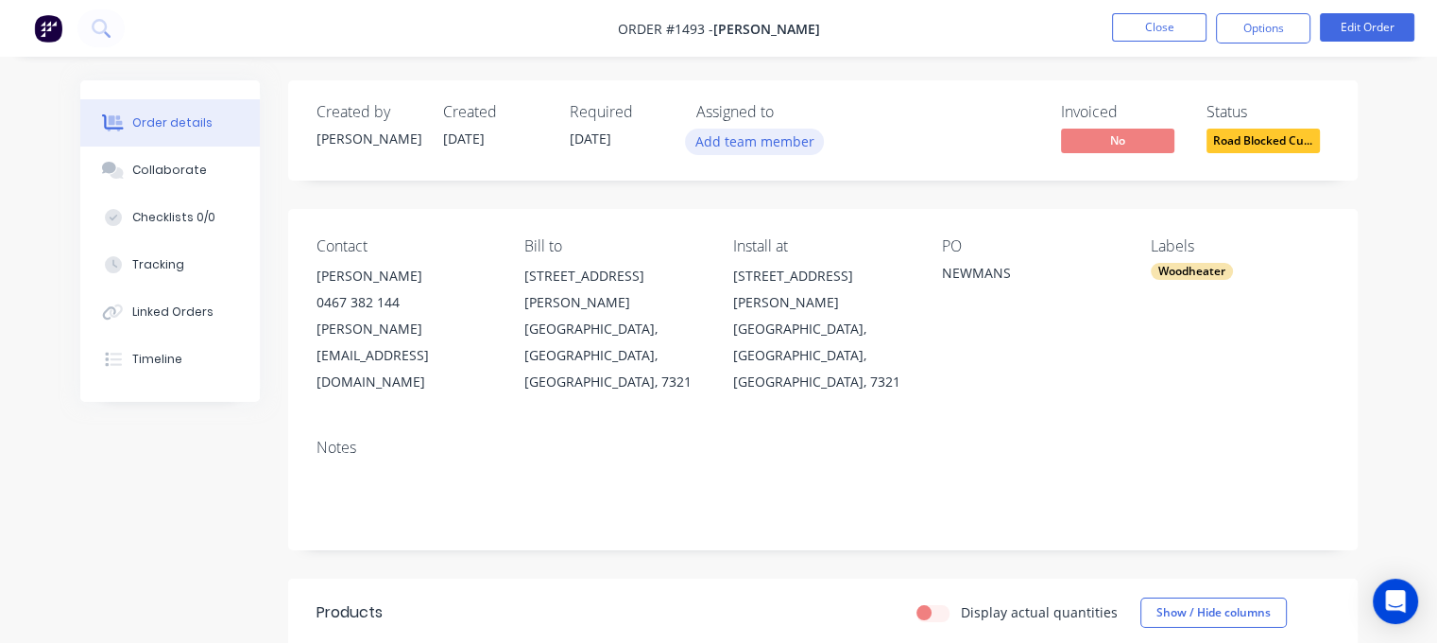
click at [748, 146] on button "Add team member" at bounding box center [754, 142] width 139 height 26
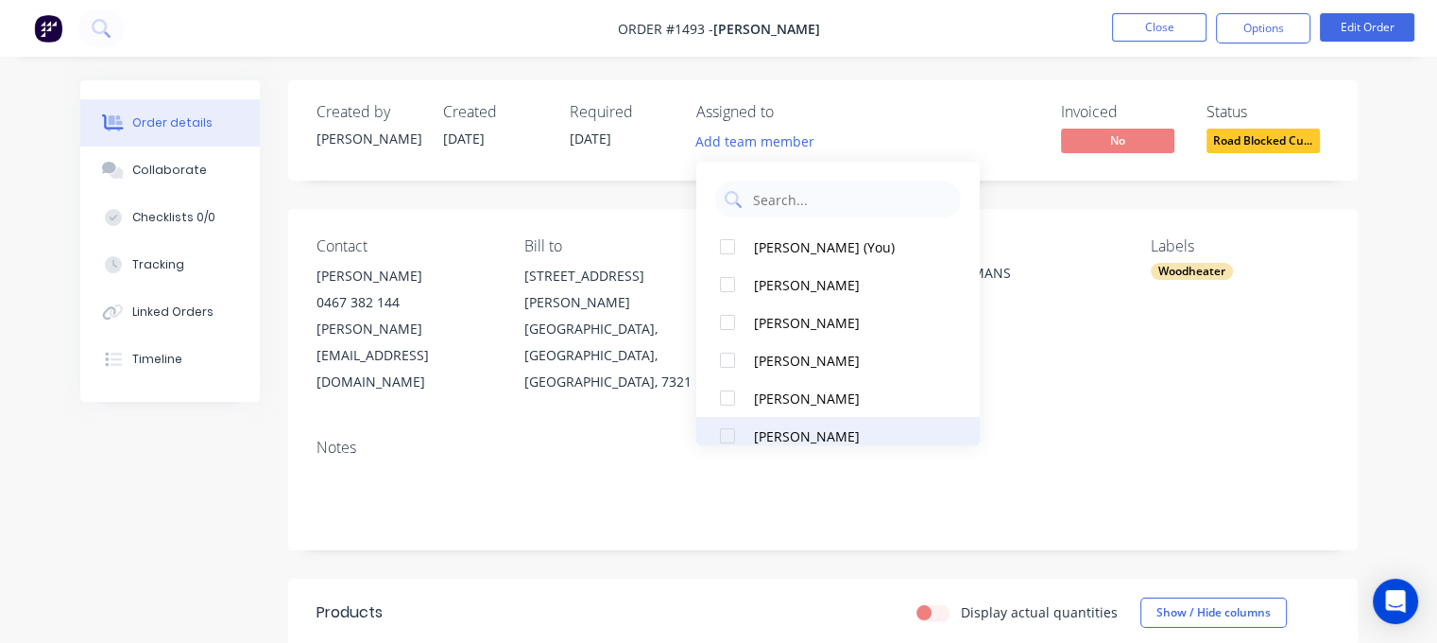
click at [804, 435] on div "[PERSON_NAME]" at bounding box center [848, 436] width 189 height 20
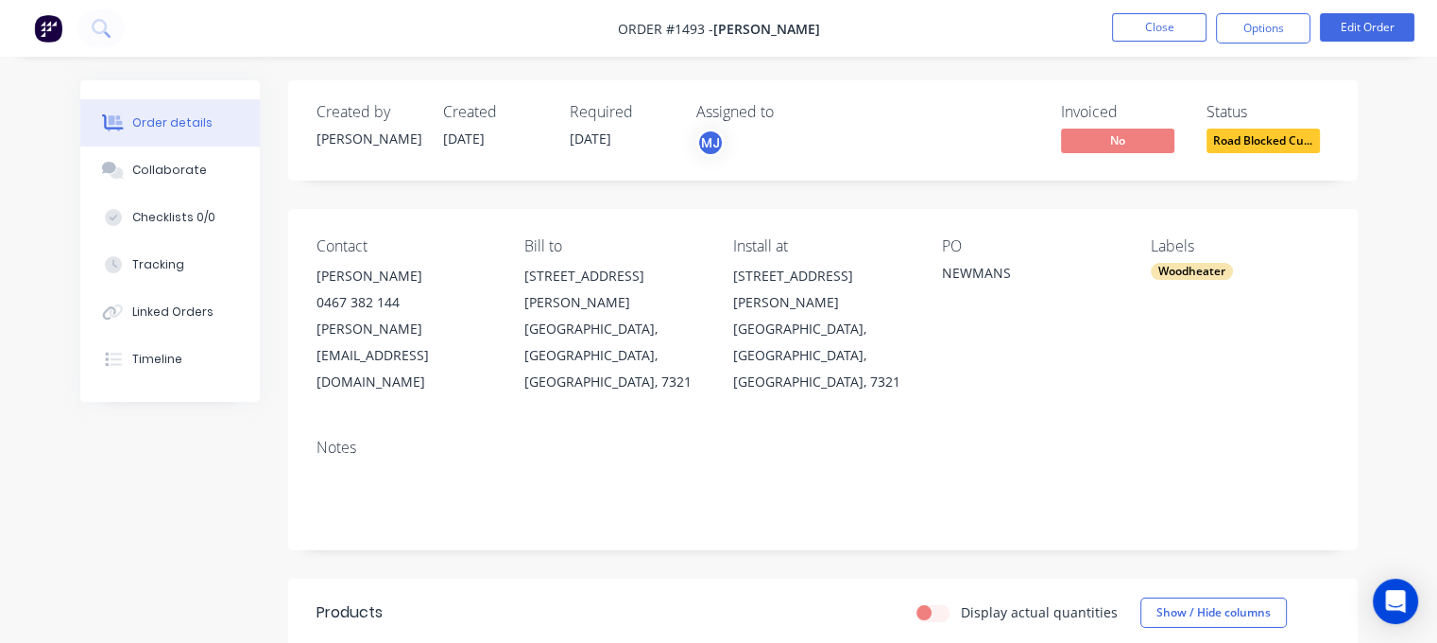
click at [605, 136] on span "[DATE]" at bounding box center [591, 138] width 42 height 18
click at [1263, 143] on span "Road Blocked Cu..." at bounding box center [1263, 141] width 113 height 24
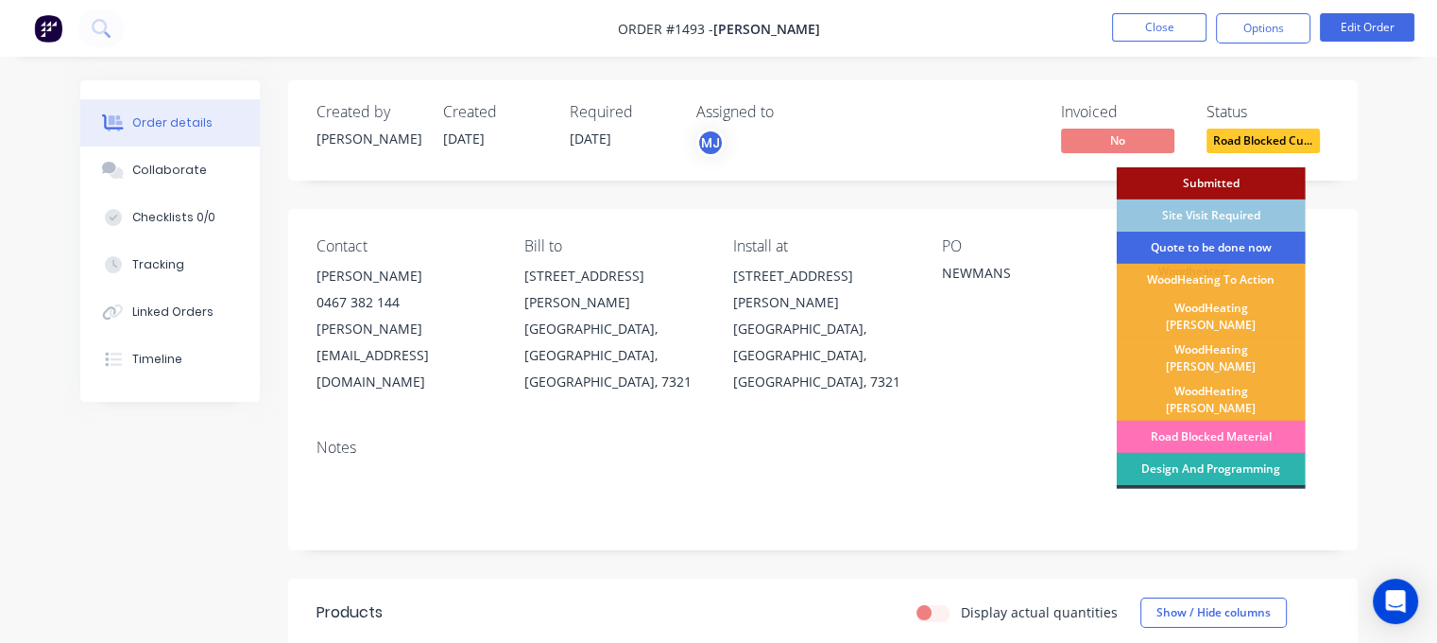
click at [1228, 242] on div "Quote to be done now" at bounding box center [1211, 247] width 189 height 32
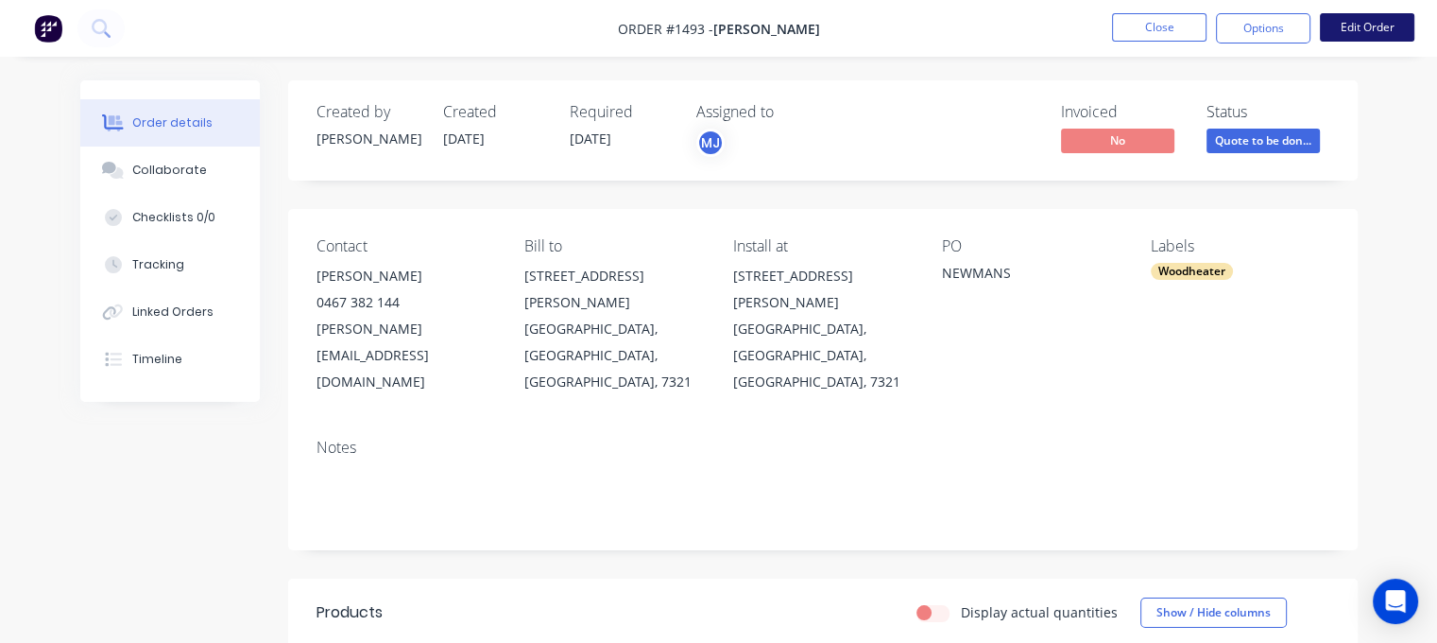
click at [1365, 22] on button "Edit Order" at bounding box center [1367, 27] width 94 height 28
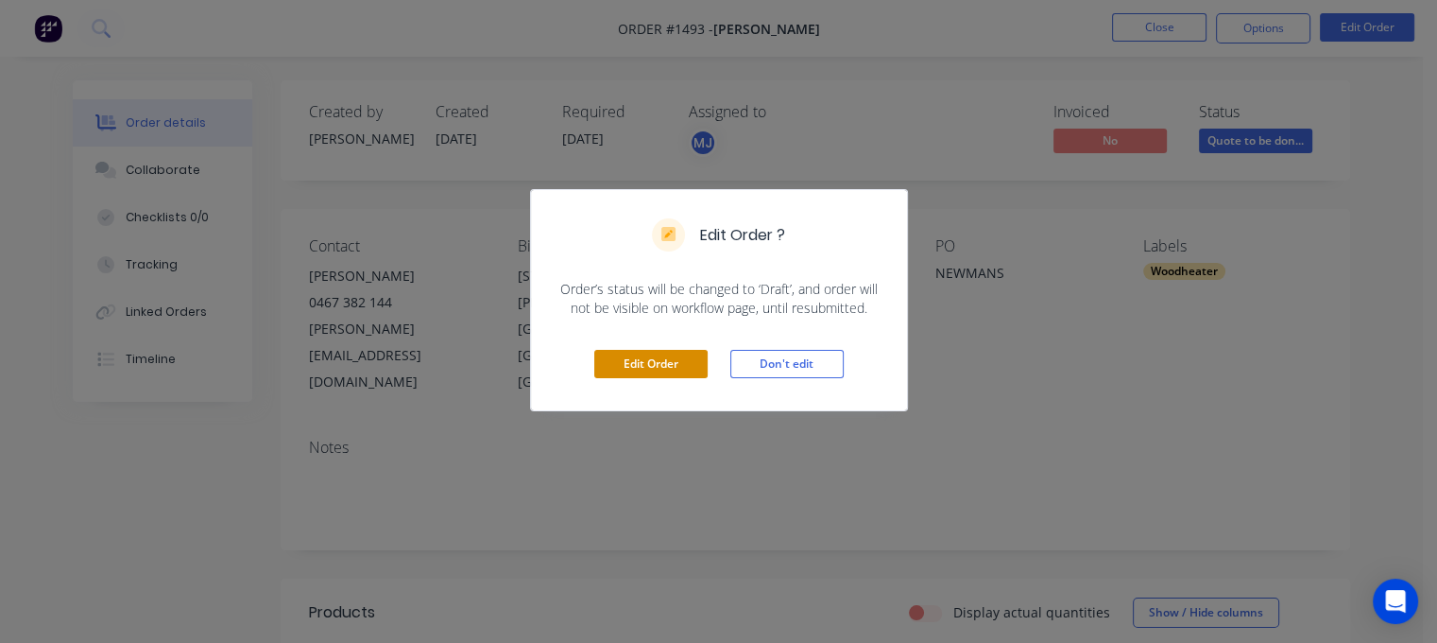
click at [611, 370] on button "Edit Order" at bounding box center [650, 364] width 113 height 28
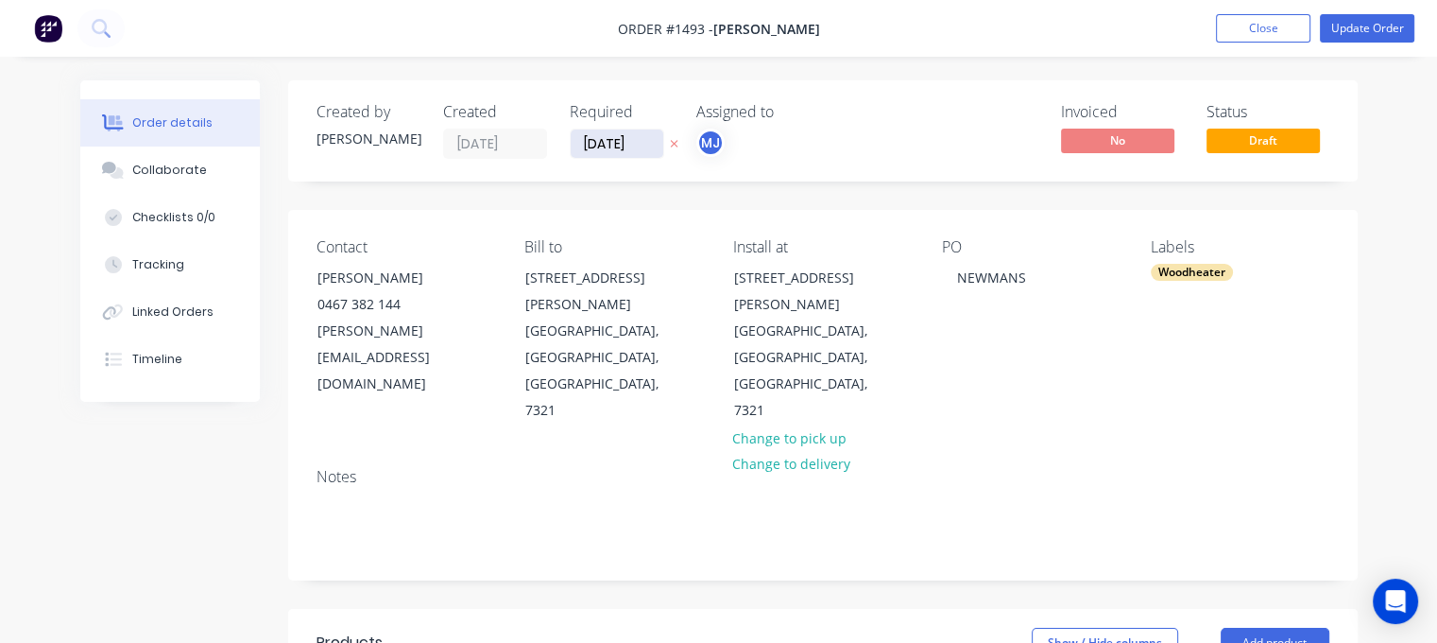
click at [624, 148] on input "[DATE]" at bounding box center [617, 143] width 93 height 28
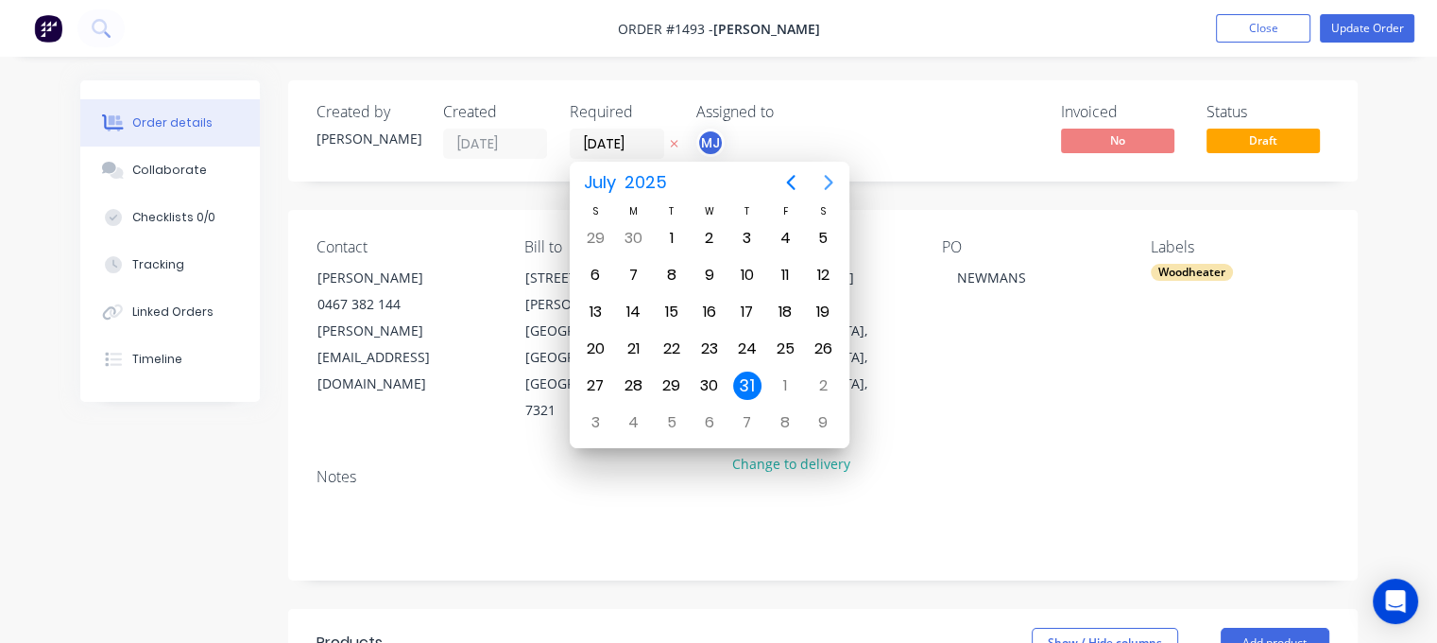
click at [830, 180] on icon "Next page" at bounding box center [829, 182] width 9 height 15
click at [782, 415] on div "5" at bounding box center [785, 422] width 28 height 28
type input "[DATE]"
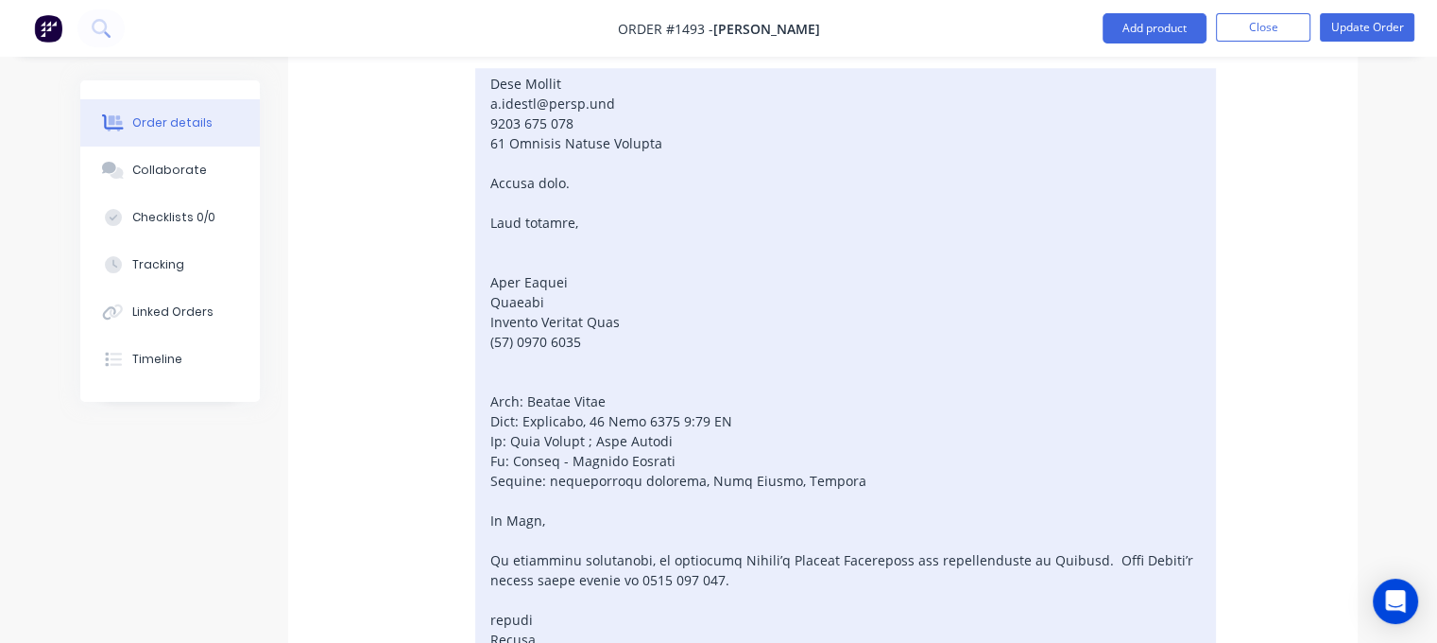
scroll to position [1512, 0]
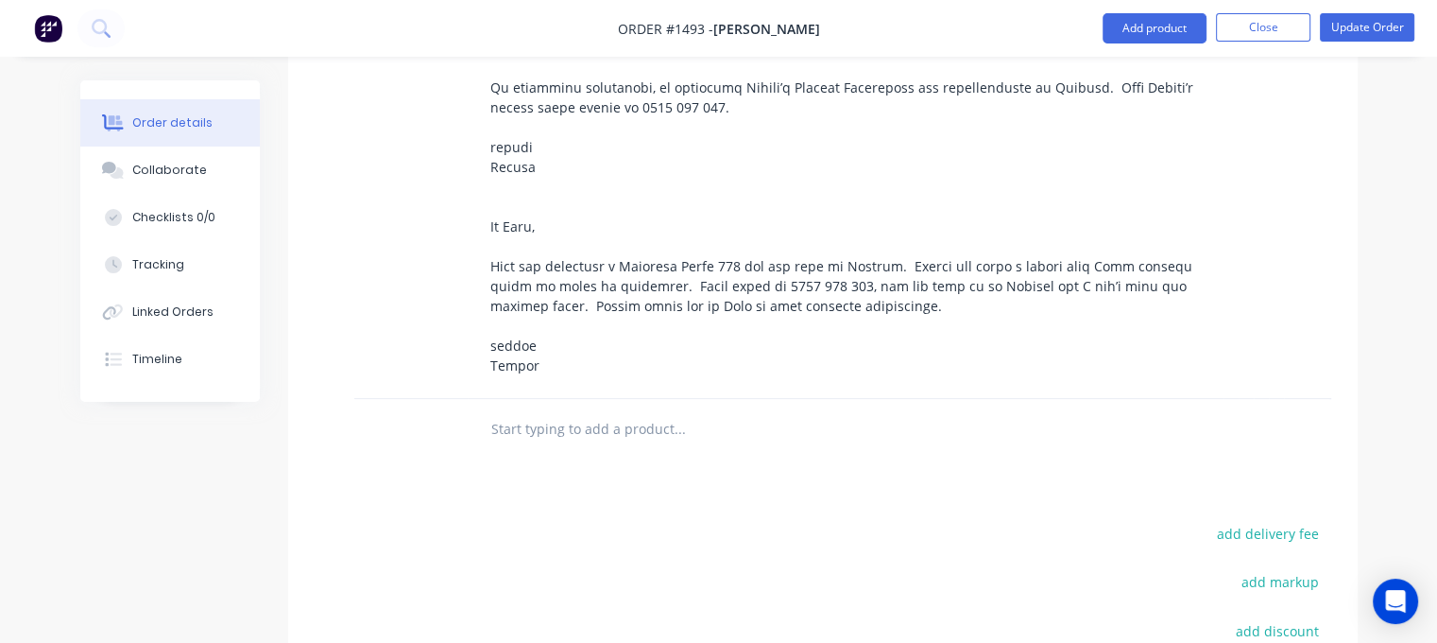
drag, startPoint x: 561, startPoint y: 357, endPoint x: 574, endPoint y: 351, distance: 14.8
click at [574, 410] on input "text" at bounding box center [679, 429] width 378 height 38
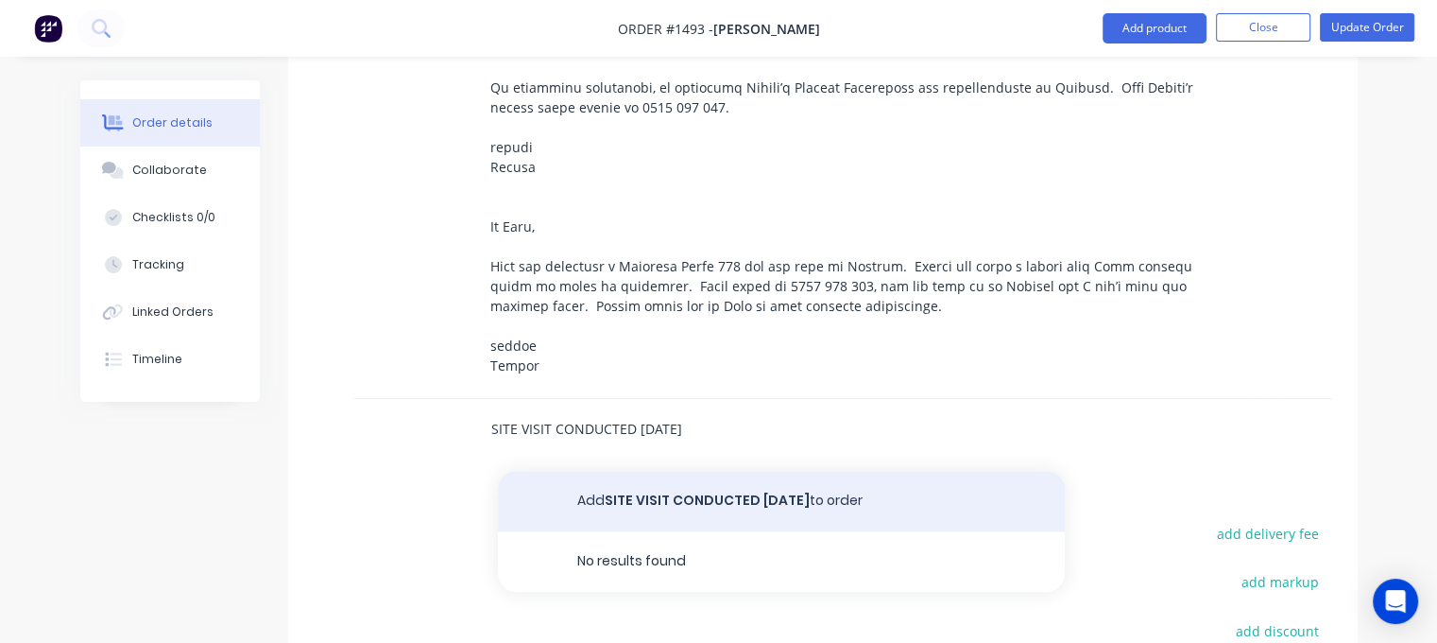
type input "SITE VISIT CONDUCTED [DATE]"
click at [719, 471] on button "Add SITE VISIT CONDUCTED [DATE] to order" at bounding box center [781, 501] width 567 height 60
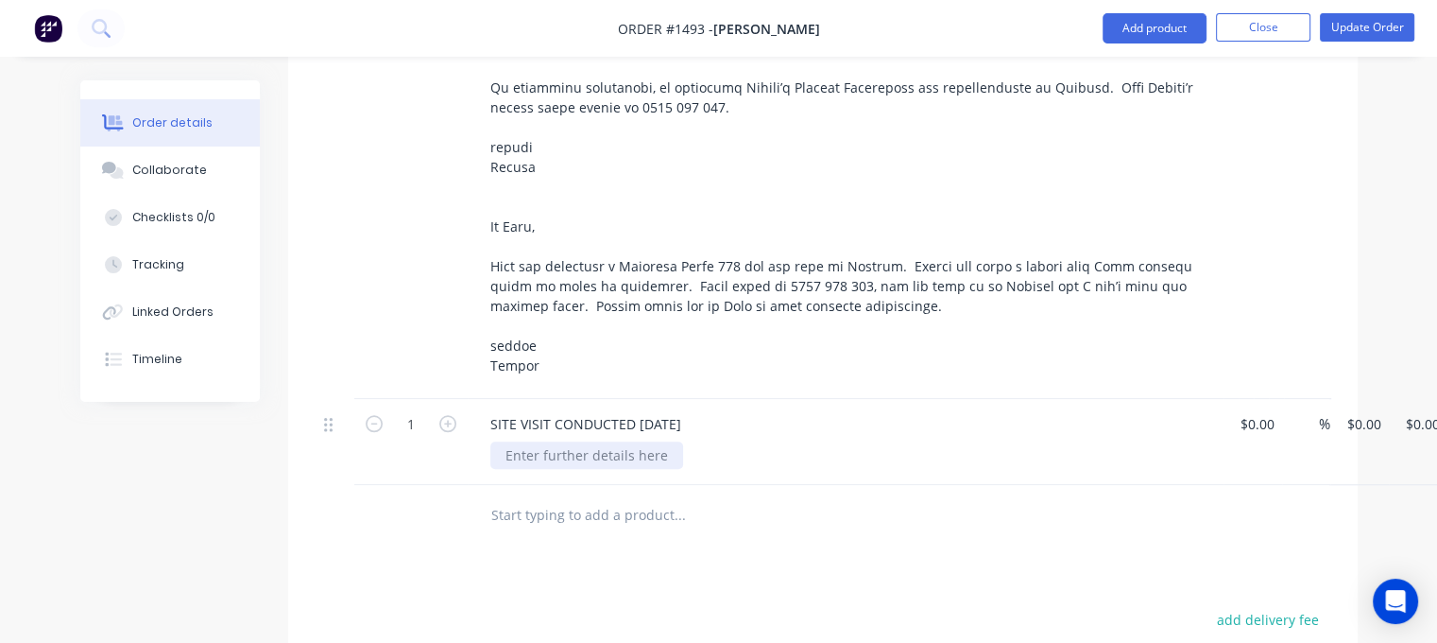
click at [601, 441] on div at bounding box center [586, 454] width 193 height 27
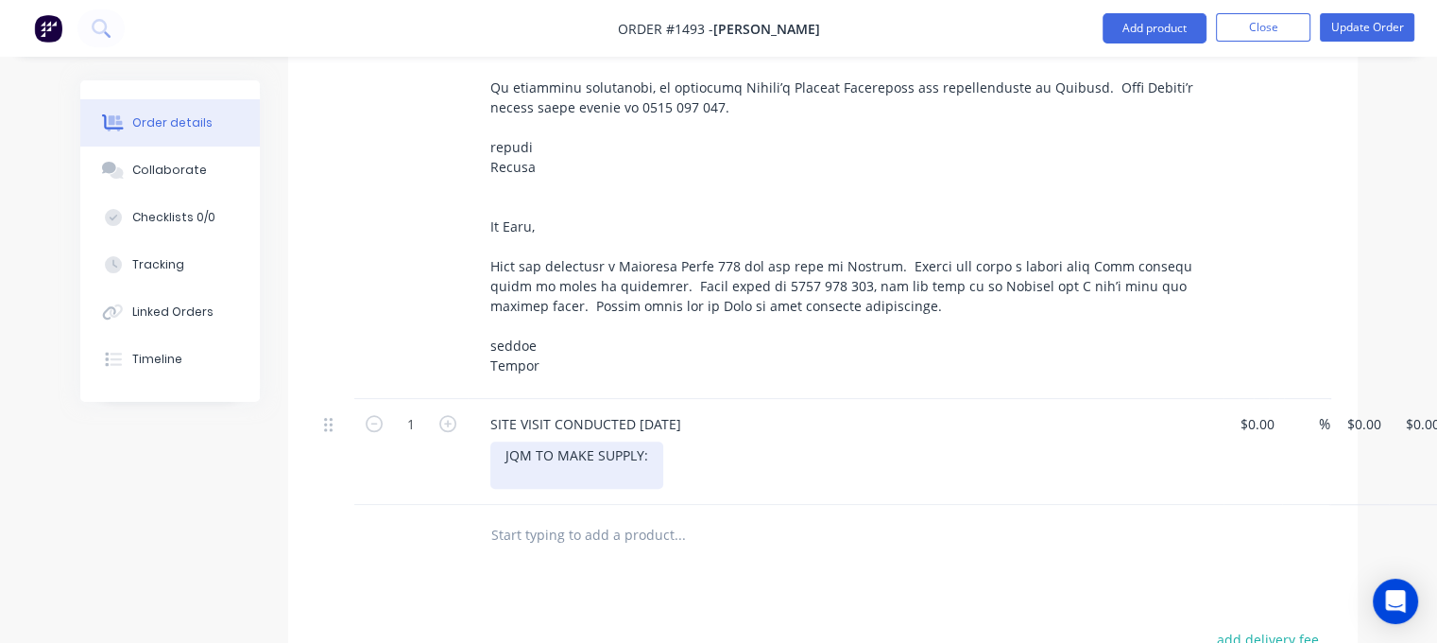
click at [599, 441] on div "JQM TO MAKE SUPPLY:" at bounding box center [576, 464] width 173 height 47
click at [543, 441] on div "JQM TO MAKE/SUPPLY:" at bounding box center [577, 464] width 174 height 47
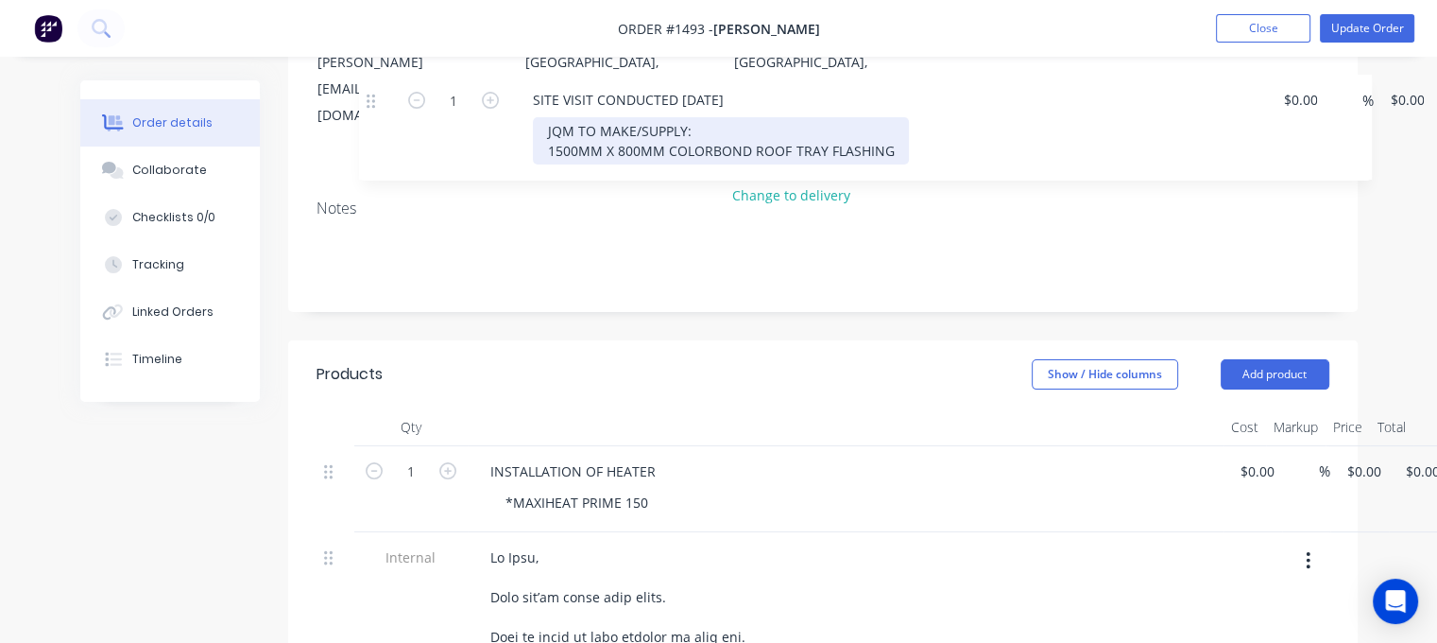
scroll to position [227, 0]
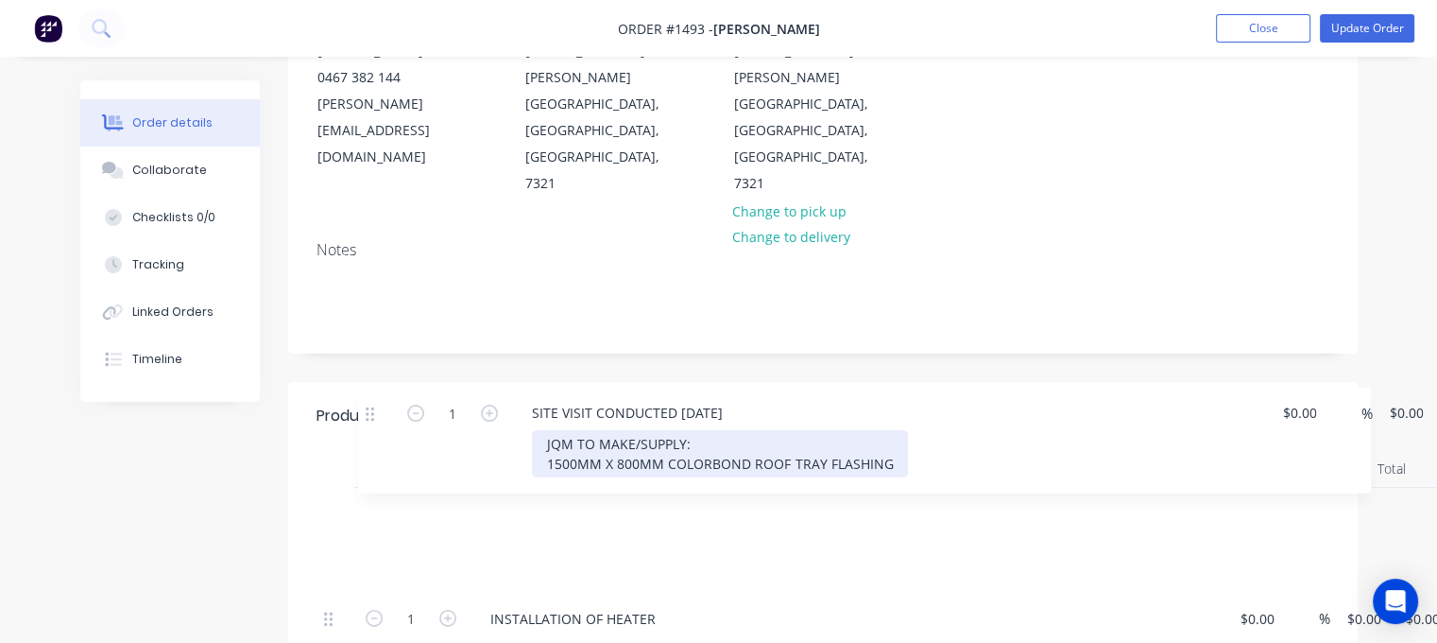
drag, startPoint x: 333, startPoint y: 349, endPoint x: 374, endPoint y: 413, distance: 76.5
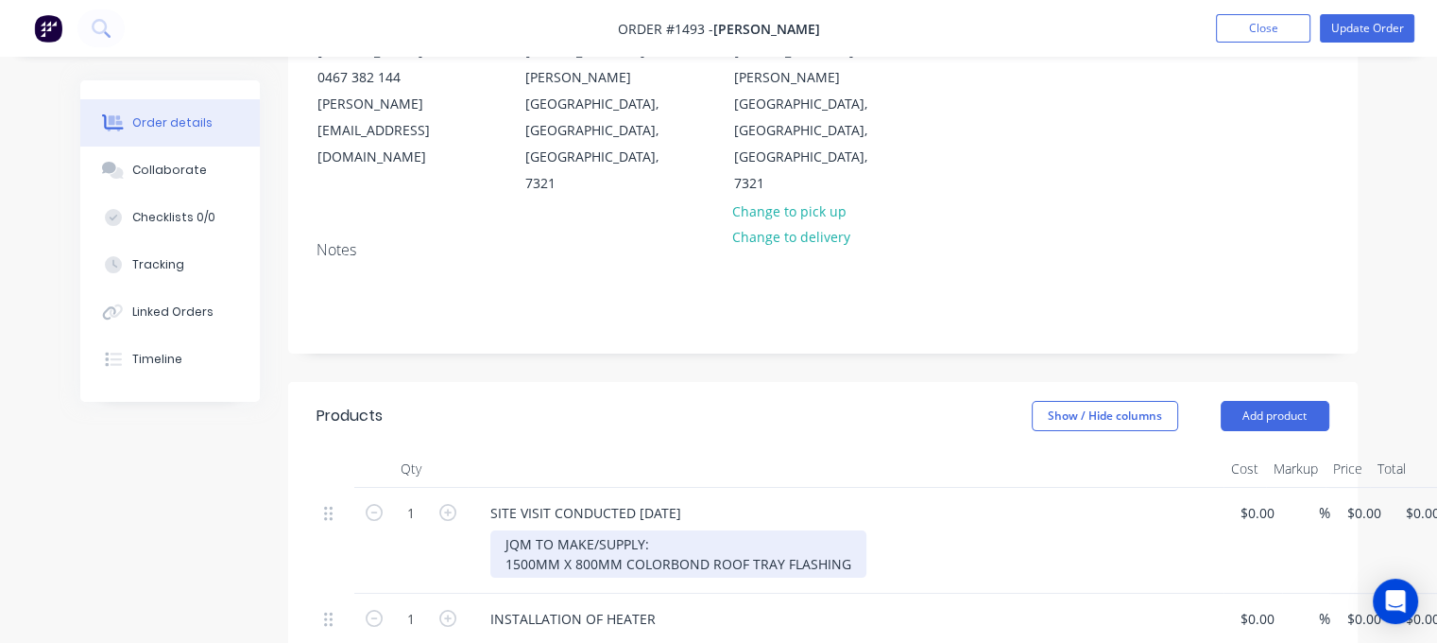
click at [844, 530] on div "JQM TO MAKE/SUPPLY: 1500MM X 800MM COLORBOND ROOF TRAY FLASHING" at bounding box center [678, 553] width 376 height 47
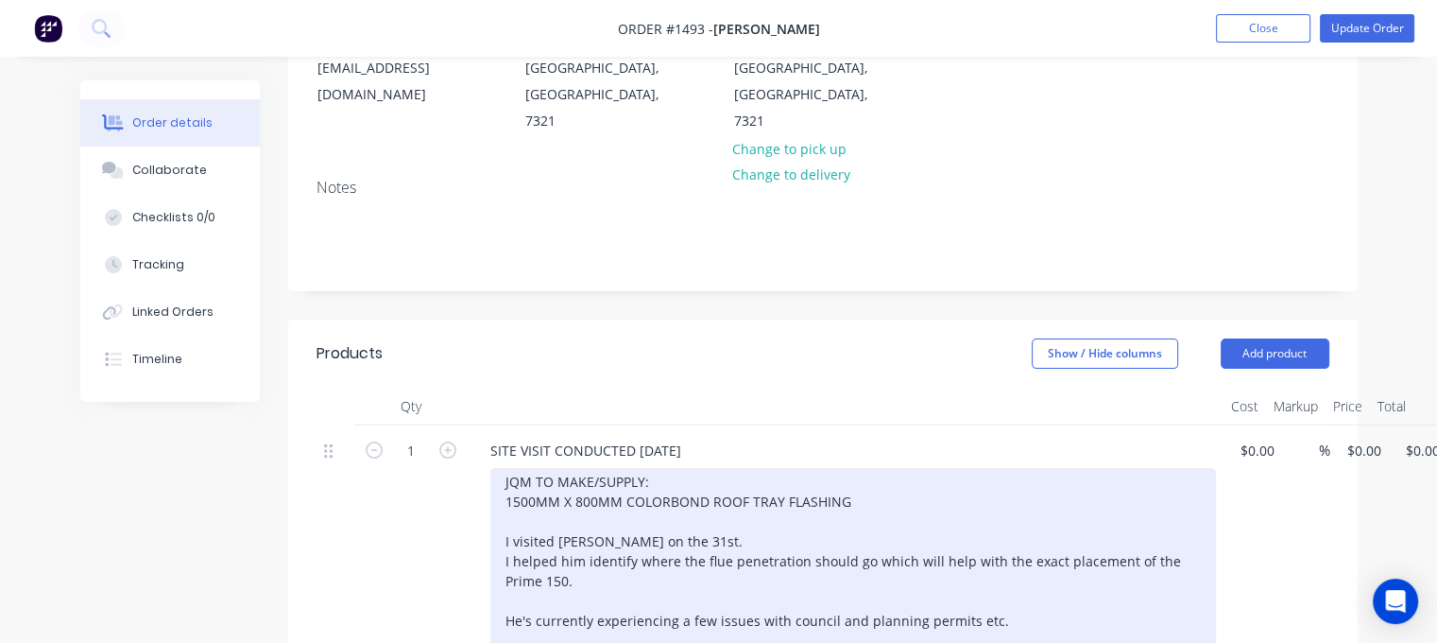
scroll to position [321, 0]
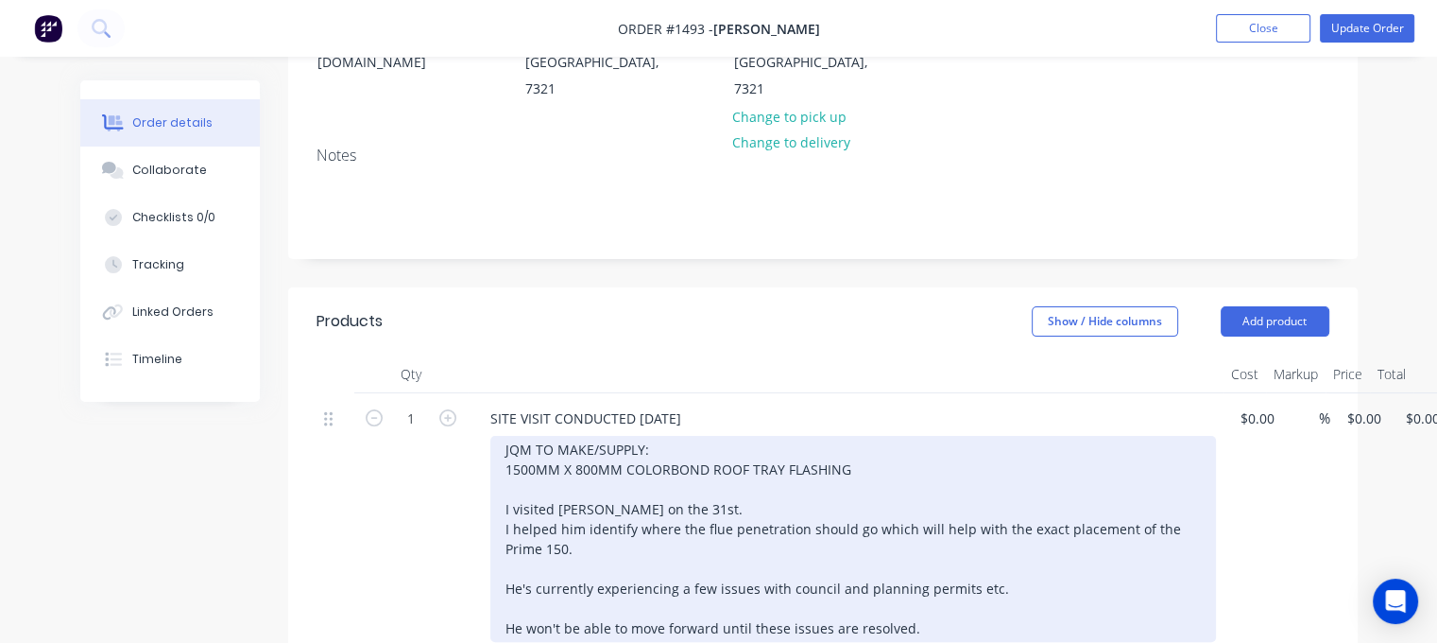
click at [573, 491] on div "JQM TO MAKE/SUPPLY: 1500MM X 800MM COLORBOND ROOF TRAY FLASHING I visited [PERS…" at bounding box center [853, 539] width 726 height 206
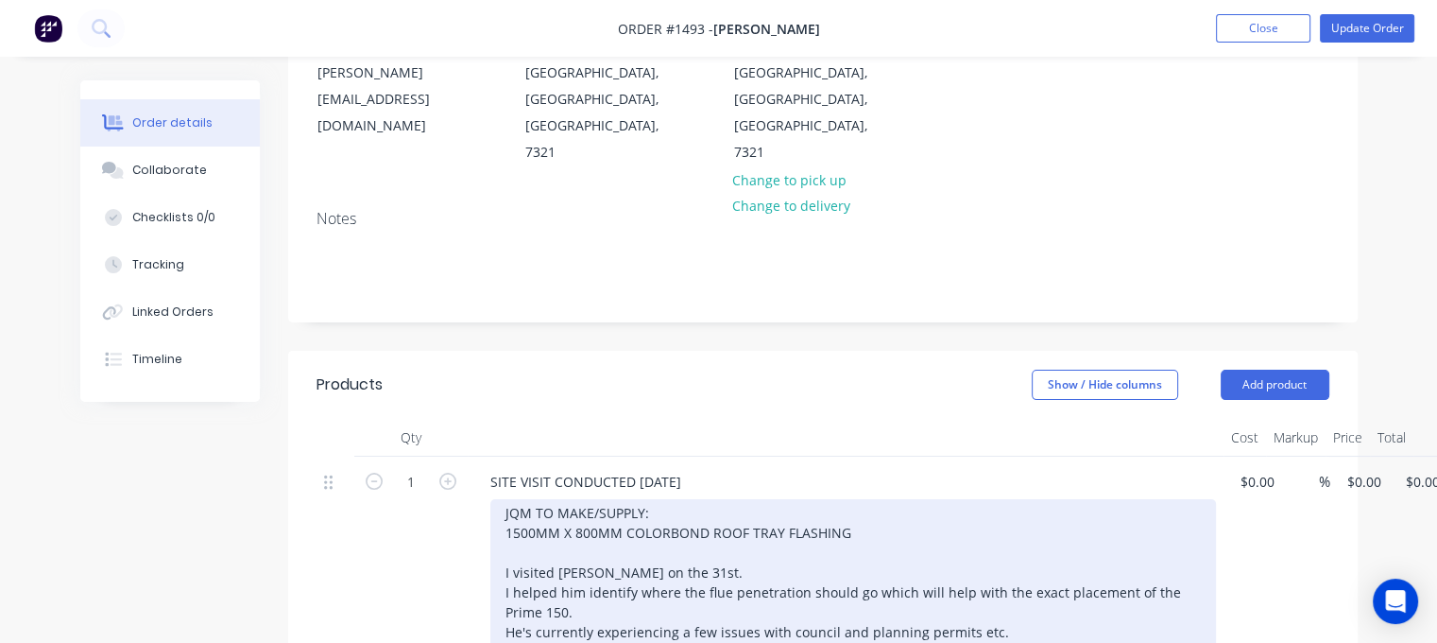
scroll to position [227, 0]
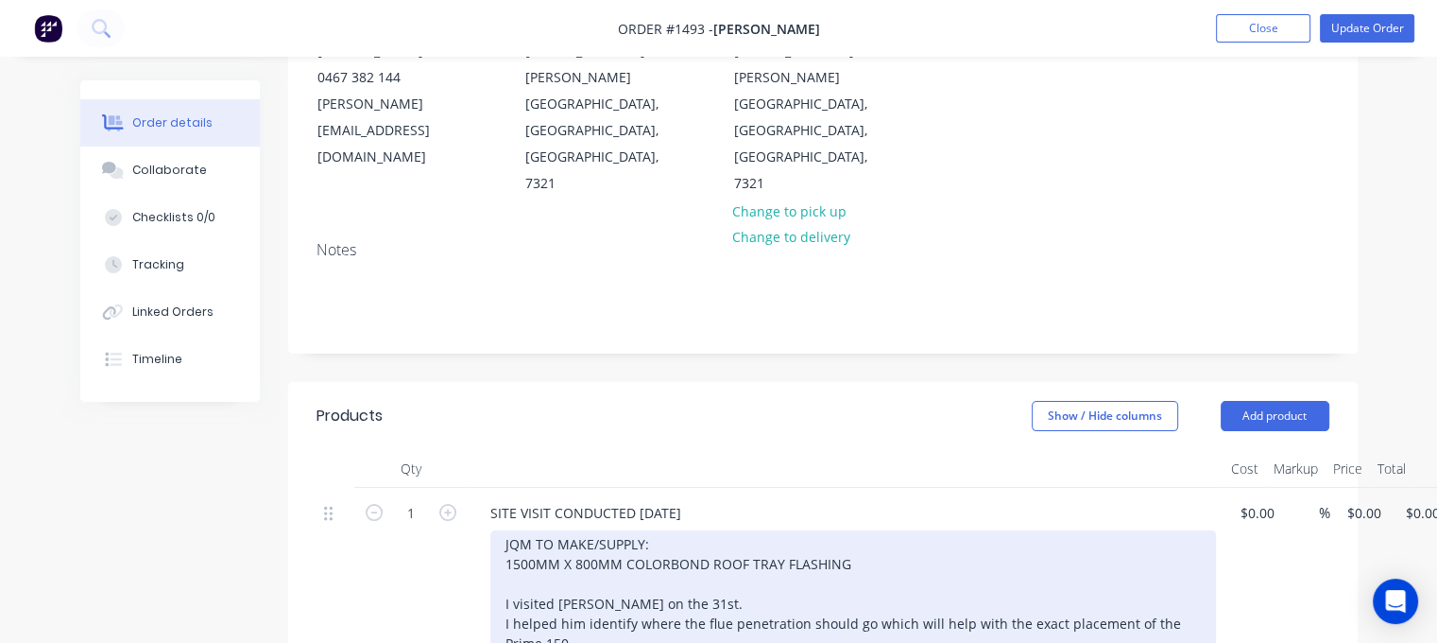
click at [563, 607] on div "JQM TO MAKE/SUPPLY: 1500MM X 800MM COLORBOND ROOF TRAY FLASHING I visited [PERS…" at bounding box center [853, 623] width 726 height 186
click at [975, 579] on div "JQM TO MAKE/SUPPLY: 1500MM X 800MM COLORBOND ROOF TRAY FLASHING I visited [PERS…" at bounding box center [853, 613] width 726 height 166
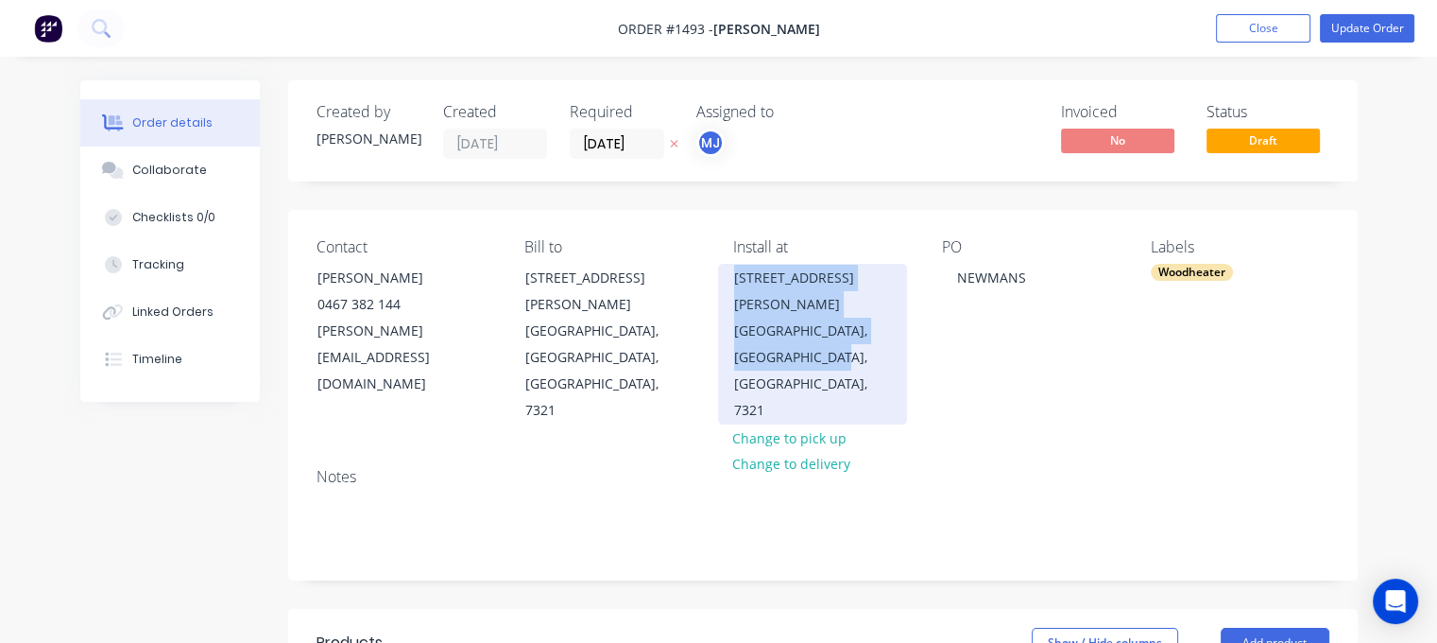
drag, startPoint x: 733, startPoint y: 277, endPoint x: 843, endPoint y: 332, distance: 122.5
click at [843, 332] on div "[STREET_ADDRESS][PERSON_NAME]" at bounding box center [812, 344] width 189 height 161
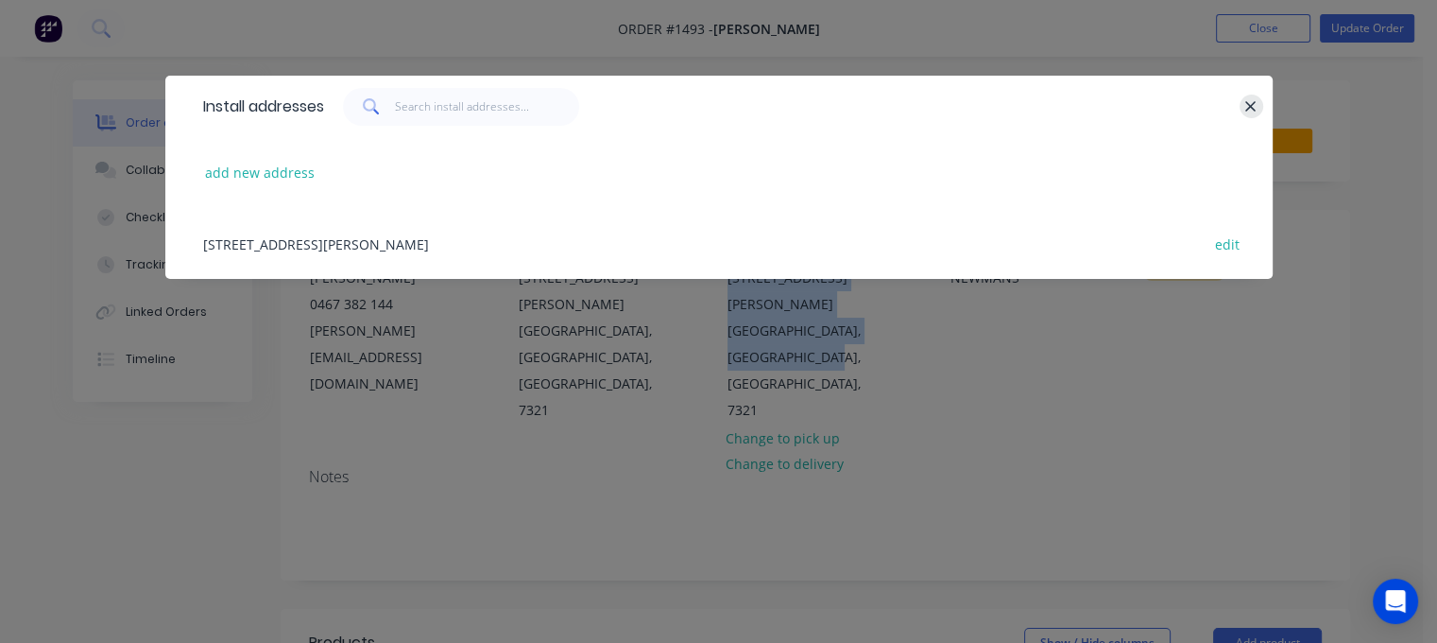
click at [1255, 105] on icon "button" at bounding box center [1250, 106] width 12 height 17
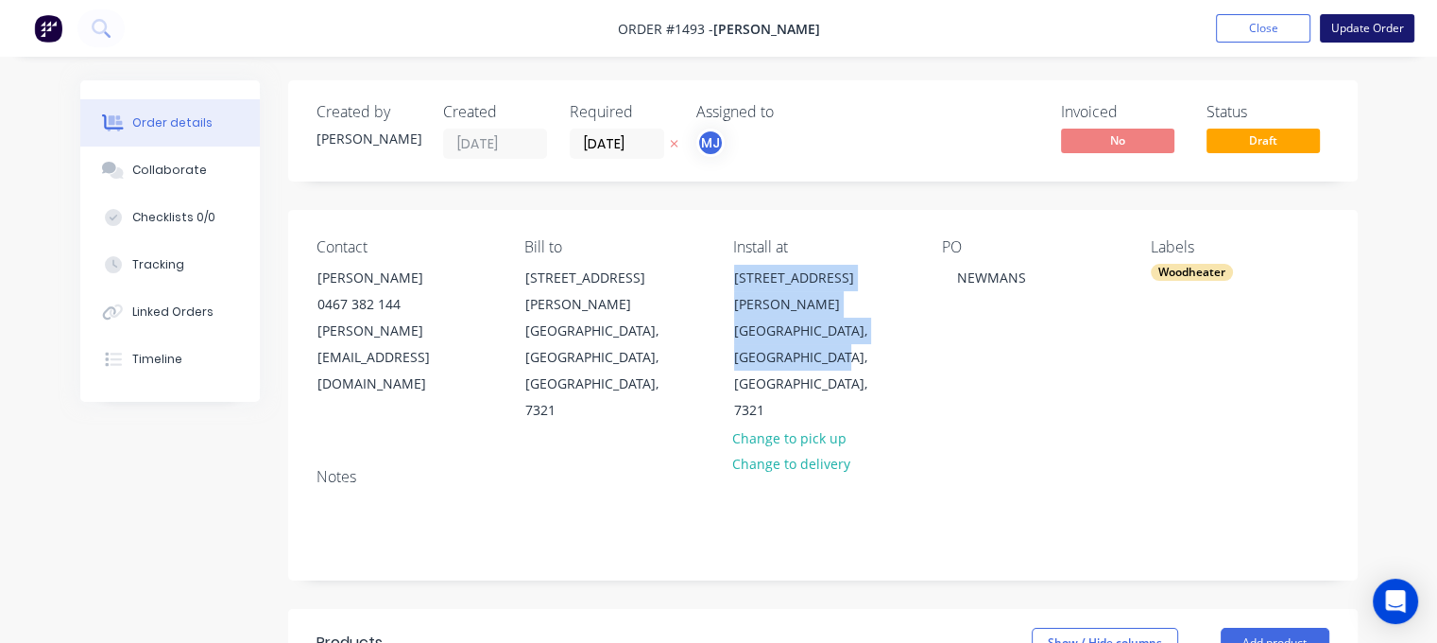
click at [1386, 18] on button "Update Order" at bounding box center [1367, 28] width 94 height 28
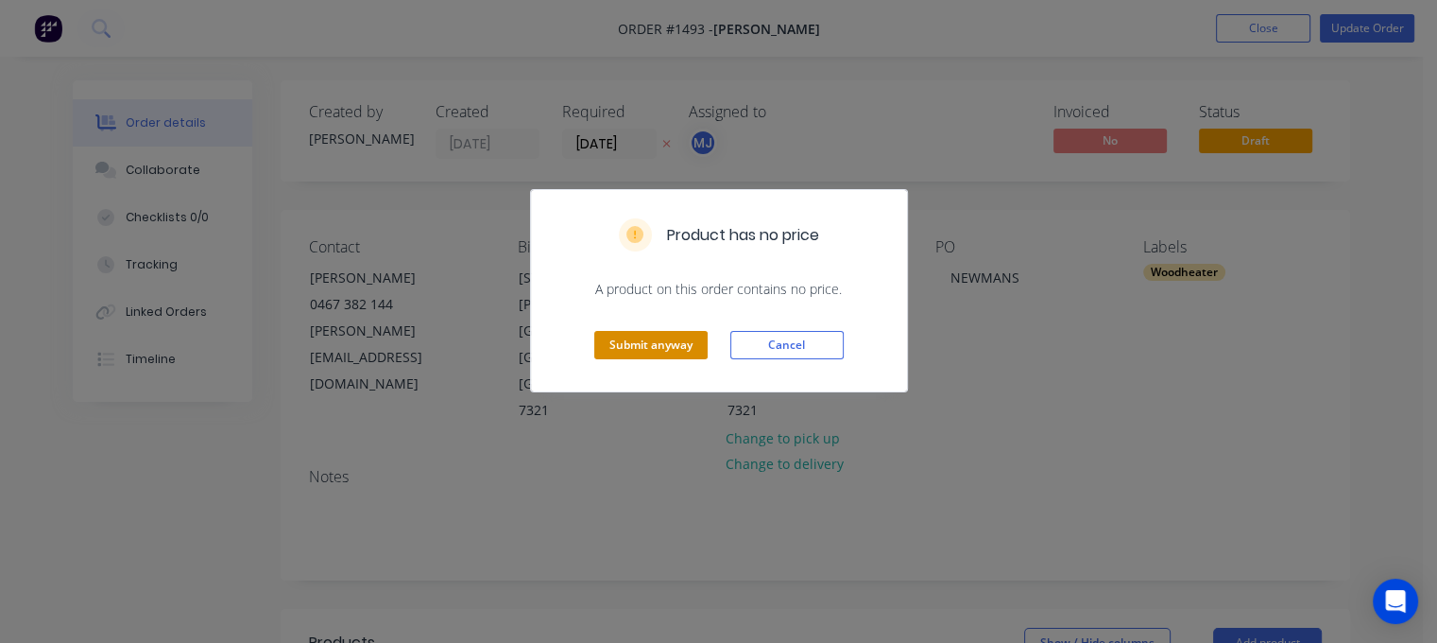
click at [654, 345] on button "Submit anyway" at bounding box center [650, 345] width 113 height 28
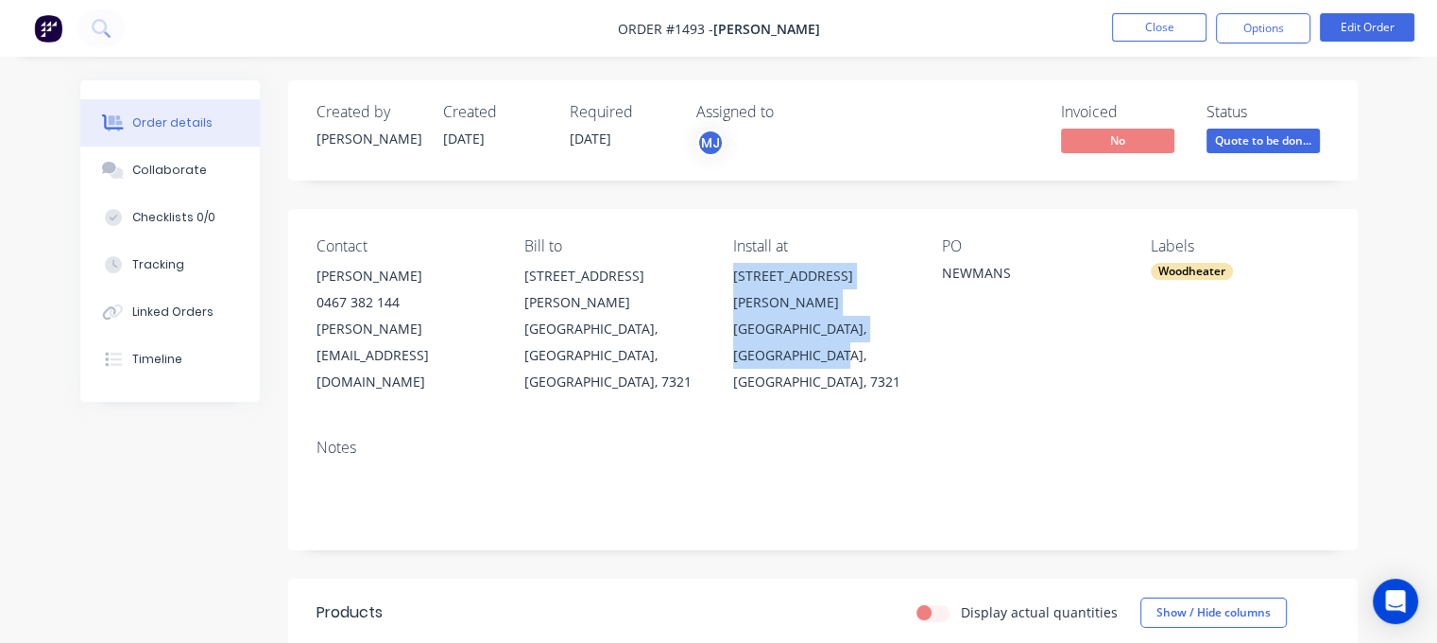
drag, startPoint x: 732, startPoint y: 275, endPoint x: 842, endPoint y: 328, distance: 121.7
click at [842, 328] on div "Contact [PERSON_NAME] [PHONE_NUMBER] [PERSON_NAME][EMAIL_ADDRESS][DOMAIN_NAME] …" at bounding box center [823, 316] width 1070 height 214
copy div "[STREET_ADDRESS][PERSON_NAME]"
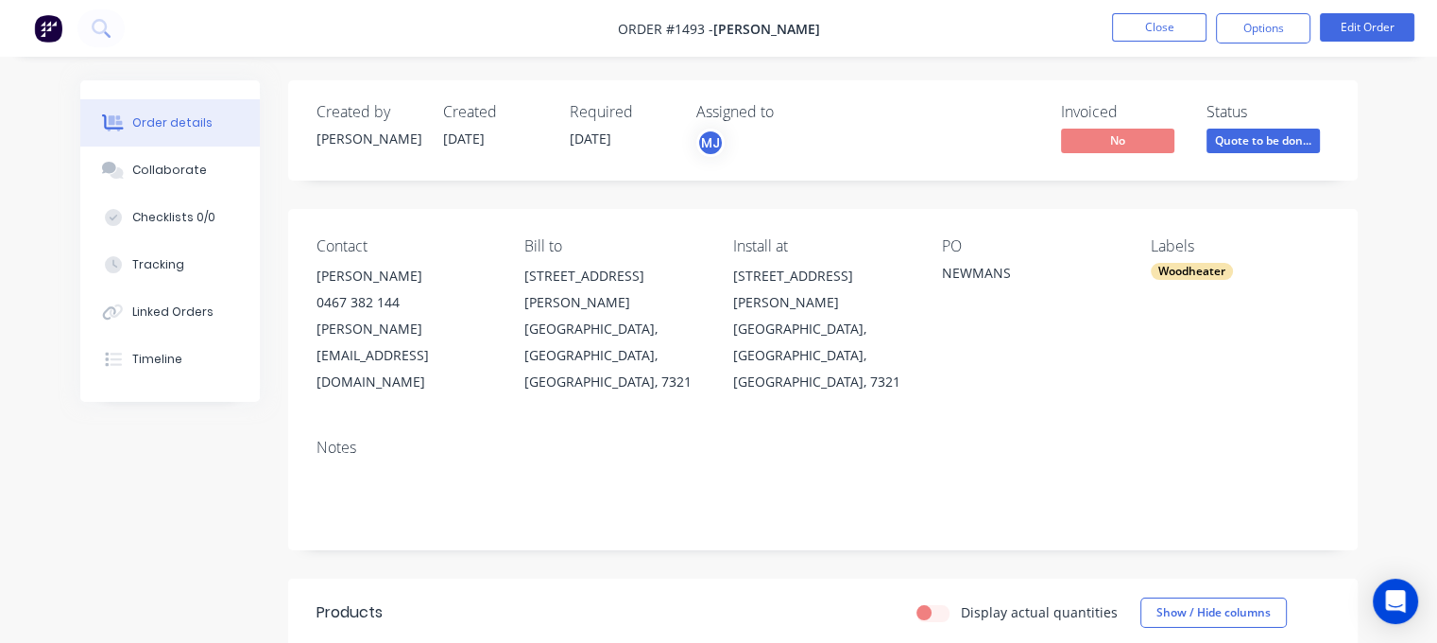
click at [335, 326] on div "[PERSON_NAME][EMAIL_ADDRESS][DOMAIN_NAME]" at bounding box center [406, 355] width 179 height 79
copy div "[PERSON_NAME][EMAIL_ADDRESS][DOMAIN_NAME]"
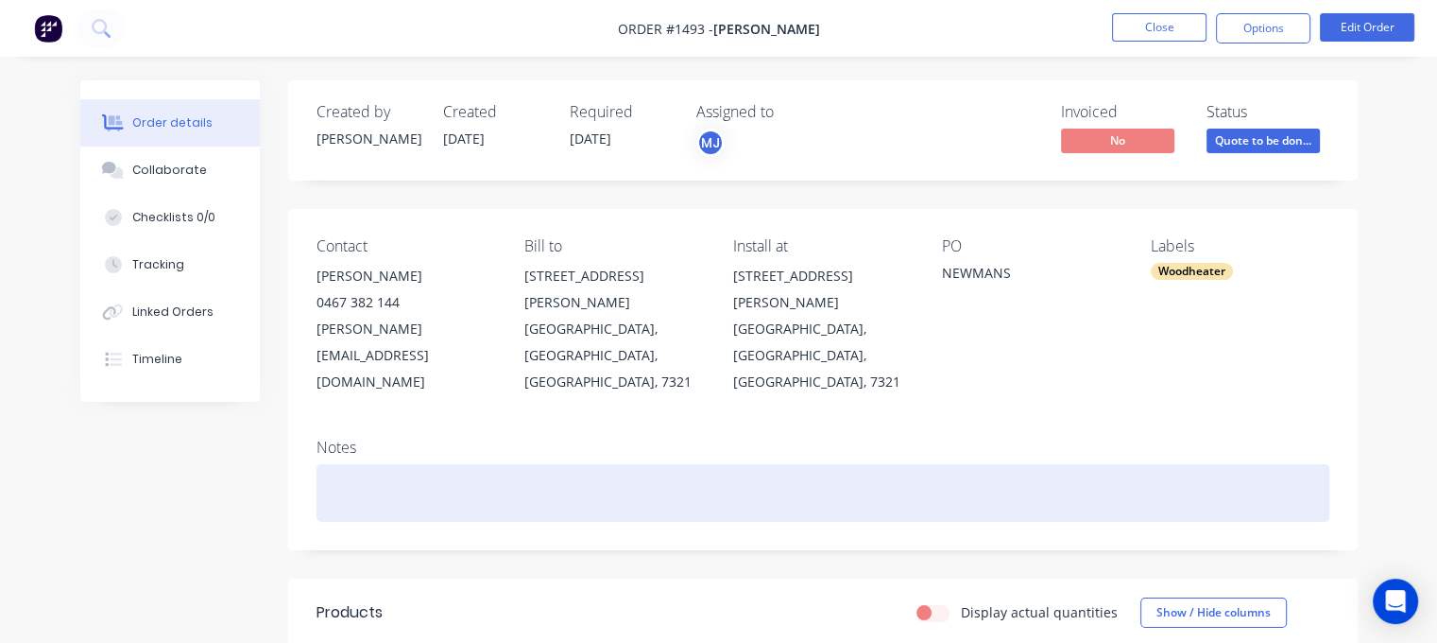
click at [377, 464] on div at bounding box center [823, 493] width 1013 height 58
paste div
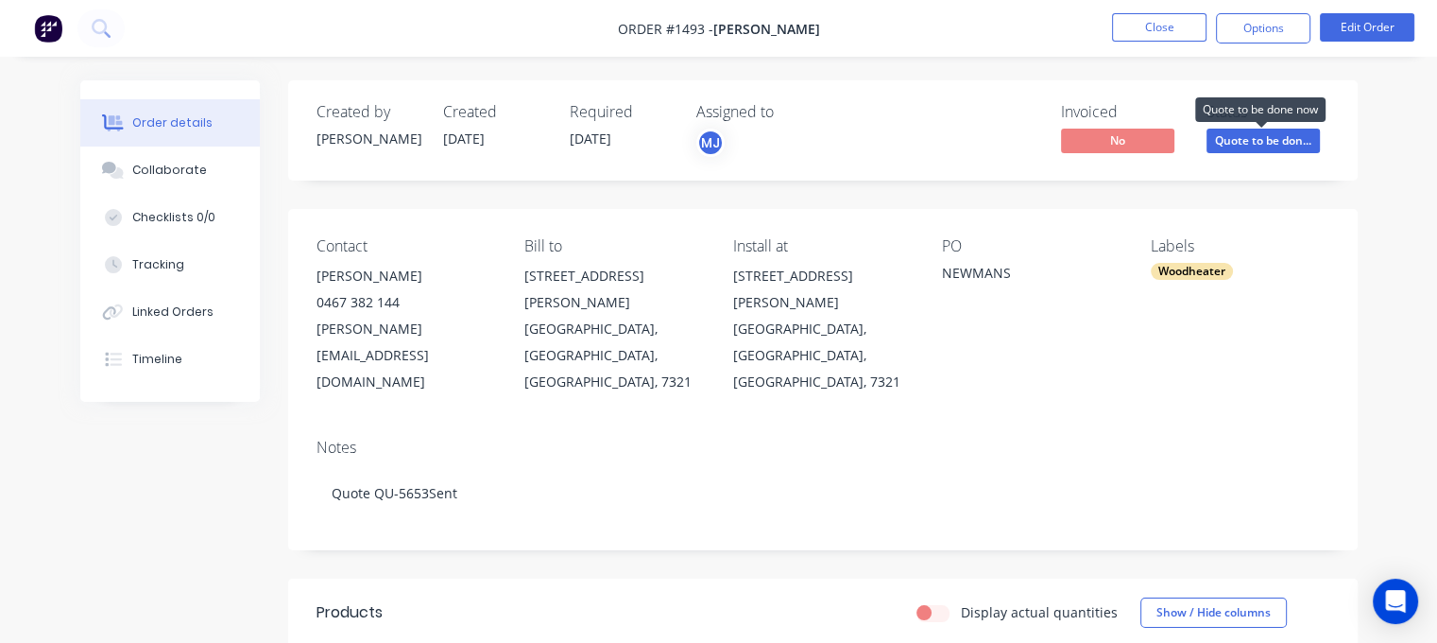
click at [1254, 135] on span "Quote to be don..." at bounding box center [1263, 141] width 113 height 24
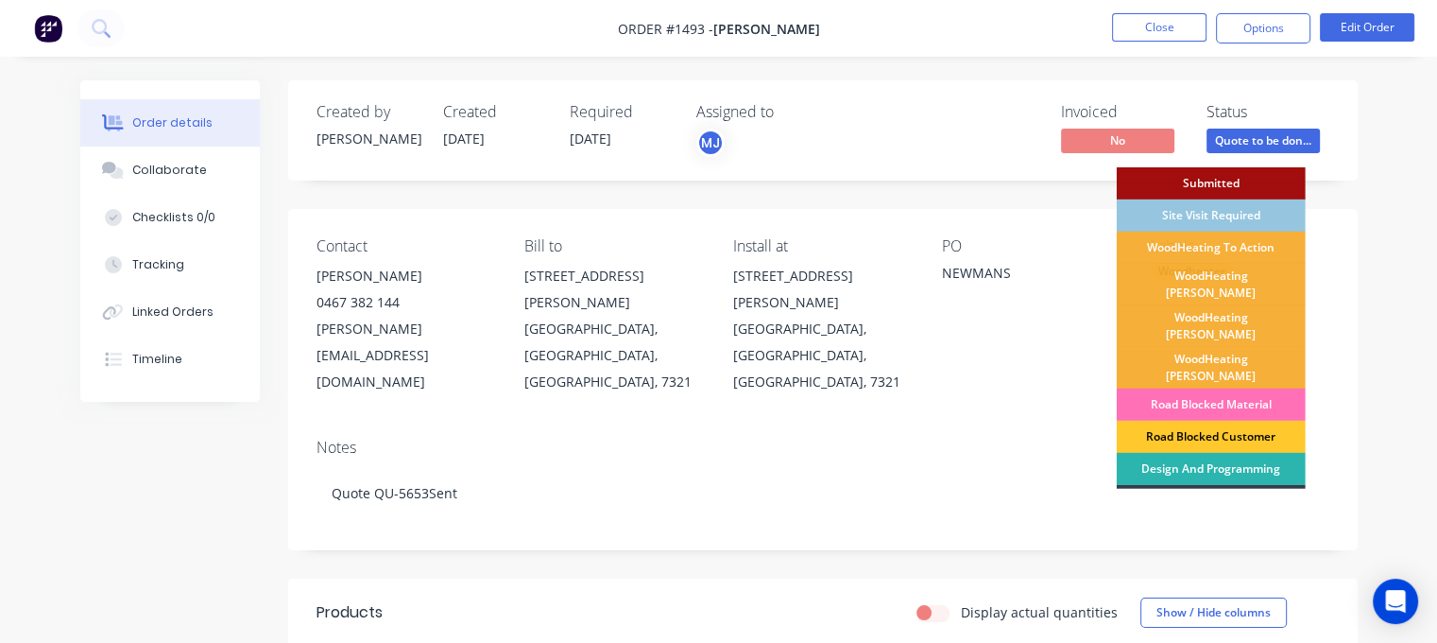
click at [1224, 420] on div "Road Blocked Customer" at bounding box center [1211, 436] width 189 height 32
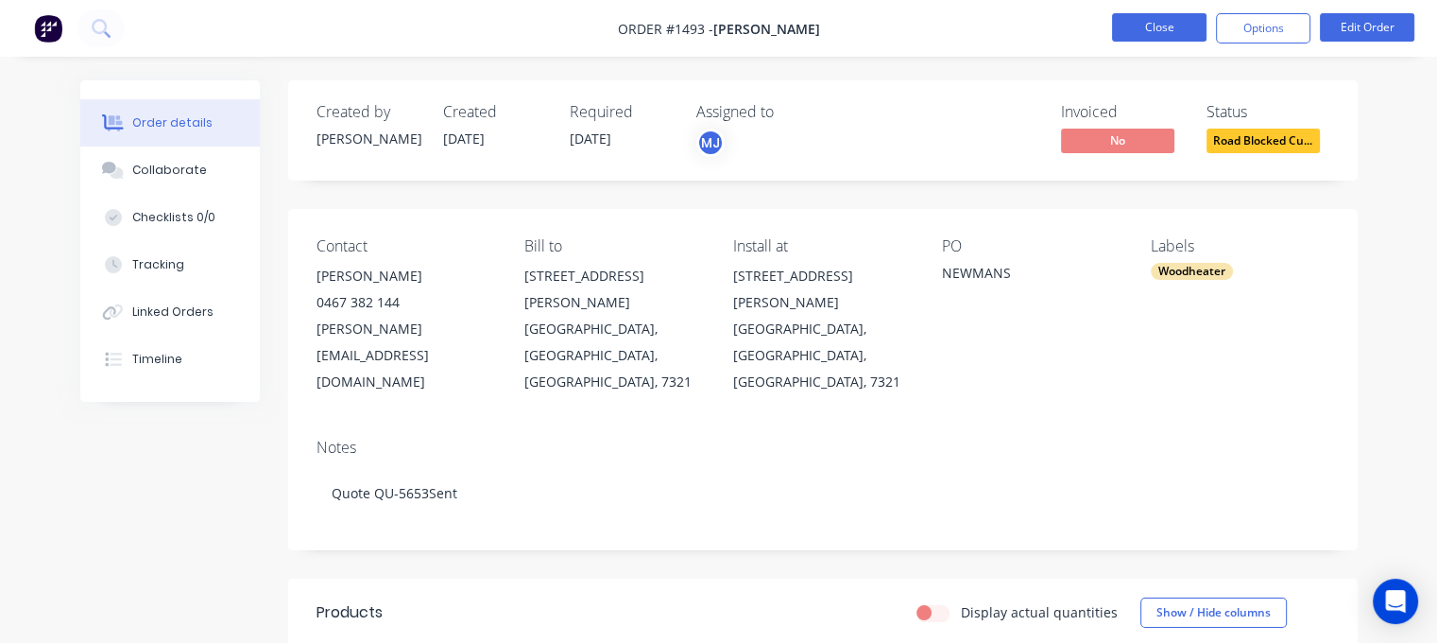
click at [1157, 26] on button "Close" at bounding box center [1159, 27] width 94 height 28
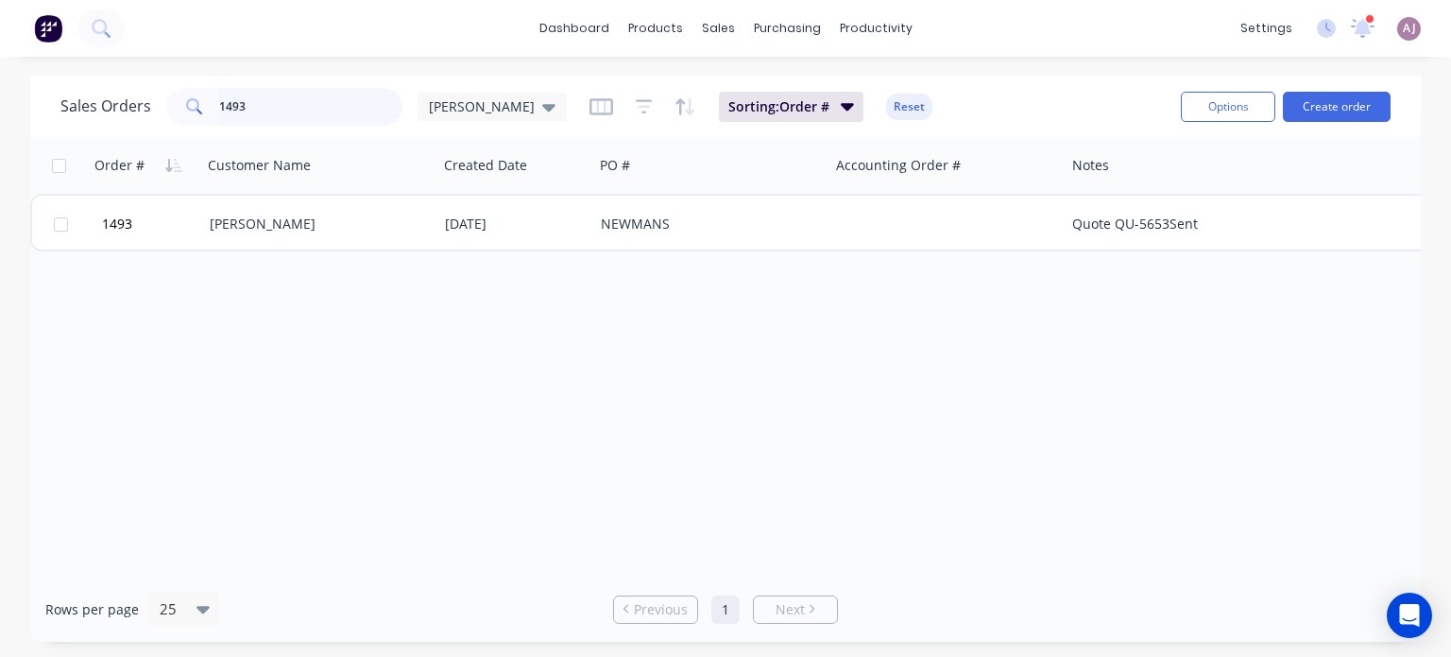
click at [281, 112] on input "1493" at bounding box center [311, 107] width 184 height 38
click at [280, 113] on input "1493" at bounding box center [311, 107] width 184 height 38
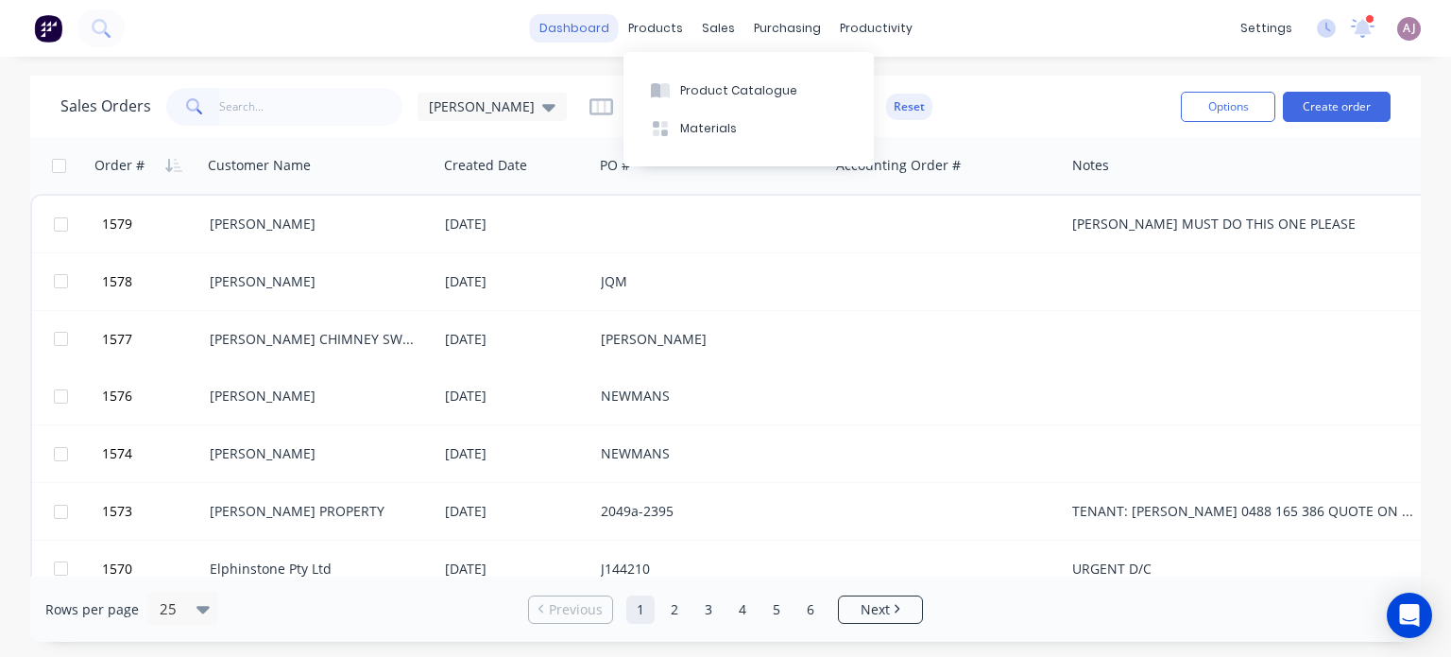
click at [566, 31] on link "dashboard" at bounding box center [574, 28] width 89 height 28
